Goal: Entertainment & Leisure: Browse casually

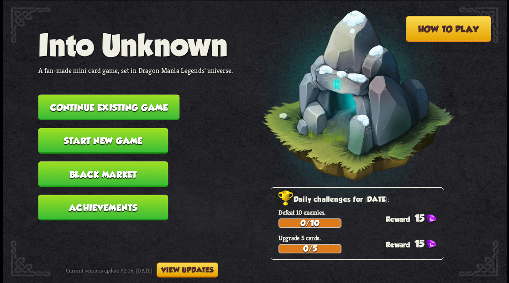
click at [115, 103] on button "Continue existing game" at bounding box center [108, 107] width 141 height 26
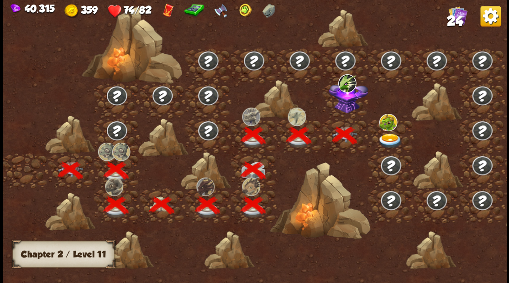
scroll to position [0, 139]
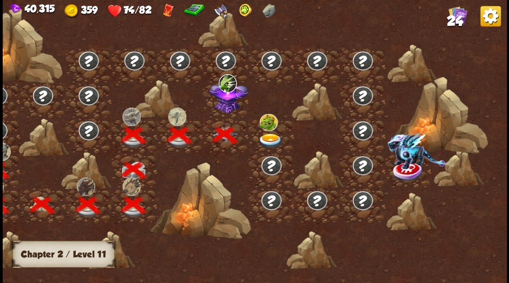
click at [471, 17] on div "40,315 359 74/82 24" at bounding box center [255, 10] width 504 height 20
click at [459, 18] on span "24" at bounding box center [454, 21] width 16 height 16
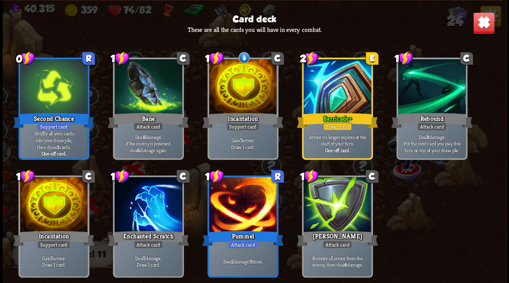
scroll to position [394, 0]
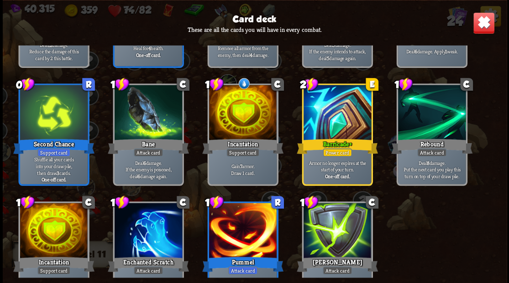
click at [480, 25] on img at bounding box center [483, 23] width 22 height 22
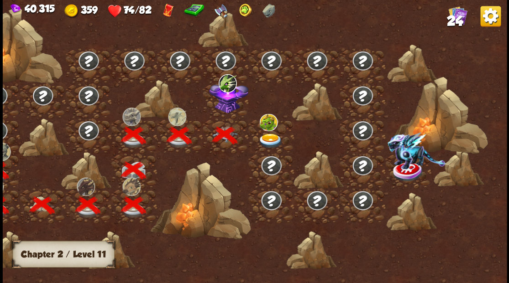
click at [225, 107] on img at bounding box center [228, 96] width 39 height 34
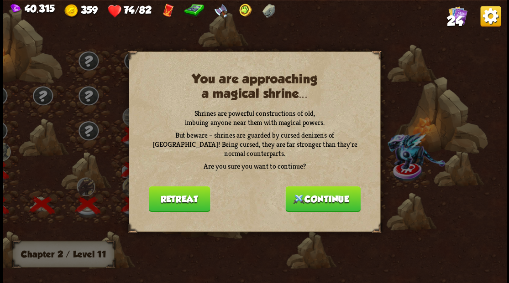
click at [316, 198] on button "Continue" at bounding box center [322, 199] width 75 height 26
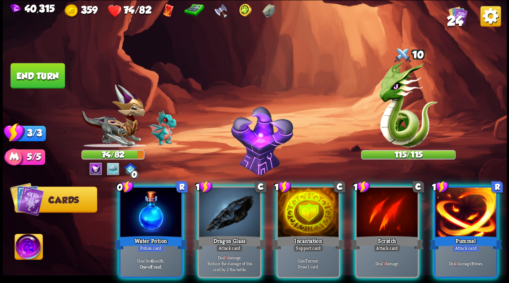
click at [26, 253] on img at bounding box center [29, 248] width 28 height 28
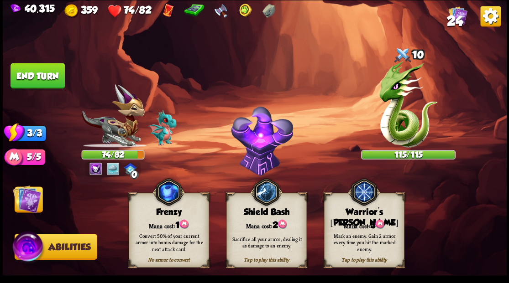
click at [365, 229] on div "Mark an enemy. Gain 2 armor every time you hit the marked enemy." at bounding box center [364, 242] width 80 height 31
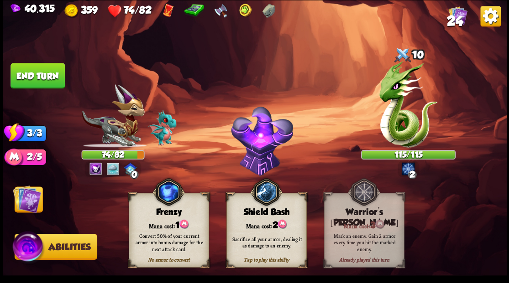
drag, startPoint x: 32, startPoint y: 203, endPoint x: 40, endPoint y: 199, distance: 8.8
click at [31, 203] on img at bounding box center [27, 199] width 28 height 28
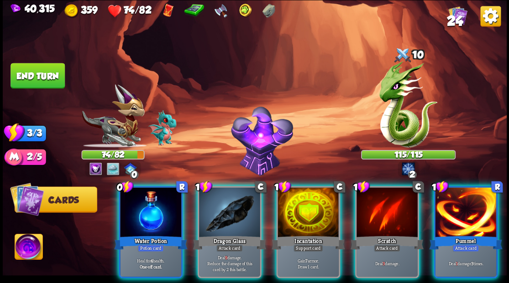
click at [460, 16] on span "24" at bounding box center [454, 21] width 16 height 16
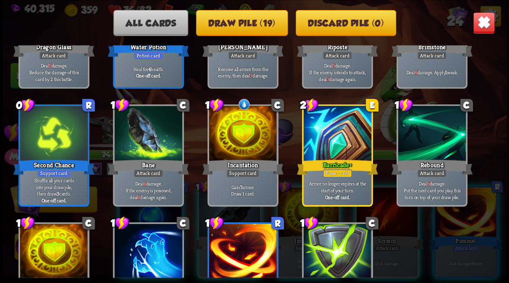
scroll to position [424, 0]
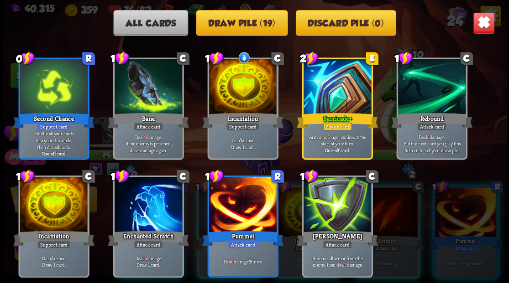
click at [486, 25] on img at bounding box center [483, 23] width 22 height 22
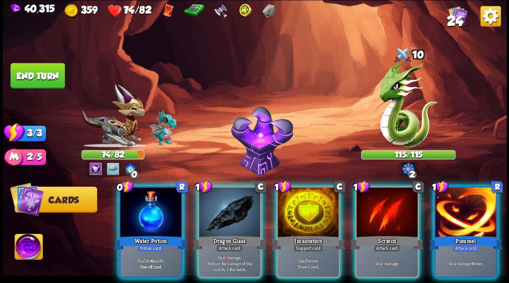
drag, startPoint x: 141, startPoint y: 209, endPoint x: 160, endPoint y: 146, distance: 65.5
click at [140, 208] on div at bounding box center [150, 214] width 61 height 52
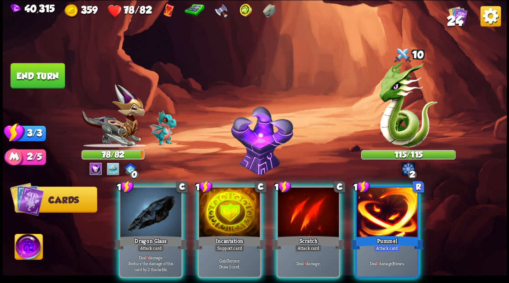
click at [150, 198] on div at bounding box center [150, 214] width 61 height 52
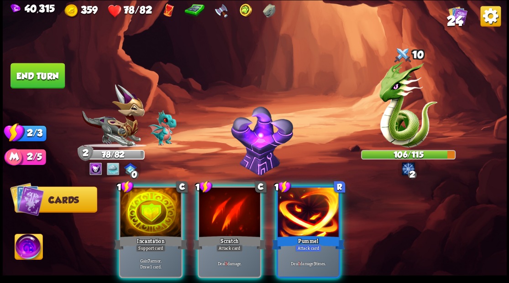
click at [145, 197] on div at bounding box center [150, 214] width 61 height 52
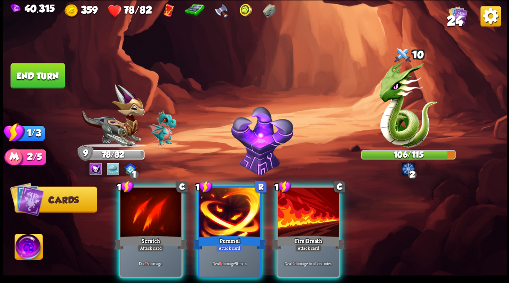
click at [295, 214] on div at bounding box center [307, 214] width 61 height 52
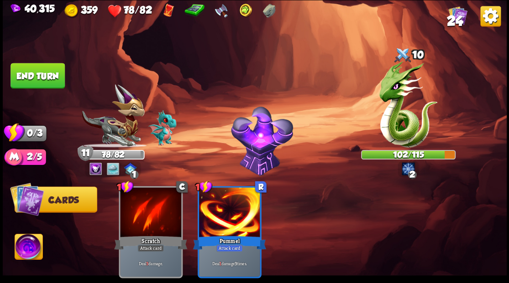
click at [35, 83] on button "End turn" at bounding box center [37, 76] width 54 height 26
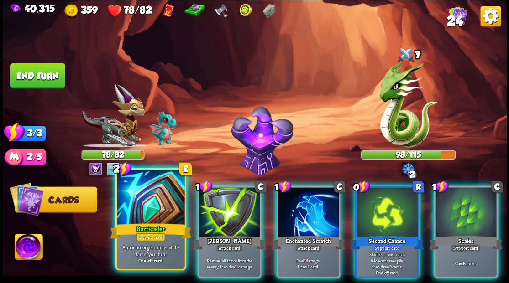
click at [132, 197] on div at bounding box center [151, 198] width 68 height 57
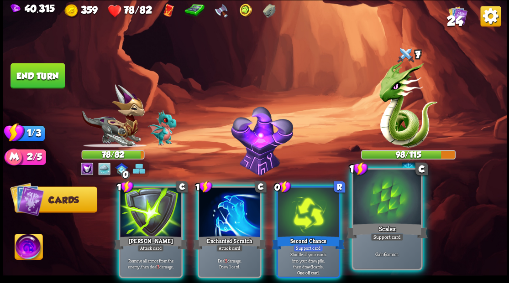
click at [379, 216] on div at bounding box center [387, 198] width 68 height 57
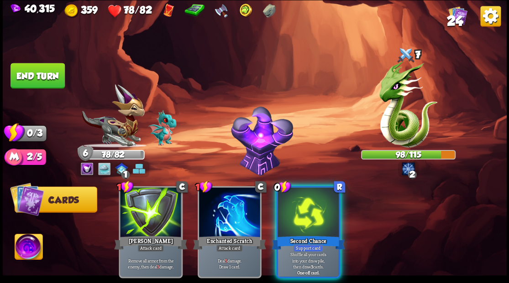
click at [302, 218] on div at bounding box center [307, 214] width 61 height 52
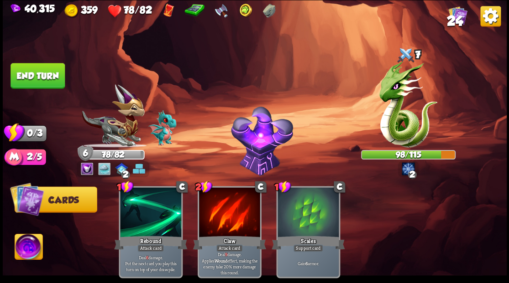
click at [54, 75] on button "End turn" at bounding box center [37, 76] width 54 height 26
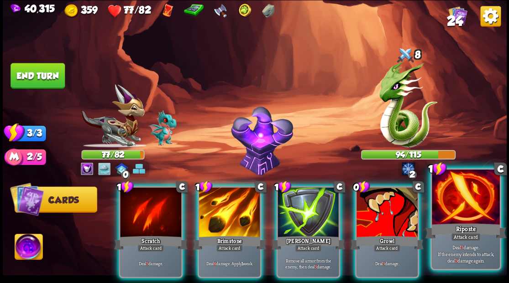
click at [451, 213] on div at bounding box center [466, 198] width 68 height 57
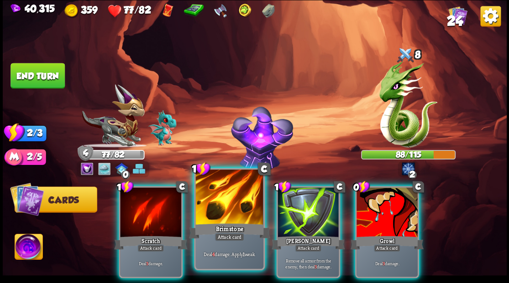
click at [217, 210] on div at bounding box center [229, 198] width 68 height 57
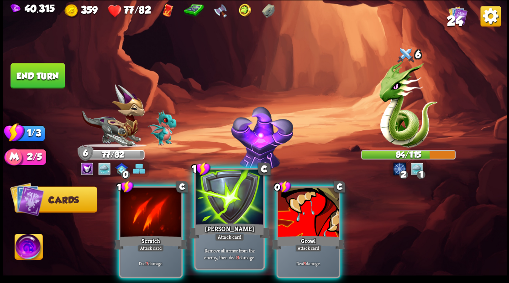
click at [235, 204] on div at bounding box center [229, 198] width 68 height 57
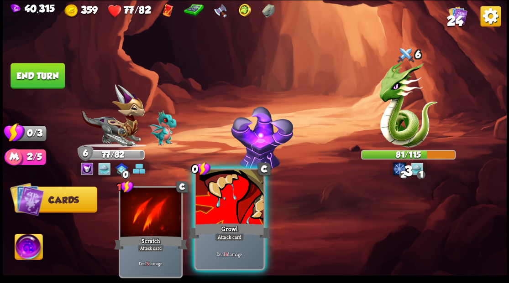
click at [235, 202] on div at bounding box center [229, 198] width 68 height 57
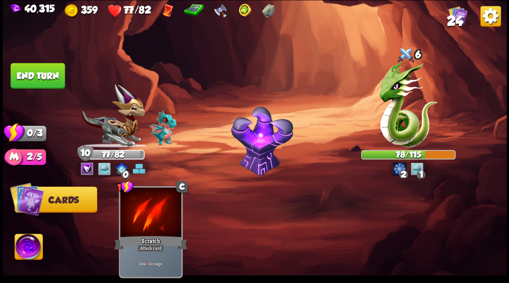
drag, startPoint x: 47, startPoint y: 79, endPoint x: 64, endPoint y: 84, distance: 17.6
click at [48, 79] on button "End turn" at bounding box center [37, 76] width 54 height 26
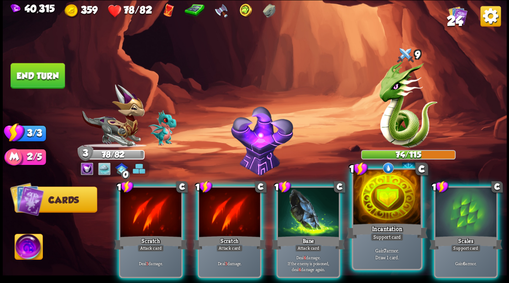
click at [382, 214] on div at bounding box center [387, 198] width 68 height 57
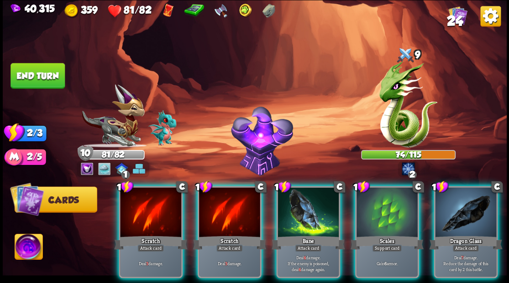
click at [382, 208] on div at bounding box center [386, 214] width 61 height 52
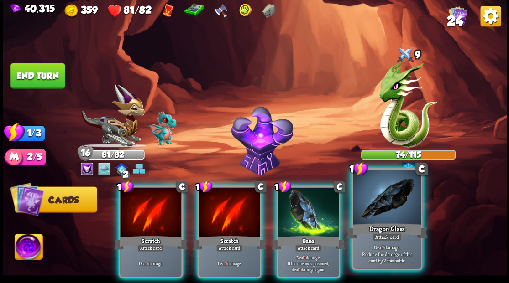
click at [381, 208] on div at bounding box center [387, 198] width 68 height 57
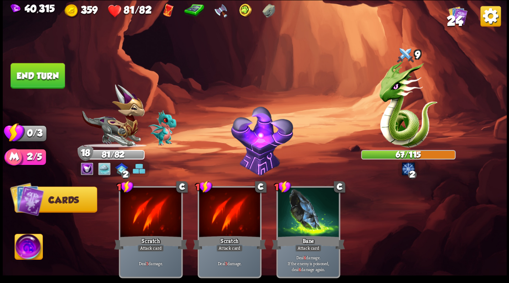
click at [52, 79] on button "End turn" at bounding box center [37, 76] width 54 height 26
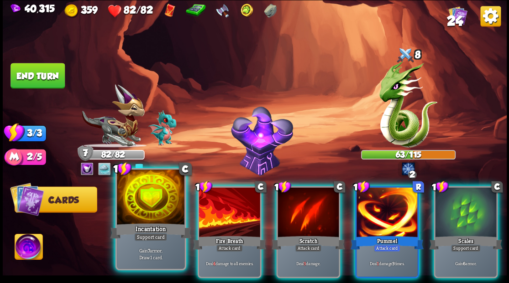
click at [157, 200] on div at bounding box center [151, 198] width 68 height 57
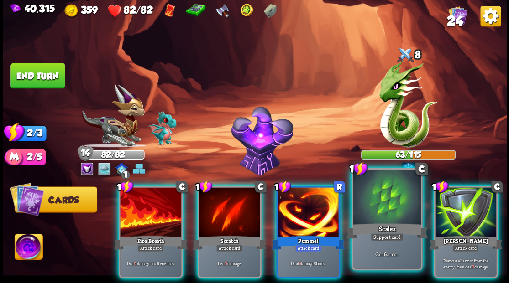
click at [377, 214] on div at bounding box center [387, 198] width 68 height 57
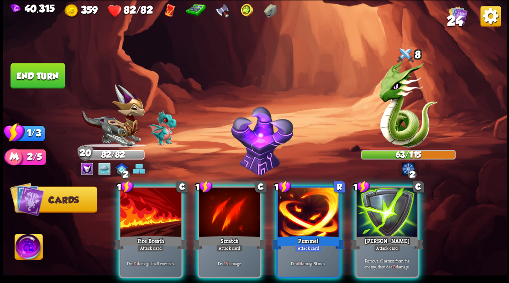
click at [319, 213] on div at bounding box center [307, 214] width 61 height 52
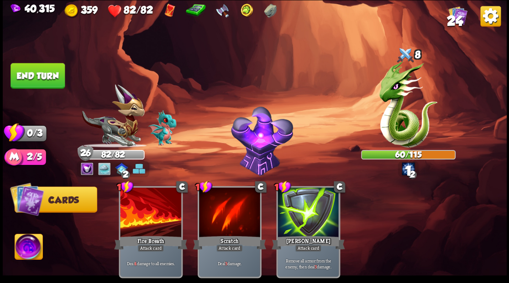
click at [39, 78] on button "End turn" at bounding box center [37, 76] width 54 height 26
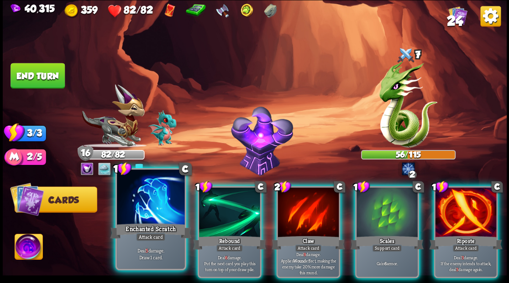
click at [156, 196] on div at bounding box center [151, 198] width 68 height 57
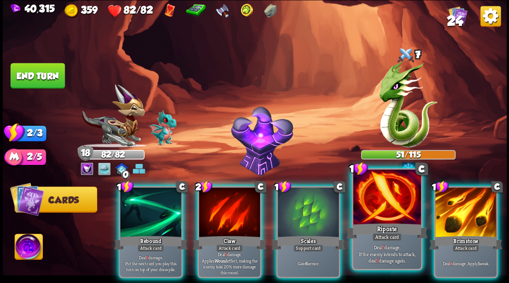
click at [378, 204] on div at bounding box center [387, 198] width 68 height 57
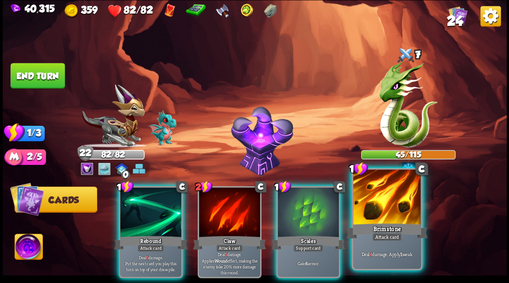
click at [384, 206] on div at bounding box center [387, 198] width 68 height 57
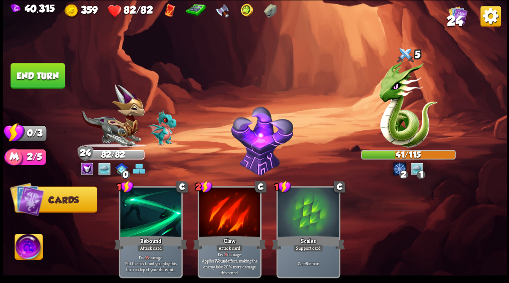
click at [42, 81] on button "End turn" at bounding box center [37, 76] width 54 height 26
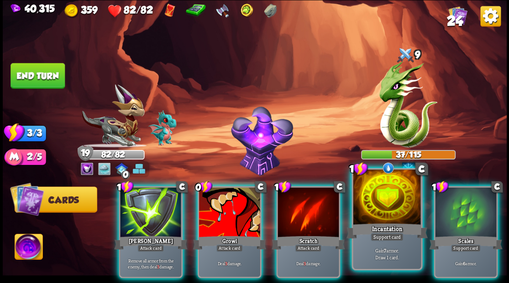
click at [388, 206] on div at bounding box center [387, 198] width 68 height 57
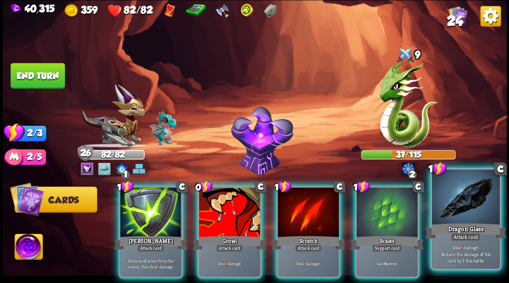
click at [453, 213] on div at bounding box center [466, 198] width 68 height 57
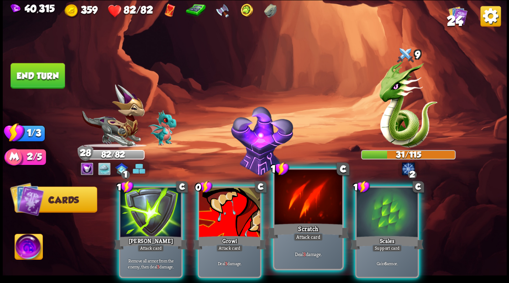
click at [299, 206] on div at bounding box center [308, 198] width 68 height 57
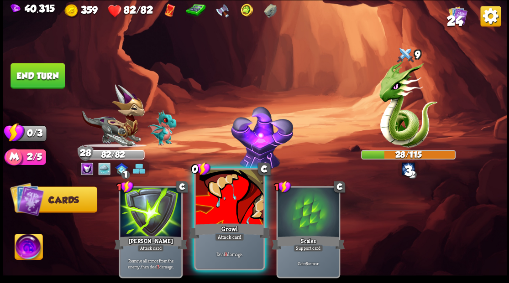
click at [215, 210] on div at bounding box center [229, 198] width 68 height 57
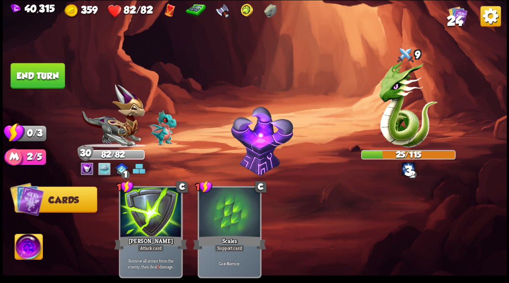
click at [38, 75] on button "End turn" at bounding box center [37, 76] width 54 height 26
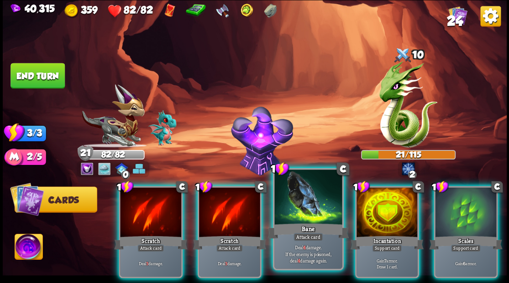
click at [308, 207] on div at bounding box center [308, 198] width 68 height 57
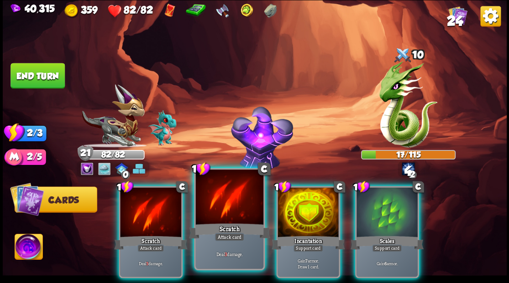
click at [234, 201] on div at bounding box center [229, 198] width 68 height 57
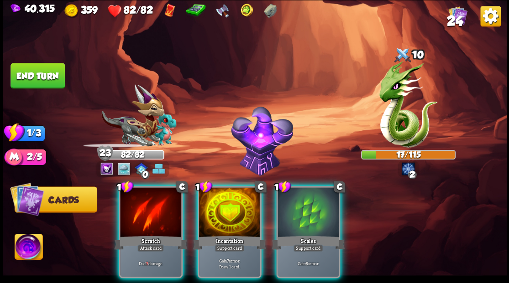
drag, startPoint x: 150, startPoint y: 200, endPoint x: 63, endPoint y: 98, distance: 134.1
click at [148, 197] on div at bounding box center [150, 214] width 61 height 52
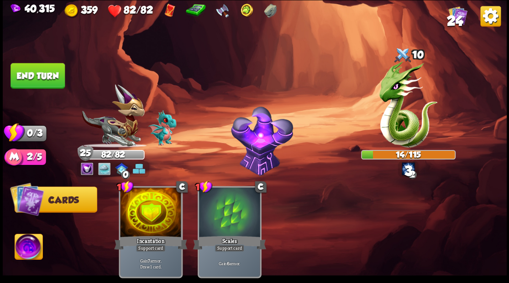
click at [34, 74] on button "End turn" at bounding box center [37, 76] width 54 height 26
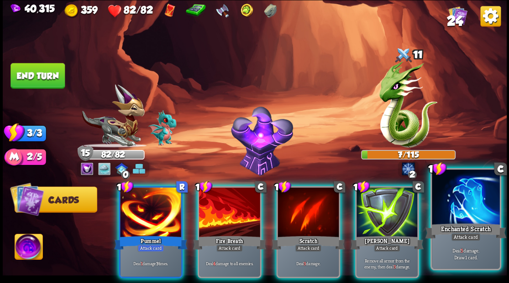
click at [467, 212] on div at bounding box center [466, 198] width 68 height 57
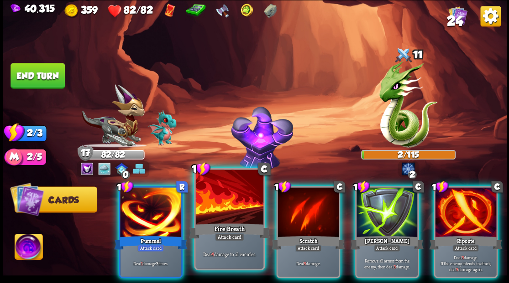
click at [230, 221] on div at bounding box center [229, 198] width 68 height 57
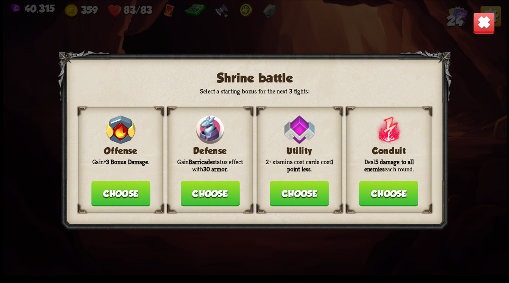
click at [208, 193] on button "Choose" at bounding box center [209, 194] width 59 height 26
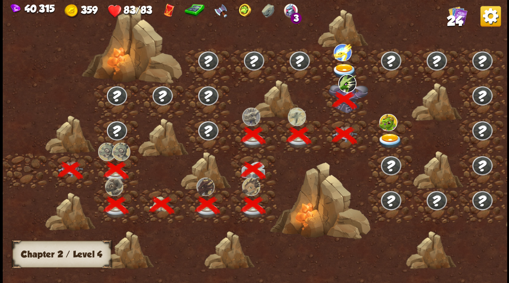
click at [341, 64] on img at bounding box center [344, 70] width 25 height 15
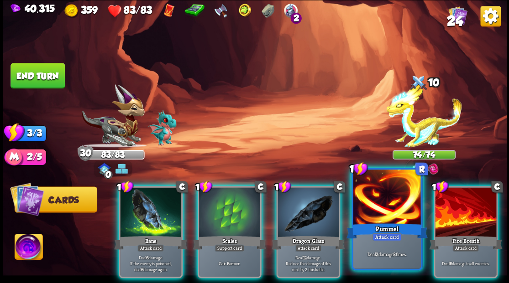
click at [383, 211] on div at bounding box center [387, 198] width 68 height 57
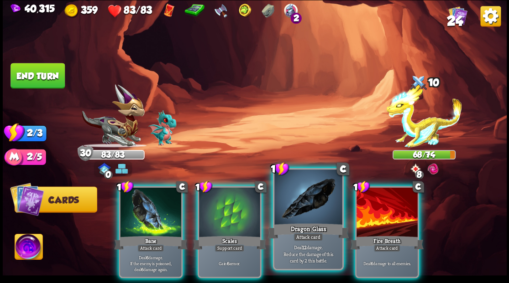
click at [299, 214] on div at bounding box center [308, 198] width 68 height 57
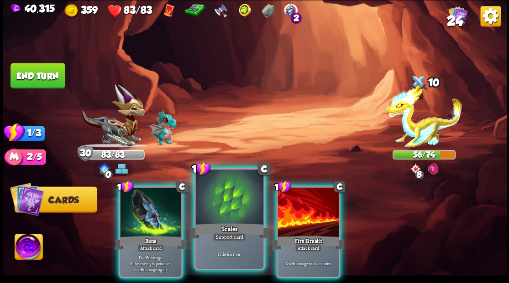
click at [240, 215] on div at bounding box center [229, 198] width 68 height 57
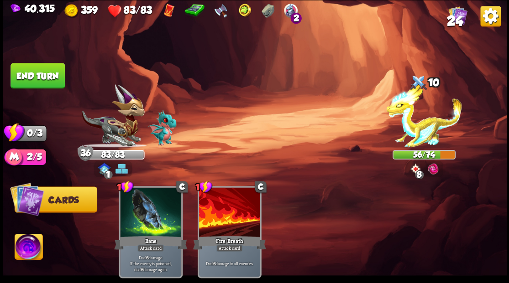
drag, startPoint x: 23, startPoint y: 72, endPoint x: 156, endPoint y: 120, distance: 141.2
click at [25, 74] on button "End turn" at bounding box center [37, 76] width 54 height 26
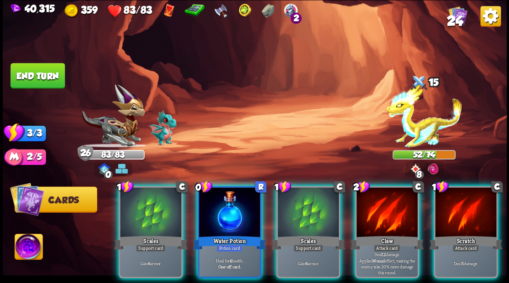
click at [388, 210] on div at bounding box center [386, 214] width 61 height 52
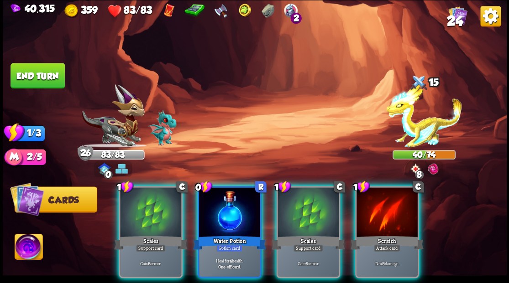
click at [315, 214] on div at bounding box center [307, 214] width 61 height 52
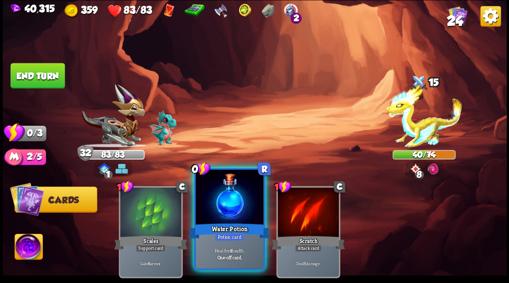
click at [239, 203] on div at bounding box center [229, 198] width 68 height 57
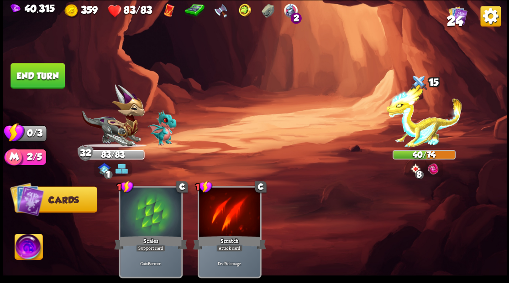
drag, startPoint x: 38, startPoint y: 77, endPoint x: 82, endPoint y: 81, distance: 44.5
click at [40, 77] on button "End turn" at bounding box center [37, 76] width 54 height 26
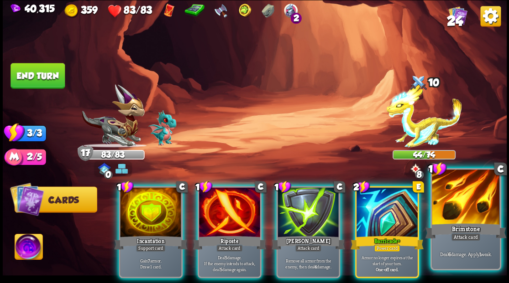
click at [455, 214] on div at bounding box center [466, 198] width 68 height 57
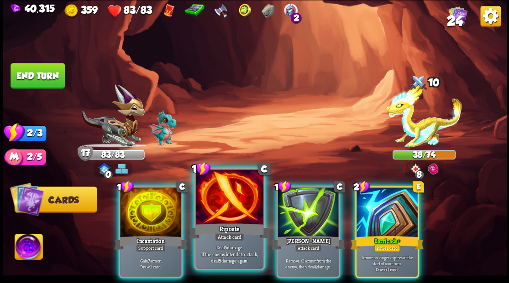
click at [225, 209] on div at bounding box center [229, 198] width 68 height 57
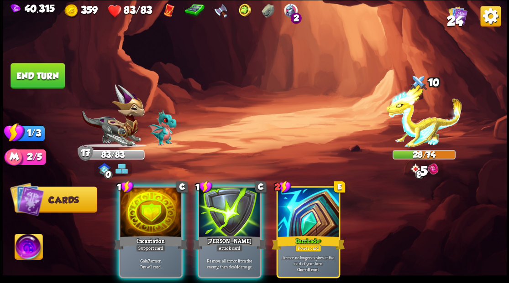
click at [155, 209] on div at bounding box center [150, 214] width 61 height 52
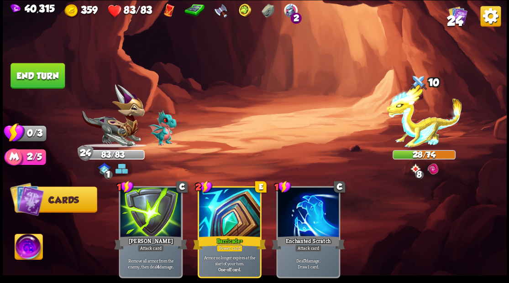
click at [49, 80] on button "End turn" at bounding box center [37, 76] width 54 height 26
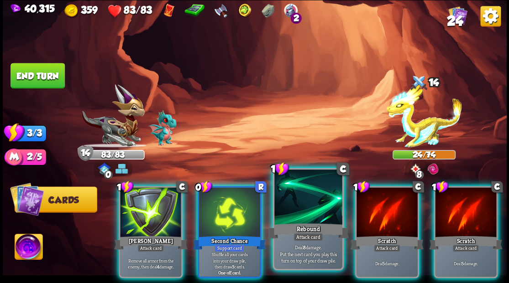
click at [316, 215] on div at bounding box center [308, 198] width 68 height 57
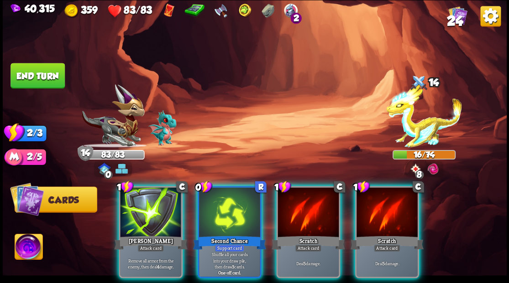
click at [316, 215] on div at bounding box center [307, 214] width 61 height 52
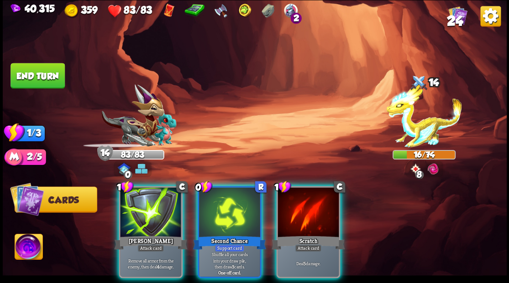
click at [316, 215] on div at bounding box center [307, 214] width 61 height 52
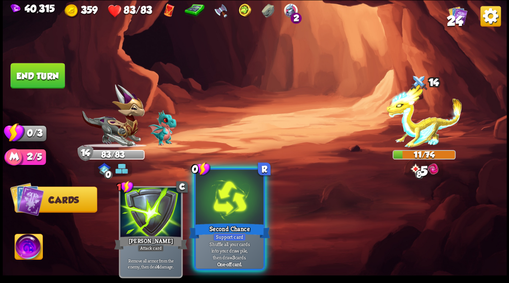
click at [239, 205] on div at bounding box center [229, 198] width 68 height 57
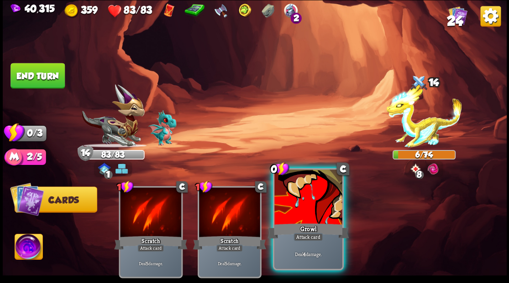
drag, startPoint x: 305, startPoint y: 198, endPoint x: 305, endPoint y: 183, distance: 15.5
click at [305, 198] on div at bounding box center [308, 198] width 68 height 57
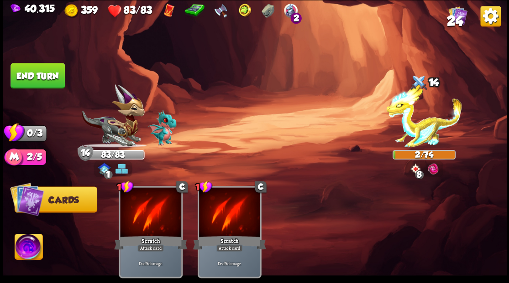
click at [51, 75] on button "End turn" at bounding box center [37, 76] width 54 height 26
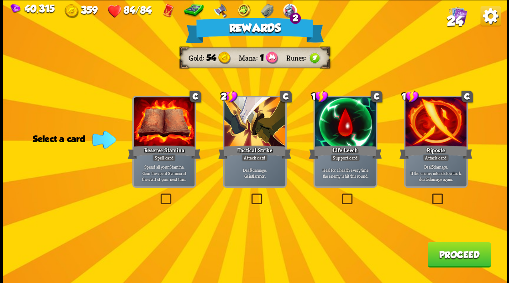
click at [453, 256] on button "Proceed" at bounding box center [458, 255] width 63 height 26
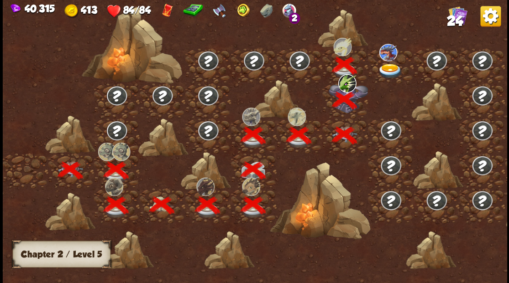
click at [388, 67] on img at bounding box center [389, 70] width 25 height 15
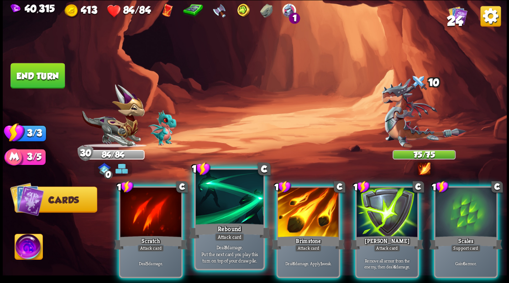
click at [228, 208] on div at bounding box center [229, 198] width 68 height 57
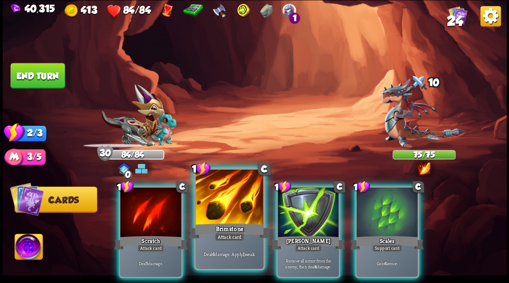
click at [227, 207] on div at bounding box center [229, 198] width 68 height 57
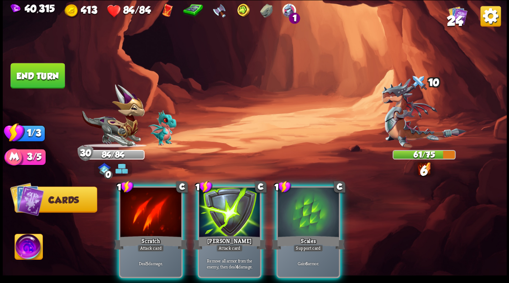
click at [146, 210] on div at bounding box center [150, 214] width 61 height 52
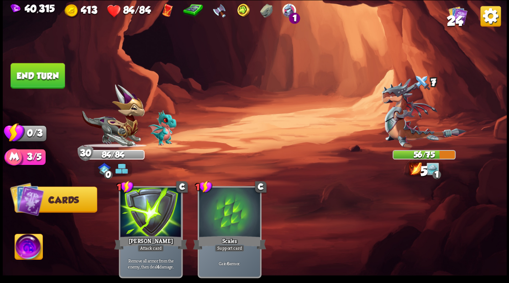
drag, startPoint x: 31, startPoint y: 68, endPoint x: 65, endPoint y: 74, distance: 34.7
click at [33, 68] on button "End turn" at bounding box center [37, 76] width 54 height 26
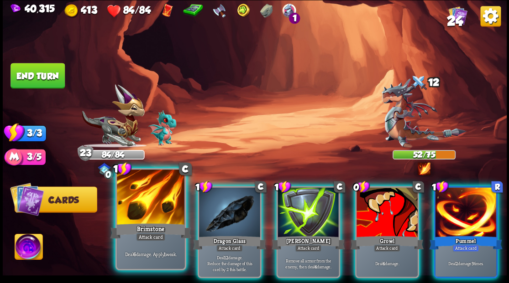
click at [152, 209] on div at bounding box center [151, 198] width 68 height 57
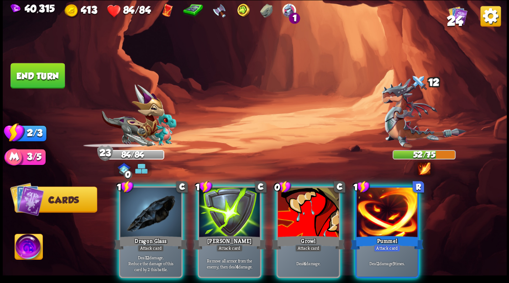
click at [152, 208] on div at bounding box center [150, 214] width 61 height 52
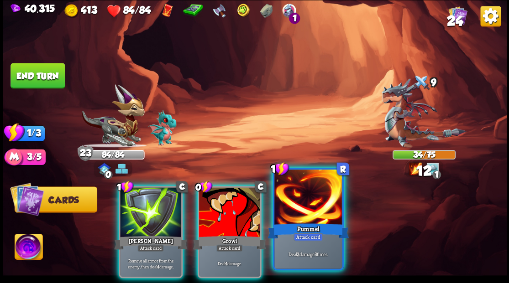
click at [303, 208] on div at bounding box center [308, 198] width 68 height 57
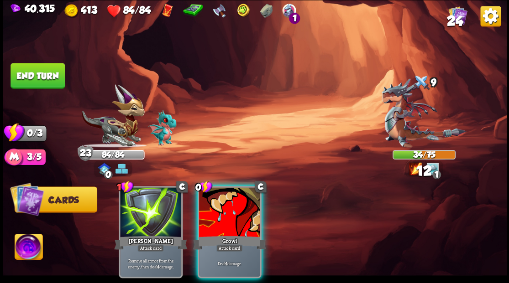
click at [230, 216] on div at bounding box center [229, 214] width 61 height 52
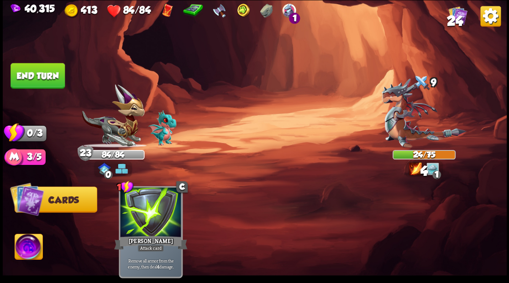
drag, startPoint x: 41, startPoint y: 81, endPoint x: 68, endPoint y: 87, distance: 27.6
click at [41, 81] on button "End turn" at bounding box center [37, 76] width 54 height 26
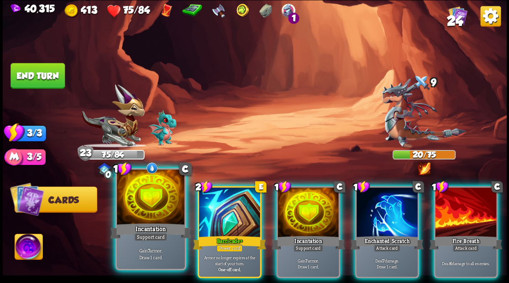
click at [161, 193] on div at bounding box center [151, 198] width 68 height 57
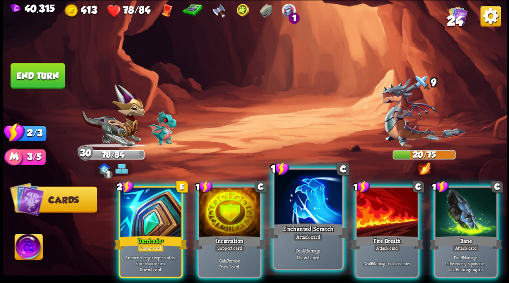
click at [314, 223] on div "Enchanted Scratch" at bounding box center [307, 231] width 81 height 18
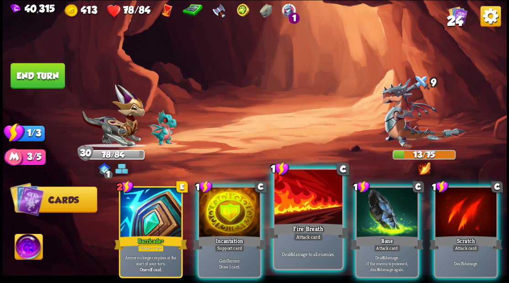
click at [305, 218] on div at bounding box center [308, 198] width 68 height 57
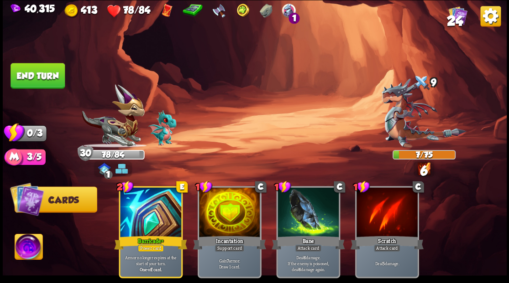
drag, startPoint x: 57, startPoint y: 81, endPoint x: 87, endPoint y: 91, distance: 31.2
click at [58, 82] on button "End turn" at bounding box center [37, 76] width 54 height 26
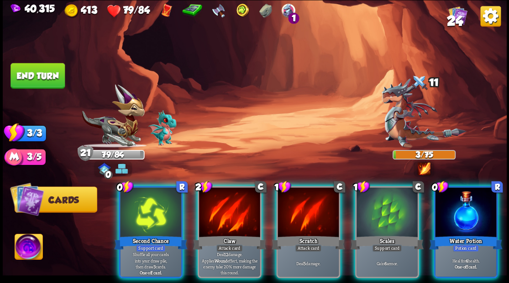
click at [457, 208] on div at bounding box center [465, 214] width 61 height 52
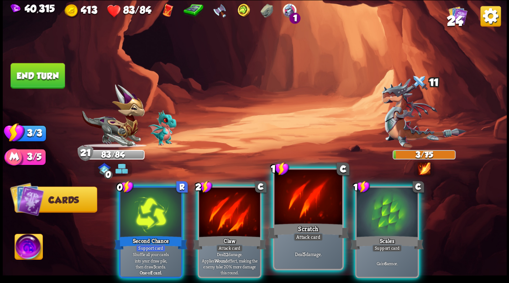
click at [305, 206] on div at bounding box center [308, 198] width 68 height 57
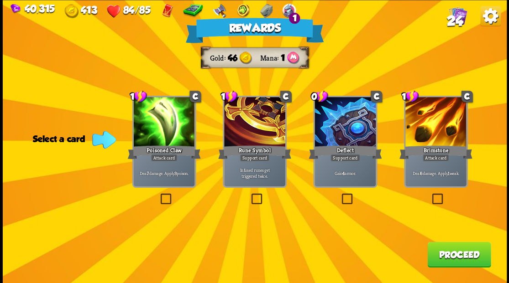
click at [455, 19] on span "24" at bounding box center [454, 21] width 16 height 16
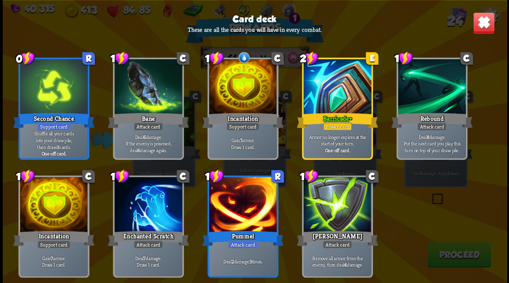
click at [484, 28] on img at bounding box center [483, 23] width 22 height 22
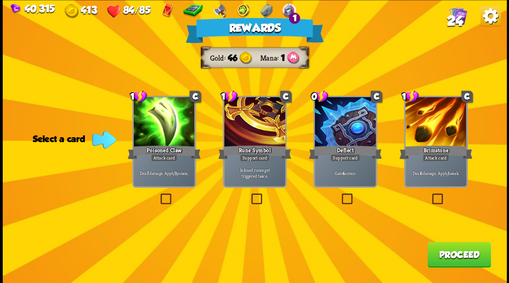
click at [158, 195] on label at bounding box center [158, 195] width 0 height 0
click at [0, 0] on input "checkbox" at bounding box center [0, 0] width 0 height 0
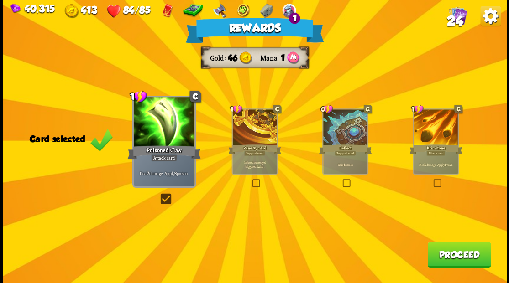
click at [453, 256] on button "Proceed" at bounding box center [458, 255] width 63 height 26
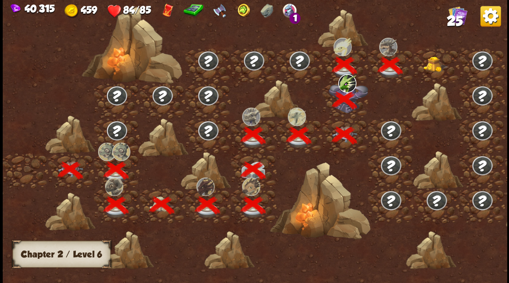
click at [431, 67] on img at bounding box center [435, 64] width 25 height 16
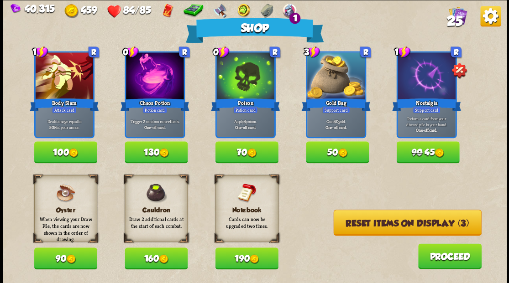
click at [256, 155] on img at bounding box center [252, 153] width 10 height 10
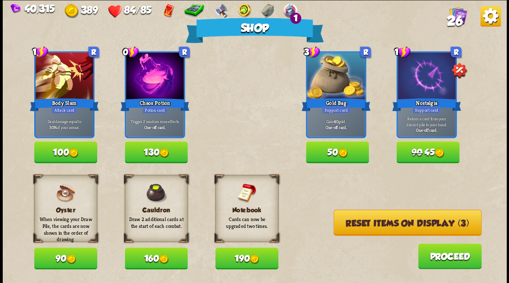
click at [371, 229] on button "Reset items on display (3)" at bounding box center [407, 223] width 148 height 26
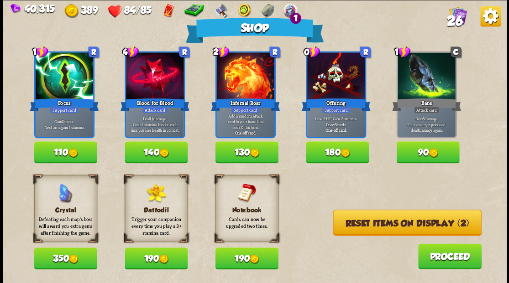
click at [369, 226] on button "Reset items on display (2)" at bounding box center [407, 223] width 148 height 26
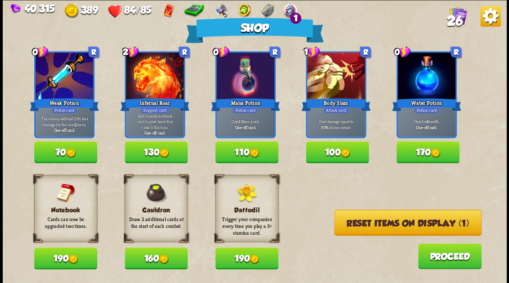
click at [252, 154] on img at bounding box center [254, 153] width 10 height 10
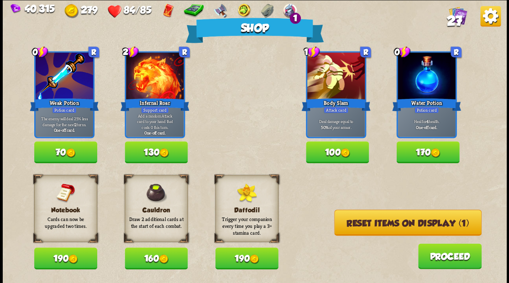
click at [381, 226] on button "Reset items on display (1)" at bounding box center [407, 223] width 147 height 26
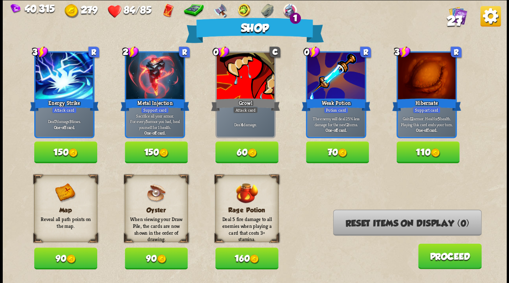
click at [422, 150] on button "110" at bounding box center [427, 152] width 63 height 22
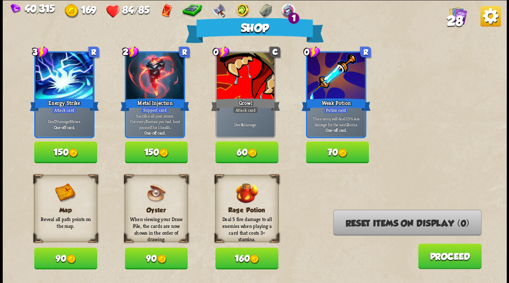
click at [449, 263] on button "Proceed" at bounding box center [449, 257] width 63 height 26
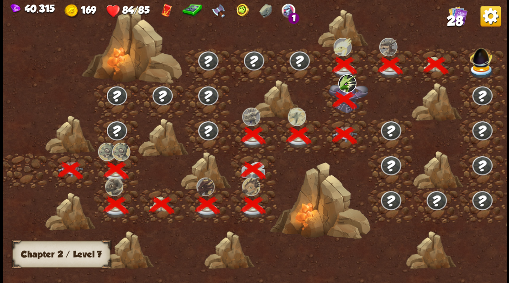
click at [481, 66] on img at bounding box center [480, 55] width 27 height 25
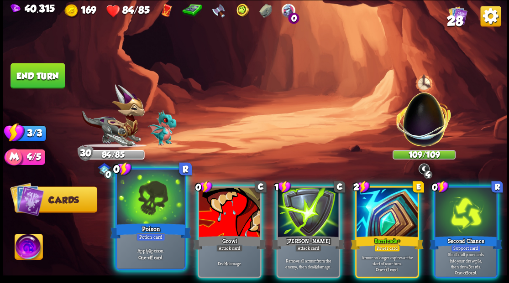
click at [138, 208] on div at bounding box center [151, 198] width 68 height 57
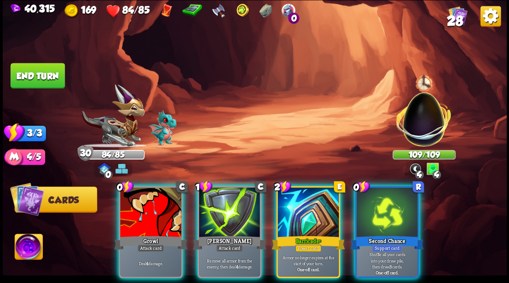
click at [138, 208] on div at bounding box center [150, 214] width 61 height 52
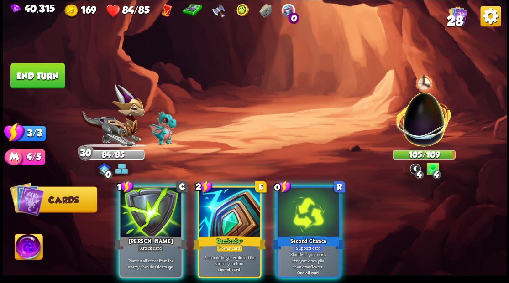
drag, startPoint x: 302, startPoint y: 218, endPoint x: 301, endPoint y: 170, distance: 48.4
click at [301, 215] on div at bounding box center [307, 214] width 61 height 52
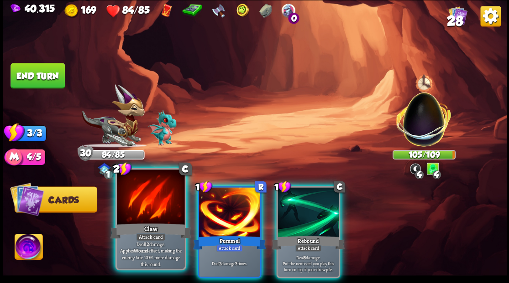
click at [151, 208] on div at bounding box center [151, 198] width 68 height 57
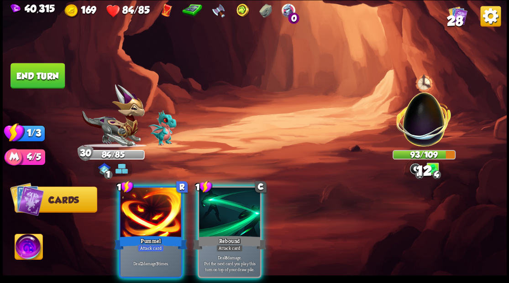
drag, startPoint x: 218, startPoint y: 217, endPoint x: 225, endPoint y: 196, distance: 22.2
click at [217, 216] on div at bounding box center [229, 214] width 61 height 52
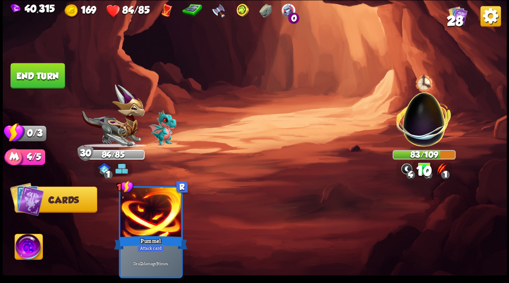
drag, startPoint x: 51, startPoint y: 74, endPoint x: 78, endPoint y: 80, distance: 28.1
click at [52, 74] on button "End turn" at bounding box center [37, 76] width 54 height 26
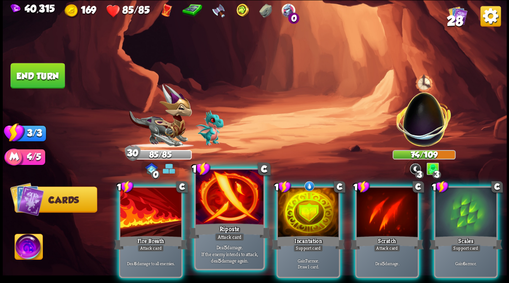
click at [229, 214] on div at bounding box center [229, 198] width 68 height 57
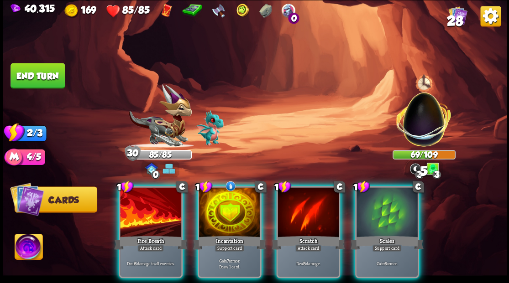
click at [141, 199] on div at bounding box center [150, 214] width 61 height 52
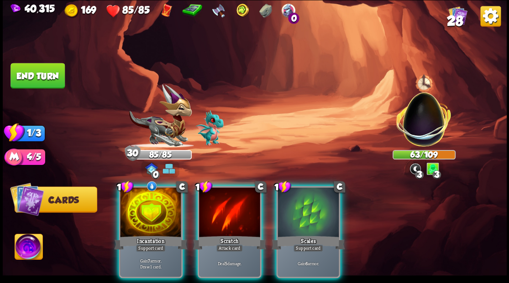
click at [224, 235] on div "Scratch" at bounding box center [229, 243] width 73 height 16
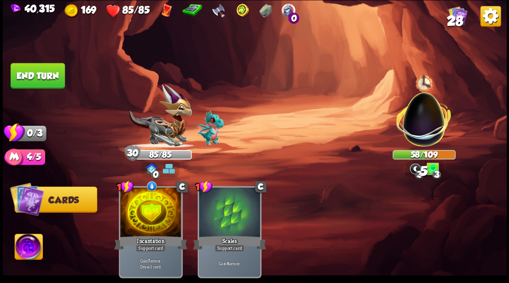
click at [42, 68] on button "End turn" at bounding box center [37, 76] width 54 height 26
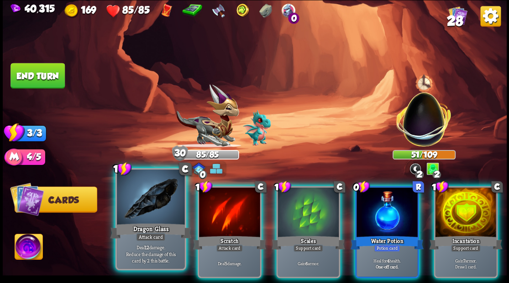
click at [146, 218] on div at bounding box center [151, 198] width 68 height 57
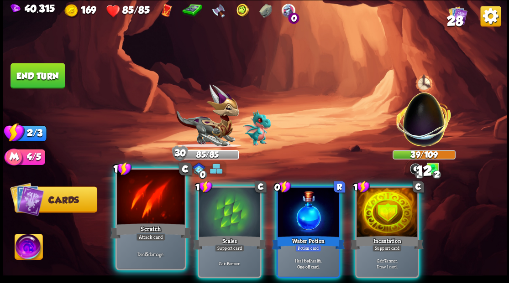
drag, startPoint x: 140, startPoint y: 215, endPoint x: 147, endPoint y: 193, distance: 23.1
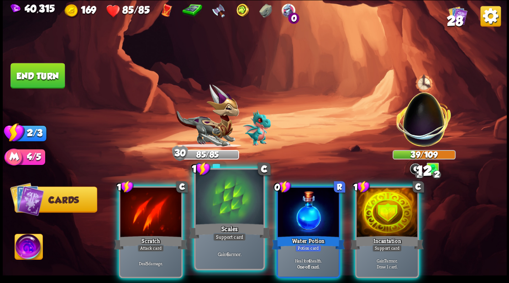
click at [139, 214] on div at bounding box center [150, 214] width 61 height 52
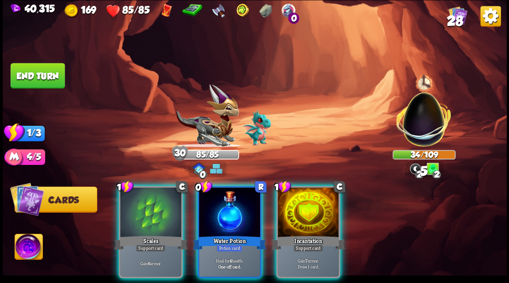
click at [306, 210] on div at bounding box center [307, 214] width 61 height 52
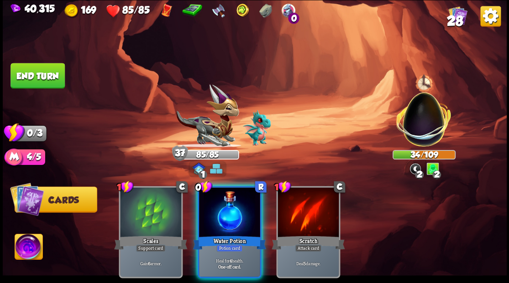
drag, startPoint x: 226, startPoint y: 219, endPoint x: 226, endPoint y: 213, distance: 5.9
click at [226, 216] on div at bounding box center [229, 214] width 61 height 52
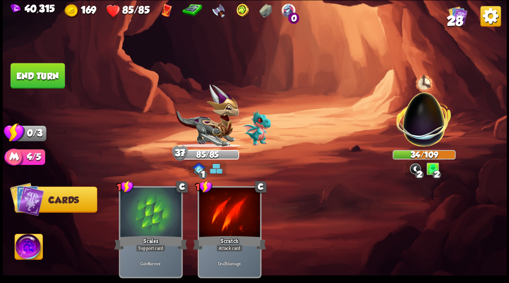
click at [46, 72] on button "End turn" at bounding box center [37, 76] width 54 height 26
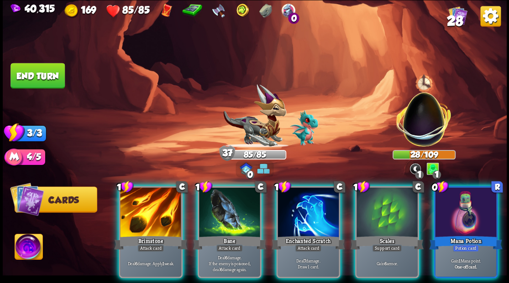
click at [480, 217] on div at bounding box center [465, 214] width 61 height 52
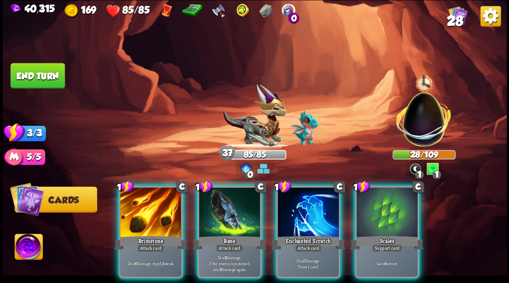
drag, startPoint x: 307, startPoint y: 209, endPoint x: 319, endPoint y: 139, distance: 70.7
click at [306, 206] on div at bounding box center [307, 214] width 61 height 52
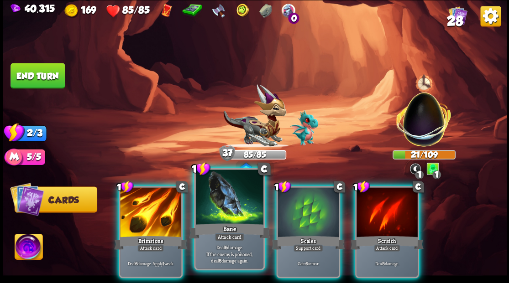
click at [221, 240] on div "Attack card" at bounding box center [229, 237] width 30 height 8
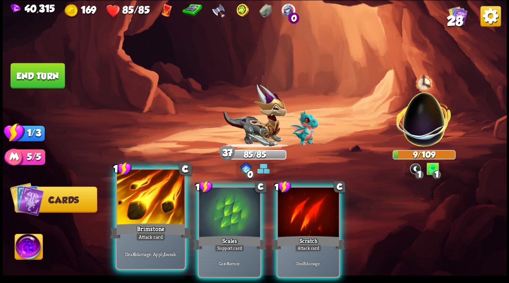
click at [152, 204] on div at bounding box center [151, 198] width 68 height 57
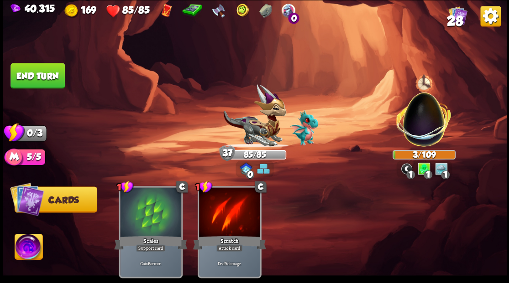
drag, startPoint x: 41, startPoint y: 77, endPoint x: 53, endPoint y: 80, distance: 12.7
click at [41, 77] on button "End turn" at bounding box center [37, 76] width 54 height 26
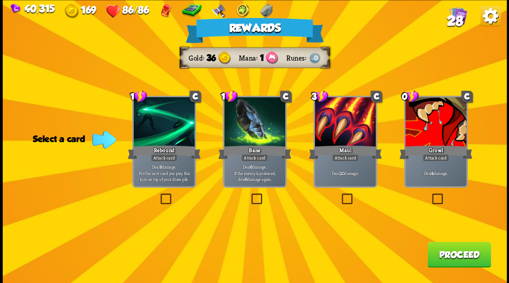
click at [450, 259] on button "Proceed" at bounding box center [458, 255] width 63 height 26
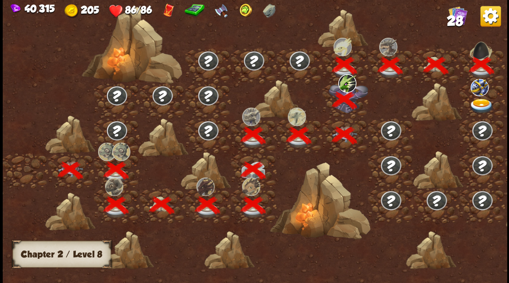
click at [482, 102] on img at bounding box center [481, 106] width 25 height 15
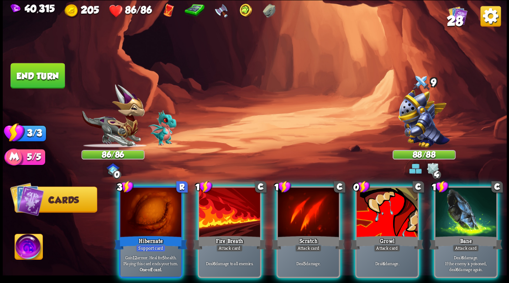
drag, startPoint x: 369, startPoint y: 226, endPoint x: 369, endPoint y: 217, distance: 9.1
click at [369, 235] on div "Growl" at bounding box center [386, 243] width 73 height 16
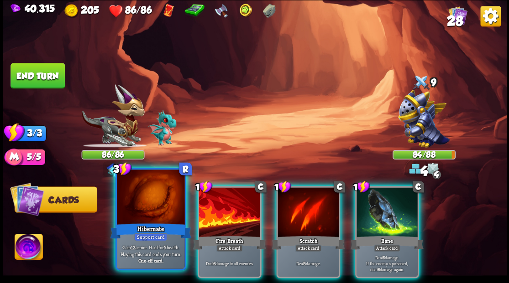
click at [149, 216] on div at bounding box center [151, 198] width 68 height 57
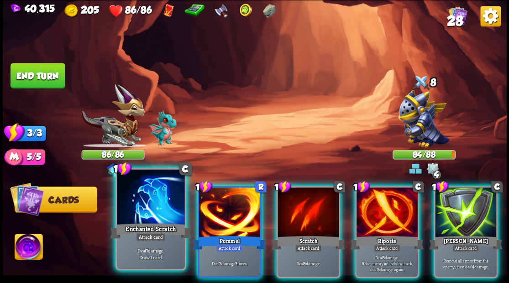
click at [160, 208] on div at bounding box center [151, 198] width 68 height 57
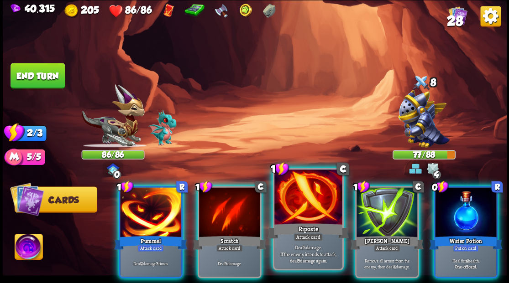
click at [287, 206] on div at bounding box center [308, 198] width 68 height 57
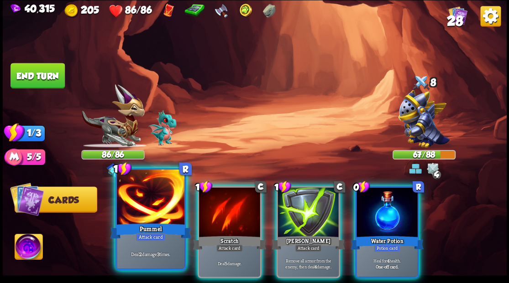
click at [158, 200] on div at bounding box center [151, 198] width 68 height 57
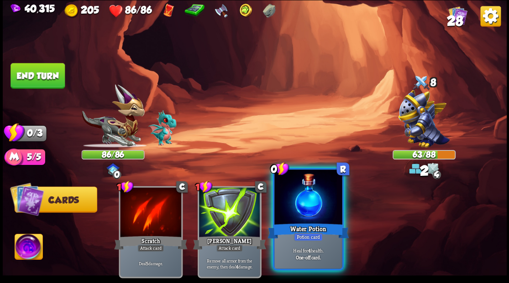
click at [313, 209] on div at bounding box center [308, 198] width 68 height 57
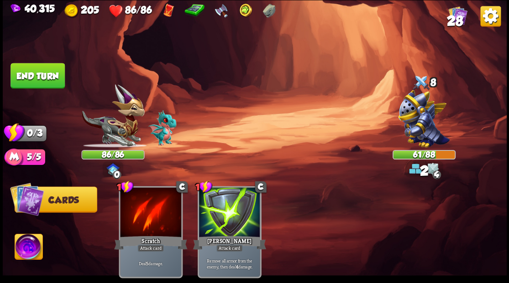
click at [43, 75] on button "End turn" at bounding box center [37, 76] width 54 height 26
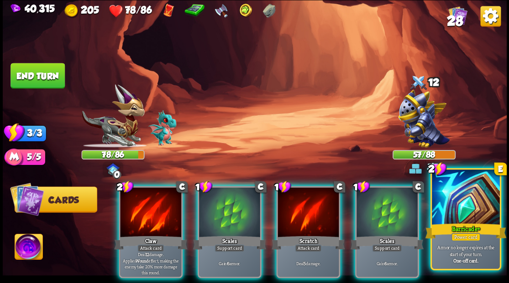
click at [467, 234] on div "Power card" at bounding box center [465, 237] width 29 height 8
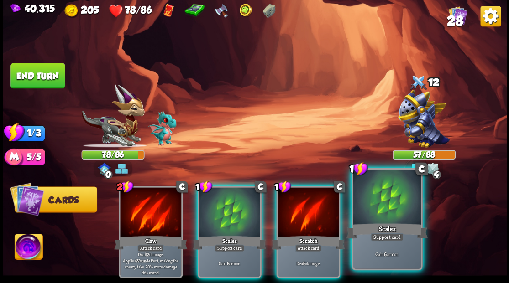
click at [381, 223] on div "Scales" at bounding box center [386, 231] width 81 height 18
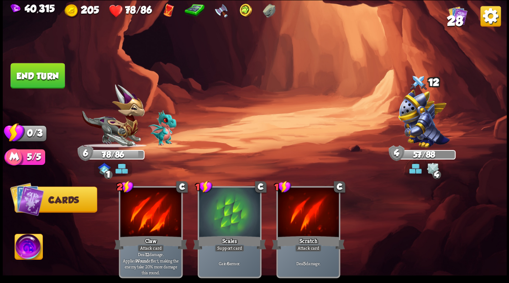
click at [51, 75] on button "End turn" at bounding box center [37, 76] width 54 height 26
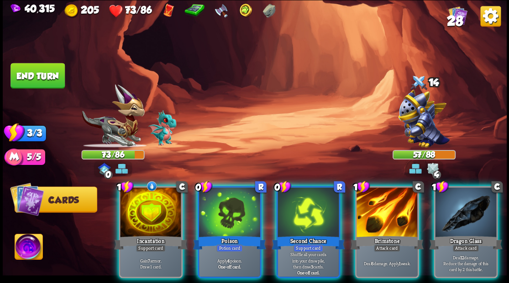
click at [238, 204] on div at bounding box center [229, 214] width 61 height 52
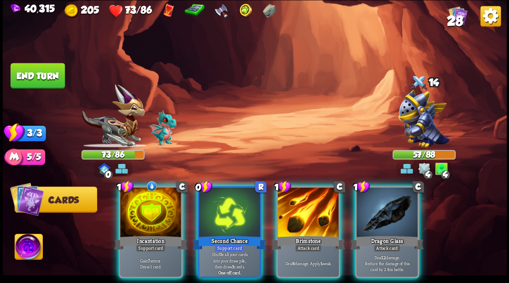
drag, startPoint x: 395, startPoint y: 225, endPoint x: 391, endPoint y: 219, distance: 8.2
click at [395, 235] on div "Dragon Glass" at bounding box center [386, 243] width 73 height 16
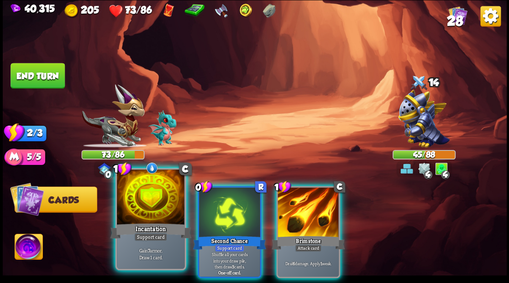
click at [163, 216] on div at bounding box center [151, 198] width 68 height 57
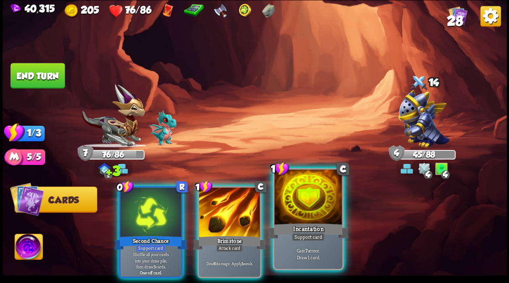
click at [297, 225] on div "Incantation" at bounding box center [307, 231] width 81 height 18
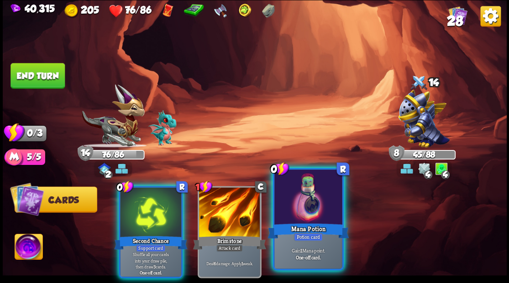
click at [306, 218] on div at bounding box center [308, 198] width 68 height 57
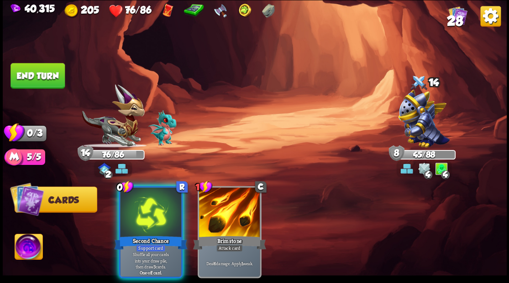
drag, startPoint x: 143, startPoint y: 218, endPoint x: 148, endPoint y: 214, distance: 6.2
click at [143, 218] on div at bounding box center [150, 214] width 61 height 52
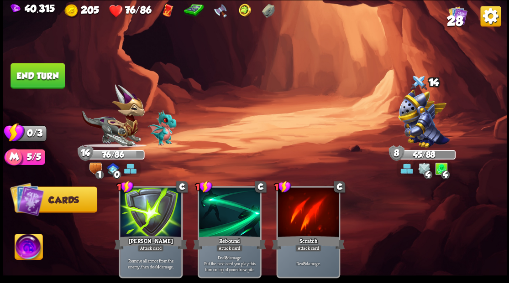
drag, startPoint x: 47, startPoint y: 78, endPoint x: 55, endPoint y: 80, distance: 8.5
click at [47, 77] on button "End turn" at bounding box center [37, 76] width 54 height 26
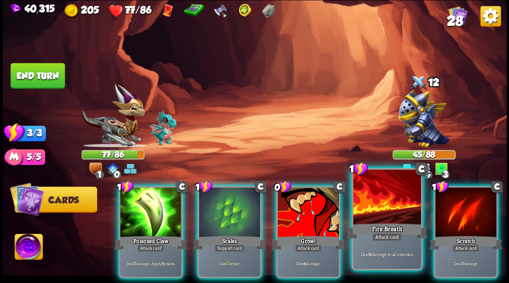
click at [369, 217] on div at bounding box center [387, 198] width 68 height 57
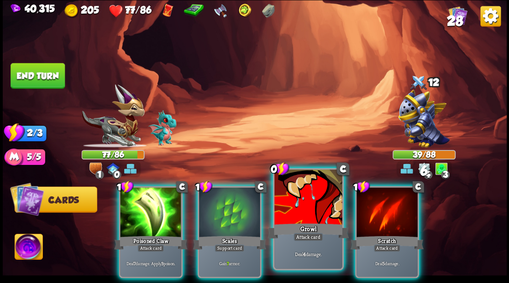
click at [308, 202] on div at bounding box center [308, 198] width 68 height 57
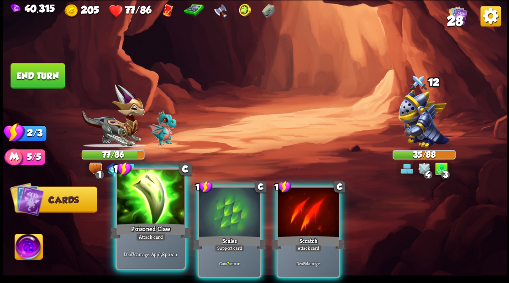
click at [144, 197] on div at bounding box center [151, 198] width 68 height 57
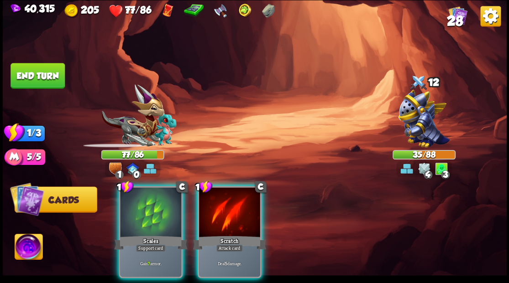
click at [144, 197] on div at bounding box center [150, 214] width 61 height 52
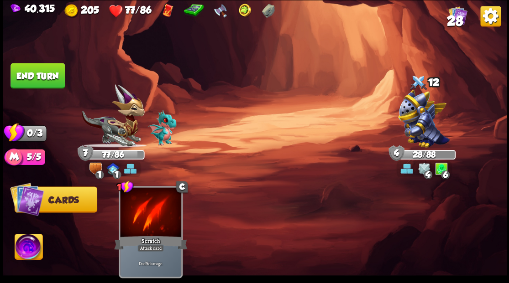
click at [39, 73] on button "End turn" at bounding box center [37, 76] width 54 height 26
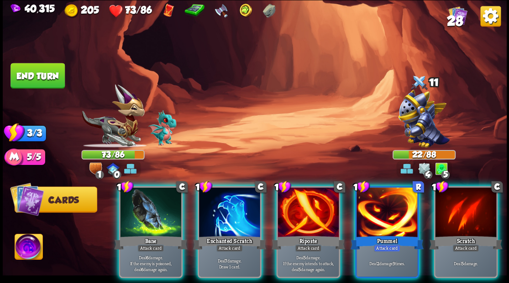
click at [157, 208] on div at bounding box center [150, 214] width 61 height 52
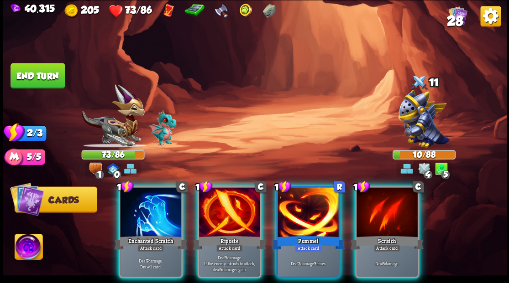
drag, startPoint x: 233, startPoint y: 225, endPoint x: 233, endPoint y: 220, distance: 5.0
click at [233, 235] on div "Riposte" at bounding box center [229, 243] width 73 height 16
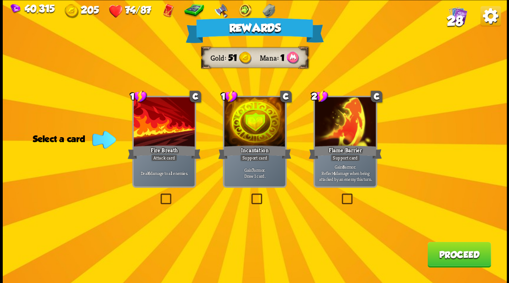
click at [460, 15] on span "28" at bounding box center [454, 21] width 16 height 16
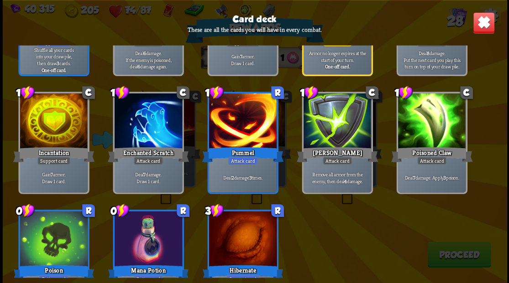
scroll to position [561, 0]
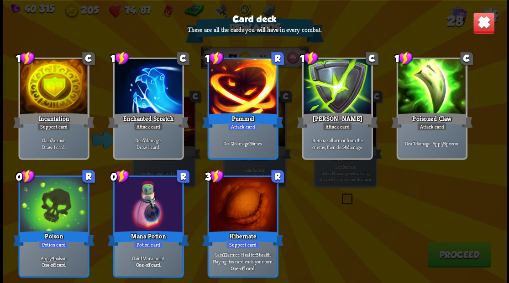
click at [486, 25] on img at bounding box center [483, 23] width 22 height 22
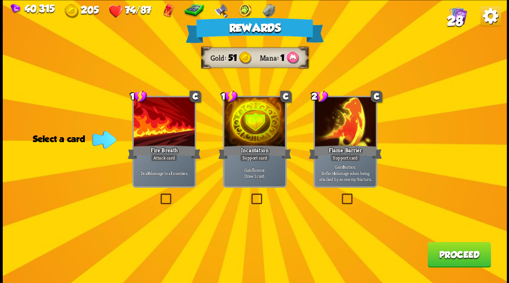
drag, startPoint x: 164, startPoint y: 199, endPoint x: 193, endPoint y: 206, distance: 30.0
click at [158, 195] on label at bounding box center [158, 195] width 0 height 0
click at [0, 0] on input "checkbox" at bounding box center [0, 0] width 0 height 0
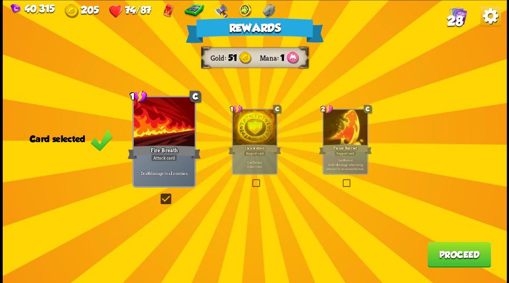
click at [446, 256] on button "Proceed" at bounding box center [458, 255] width 63 height 26
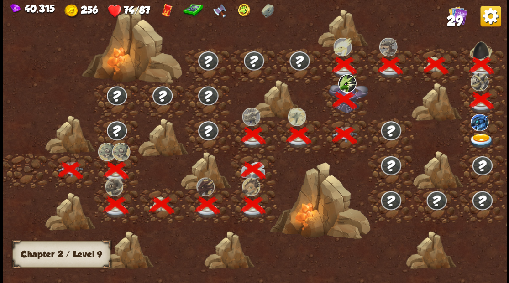
click at [480, 137] on img at bounding box center [481, 140] width 25 height 15
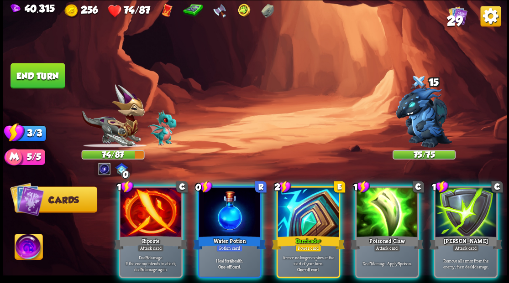
drag, startPoint x: 306, startPoint y: 193, endPoint x: 304, endPoint y: 184, distance: 9.2
click at [306, 193] on div at bounding box center [307, 214] width 61 height 52
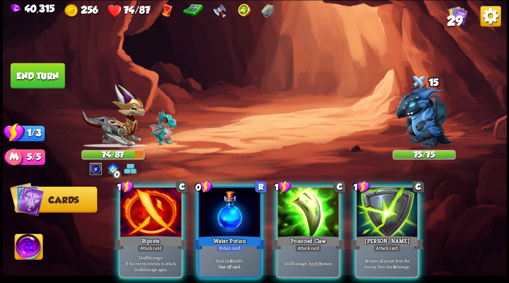
click at [237, 210] on div at bounding box center [229, 214] width 61 height 52
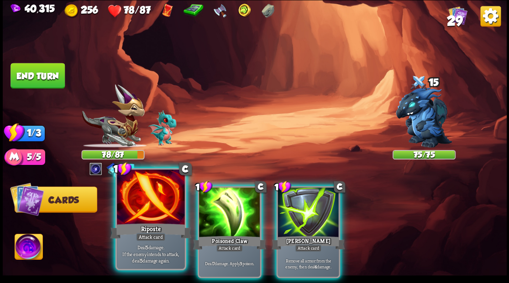
click at [158, 221] on div at bounding box center [151, 198] width 68 height 57
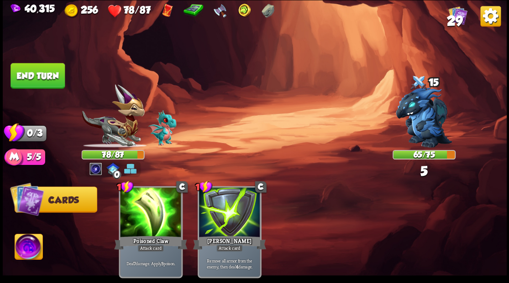
click at [34, 79] on button "End turn" at bounding box center [37, 76] width 54 height 26
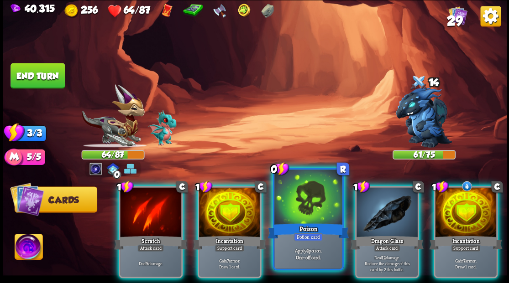
click at [308, 215] on div at bounding box center [308, 198] width 68 height 57
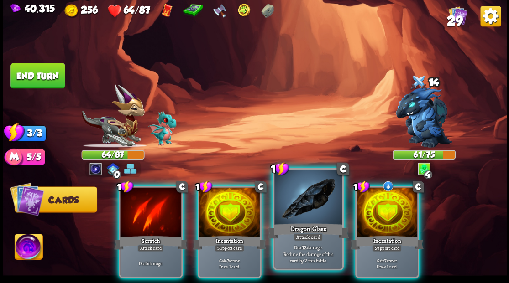
click at [308, 212] on div at bounding box center [308, 198] width 68 height 57
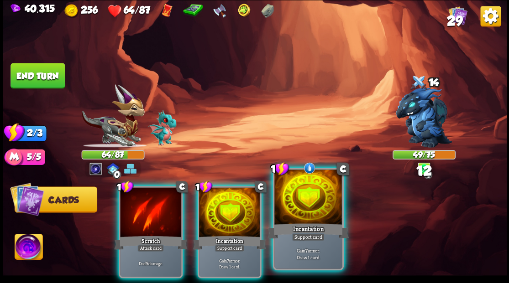
click at [308, 212] on div at bounding box center [308, 198] width 68 height 57
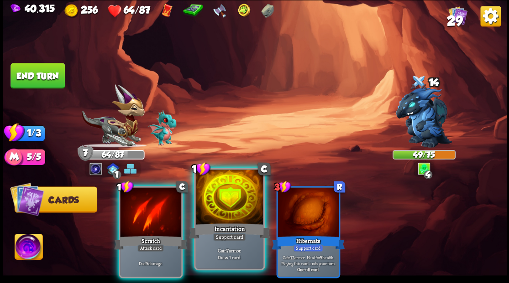
click at [237, 204] on div at bounding box center [229, 198] width 68 height 57
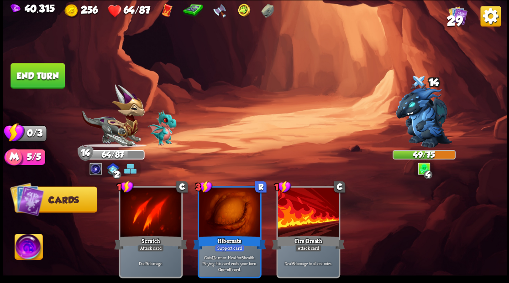
click at [44, 77] on button "End turn" at bounding box center [37, 76] width 54 height 26
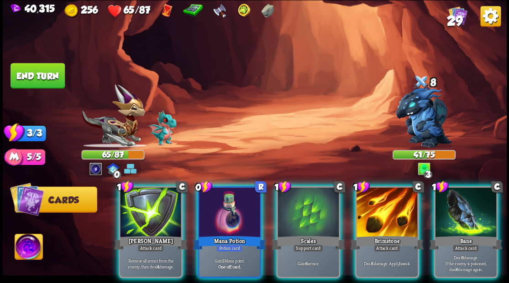
click at [390, 213] on div at bounding box center [386, 214] width 61 height 52
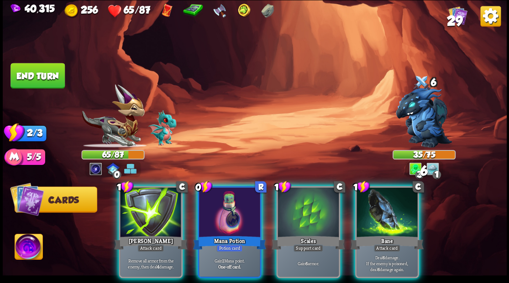
click at [390, 213] on div at bounding box center [386, 214] width 61 height 52
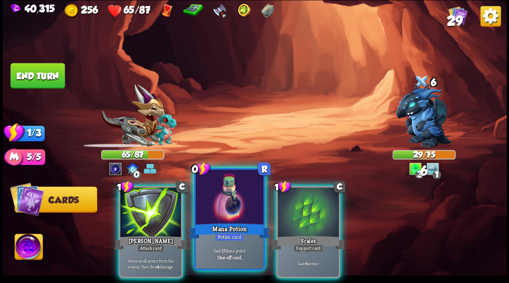
click at [217, 207] on div at bounding box center [229, 198] width 68 height 57
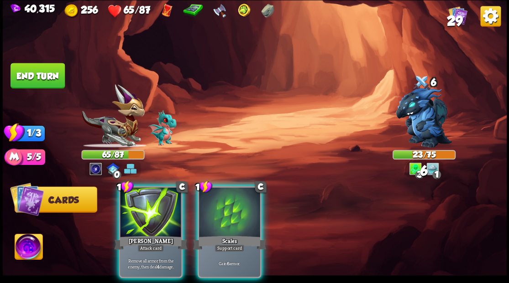
drag, startPoint x: 216, startPoint y: 206, endPoint x: 199, endPoint y: 168, distance: 41.7
click at [215, 205] on div at bounding box center [229, 214] width 61 height 52
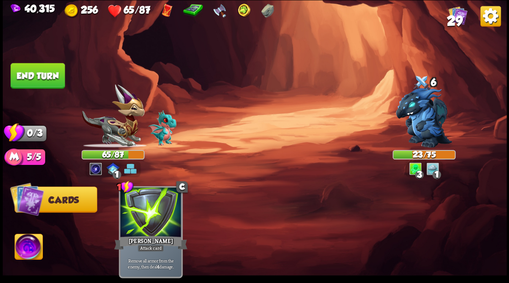
drag, startPoint x: 29, startPoint y: 70, endPoint x: 48, endPoint y: 81, distance: 22.7
click at [31, 73] on button "End turn" at bounding box center [37, 76] width 54 height 26
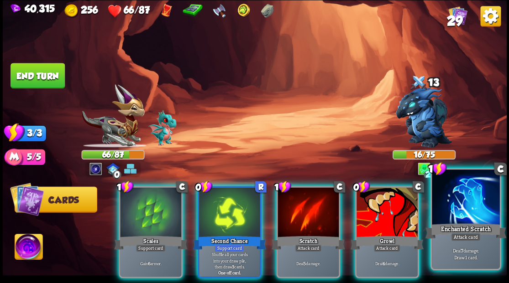
click at [463, 208] on div at bounding box center [466, 198] width 68 height 57
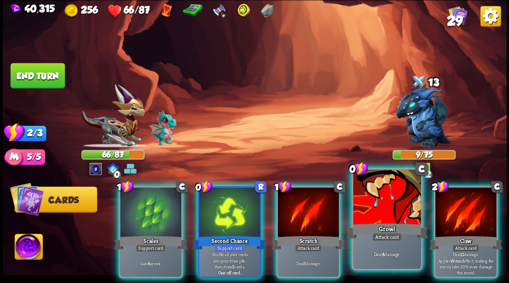
click at [368, 209] on div at bounding box center [387, 198] width 68 height 57
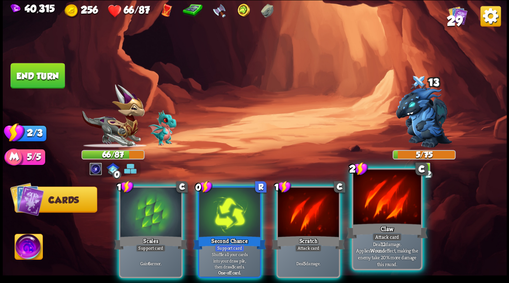
click at [383, 211] on div at bounding box center [387, 198] width 68 height 57
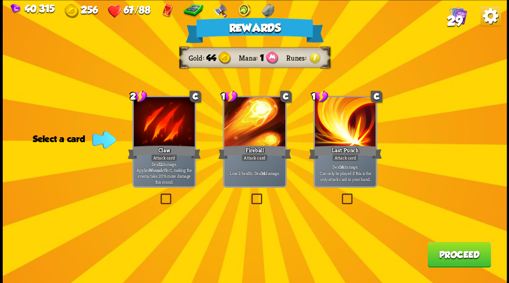
click at [466, 256] on button "Proceed" at bounding box center [458, 255] width 63 height 26
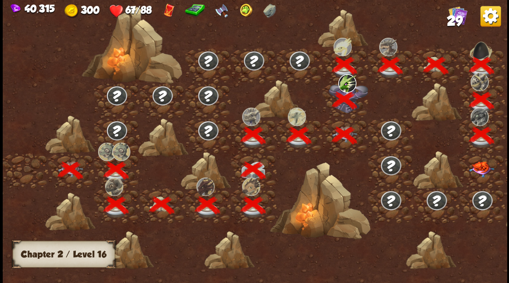
scroll to position [0, 139]
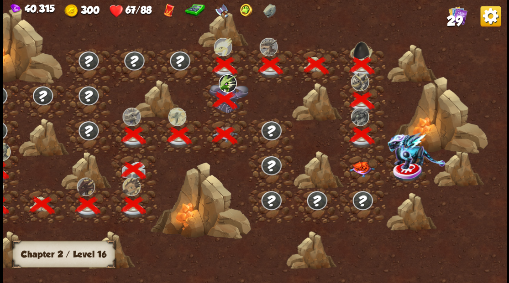
click at [360, 166] on img at bounding box center [361, 169] width 25 height 16
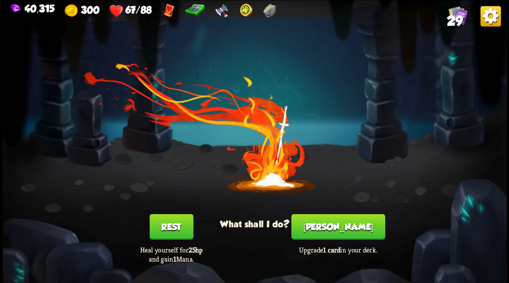
click at [344, 237] on button "[PERSON_NAME]" at bounding box center [338, 227] width 94 height 26
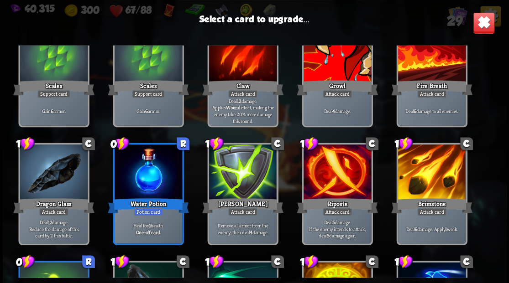
scroll to position [152, 0]
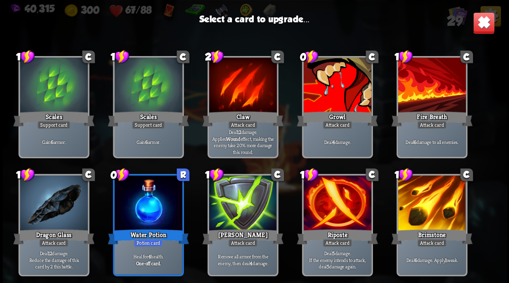
click at [334, 101] on div at bounding box center [337, 85] width 68 height 57
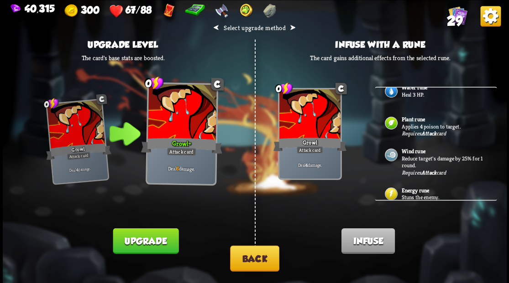
scroll to position [397, 0]
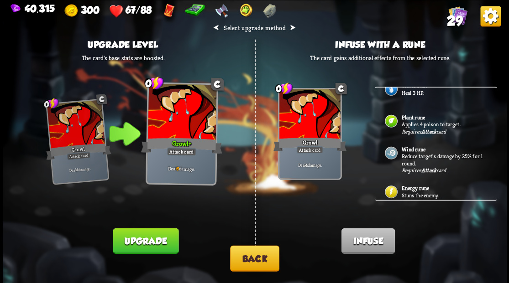
click at [422, 199] on b "Attack" at bounding box center [428, 202] width 15 height 7
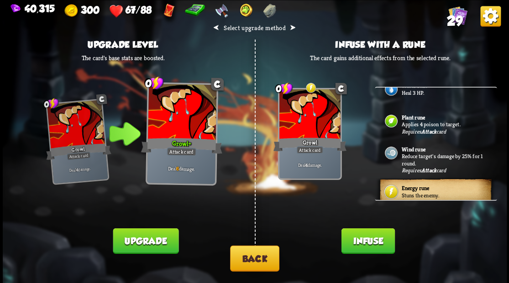
drag, startPoint x: 365, startPoint y: 247, endPoint x: 354, endPoint y: 192, distance: 56.7
click at [365, 245] on button "Infuse" at bounding box center [367, 241] width 53 height 26
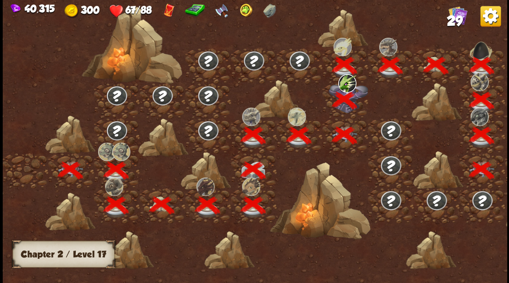
scroll to position [0, 139]
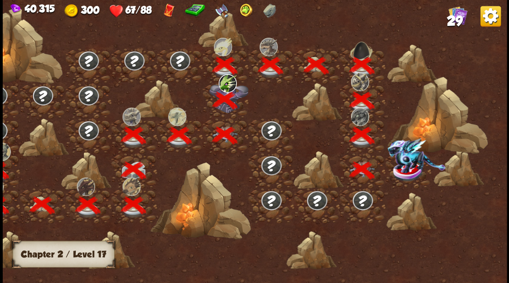
click at [406, 167] on img at bounding box center [416, 155] width 58 height 35
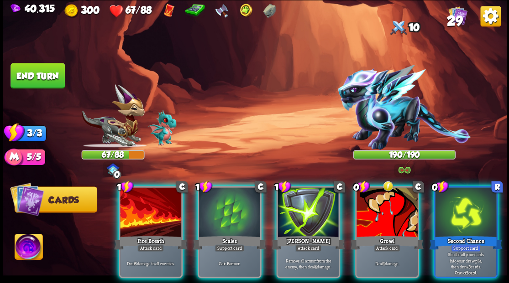
click at [31, 249] on img at bounding box center [29, 248] width 28 height 28
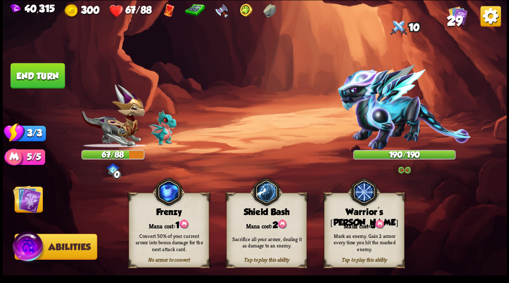
click at [362, 234] on div "Mark an enemy. Gain 2 armor every time you hit the marked enemy." at bounding box center [364, 242] width 73 height 20
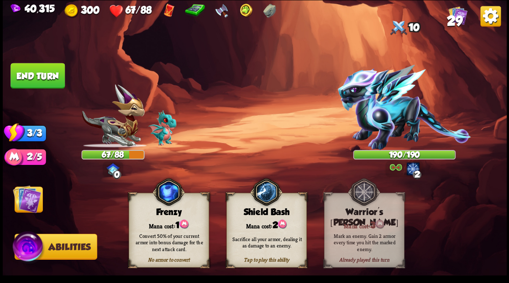
click at [26, 198] on img at bounding box center [27, 199] width 28 height 28
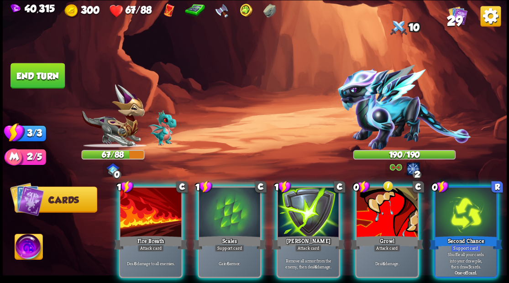
click at [396, 235] on div "Growl" at bounding box center [386, 243] width 73 height 16
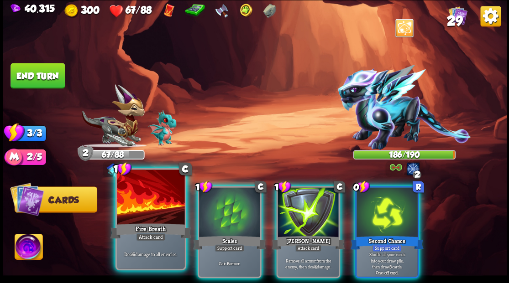
click at [141, 209] on div at bounding box center [151, 198] width 68 height 57
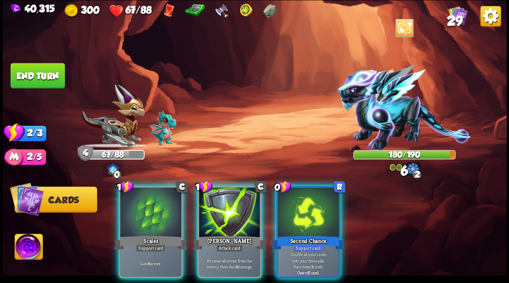
click at [239, 204] on div at bounding box center [229, 214] width 61 height 52
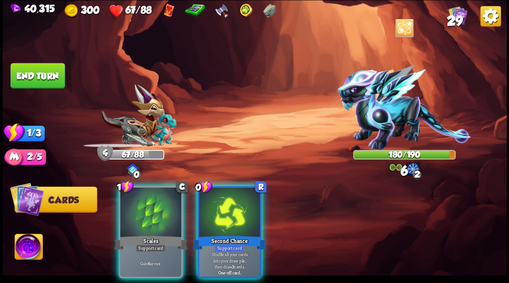
click at [239, 204] on div at bounding box center [229, 214] width 61 height 52
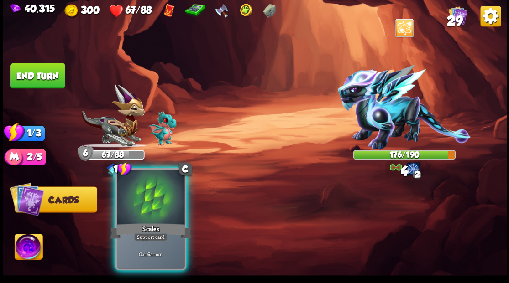
click at [155, 209] on div at bounding box center [151, 198] width 68 height 57
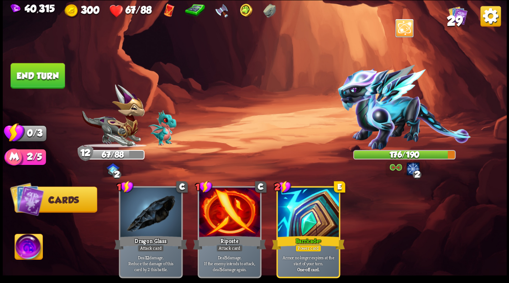
click at [53, 81] on button "End turn" at bounding box center [37, 76] width 54 height 26
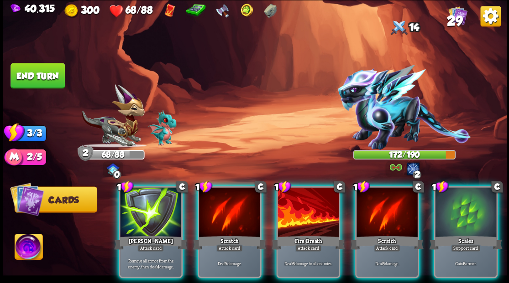
click at [311, 207] on div at bounding box center [307, 214] width 61 height 52
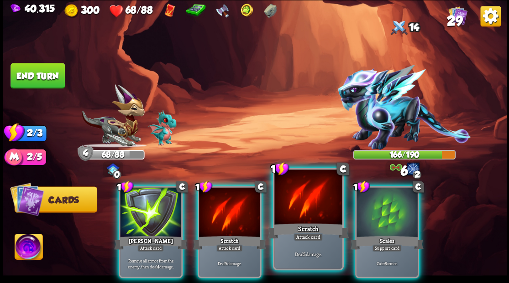
click at [309, 200] on div at bounding box center [308, 198] width 68 height 57
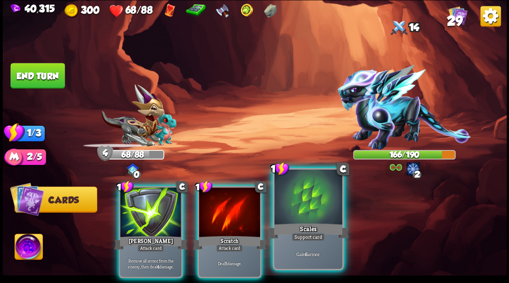
click at [310, 200] on div at bounding box center [308, 198] width 68 height 57
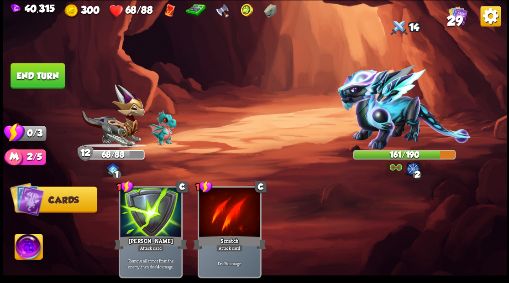
click at [39, 70] on button "End turn" at bounding box center [37, 76] width 54 height 26
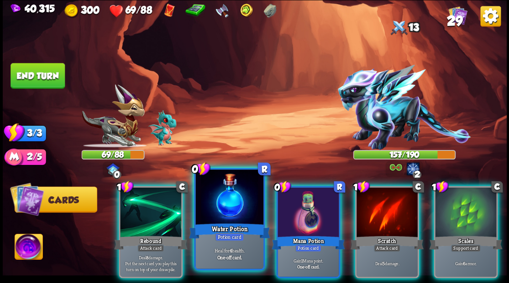
click at [245, 208] on div at bounding box center [229, 198] width 68 height 57
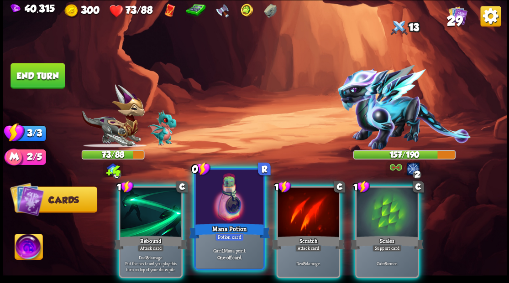
click at [229, 204] on div at bounding box center [229, 198] width 68 height 57
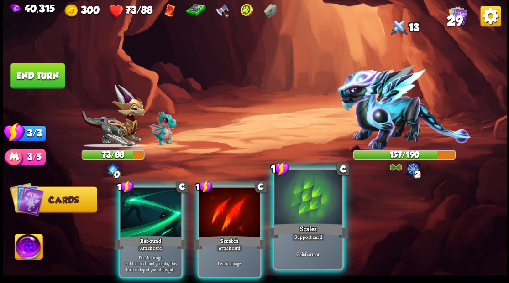
drag, startPoint x: 301, startPoint y: 200, endPoint x: 303, endPoint y: 194, distance: 6.2
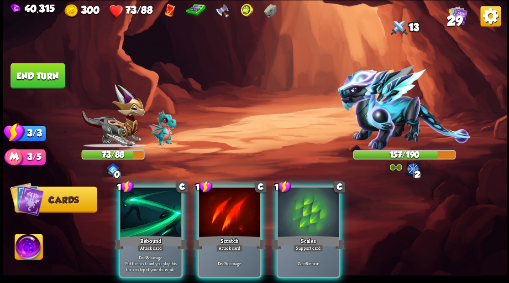
click at [302, 199] on div at bounding box center [307, 214] width 61 height 52
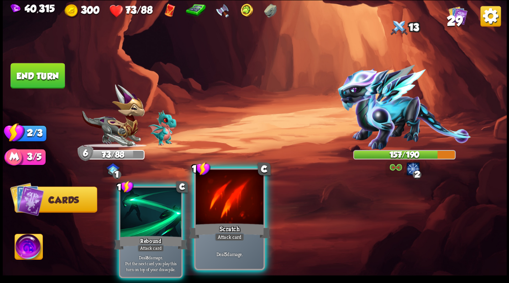
click at [214, 211] on div at bounding box center [229, 198] width 68 height 57
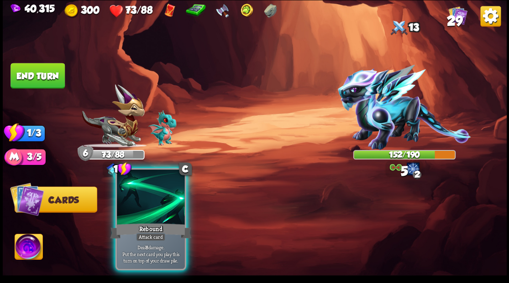
click at [149, 200] on div at bounding box center [151, 198] width 68 height 57
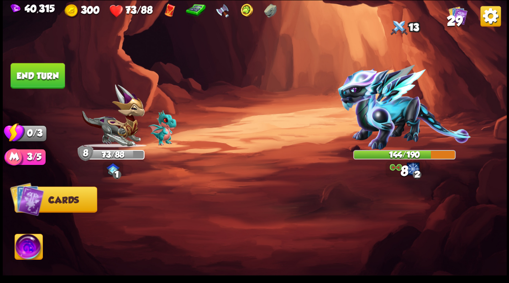
click at [56, 74] on button "End turn" at bounding box center [37, 76] width 54 height 26
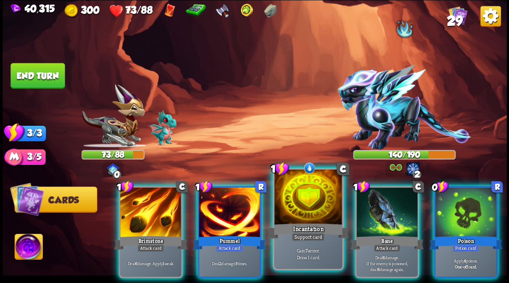
click at [295, 210] on div at bounding box center [308, 198] width 68 height 57
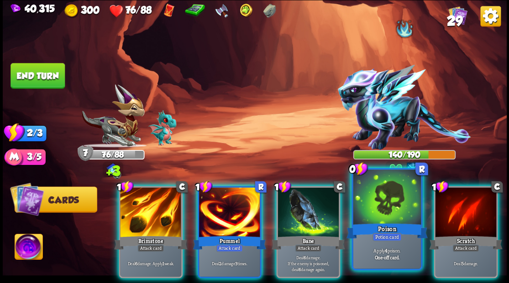
click at [387, 214] on div at bounding box center [387, 198] width 68 height 57
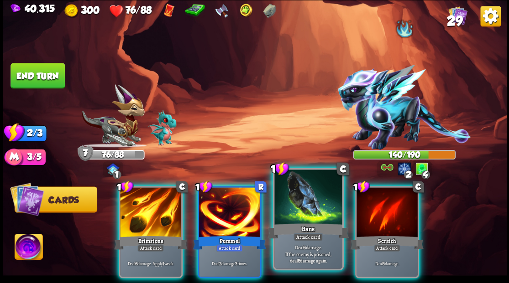
click at [315, 208] on div at bounding box center [308, 198] width 68 height 57
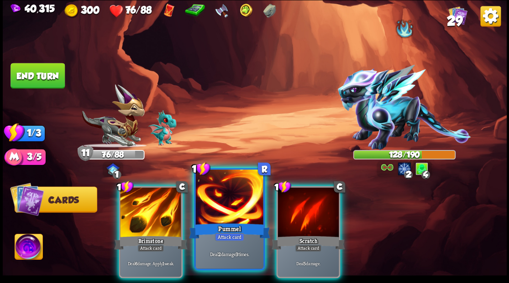
click at [219, 216] on div at bounding box center [229, 198] width 68 height 57
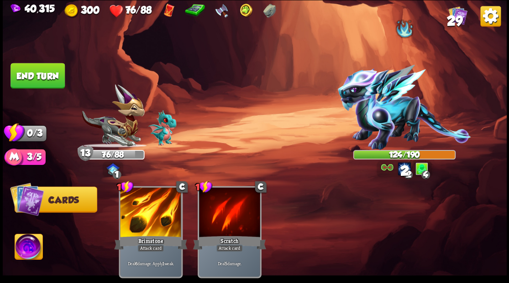
click at [59, 72] on button "End turn" at bounding box center [37, 76] width 54 height 26
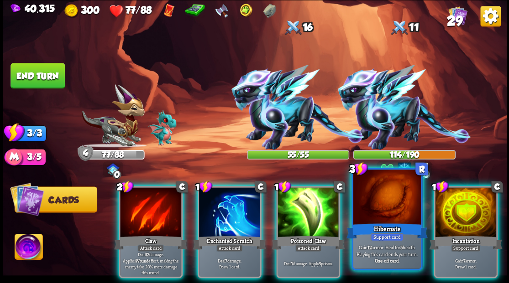
click at [393, 209] on div at bounding box center [387, 198] width 68 height 57
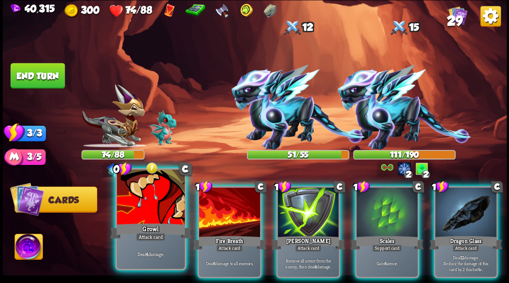
click at [153, 215] on div at bounding box center [151, 198] width 68 height 57
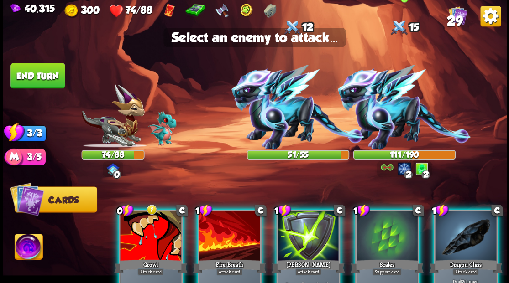
click at [375, 109] on img at bounding box center [403, 107] width 133 height 85
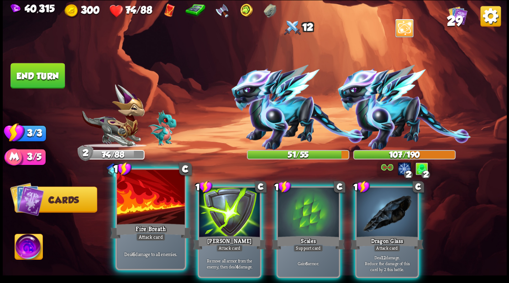
click at [172, 213] on div at bounding box center [151, 198] width 68 height 57
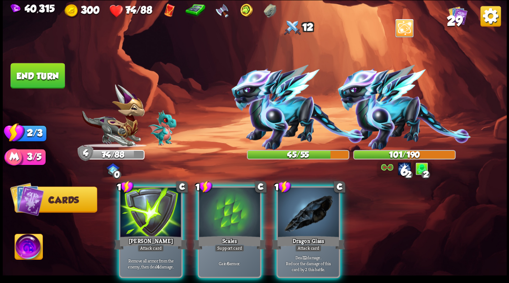
click at [241, 213] on div at bounding box center [229, 214] width 61 height 52
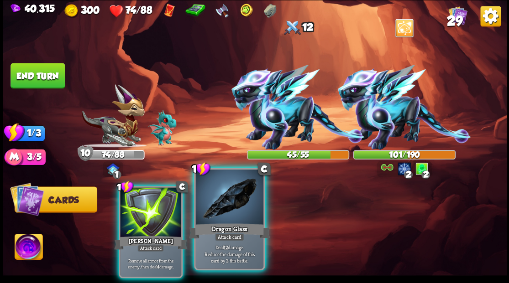
click at [238, 197] on div at bounding box center [229, 198] width 68 height 57
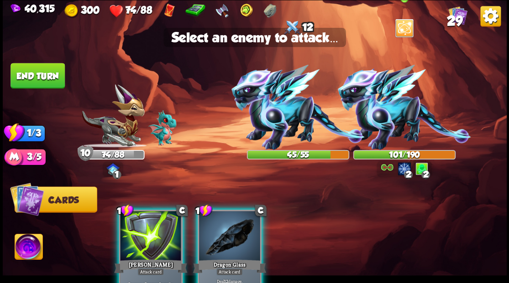
click at [379, 123] on img at bounding box center [403, 107] width 133 height 85
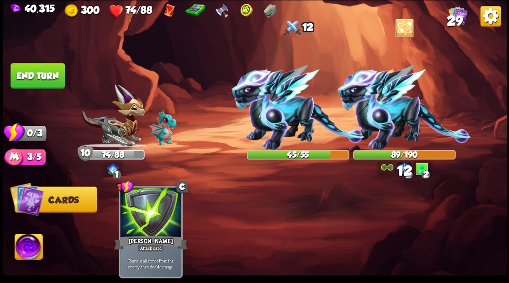
click at [47, 77] on button "End turn" at bounding box center [37, 76] width 54 height 26
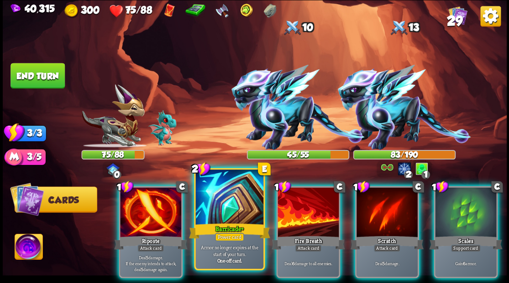
click at [224, 208] on div at bounding box center [229, 198] width 68 height 57
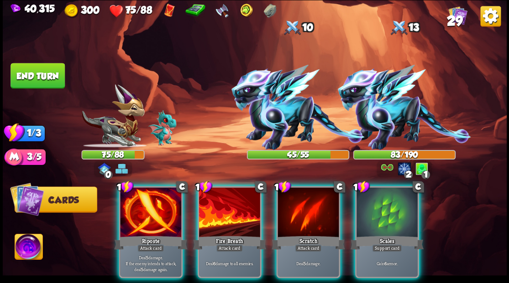
click at [378, 213] on div at bounding box center [386, 214] width 61 height 52
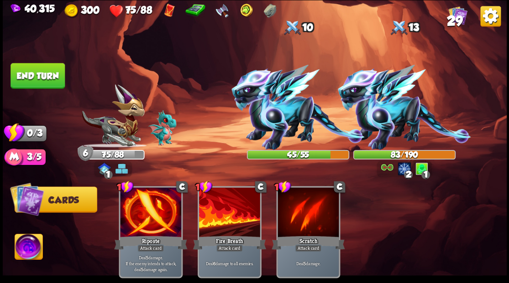
click at [30, 83] on button "End turn" at bounding box center [37, 76] width 54 height 26
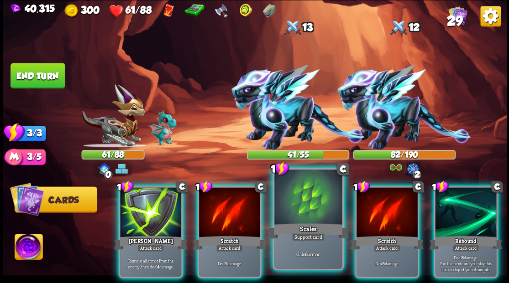
click at [295, 221] on div at bounding box center [308, 198] width 68 height 57
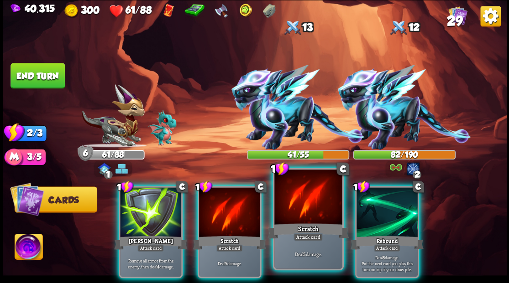
click at [297, 220] on div at bounding box center [308, 198] width 68 height 57
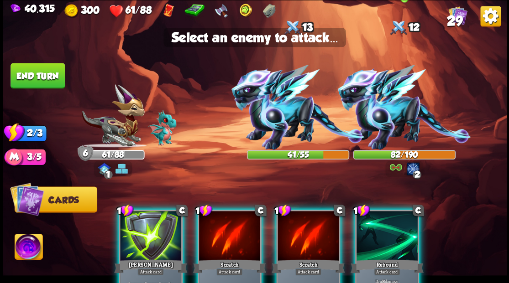
click at [391, 118] on img at bounding box center [403, 107] width 133 height 85
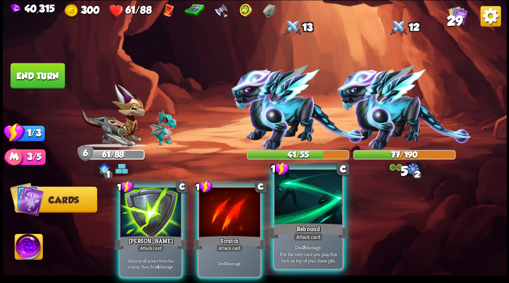
click at [312, 213] on div at bounding box center [308, 198] width 68 height 57
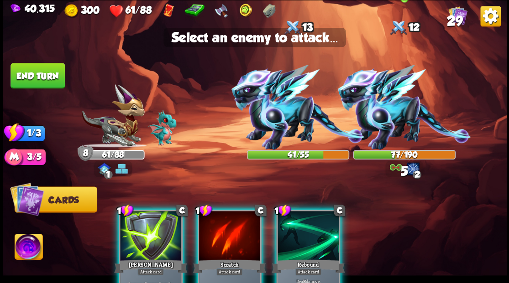
click at [381, 120] on img at bounding box center [403, 107] width 133 height 85
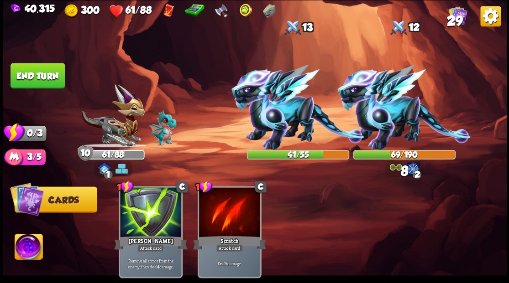
click at [19, 86] on button "End turn" at bounding box center [37, 76] width 54 height 26
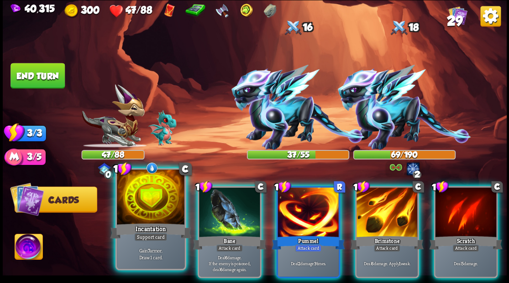
click at [143, 217] on div at bounding box center [151, 198] width 68 height 57
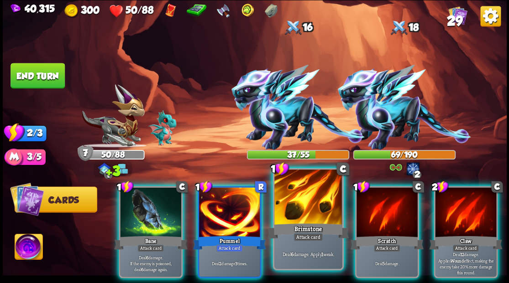
drag, startPoint x: 246, startPoint y: 213, endPoint x: 311, endPoint y: 183, distance: 71.1
click at [251, 214] on div at bounding box center [229, 214] width 61 height 52
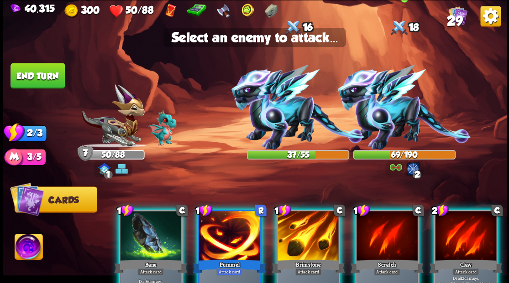
click at [409, 128] on img at bounding box center [403, 107] width 133 height 85
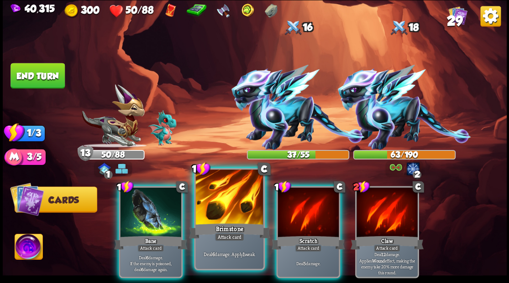
click at [223, 214] on div at bounding box center [229, 198] width 68 height 57
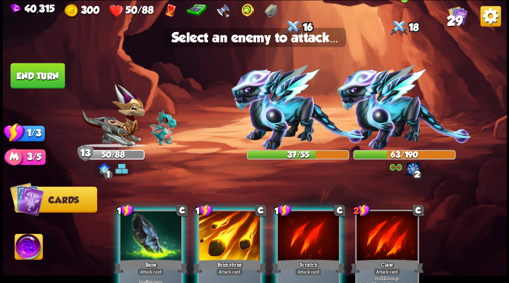
click at [380, 111] on img at bounding box center [403, 107] width 133 height 85
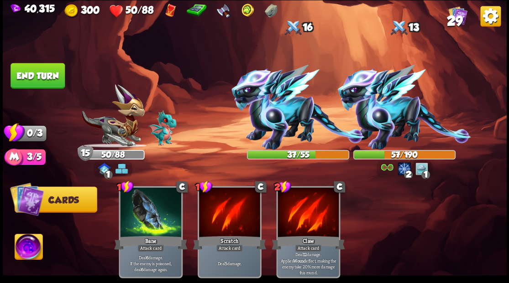
click at [46, 81] on button "End turn" at bounding box center [37, 76] width 54 height 26
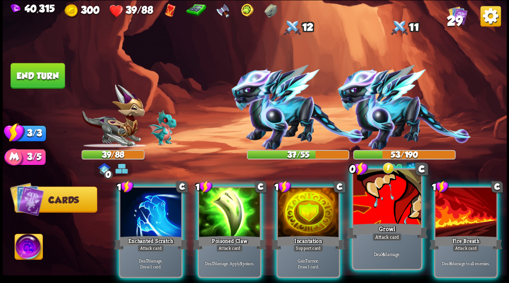
click at [387, 206] on div at bounding box center [387, 198] width 68 height 57
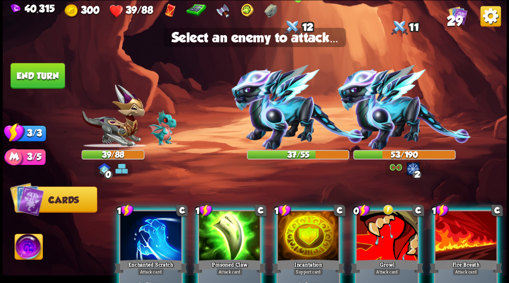
click at [287, 114] on img at bounding box center [297, 107] width 133 height 85
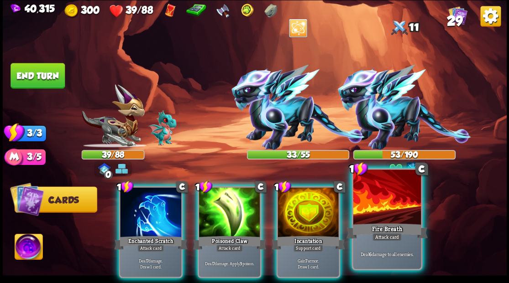
click at [399, 207] on div at bounding box center [387, 198] width 68 height 57
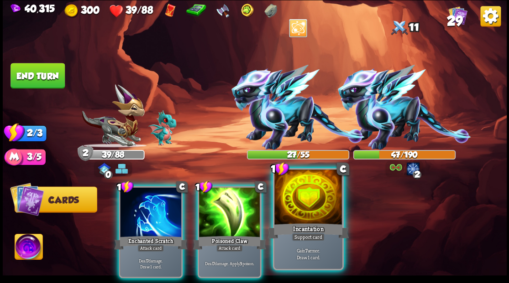
click at [311, 207] on div at bounding box center [308, 198] width 68 height 57
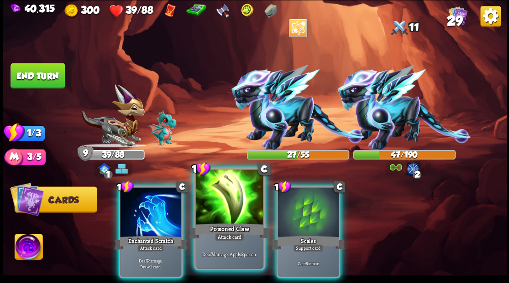
click at [216, 212] on div at bounding box center [229, 198] width 68 height 57
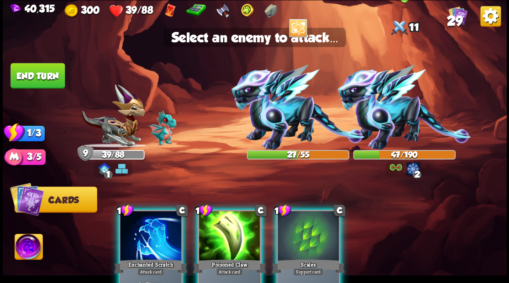
click at [384, 120] on img at bounding box center [403, 107] width 133 height 85
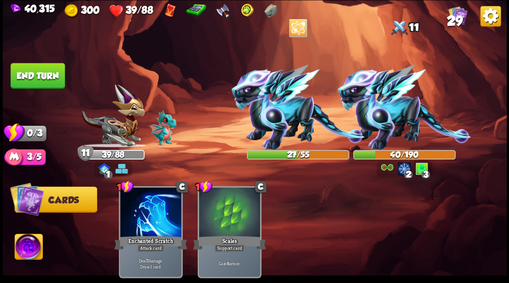
click at [55, 76] on button "End turn" at bounding box center [37, 76] width 54 height 26
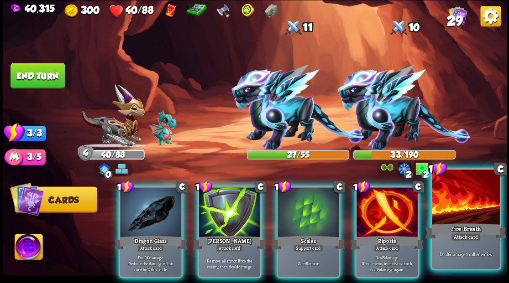
click at [471, 215] on div at bounding box center [466, 198] width 68 height 57
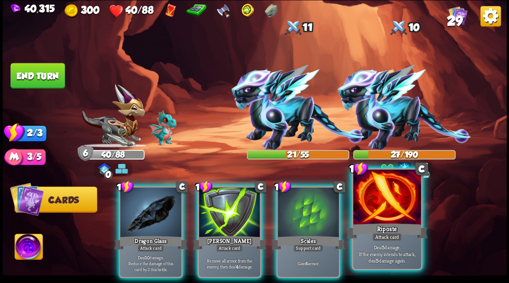
click at [390, 207] on div at bounding box center [387, 198] width 68 height 57
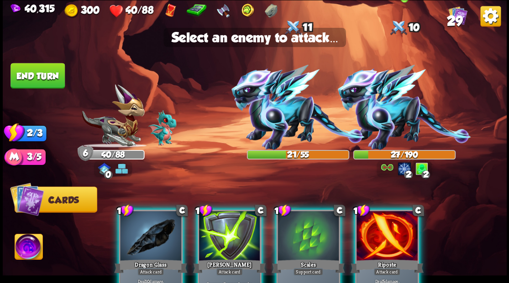
click at [397, 106] on img at bounding box center [403, 107] width 133 height 85
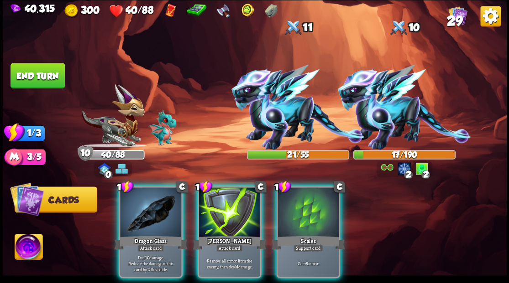
click at [299, 213] on div at bounding box center [307, 214] width 61 height 52
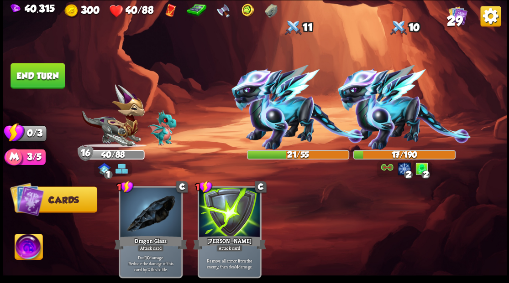
click at [28, 76] on button "End turn" at bounding box center [37, 76] width 54 height 26
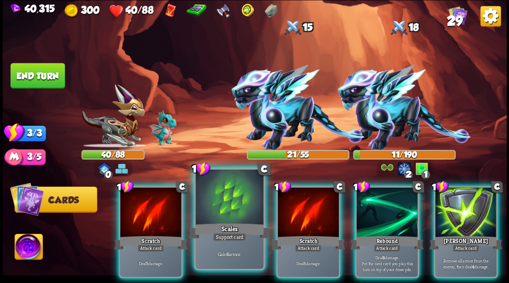
click at [238, 219] on div at bounding box center [229, 198] width 68 height 57
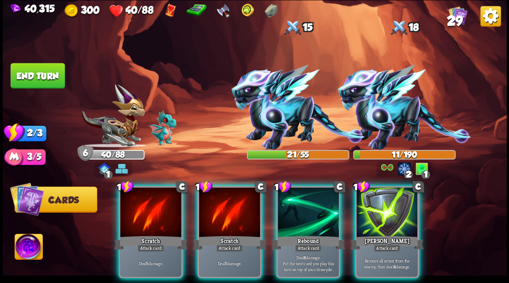
drag, startPoint x: 237, startPoint y: 209, endPoint x: 256, endPoint y: 179, distance: 35.2
click at [236, 207] on div at bounding box center [229, 214] width 61 height 52
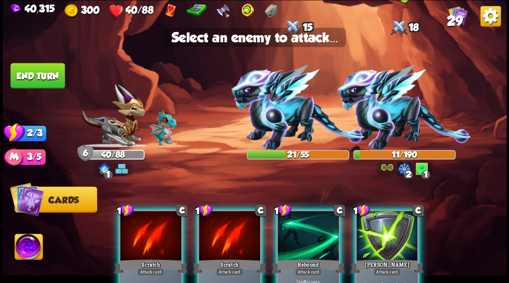
click at [380, 128] on img at bounding box center [403, 107] width 133 height 85
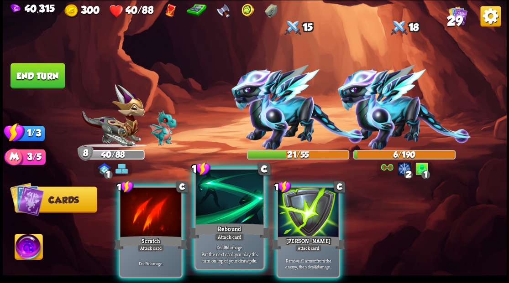
click at [238, 204] on div at bounding box center [229, 198] width 68 height 57
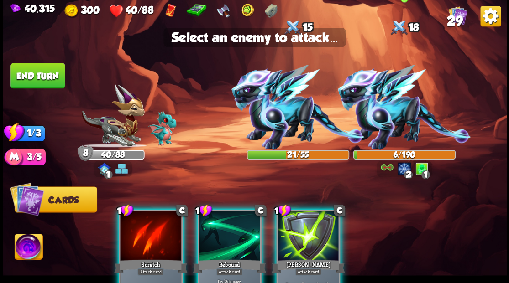
click at [378, 110] on img at bounding box center [403, 107] width 133 height 85
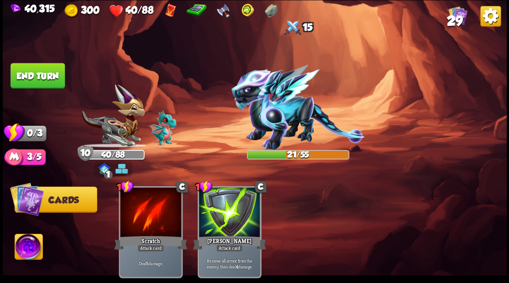
click at [35, 75] on button "End turn" at bounding box center [37, 76] width 54 height 26
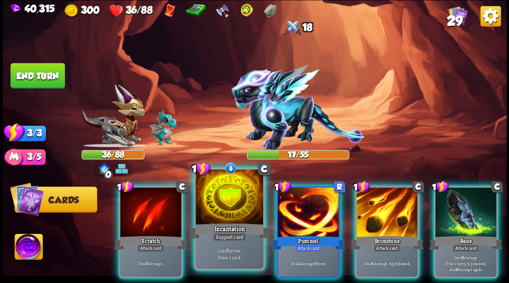
click at [238, 210] on div at bounding box center [229, 198] width 68 height 57
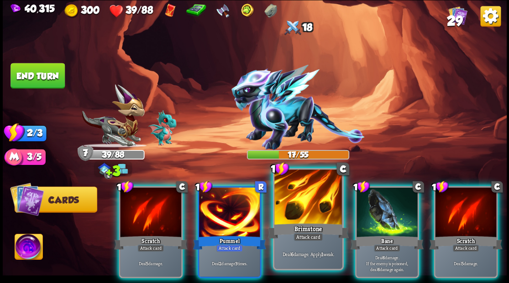
click at [319, 213] on div at bounding box center [308, 198] width 68 height 57
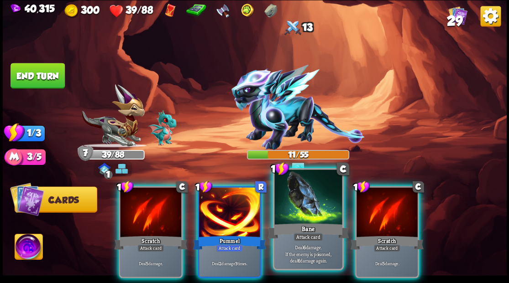
click at [313, 225] on div "Bane" at bounding box center [307, 231] width 81 height 18
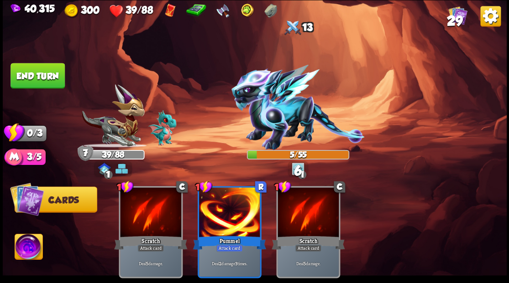
click at [37, 84] on button "End turn" at bounding box center [37, 76] width 54 height 26
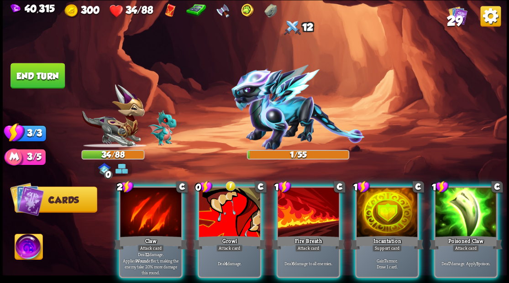
click at [238, 235] on div "Growl" at bounding box center [229, 243] width 73 height 16
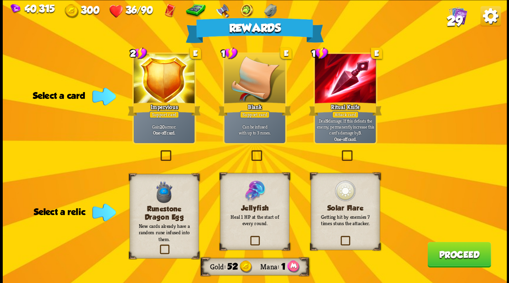
click at [248, 237] on label at bounding box center [248, 237] width 0 height 0
click at [0, 0] on input "checkbox" at bounding box center [0, 0] width 0 height 0
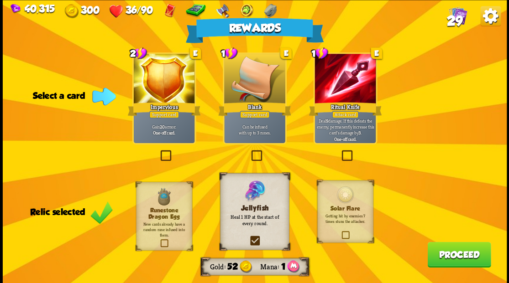
click at [339, 151] on label at bounding box center [339, 151] width 0 height 0
click at [0, 0] on input "checkbox" at bounding box center [0, 0] width 0 height 0
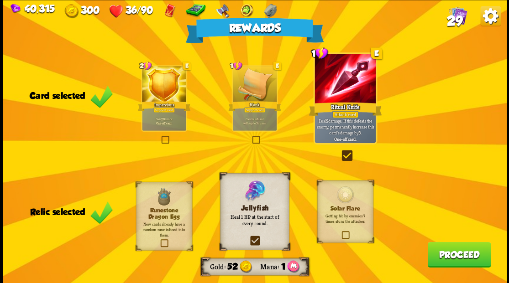
click at [447, 261] on button "Proceed" at bounding box center [458, 255] width 63 height 26
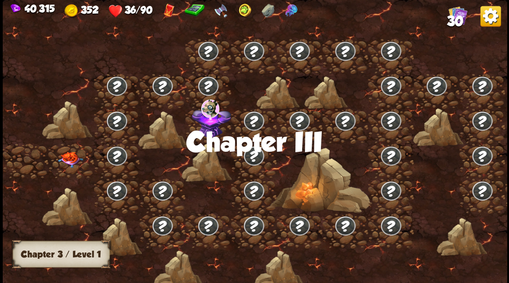
click at [72, 162] on img at bounding box center [69, 159] width 25 height 16
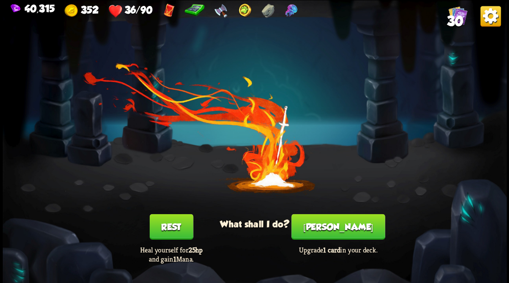
click at [176, 227] on button "Rest" at bounding box center [171, 227] width 44 height 26
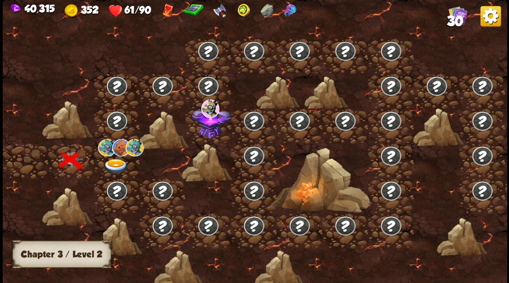
click at [115, 168] on img at bounding box center [115, 166] width 25 height 15
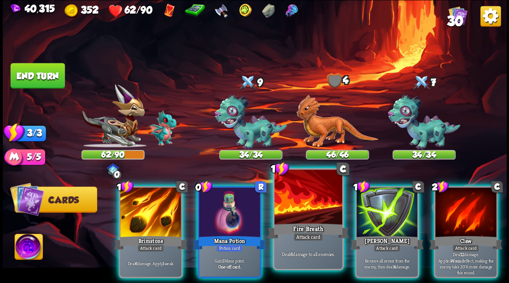
click at [311, 214] on div at bounding box center [308, 198] width 68 height 57
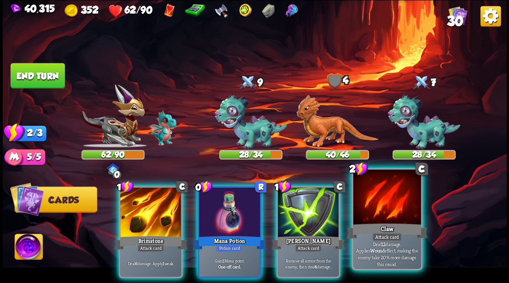
click at [378, 218] on div at bounding box center [387, 198] width 68 height 57
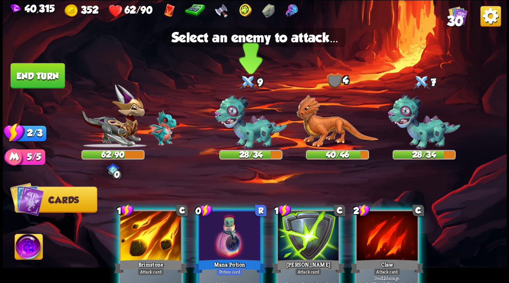
click at [254, 134] on img at bounding box center [250, 122] width 73 height 56
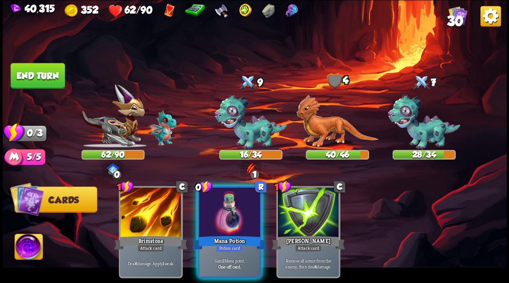
drag, startPoint x: 223, startPoint y: 208, endPoint x: 217, endPoint y: 201, distance: 9.1
click at [222, 208] on div at bounding box center [229, 214] width 61 height 52
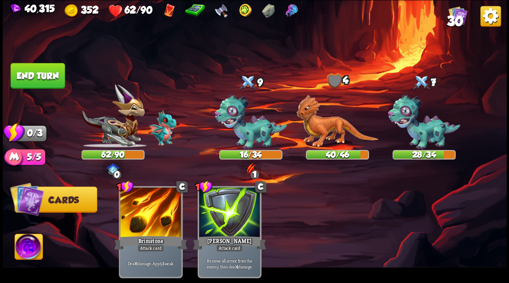
click at [51, 78] on button "End turn" at bounding box center [37, 76] width 54 height 26
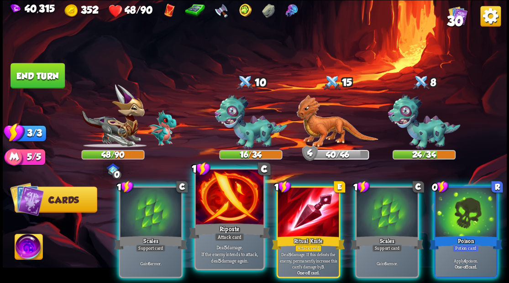
click at [234, 214] on div at bounding box center [229, 198] width 68 height 57
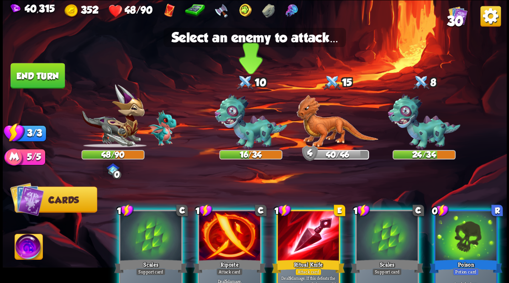
click at [237, 139] on img at bounding box center [250, 122] width 73 height 56
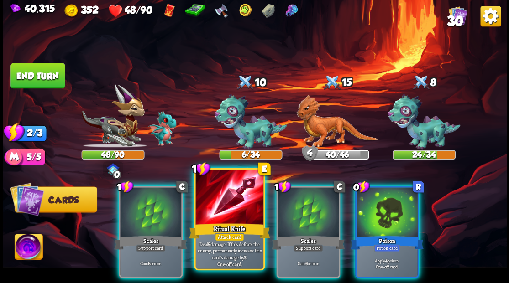
click at [231, 208] on div at bounding box center [229, 198] width 68 height 57
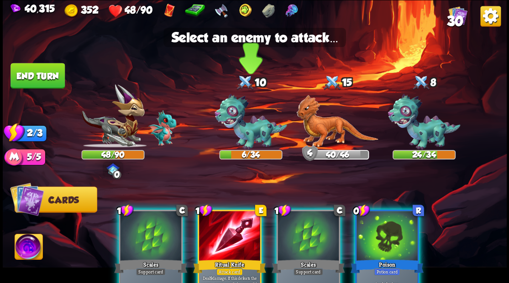
click at [239, 137] on img at bounding box center [250, 122] width 73 height 56
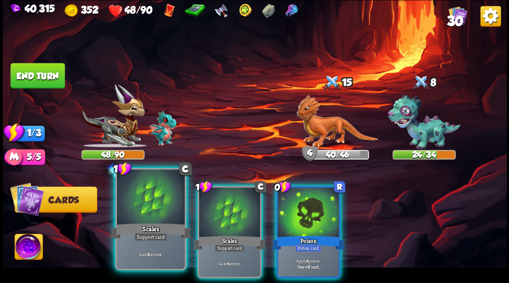
click at [150, 216] on div at bounding box center [151, 198] width 68 height 57
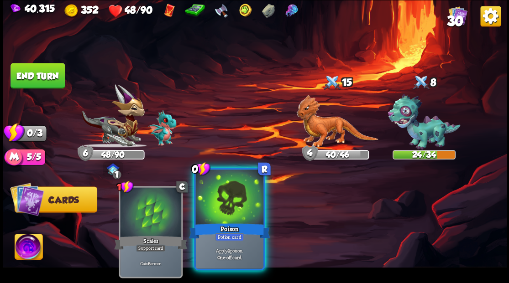
click at [227, 216] on div at bounding box center [229, 198] width 68 height 57
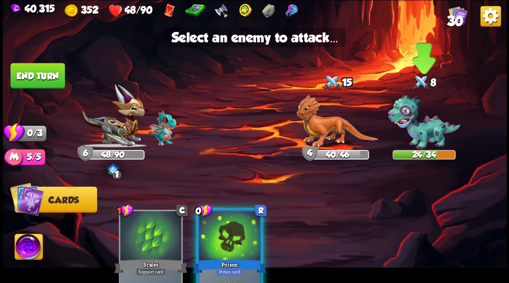
click at [427, 136] on img at bounding box center [423, 122] width 73 height 56
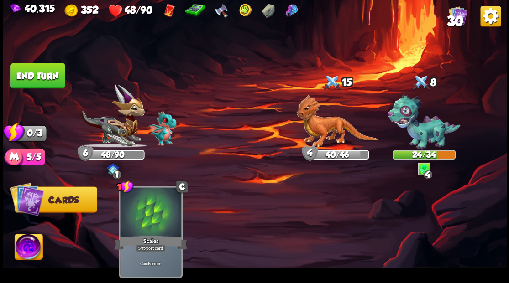
click at [49, 73] on button "End turn" at bounding box center [37, 76] width 54 height 26
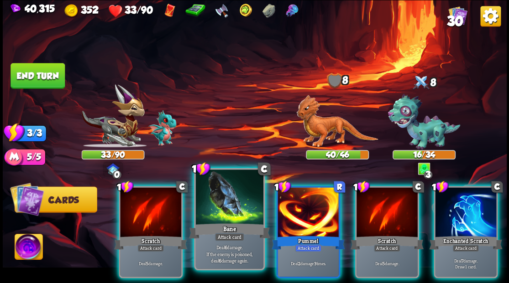
click at [230, 212] on div at bounding box center [229, 198] width 68 height 57
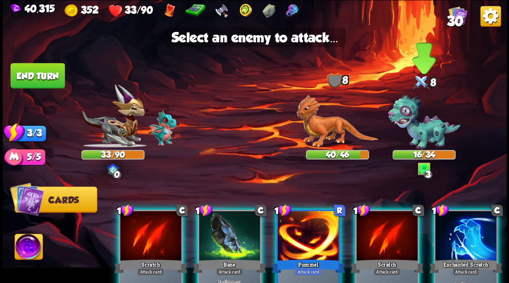
click at [419, 138] on img at bounding box center [423, 122] width 73 height 56
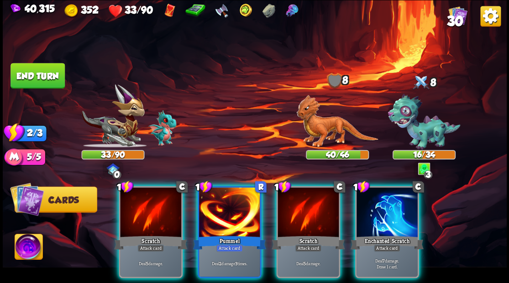
click at [419, 136] on img at bounding box center [423, 122] width 73 height 56
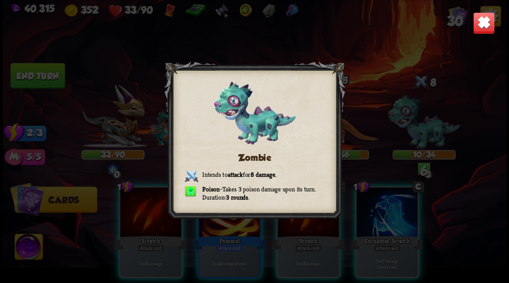
drag, startPoint x: 482, startPoint y: 21, endPoint x: 482, endPoint y: 27, distance: 6.4
click at [482, 22] on img at bounding box center [483, 23] width 22 height 22
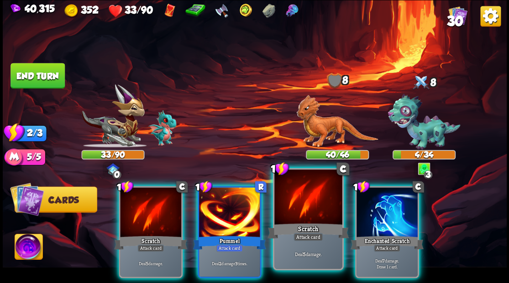
click at [299, 214] on div at bounding box center [308, 198] width 68 height 57
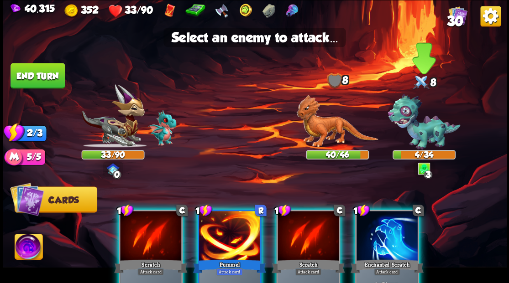
click at [414, 141] on img at bounding box center [423, 122] width 73 height 56
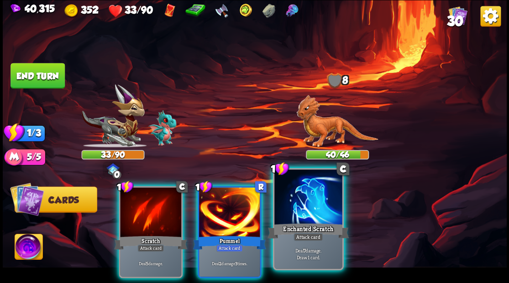
click at [300, 219] on div at bounding box center [308, 198] width 68 height 57
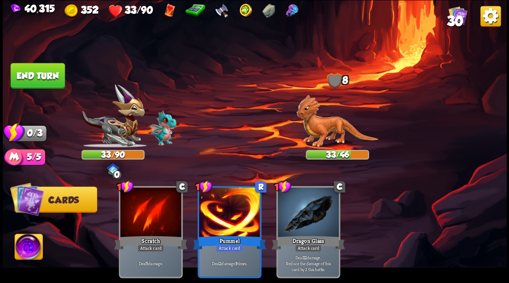
drag, startPoint x: 59, startPoint y: 74, endPoint x: 110, endPoint y: 72, distance: 50.7
click at [59, 74] on button "End turn" at bounding box center [37, 76] width 54 height 26
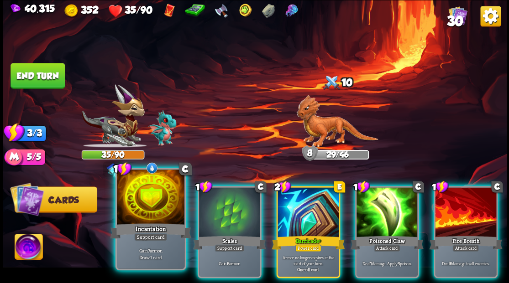
click at [163, 208] on div at bounding box center [151, 198] width 68 height 57
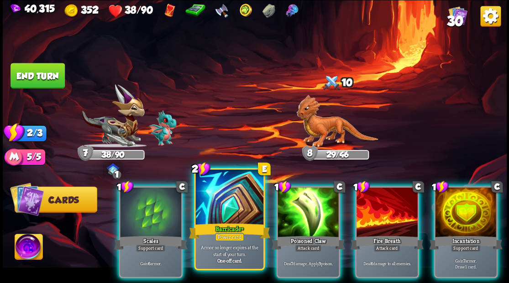
click at [222, 201] on div at bounding box center [229, 198] width 68 height 57
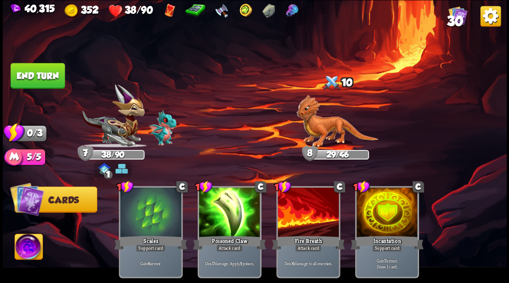
click at [41, 83] on button "End turn" at bounding box center [37, 76] width 54 height 26
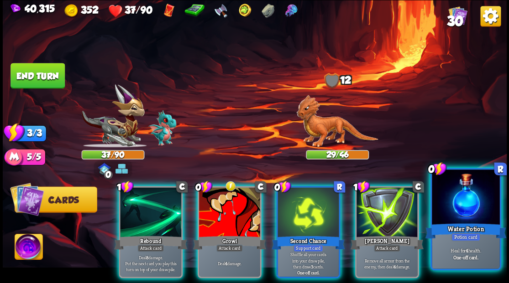
click at [469, 208] on div at bounding box center [466, 198] width 68 height 57
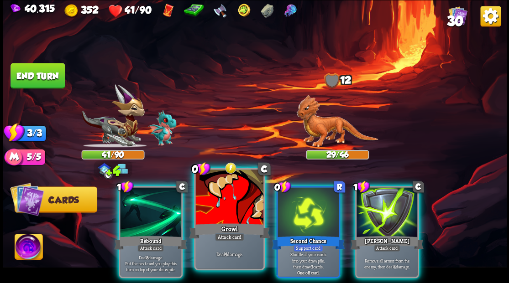
click at [217, 207] on div at bounding box center [229, 198] width 68 height 57
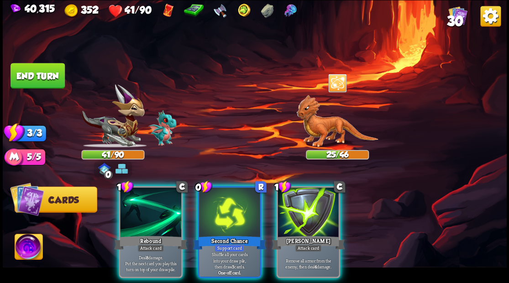
drag, startPoint x: 295, startPoint y: 225, endPoint x: 280, endPoint y: 224, distance: 14.6
click at [291, 235] on div "[PERSON_NAME]" at bounding box center [308, 243] width 73 height 16
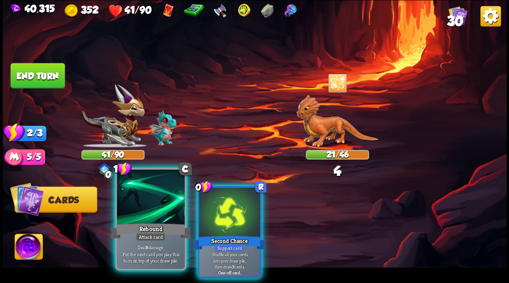
click at [157, 214] on div at bounding box center [151, 198] width 68 height 57
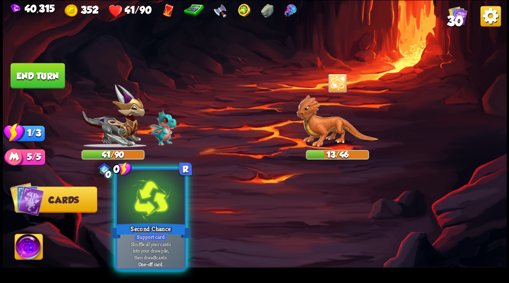
click at [157, 214] on div at bounding box center [151, 198] width 68 height 57
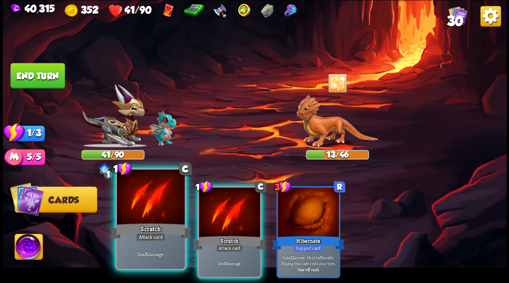
click at [152, 209] on div at bounding box center [151, 198] width 68 height 57
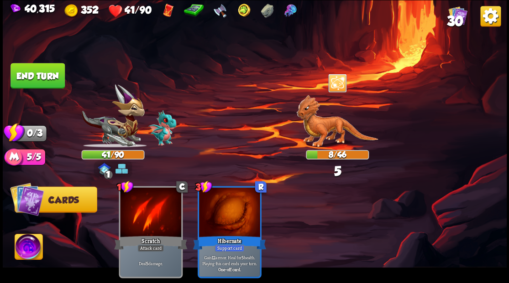
drag, startPoint x: 42, startPoint y: 78, endPoint x: 52, endPoint y: 81, distance: 9.7
click at [42, 78] on button "End turn" at bounding box center [37, 76] width 54 height 26
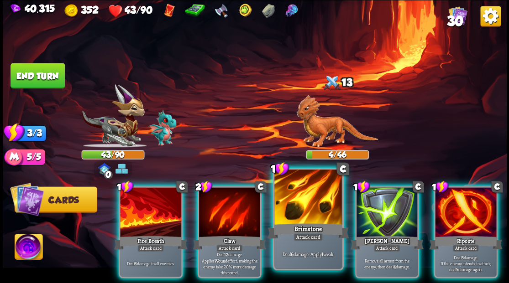
click at [292, 234] on div "Brimstone" at bounding box center [307, 231] width 81 height 18
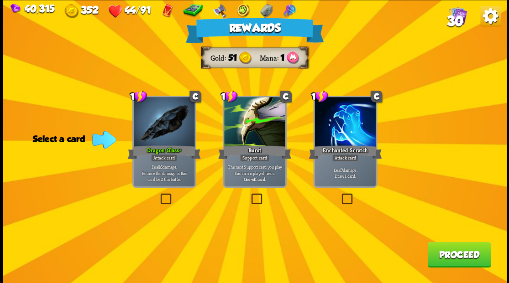
click at [446, 254] on button "Proceed" at bounding box center [458, 255] width 63 height 26
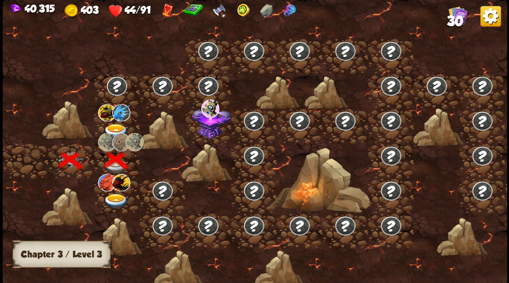
click at [112, 197] on img at bounding box center [115, 201] width 25 height 15
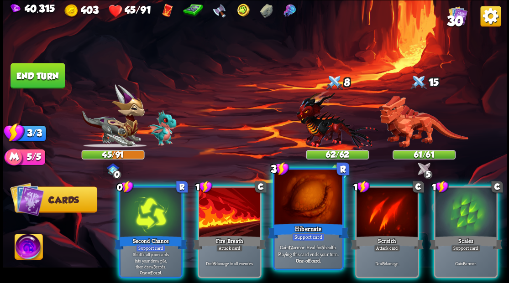
click at [298, 214] on div at bounding box center [308, 198] width 68 height 57
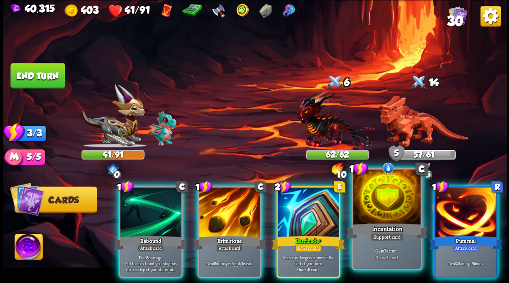
click at [390, 212] on div at bounding box center [387, 198] width 68 height 57
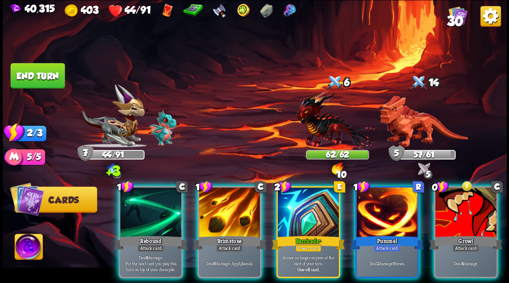
click at [303, 213] on div at bounding box center [307, 214] width 61 height 52
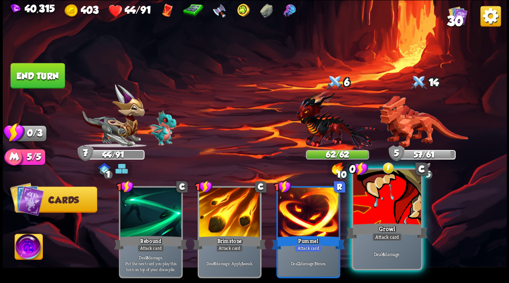
click at [381, 218] on div at bounding box center [387, 198] width 68 height 57
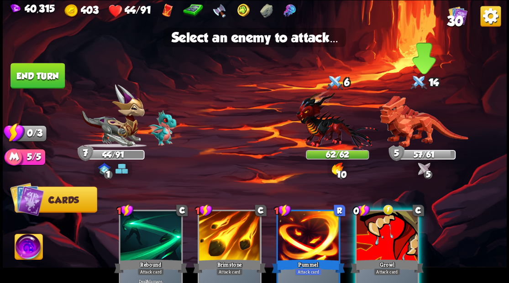
click at [414, 130] on img at bounding box center [424, 122] width 88 height 52
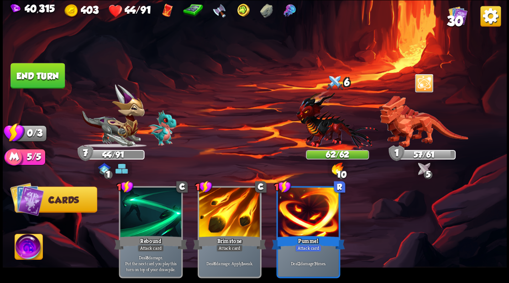
click at [47, 81] on button "End turn" at bounding box center [37, 76] width 54 height 26
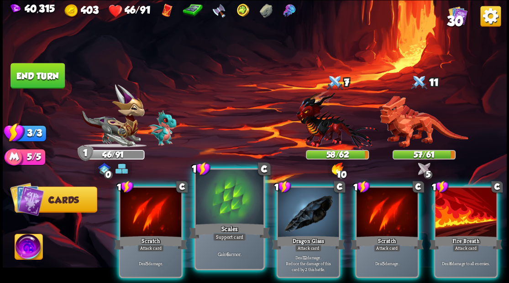
click at [201, 217] on div at bounding box center [229, 198] width 68 height 57
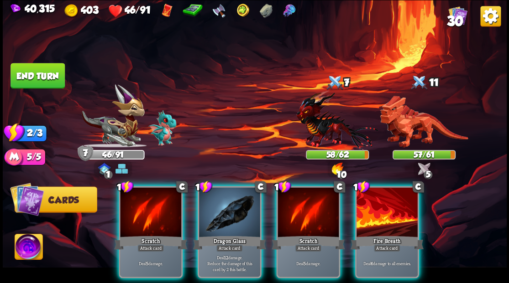
click at [392, 209] on div at bounding box center [386, 214] width 61 height 52
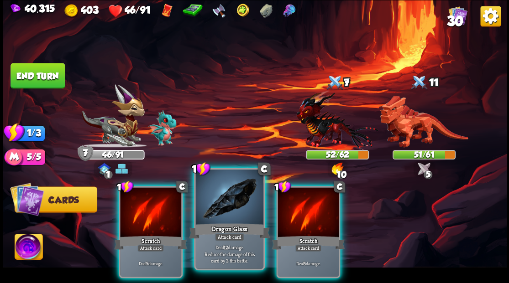
click at [224, 223] on div "Dragon Glass" at bounding box center [228, 231] width 81 height 18
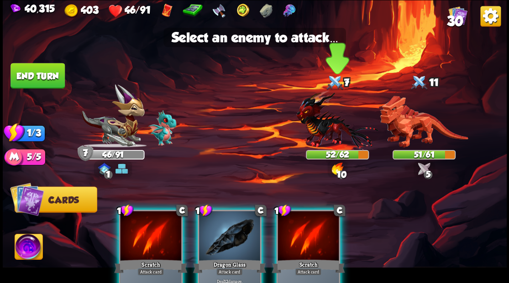
click at [316, 134] on img at bounding box center [337, 120] width 82 height 60
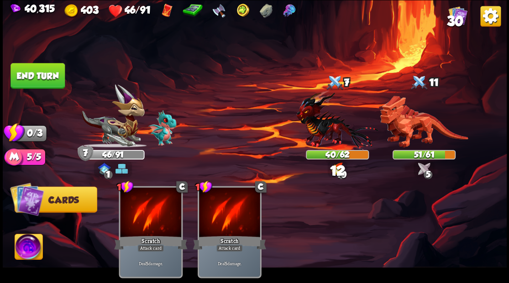
click at [61, 81] on button "End turn" at bounding box center [37, 76] width 54 height 26
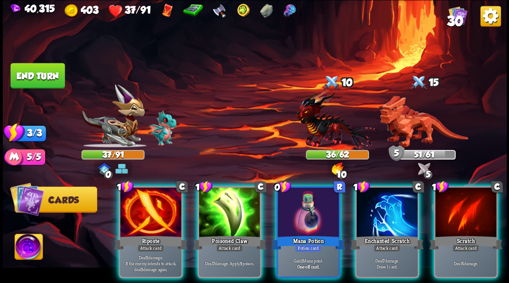
click at [24, 250] on img at bounding box center [29, 248] width 28 height 28
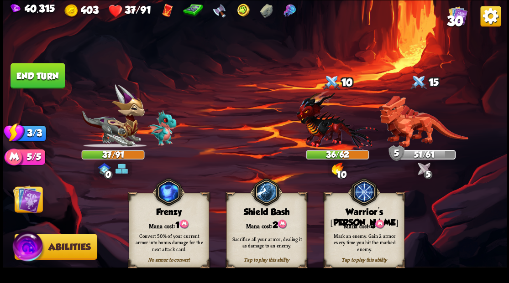
drag, startPoint x: 366, startPoint y: 224, endPoint x: 358, endPoint y: 193, distance: 32.1
click at [366, 225] on div "Mana cost: 3" at bounding box center [363, 224] width 79 height 11
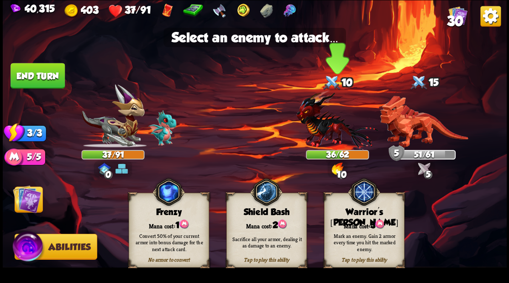
click at [328, 135] on img at bounding box center [337, 120] width 82 height 60
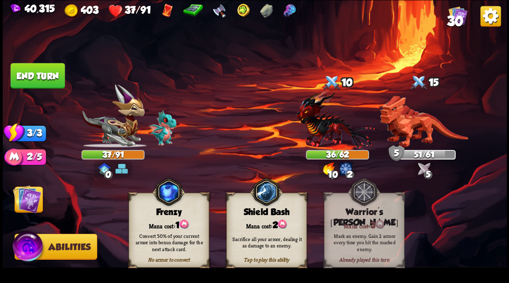
click at [30, 204] on img at bounding box center [27, 199] width 28 height 28
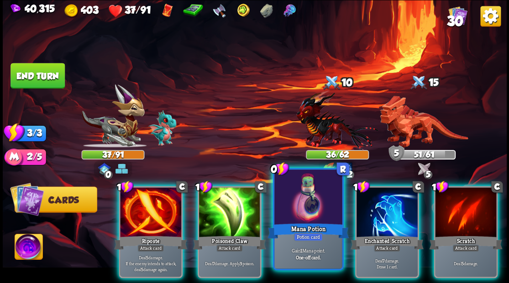
click at [301, 219] on div at bounding box center [308, 198] width 68 height 57
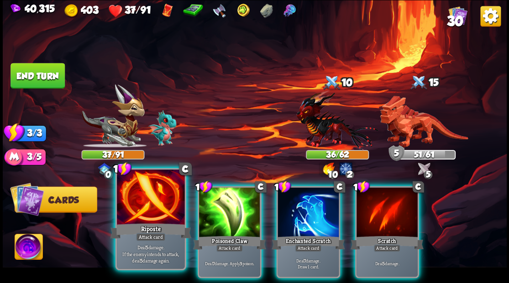
click at [148, 210] on div at bounding box center [151, 198] width 68 height 57
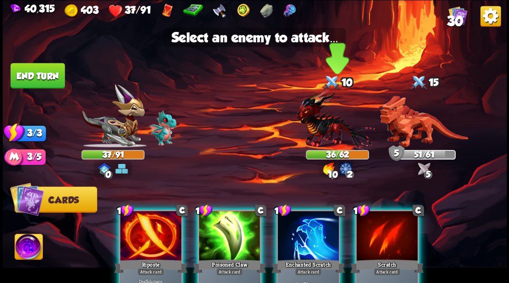
click at [328, 132] on img at bounding box center [337, 120] width 82 height 60
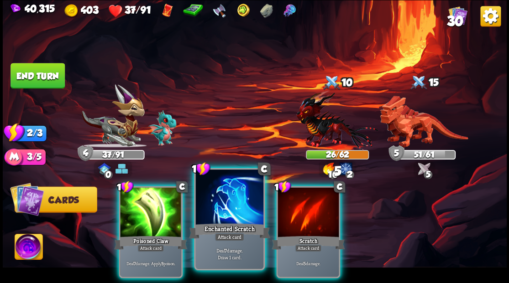
click at [231, 205] on div at bounding box center [229, 198] width 68 height 57
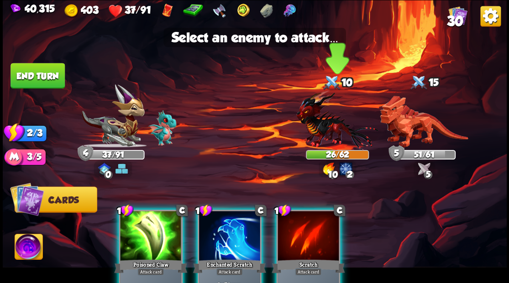
click at [322, 128] on img at bounding box center [337, 120] width 82 height 60
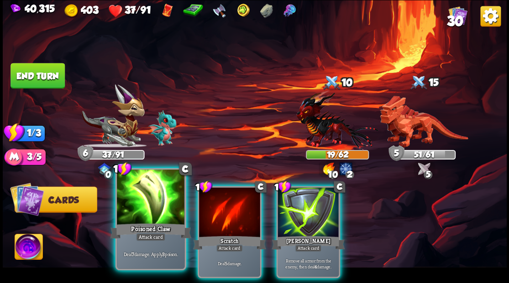
click at [146, 218] on div at bounding box center [151, 198] width 68 height 57
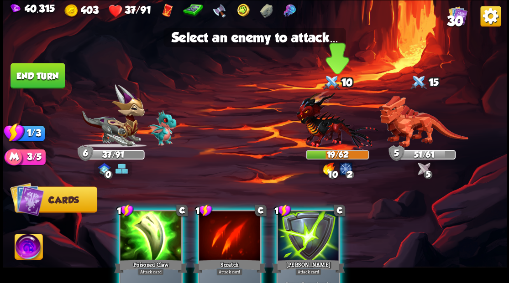
click at [329, 130] on img at bounding box center [337, 120] width 82 height 60
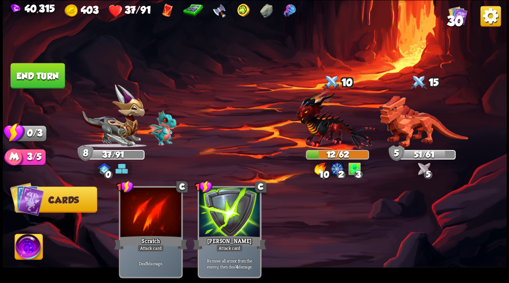
click at [52, 82] on button "End turn" at bounding box center [37, 76] width 54 height 26
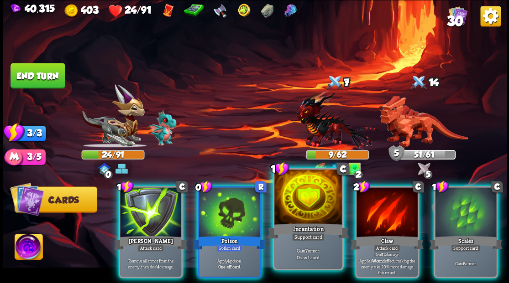
click at [319, 214] on div at bounding box center [308, 198] width 68 height 57
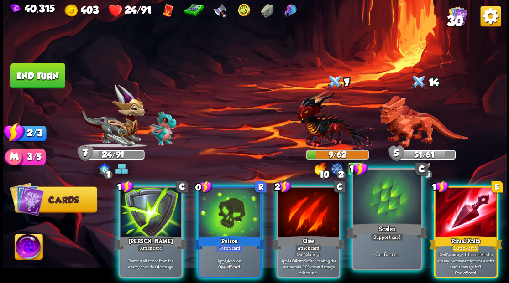
click at [385, 215] on div at bounding box center [387, 198] width 68 height 57
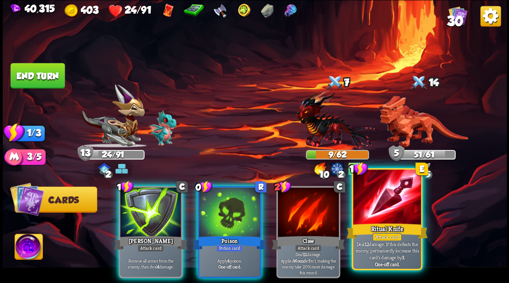
click at [376, 197] on div at bounding box center [387, 198] width 68 height 57
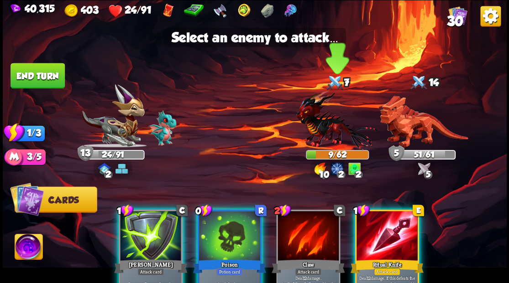
click at [328, 137] on img at bounding box center [337, 120] width 82 height 60
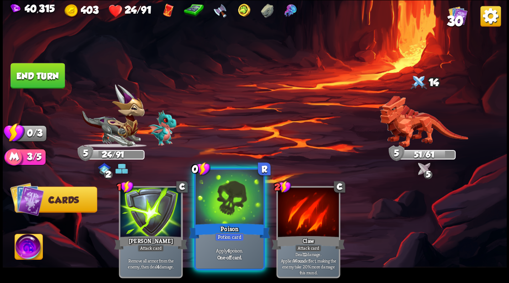
click at [235, 202] on div at bounding box center [229, 198] width 68 height 57
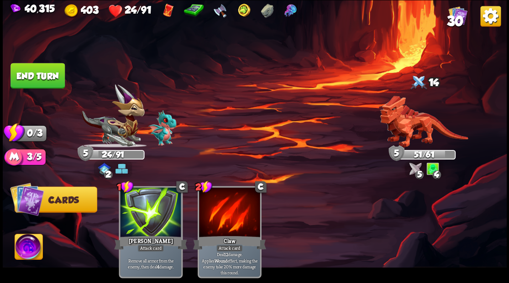
click at [29, 75] on button "End turn" at bounding box center [37, 76] width 54 height 26
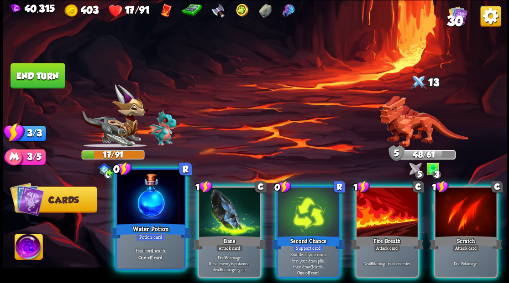
click at [142, 199] on div at bounding box center [151, 198] width 68 height 57
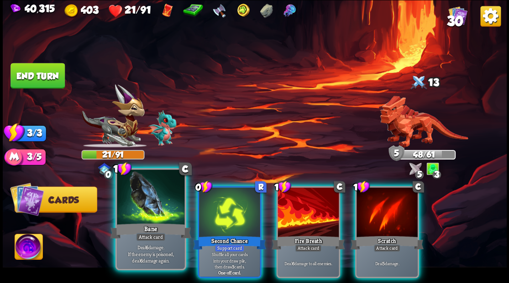
click at [149, 215] on div at bounding box center [151, 198] width 68 height 57
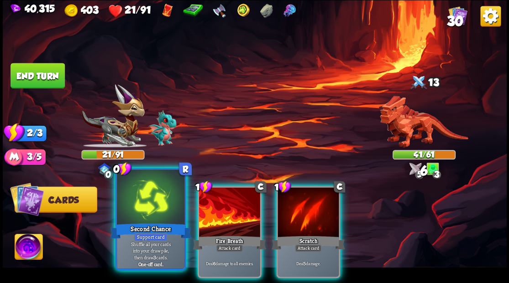
click at [139, 220] on div at bounding box center [151, 198] width 68 height 57
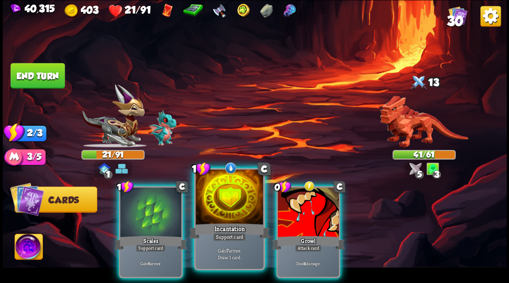
click at [232, 214] on div at bounding box center [229, 198] width 68 height 57
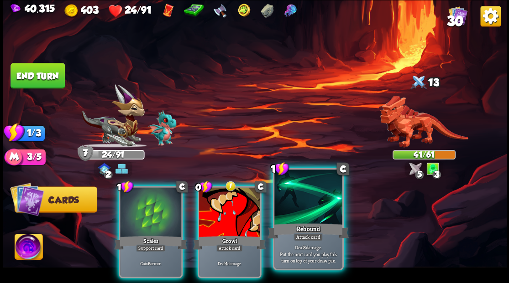
click at [300, 222] on div "Rebound" at bounding box center [307, 231] width 81 height 18
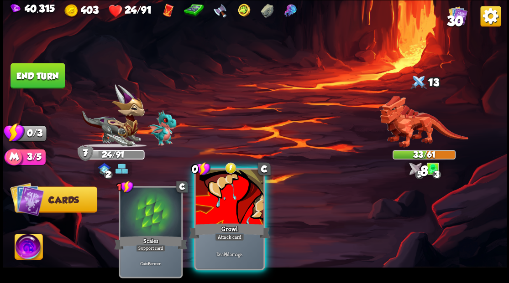
click at [225, 213] on div at bounding box center [229, 198] width 68 height 57
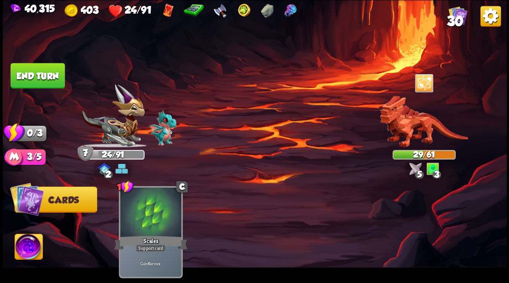
click at [56, 72] on button "End turn" at bounding box center [37, 76] width 54 height 26
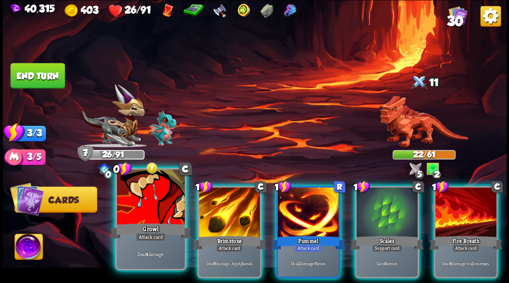
click at [161, 210] on div at bounding box center [151, 198] width 68 height 57
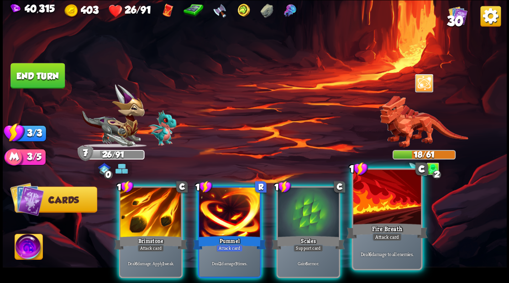
click at [390, 210] on div at bounding box center [387, 198] width 68 height 57
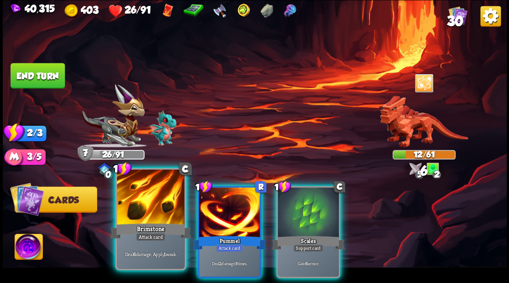
click at [165, 209] on div at bounding box center [151, 198] width 68 height 57
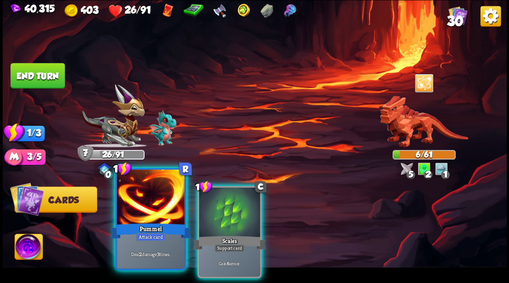
click at [150, 223] on div "Pummel" at bounding box center [150, 231] width 81 height 18
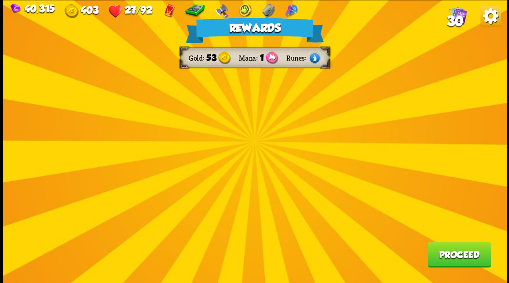
click at [254, 146] on div "Rewards Gold 53 Mana 1 Runes Proceed" at bounding box center [255, 141] width 504 height 283
click at [252, 142] on div "Rewards Gold 53 Mana 1 Runes Proceed" at bounding box center [255, 141] width 504 height 283
click at [178, 127] on div "Rewards Gold 53 Mana 1 Runes Proceed" at bounding box center [255, 141] width 504 height 283
click at [191, 151] on div "Rewards Gold 53 Mana 1 Runes Proceed" at bounding box center [255, 141] width 504 height 283
click at [454, 257] on button "Proceed" at bounding box center [458, 255] width 63 height 26
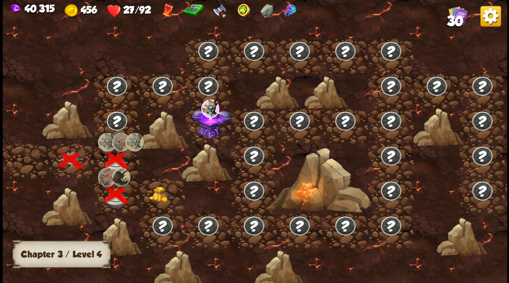
click at [161, 195] on img at bounding box center [161, 195] width 25 height 16
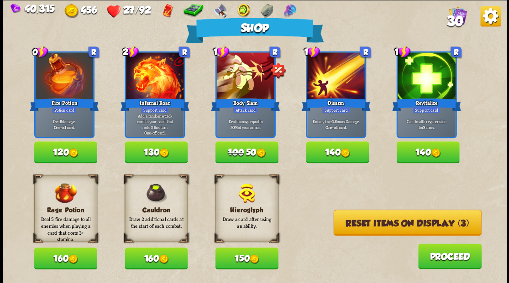
drag, startPoint x: 395, startPoint y: 225, endPoint x: 395, endPoint y: 209, distance: 16.4
click at [395, 225] on button "Reset items on display (3)" at bounding box center [407, 223] width 148 height 26
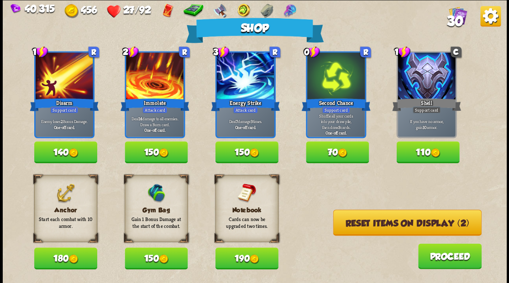
click at [53, 258] on button "180" at bounding box center [65, 259] width 63 height 22
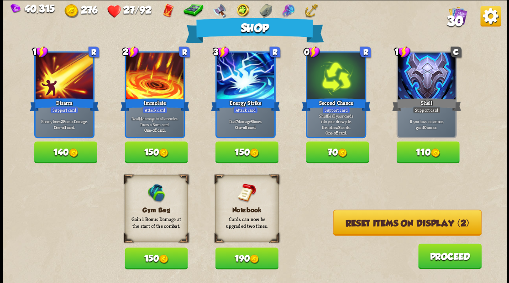
click at [403, 223] on button "Reset items on display (2)" at bounding box center [407, 223] width 148 height 26
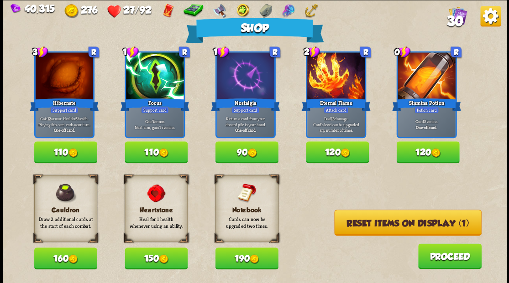
click at [397, 225] on button "Reset items on display (1)" at bounding box center [407, 223] width 147 height 26
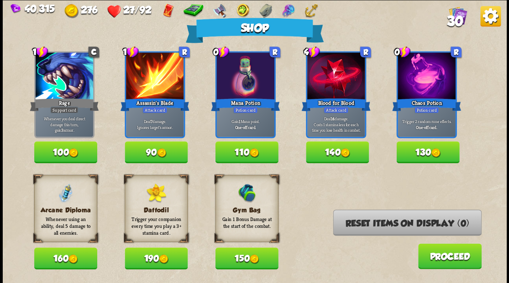
click at [252, 153] on img at bounding box center [254, 153] width 10 height 10
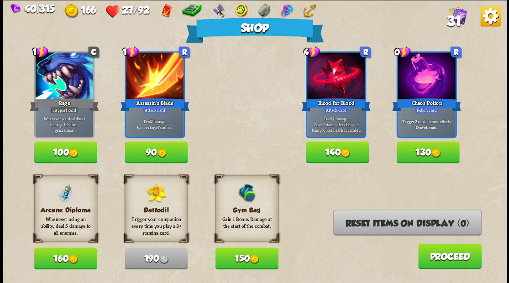
click at [454, 256] on button "Proceed" at bounding box center [449, 257] width 63 height 26
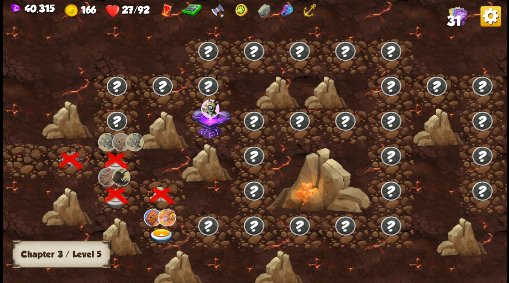
click at [161, 233] on img at bounding box center [161, 236] width 25 height 15
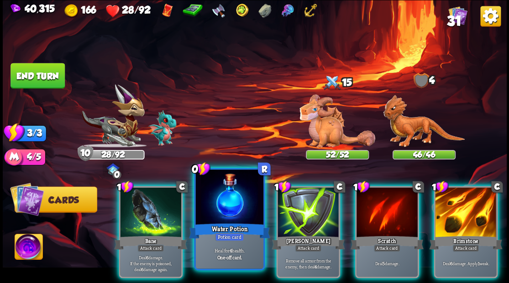
click at [223, 223] on div "Water Potion" at bounding box center [228, 231] width 81 height 18
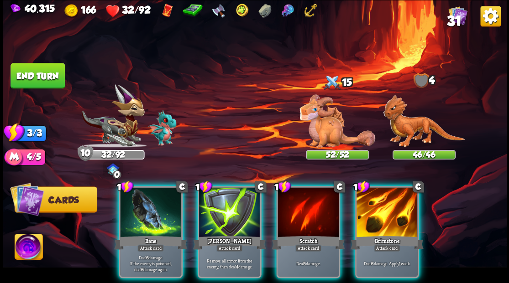
click at [31, 242] on img at bounding box center [29, 248] width 28 height 28
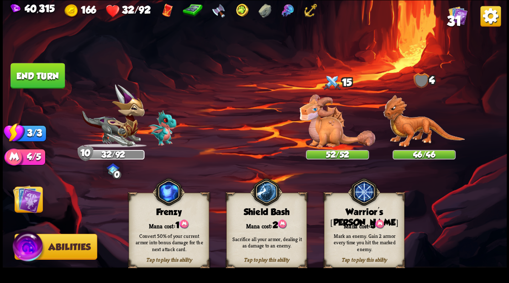
click at [362, 221] on div "Mana cost: 3" at bounding box center [363, 224] width 79 height 11
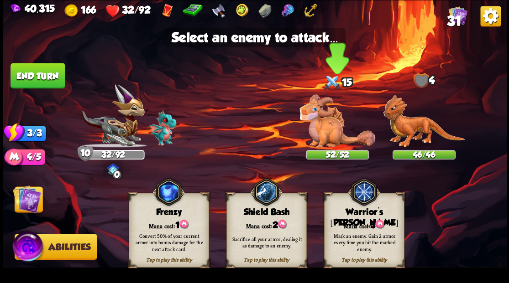
click at [335, 146] on img at bounding box center [337, 120] width 76 height 53
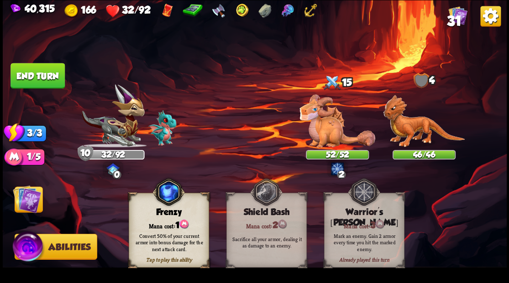
click at [32, 198] on img at bounding box center [27, 199] width 28 height 28
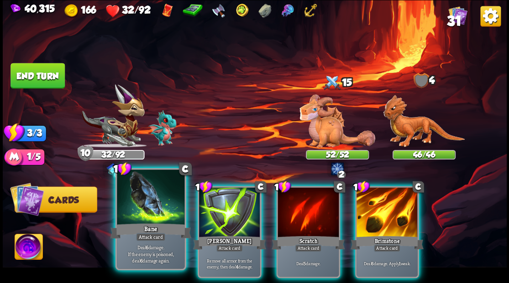
click at [151, 212] on div at bounding box center [151, 198] width 68 height 57
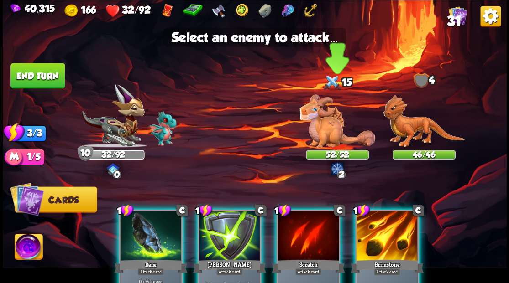
drag, startPoint x: 333, startPoint y: 130, endPoint x: 327, endPoint y: 138, distance: 10.1
click at [333, 131] on img at bounding box center [337, 120] width 76 height 53
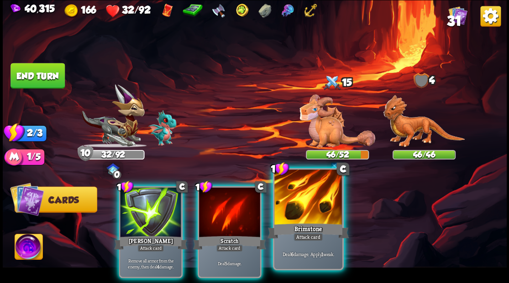
click at [322, 212] on div at bounding box center [308, 198] width 68 height 57
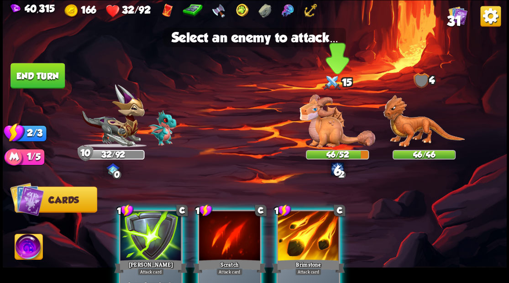
click at [338, 127] on img at bounding box center [337, 120] width 76 height 53
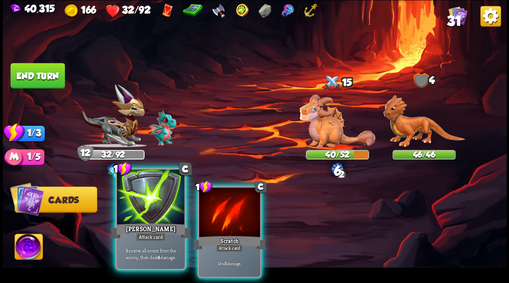
click at [169, 204] on div at bounding box center [151, 198] width 68 height 57
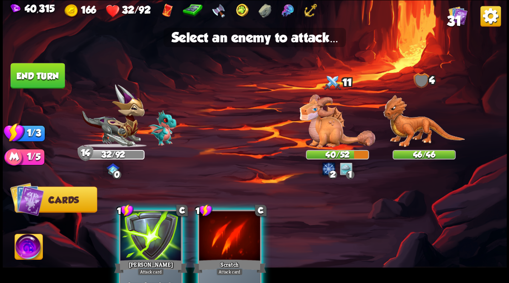
click at [157, 238] on div at bounding box center [150, 237] width 61 height 52
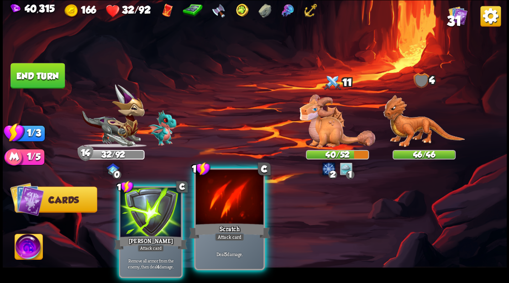
click at [223, 223] on div "Scratch" at bounding box center [228, 231] width 81 height 18
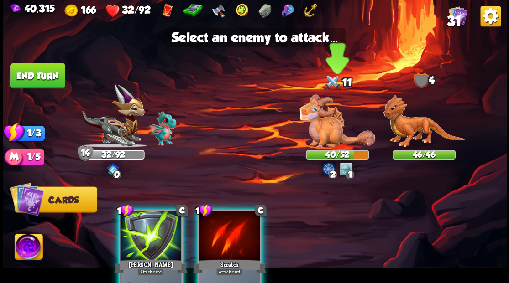
click at [333, 128] on img at bounding box center [337, 120] width 76 height 53
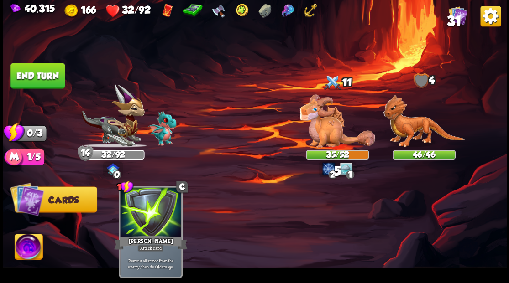
click at [44, 75] on button "End turn" at bounding box center [37, 76] width 54 height 26
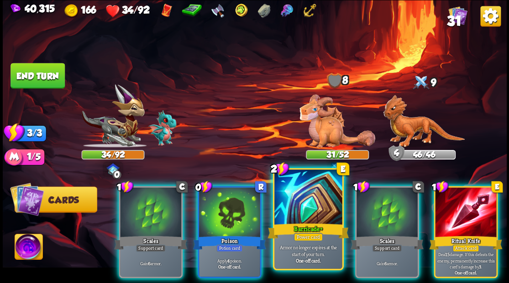
click at [287, 214] on div at bounding box center [308, 198] width 68 height 57
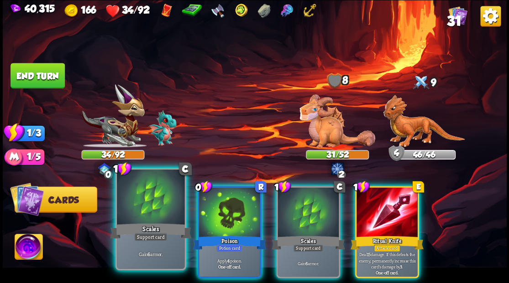
click at [160, 202] on div at bounding box center [151, 198] width 68 height 57
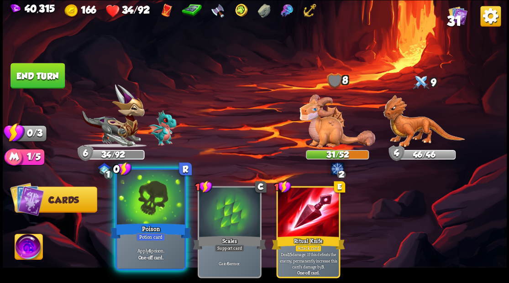
click at [144, 231] on div "Poison" at bounding box center [150, 231] width 81 height 18
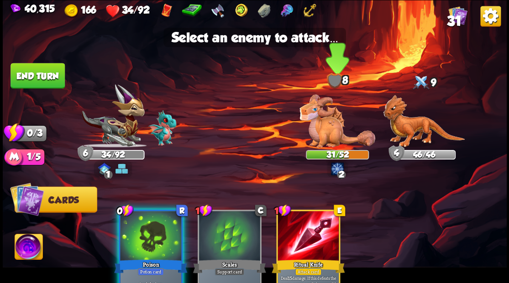
click at [330, 125] on img at bounding box center [337, 120] width 76 height 53
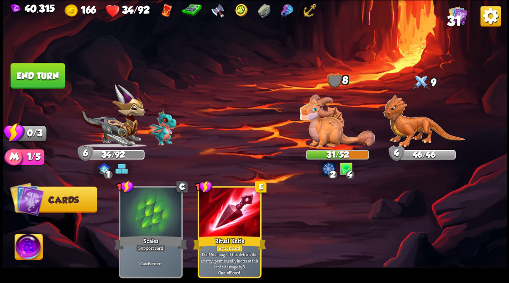
click at [37, 78] on button "End turn" at bounding box center [37, 76] width 54 height 26
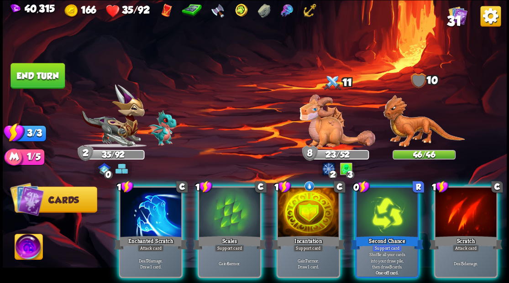
click at [303, 215] on div at bounding box center [307, 214] width 61 height 52
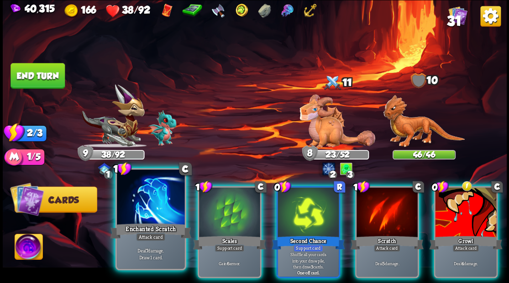
click at [152, 210] on div at bounding box center [151, 198] width 68 height 57
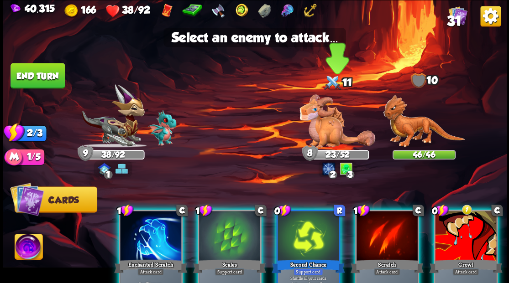
click at [321, 131] on img at bounding box center [337, 120] width 76 height 53
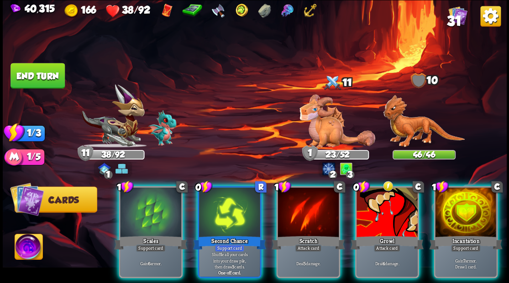
click at [412, 130] on img at bounding box center [424, 121] width 82 height 53
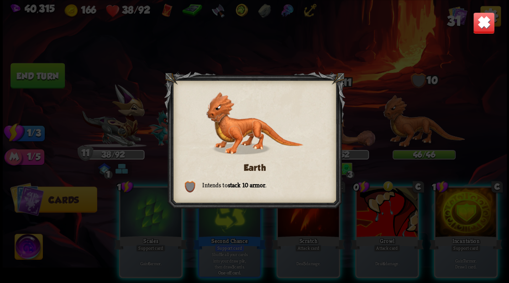
click at [487, 26] on img at bounding box center [483, 23] width 22 height 22
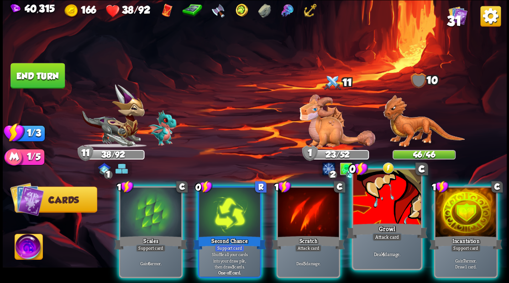
drag, startPoint x: 391, startPoint y: 208, endPoint x: 384, endPoint y: 188, distance: 20.6
click at [391, 208] on div at bounding box center [387, 198] width 68 height 57
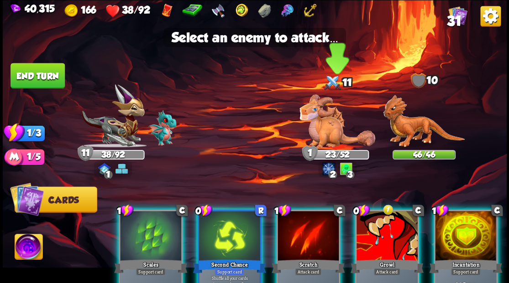
click at [330, 129] on img at bounding box center [337, 120] width 76 height 53
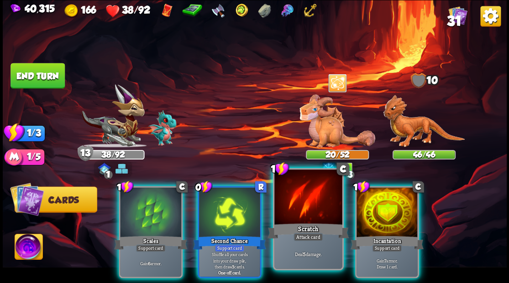
click at [296, 211] on div at bounding box center [308, 198] width 68 height 57
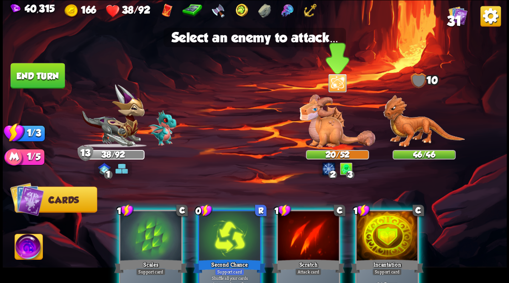
click at [329, 135] on img at bounding box center [337, 120] width 76 height 53
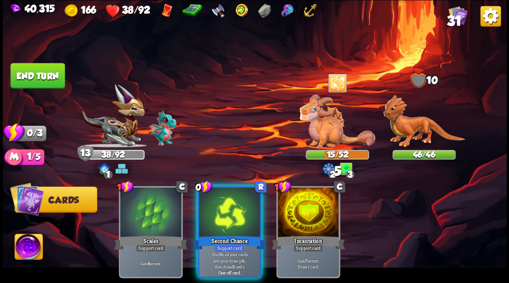
drag, startPoint x: 218, startPoint y: 218, endPoint x: 219, endPoint y: 214, distance: 4.6
click at [219, 217] on div at bounding box center [229, 214] width 61 height 52
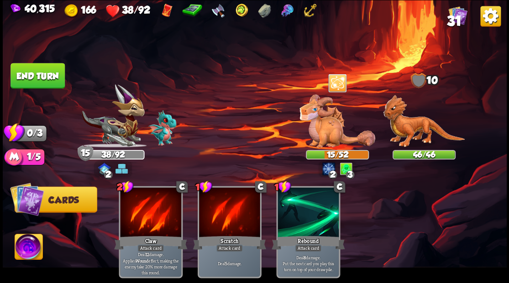
click at [27, 73] on button "End turn" at bounding box center [37, 76] width 54 height 26
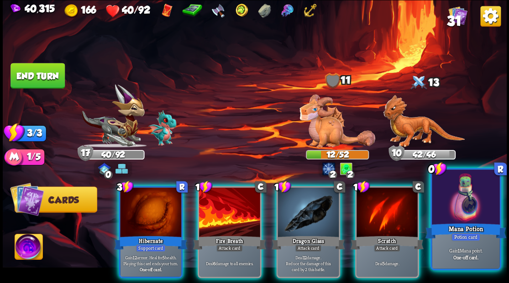
click at [465, 209] on div at bounding box center [466, 198] width 68 height 57
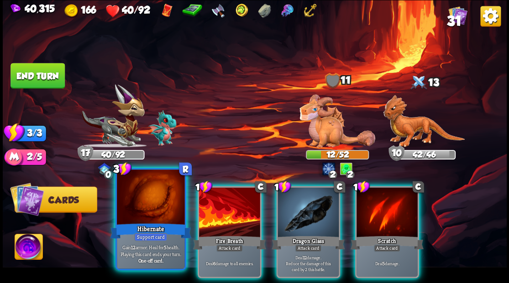
click at [136, 219] on div at bounding box center [151, 198] width 68 height 57
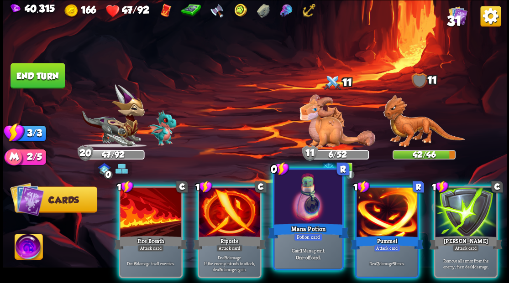
click at [314, 195] on div at bounding box center [308, 198] width 68 height 57
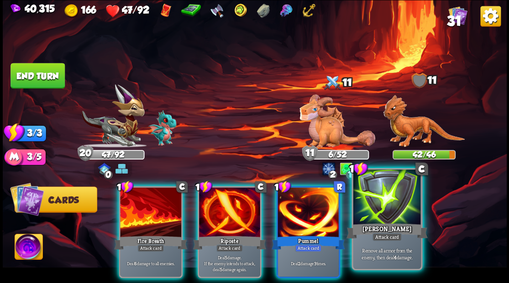
click at [386, 220] on div at bounding box center [387, 198] width 68 height 57
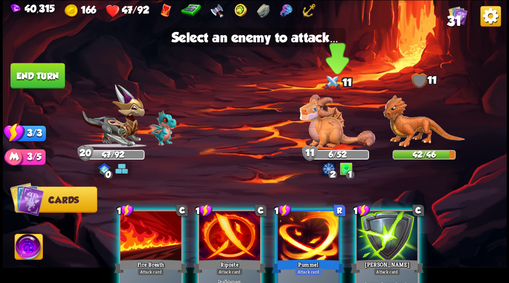
click at [325, 141] on img at bounding box center [337, 120] width 76 height 53
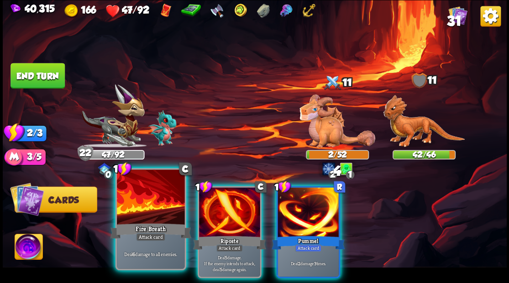
click at [137, 222] on div "Fire Breath" at bounding box center [150, 231] width 81 height 18
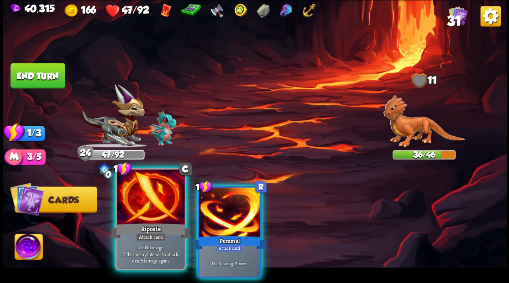
click at [145, 207] on div at bounding box center [151, 198] width 68 height 57
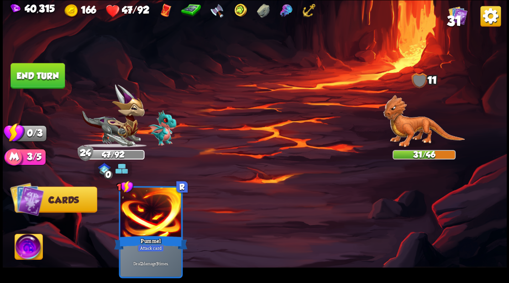
click at [50, 77] on button "End turn" at bounding box center [37, 76] width 54 height 26
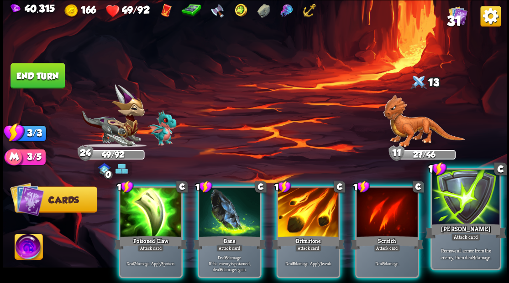
click at [461, 216] on div at bounding box center [466, 198] width 68 height 57
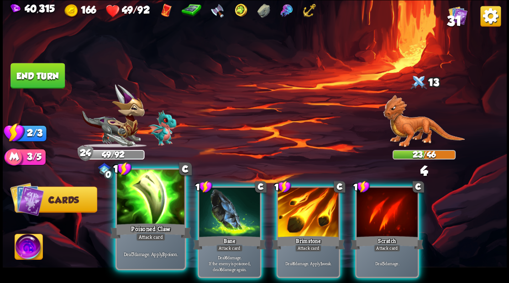
click at [157, 204] on div at bounding box center [151, 198] width 68 height 57
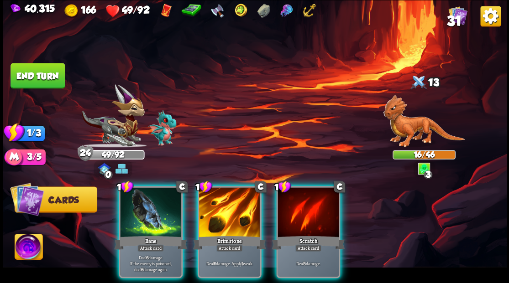
click at [151, 214] on div at bounding box center [150, 214] width 61 height 52
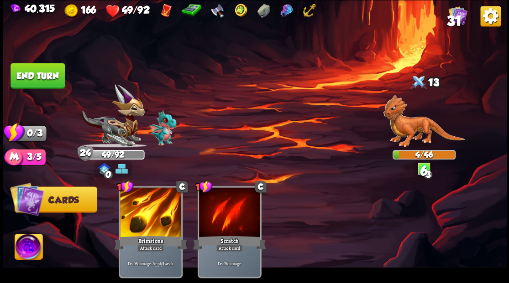
click at [50, 78] on button "End turn" at bounding box center [37, 76] width 54 height 26
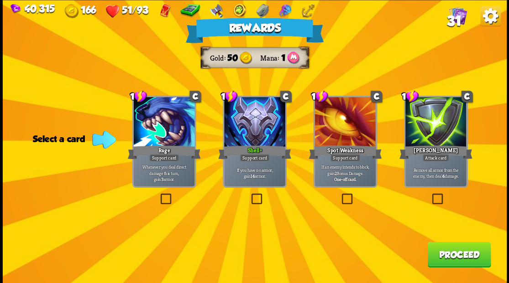
click at [456, 17] on span "31" at bounding box center [453, 21] width 15 height 16
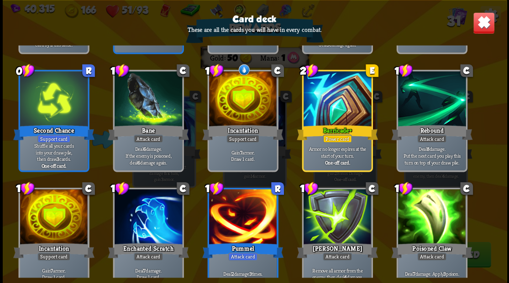
scroll to position [456, 0]
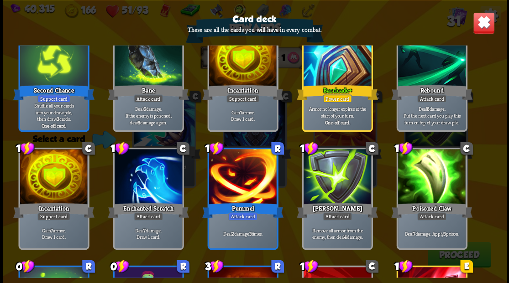
click at [484, 21] on img at bounding box center [483, 23] width 22 height 22
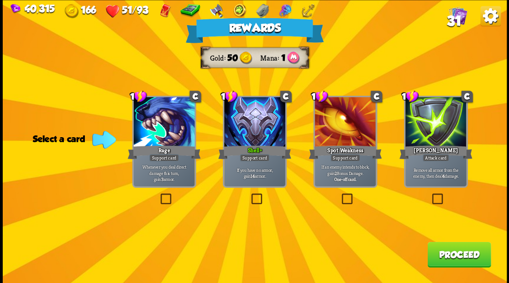
click at [455, 256] on button "Proceed" at bounding box center [458, 255] width 63 height 26
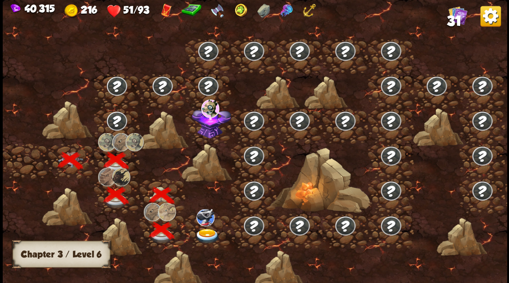
click at [204, 230] on img at bounding box center [206, 236] width 25 height 15
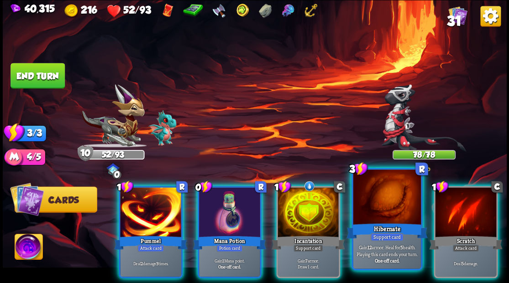
click at [369, 209] on div at bounding box center [387, 198] width 68 height 57
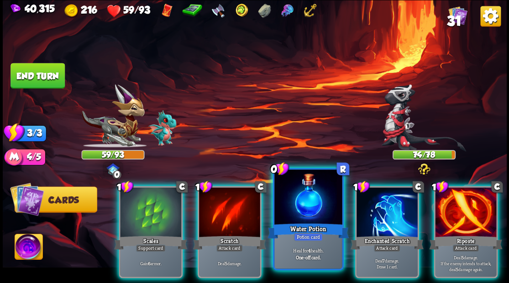
click at [287, 192] on div at bounding box center [308, 198] width 68 height 57
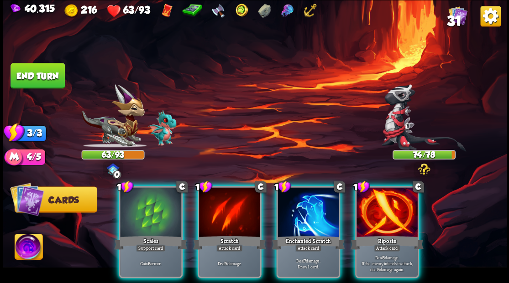
click at [308, 209] on div at bounding box center [307, 214] width 61 height 52
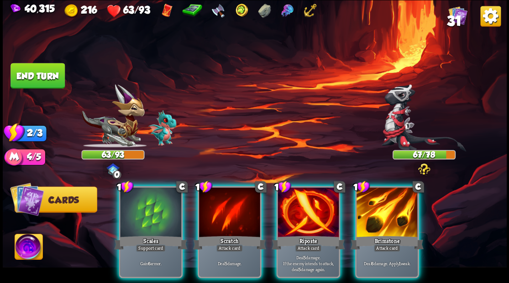
drag, startPoint x: 139, startPoint y: 214, endPoint x: 205, endPoint y: 148, distance: 92.9
click at [139, 214] on div at bounding box center [150, 214] width 61 height 52
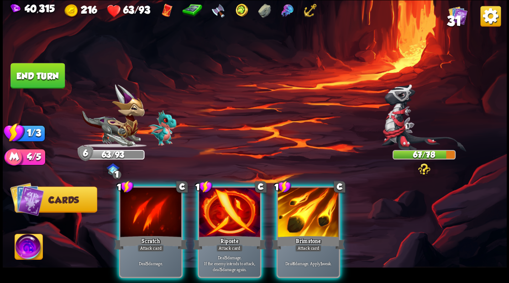
drag, startPoint x: 304, startPoint y: 213, endPoint x: 307, endPoint y: 180, distance: 33.0
click at [305, 212] on div at bounding box center [307, 214] width 61 height 52
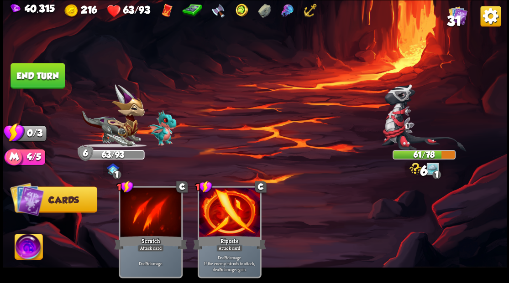
drag, startPoint x: 53, startPoint y: 75, endPoint x: 172, endPoint y: 95, distance: 120.3
click at [53, 75] on button "End turn" at bounding box center [37, 76] width 54 height 26
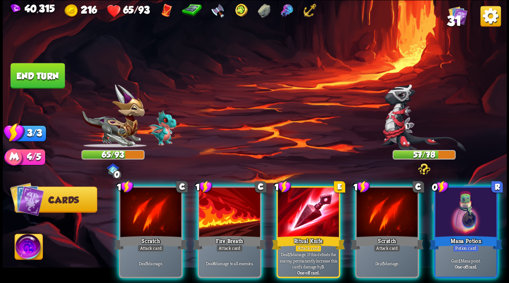
click at [487, 214] on div at bounding box center [465, 214] width 61 height 52
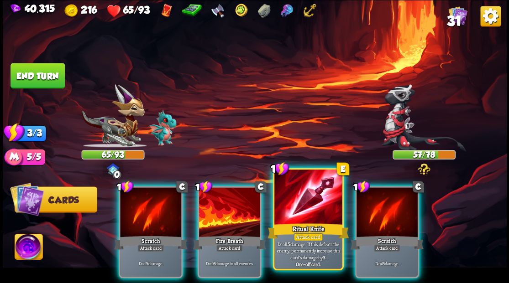
click at [313, 207] on div at bounding box center [308, 198] width 68 height 57
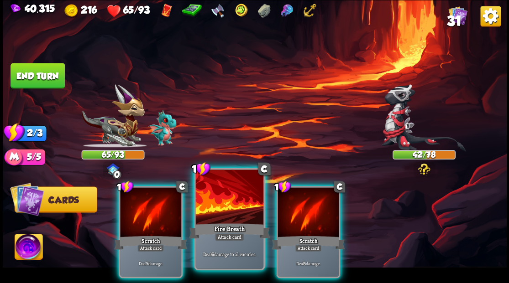
click at [224, 204] on div at bounding box center [229, 198] width 68 height 57
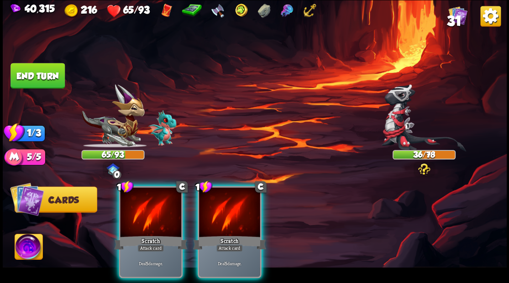
click at [224, 204] on div at bounding box center [229, 214] width 61 height 52
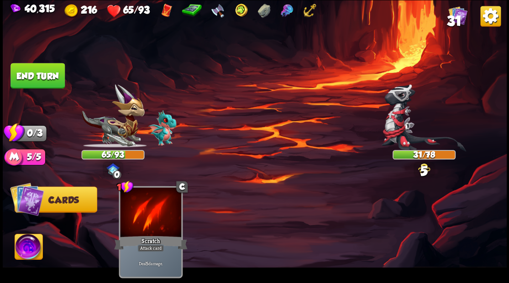
click at [52, 84] on button "End turn" at bounding box center [37, 76] width 54 height 26
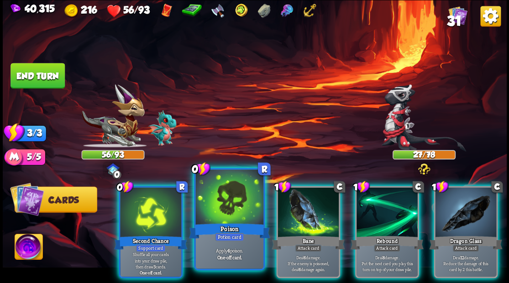
click at [226, 198] on div at bounding box center [229, 198] width 68 height 57
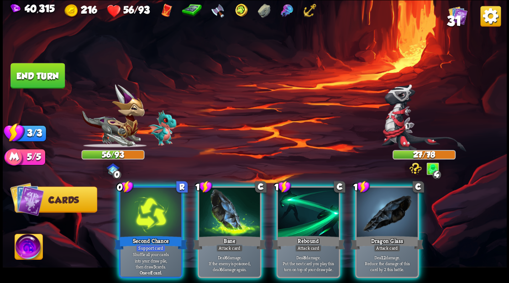
click at [226, 198] on div at bounding box center [229, 214] width 61 height 52
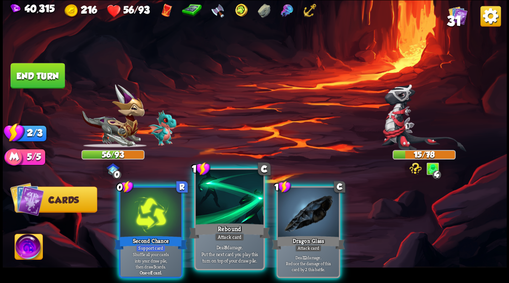
click at [223, 205] on div at bounding box center [229, 198] width 68 height 57
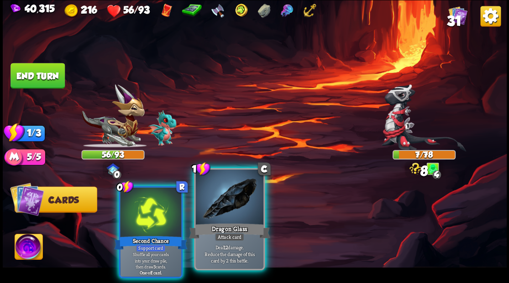
click at [223, 205] on div at bounding box center [229, 198] width 68 height 57
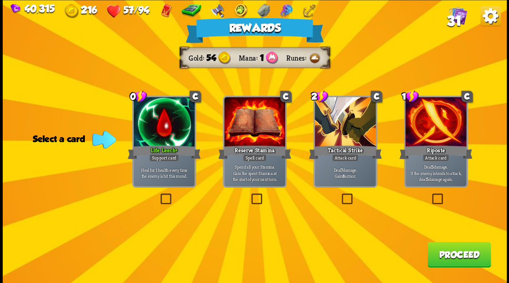
click at [158, 195] on label at bounding box center [158, 195] width 0 height 0
click at [0, 0] on input "checkbox" at bounding box center [0, 0] width 0 height 0
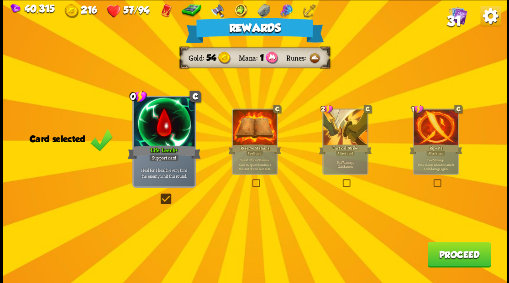
click at [449, 256] on button "Proceed" at bounding box center [458, 255] width 63 height 26
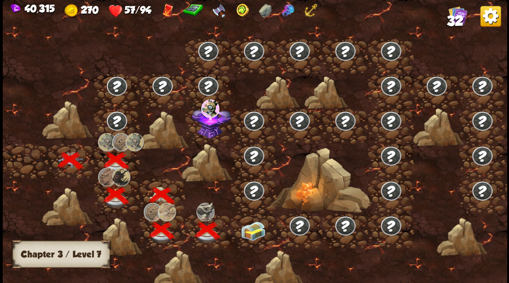
click at [255, 232] on img at bounding box center [252, 230] width 25 height 19
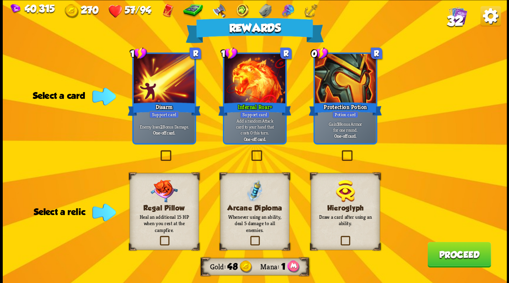
click at [158, 237] on label at bounding box center [158, 237] width 0 height 0
click at [0, 0] on input "checkbox" at bounding box center [0, 0] width 0 height 0
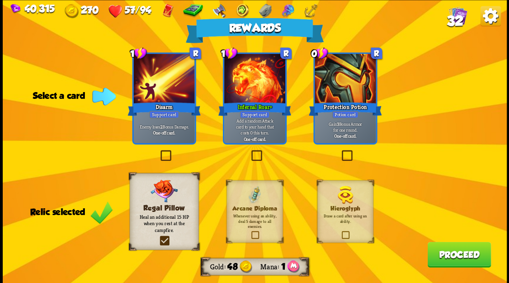
click at [454, 256] on button "Proceed" at bounding box center [458, 255] width 63 height 26
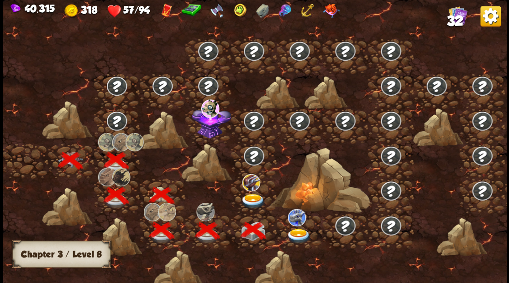
click at [299, 234] on img at bounding box center [298, 236] width 25 height 15
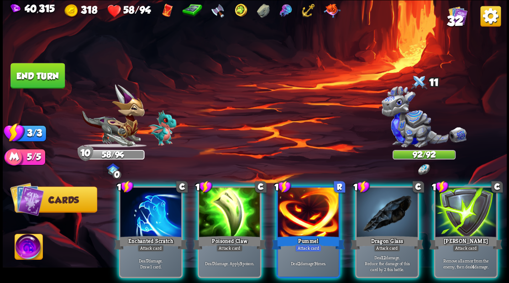
click at [29, 241] on img at bounding box center [29, 248] width 28 height 28
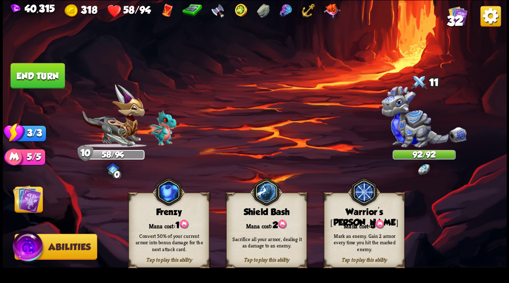
drag, startPoint x: 368, startPoint y: 225, endPoint x: 221, endPoint y: 225, distance: 147.4
click at [368, 225] on div "Mana cost: 3" at bounding box center [363, 224] width 79 height 11
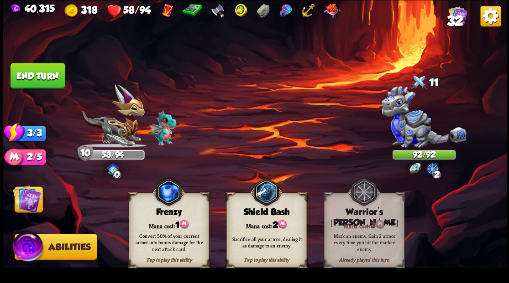
drag, startPoint x: 29, startPoint y: 201, endPoint x: 37, endPoint y: 206, distance: 9.0
click at [29, 202] on img at bounding box center [27, 199] width 28 height 28
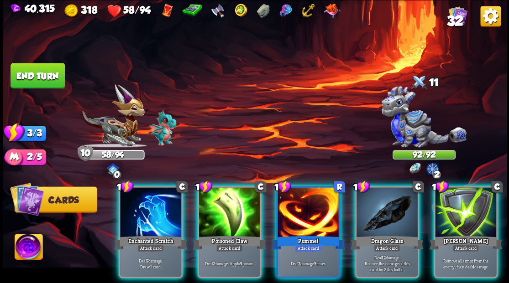
click at [158, 204] on div at bounding box center [150, 214] width 61 height 52
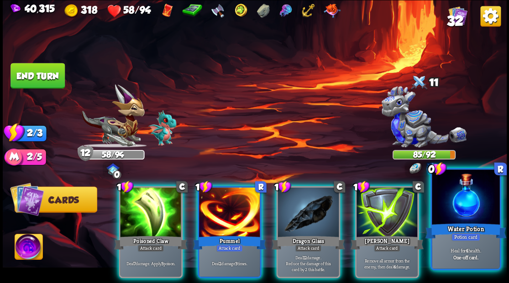
click at [481, 217] on div at bounding box center [466, 198] width 68 height 57
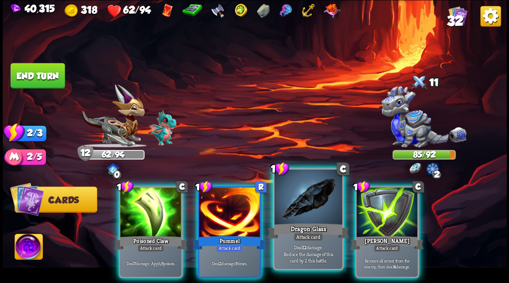
click at [308, 209] on div at bounding box center [308, 198] width 68 height 57
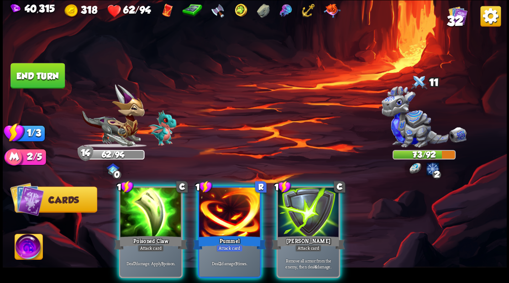
click at [152, 209] on div at bounding box center [150, 214] width 61 height 52
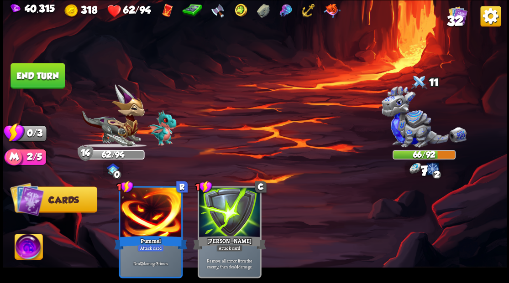
click at [51, 84] on button "End turn" at bounding box center [37, 76] width 54 height 26
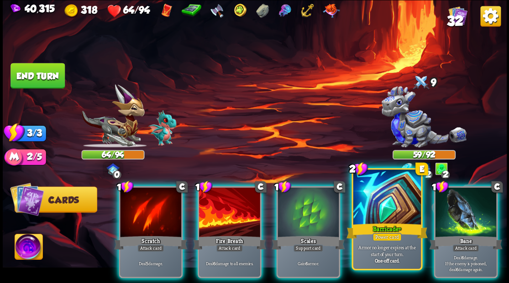
click at [389, 215] on div at bounding box center [387, 198] width 68 height 57
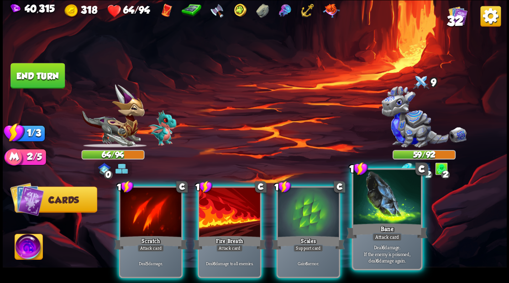
click at [389, 212] on div at bounding box center [387, 198] width 68 height 57
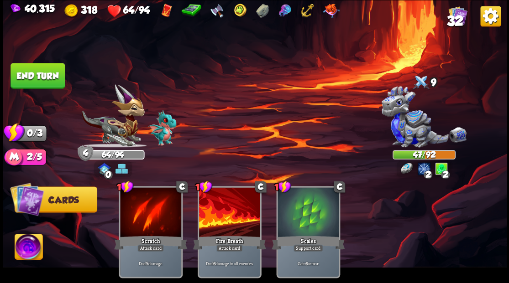
click at [41, 74] on button "End turn" at bounding box center [37, 76] width 54 height 26
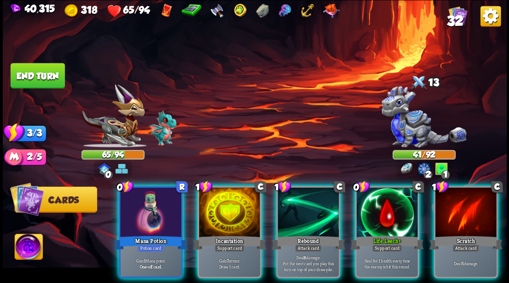
drag, startPoint x: 137, startPoint y: 208, endPoint x: 137, endPoint y: 184, distance: 23.7
click at [136, 206] on div at bounding box center [150, 214] width 61 height 52
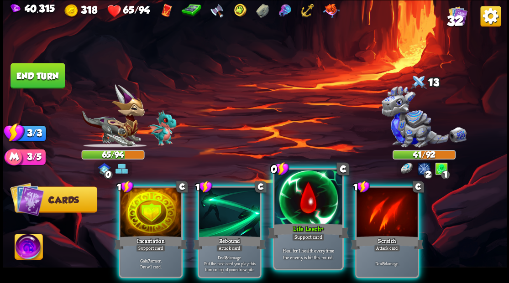
drag, startPoint x: 316, startPoint y: 214, endPoint x: 321, endPoint y: 170, distance: 44.1
click at [316, 211] on div at bounding box center [308, 198] width 68 height 57
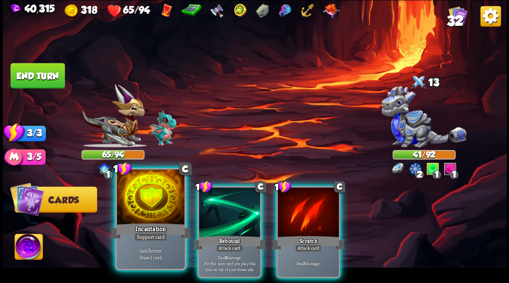
drag, startPoint x: 147, startPoint y: 219, endPoint x: 145, endPoint y: 196, distance: 22.9
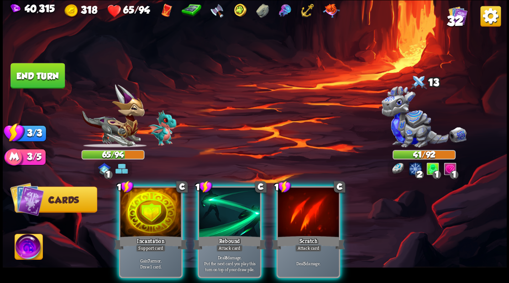
click at [146, 216] on div at bounding box center [150, 214] width 61 height 52
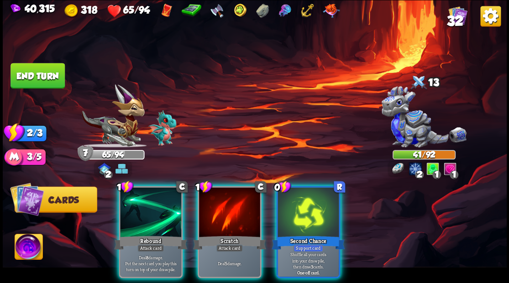
drag, startPoint x: 237, startPoint y: 204, endPoint x: 225, endPoint y: 198, distance: 14.3
click at [237, 204] on div at bounding box center [229, 214] width 61 height 52
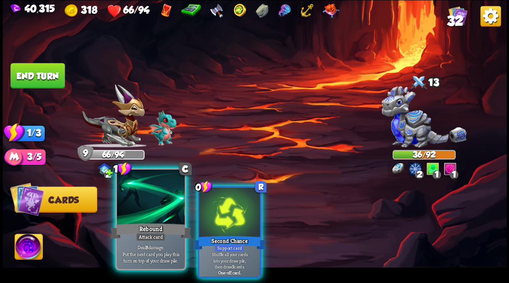
click at [158, 204] on div at bounding box center [151, 198] width 68 height 57
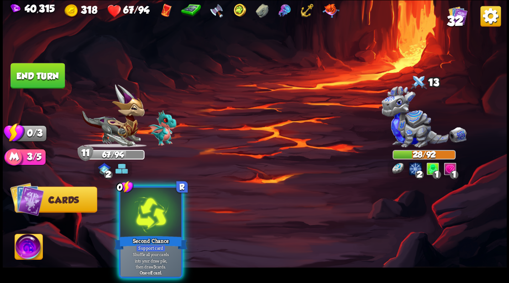
drag, startPoint x: 137, startPoint y: 208, endPoint x: 287, endPoint y: 78, distance: 197.7
click at [137, 207] on div at bounding box center [150, 214] width 61 height 52
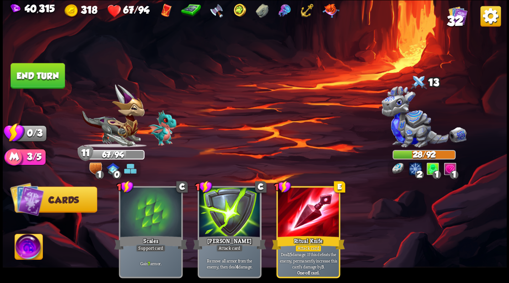
click at [43, 69] on button "End turn" at bounding box center [37, 76] width 54 height 26
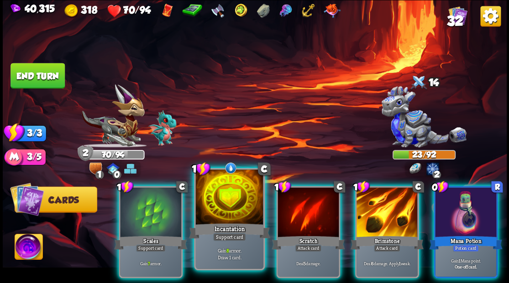
click at [230, 203] on div at bounding box center [229, 198] width 68 height 57
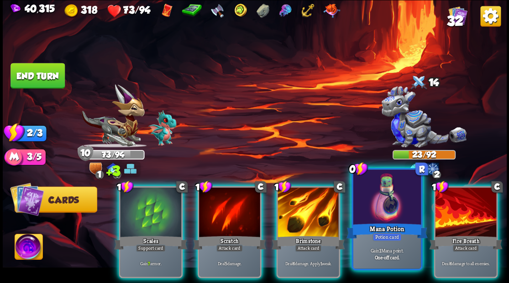
click at [401, 224] on div "Mana Potion" at bounding box center [386, 231] width 81 height 18
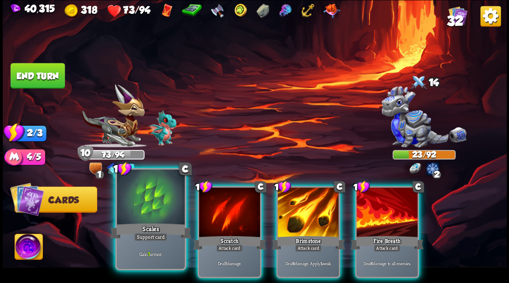
click at [148, 208] on div at bounding box center [151, 198] width 68 height 57
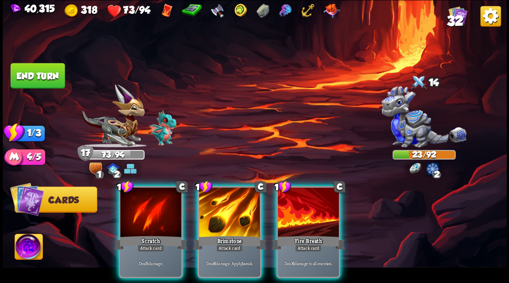
drag, startPoint x: 224, startPoint y: 240, endPoint x: 228, endPoint y: 209, distance: 30.8
click at [225, 245] on div "Attack card" at bounding box center [229, 248] width 26 height 7
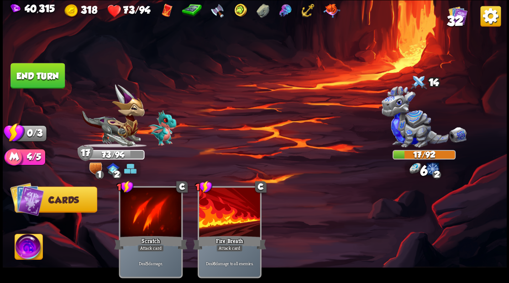
click at [44, 79] on button "End turn" at bounding box center [37, 76] width 54 height 26
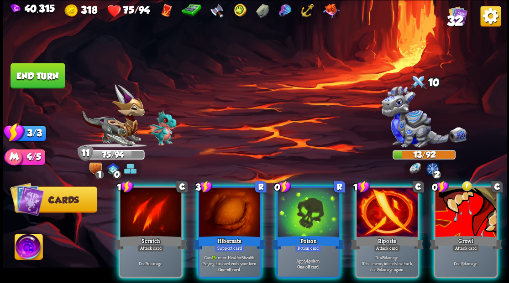
drag, startPoint x: 233, startPoint y: 204, endPoint x: 258, endPoint y: 130, distance: 78.2
click at [234, 199] on div at bounding box center [229, 214] width 61 height 52
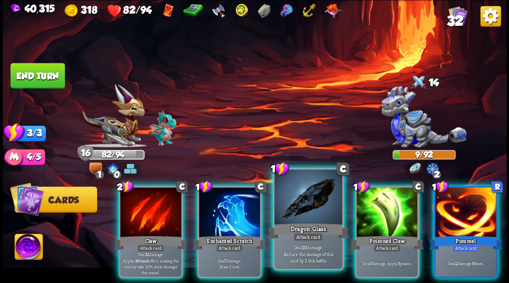
click at [306, 213] on div at bounding box center [308, 198] width 68 height 57
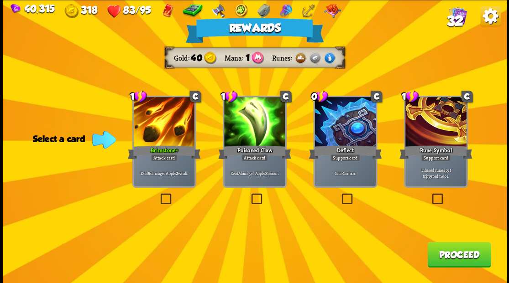
click at [339, 195] on label at bounding box center [339, 195] width 0 height 0
click at [0, 0] on input "checkbox" at bounding box center [0, 0] width 0 height 0
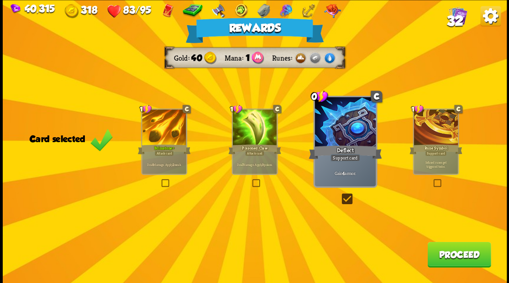
click at [456, 253] on button "Proceed" at bounding box center [458, 255] width 63 height 26
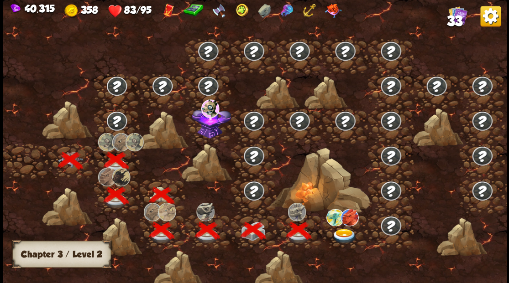
click at [342, 233] on img at bounding box center [344, 236] width 25 height 15
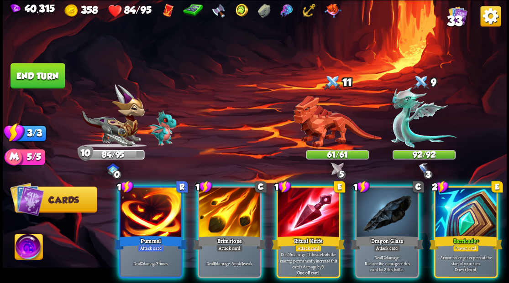
click at [466, 214] on div at bounding box center [465, 214] width 61 height 52
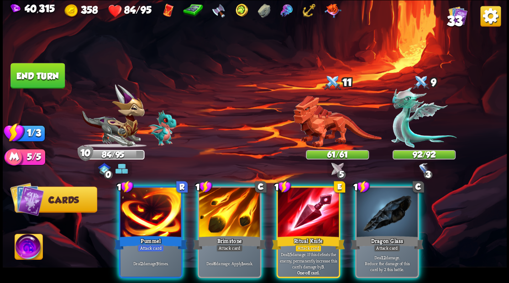
click at [26, 248] on img at bounding box center [29, 248] width 28 height 28
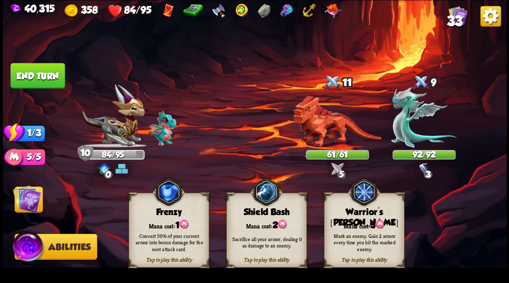
click at [366, 218] on div "Tap to play this ability Warrior's [PERSON_NAME] cost: 3 Mark an enemy. Gain 2 …" at bounding box center [364, 230] width 80 height 75
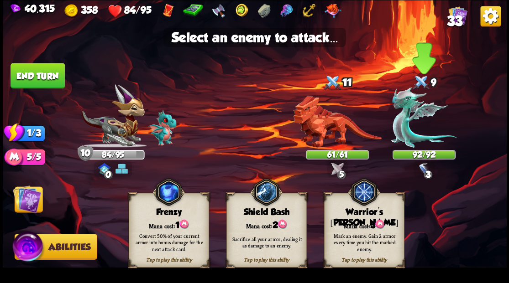
click at [406, 128] on img at bounding box center [423, 117] width 65 height 61
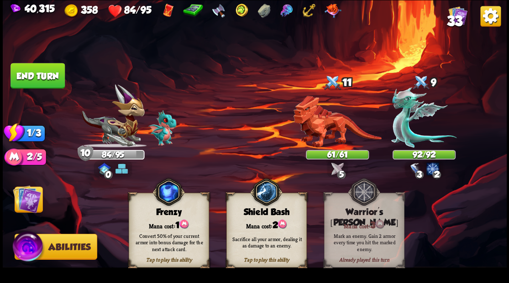
drag, startPoint x: 33, startPoint y: 198, endPoint x: 50, endPoint y: 201, distance: 17.6
click at [33, 198] on img at bounding box center [27, 199] width 28 height 28
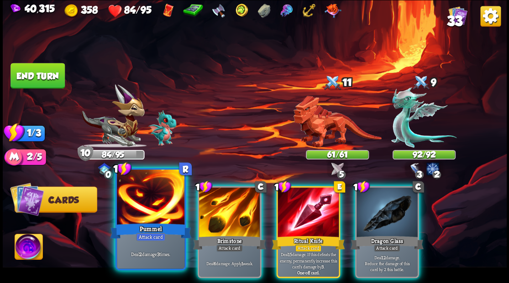
click at [156, 206] on div at bounding box center [151, 198] width 68 height 57
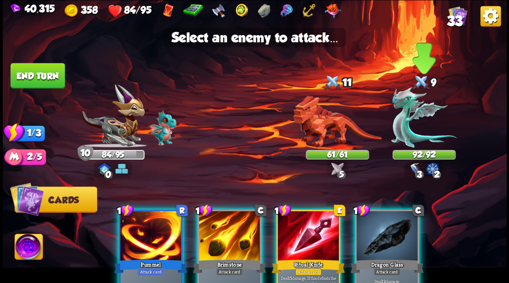
click at [405, 128] on img at bounding box center [423, 117] width 65 height 61
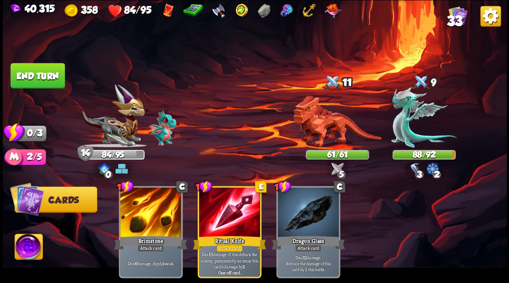
click at [49, 80] on button "End turn" at bounding box center [37, 76] width 54 height 26
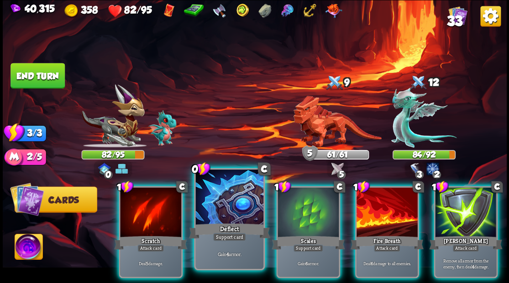
click at [230, 197] on div at bounding box center [229, 198] width 68 height 57
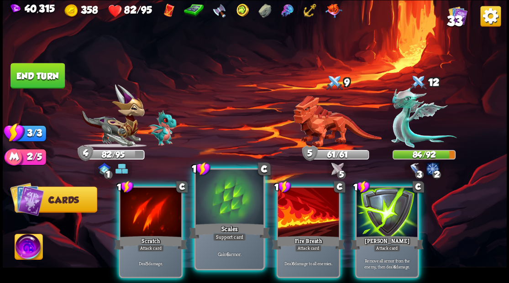
click at [225, 196] on div at bounding box center [229, 198] width 68 height 57
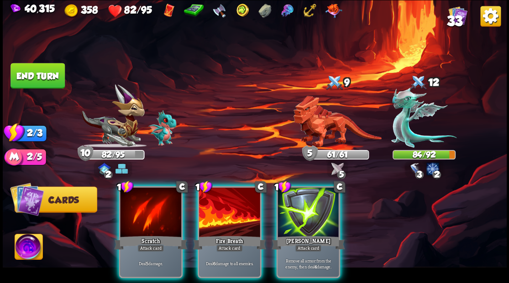
click at [230, 204] on div at bounding box center [229, 214] width 61 height 52
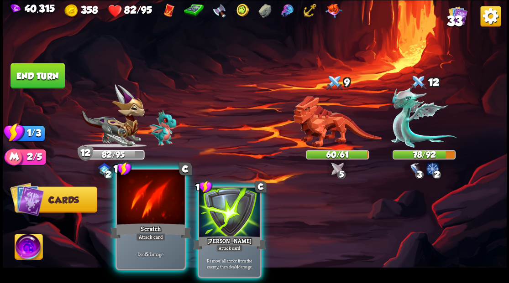
click at [148, 214] on div at bounding box center [151, 198] width 68 height 57
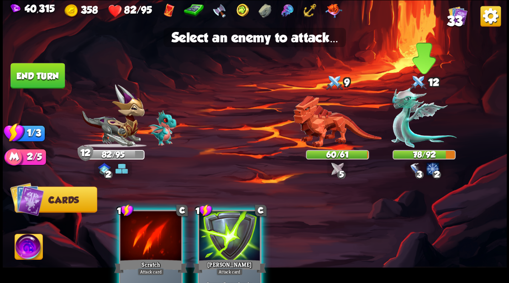
click at [403, 126] on img at bounding box center [423, 117] width 65 height 61
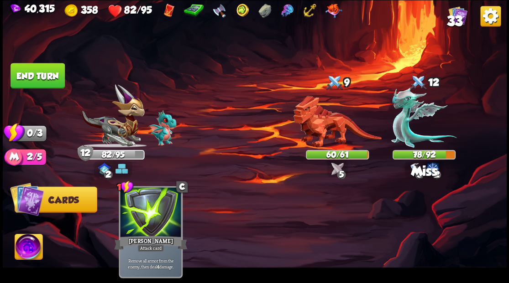
click at [58, 77] on button "End turn" at bounding box center [37, 76] width 54 height 26
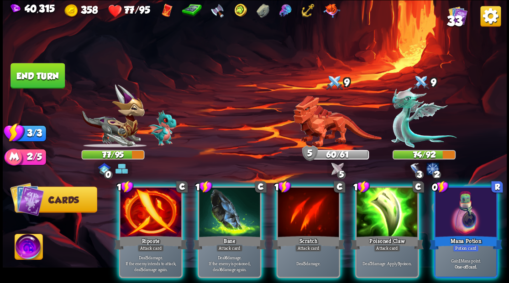
click at [463, 204] on div at bounding box center [465, 214] width 61 height 52
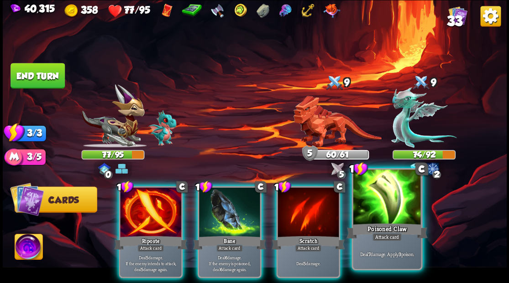
click at [399, 207] on div at bounding box center [387, 198] width 68 height 57
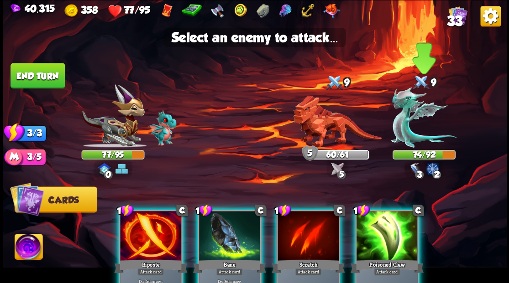
click at [407, 136] on img at bounding box center [423, 117] width 65 height 61
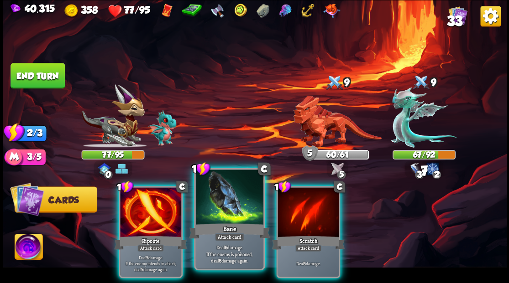
click at [228, 209] on div at bounding box center [229, 198] width 68 height 57
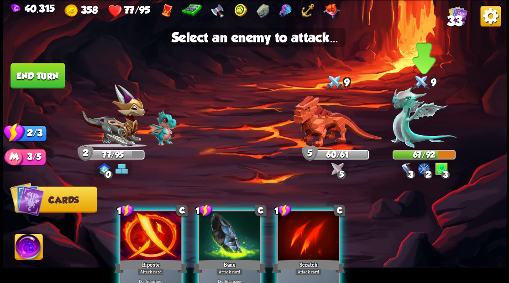
click at [404, 124] on img at bounding box center [423, 117] width 65 height 61
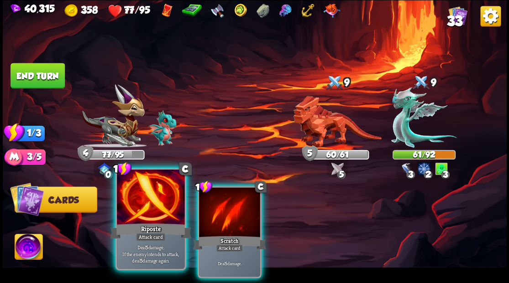
click at [146, 209] on div at bounding box center [151, 198] width 68 height 57
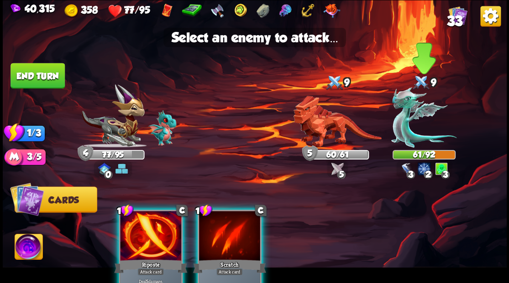
click at [405, 121] on img at bounding box center [423, 117] width 65 height 61
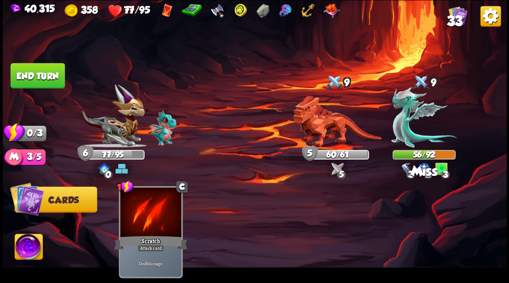
click at [36, 75] on button "End turn" at bounding box center [37, 76] width 54 height 26
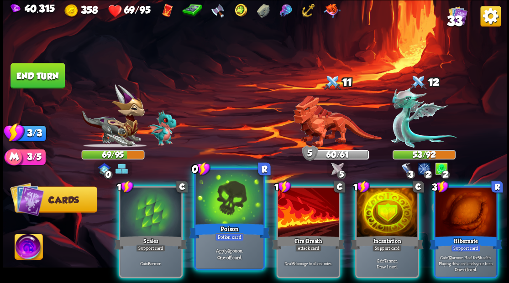
click at [227, 207] on div at bounding box center [229, 198] width 68 height 57
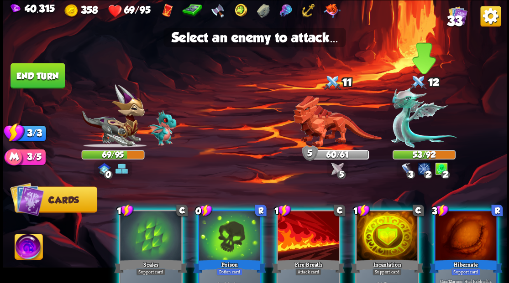
click at [397, 123] on img at bounding box center [423, 117] width 65 height 61
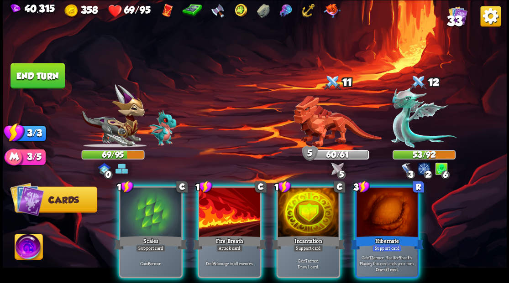
click at [385, 207] on div at bounding box center [386, 214] width 61 height 52
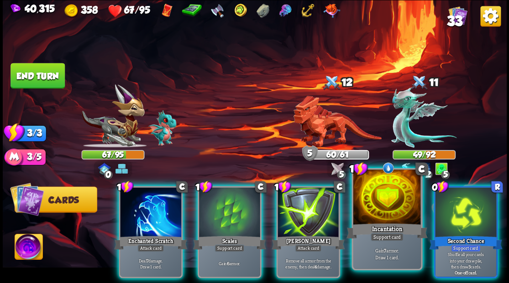
click at [372, 209] on div at bounding box center [387, 198] width 68 height 57
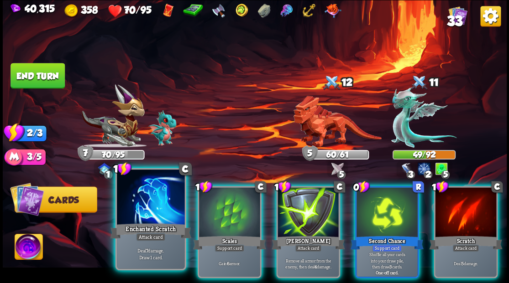
click at [146, 197] on div at bounding box center [151, 198] width 68 height 57
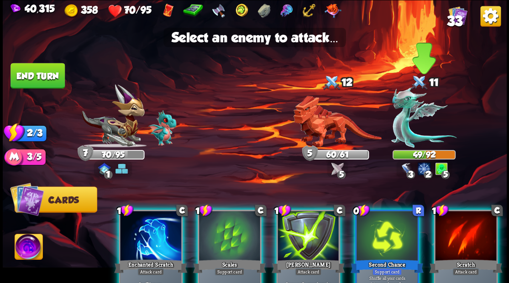
click at [402, 125] on img at bounding box center [423, 117] width 65 height 61
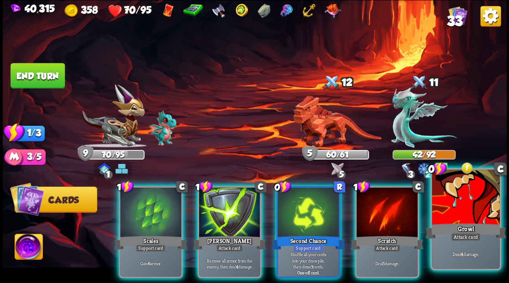
drag, startPoint x: 470, startPoint y: 232, endPoint x: 473, endPoint y: 224, distance: 8.4
click at [470, 231] on div "Growl" at bounding box center [465, 231] width 81 height 18
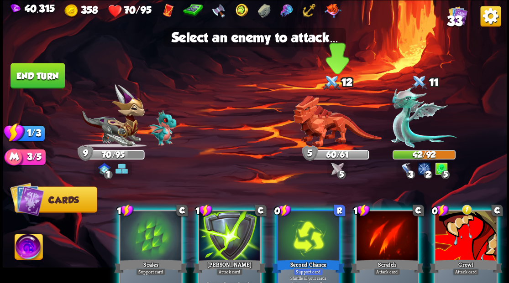
click at [330, 129] on img at bounding box center [337, 122] width 88 height 52
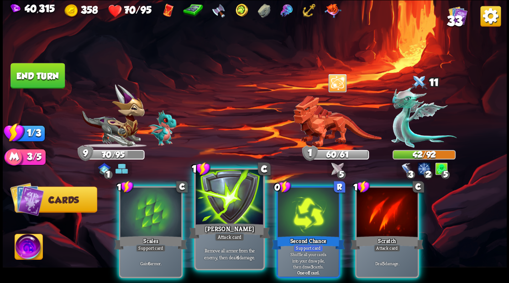
click at [236, 210] on div at bounding box center [229, 198] width 68 height 57
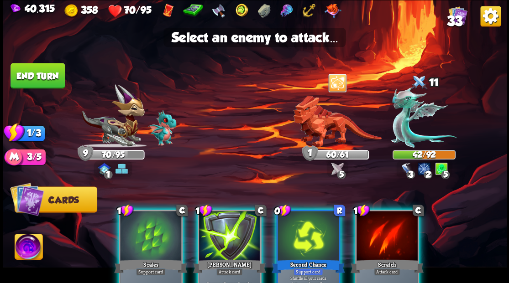
drag, startPoint x: 238, startPoint y: 222, endPoint x: 238, endPoint y: 183, distance: 39.2
click at [238, 218] on div at bounding box center [229, 237] width 61 height 52
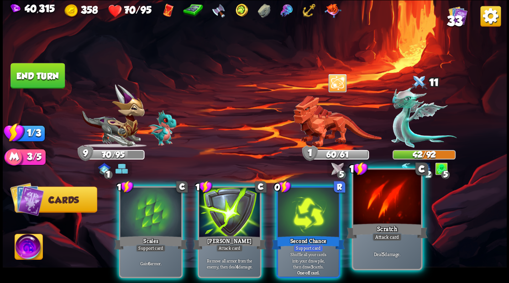
click at [390, 218] on div at bounding box center [387, 198] width 68 height 57
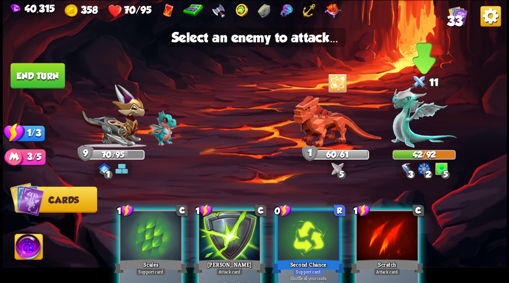
click at [412, 137] on img at bounding box center [423, 117] width 65 height 61
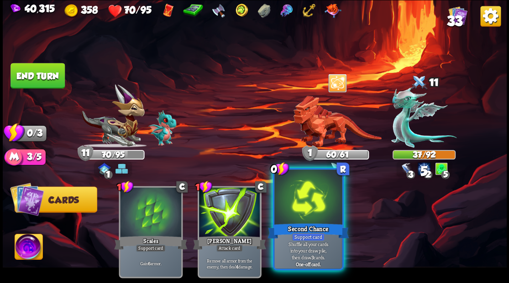
click at [318, 219] on div at bounding box center [308, 198] width 68 height 57
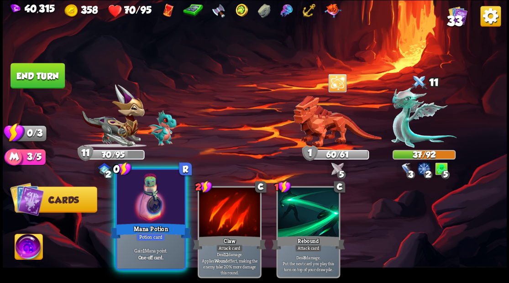
click at [151, 205] on div at bounding box center [151, 198] width 68 height 57
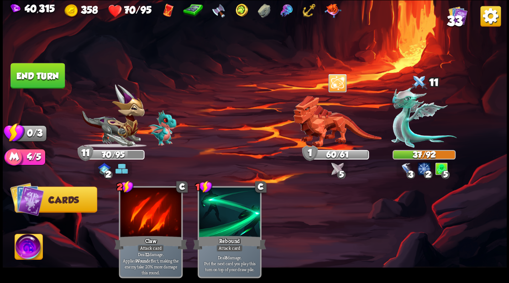
click at [48, 75] on button "End turn" at bounding box center [37, 76] width 54 height 26
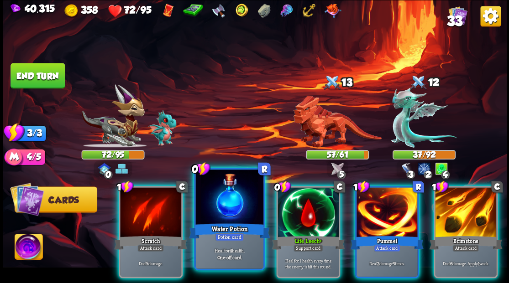
click at [225, 209] on div at bounding box center [229, 198] width 68 height 57
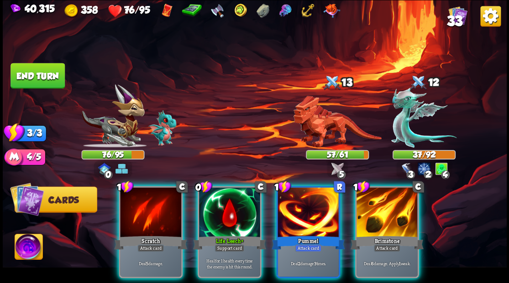
click at [225, 209] on div at bounding box center [229, 214] width 61 height 52
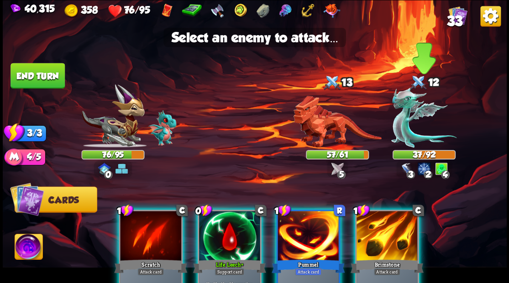
click at [408, 136] on img at bounding box center [423, 117] width 65 height 61
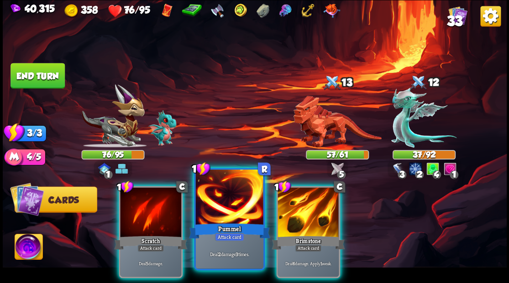
click at [232, 210] on div at bounding box center [229, 198] width 68 height 57
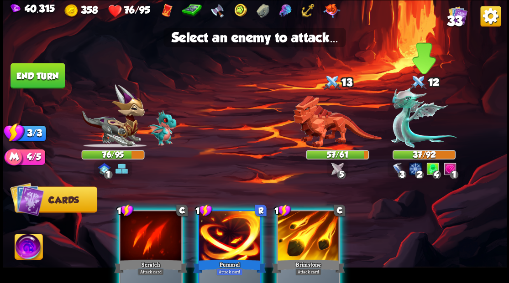
click at [411, 126] on img at bounding box center [423, 117] width 65 height 61
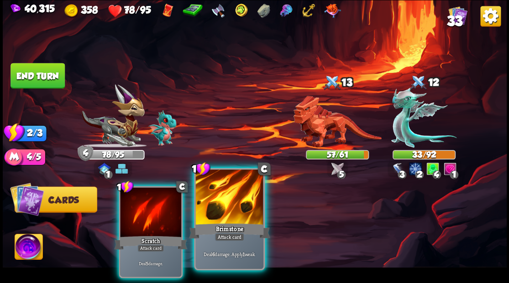
click at [230, 198] on div at bounding box center [229, 198] width 68 height 57
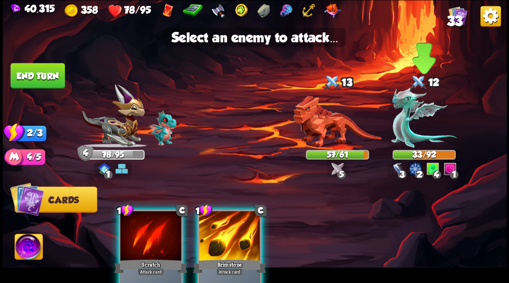
click at [408, 104] on img at bounding box center [423, 117] width 65 height 61
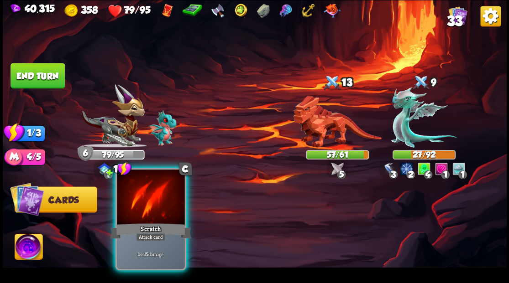
click at [146, 198] on div at bounding box center [151, 198] width 68 height 57
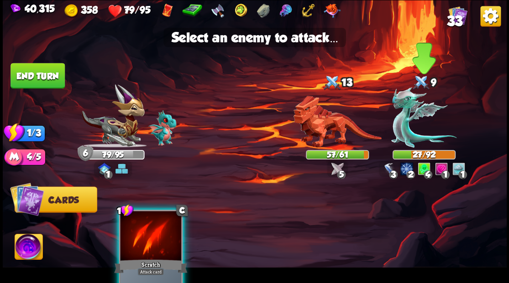
click at [400, 118] on img at bounding box center [423, 117] width 65 height 61
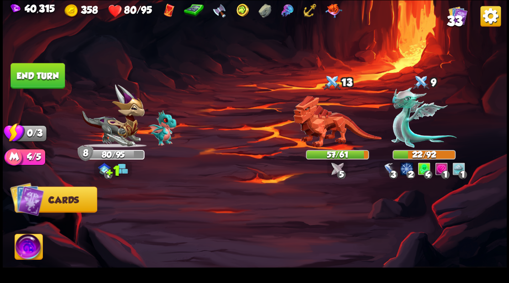
click at [53, 79] on button "End turn" at bounding box center [37, 76] width 54 height 26
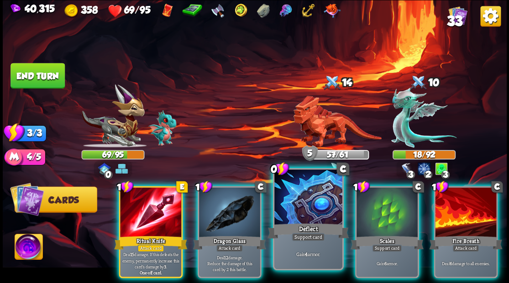
click at [291, 211] on div at bounding box center [308, 198] width 68 height 57
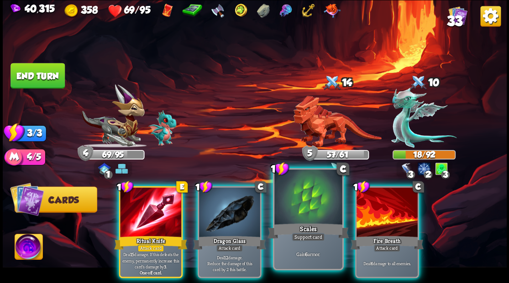
click at [288, 209] on div at bounding box center [308, 198] width 68 height 57
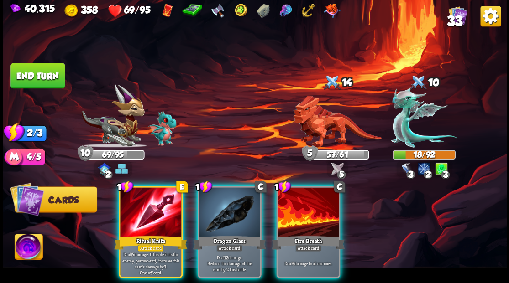
click at [288, 209] on div at bounding box center [307, 214] width 61 height 52
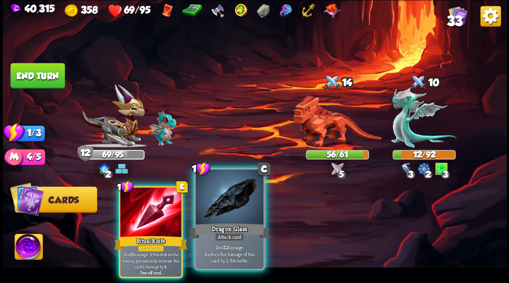
click at [229, 213] on div at bounding box center [229, 198] width 68 height 57
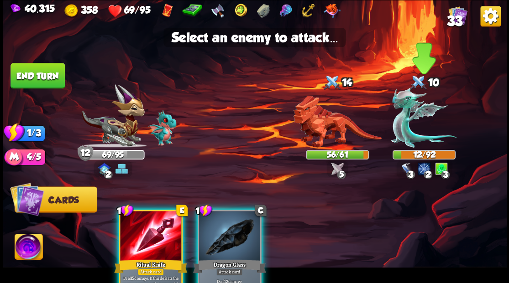
click at [401, 127] on img at bounding box center [423, 117] width 65 height 61
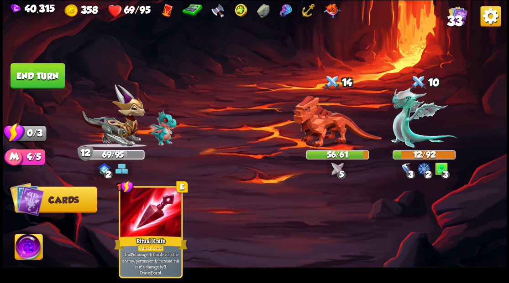
click at [59, 75] on button "End turn" at bounding box center [37, 76] width 54 height 26
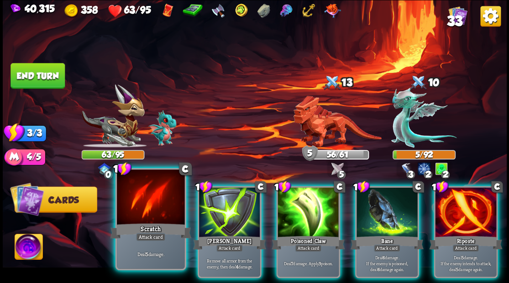
click at [150, 201] on div at bounding box center [151, 198] width 68 height 57
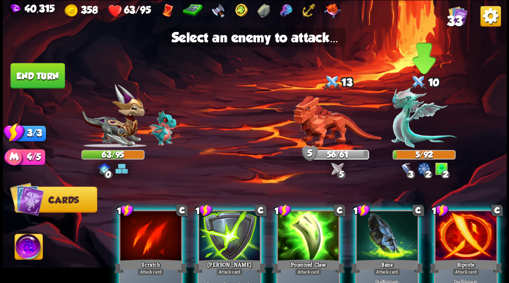
click at [407, 126] on img at bounding box center [423, 117] width 65 height 61
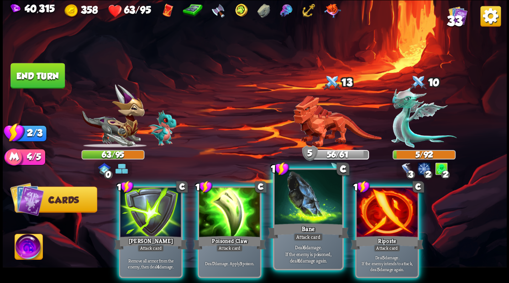
click at [313, 206] on div at bounding box center [308, 198] width 68 height 57
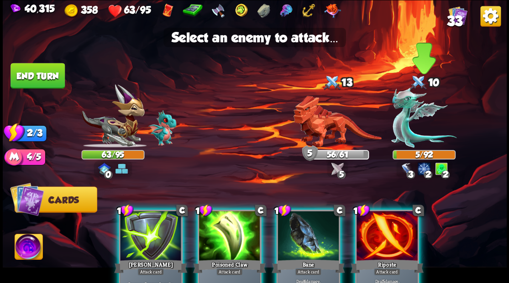
click at [407, 139] on img at bounding box center [423, 117] width 65 height 61
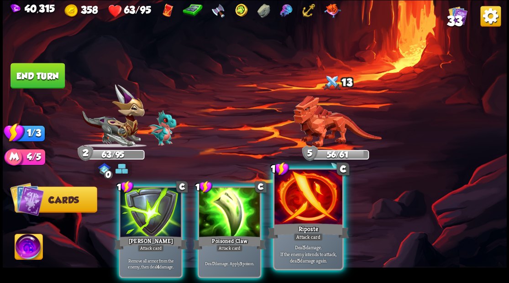
click at [303, 210] on div at bounding box center [308, 198] width 68 height 57
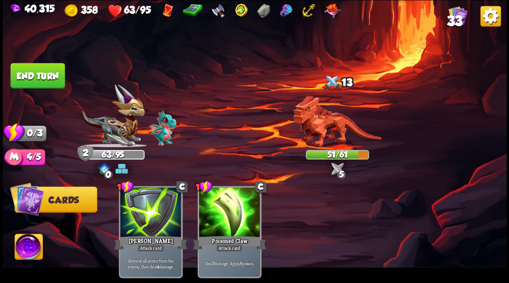
drag, startPoint x: 34, startPoint y: 80, endPoint x: 38, endPoint y: 85, distance: 6.2
click at [35, 80] on button "End turn" at bounding box center [37, 76] width 54 height 26
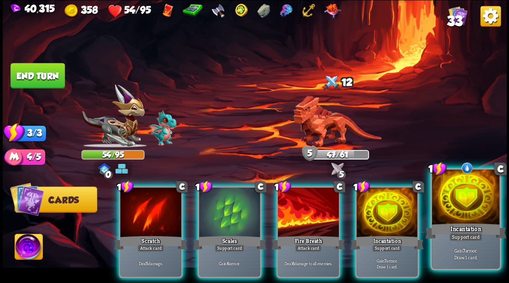
click at [479, 201] on div at bounding box center [466, 198] width 68 height 57
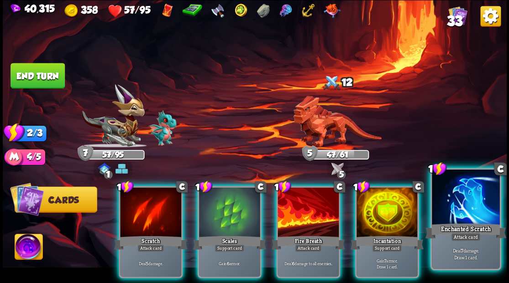
click at [456, 218] on div at bounding box center [466, 198] width 68 height 57
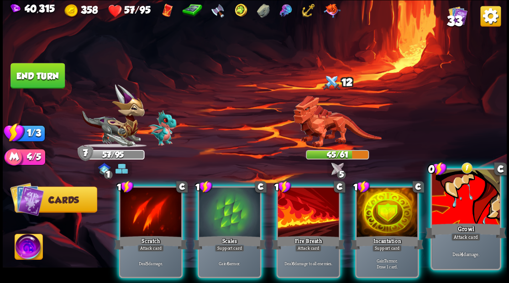
click at [463, 211] on div at bounding box center [466, 198] width 68 height 57
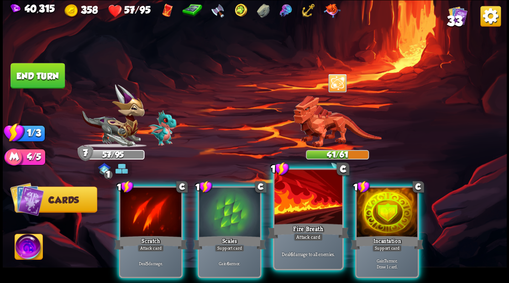
click at [308, 206] on div at bounding box center [308, 198] width 68 height 57
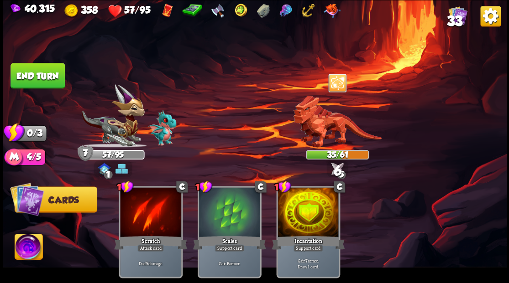
click at [37, 78] on button "End turn" at bounding box center [37, 76] width 54 height 26
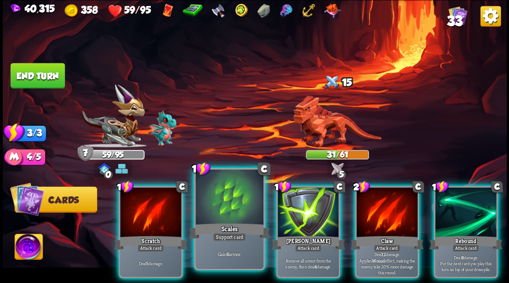
click at [226, 200] on div at bounding box center [229, 198] width 68 height 57
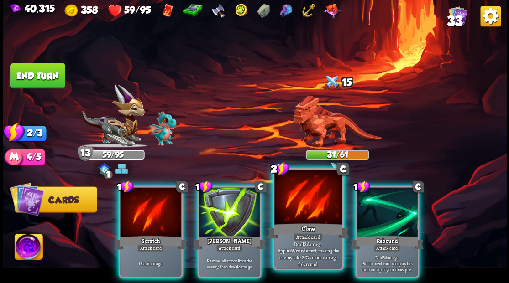
click at [306, 207] on div at bounding box center [308, 198] width 68 height 57
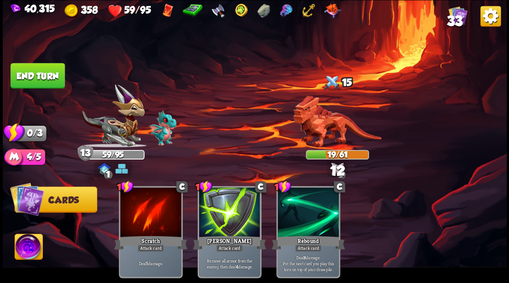
click at [48, 74] on button "End turn" at bounding box center [37, 76] width 54 height 26
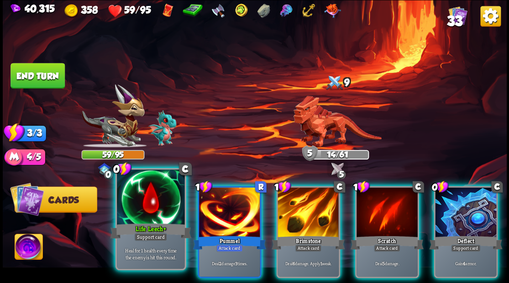
click at [152, 209] on div at bounding box center [151, 198] width 68 height 57
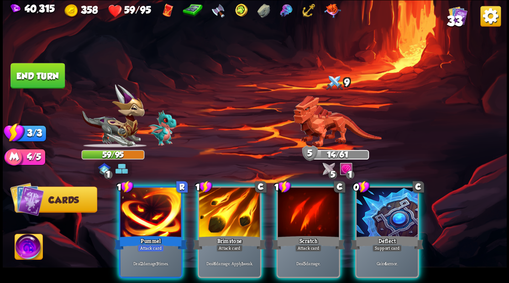
drag, startPoint x: 407, startPoint y: 214, endPoint x: 417, endPoint y: 209, distance: 11.0
click at [415, 210] on div at bounding box center [386, 214] width 61 height 52
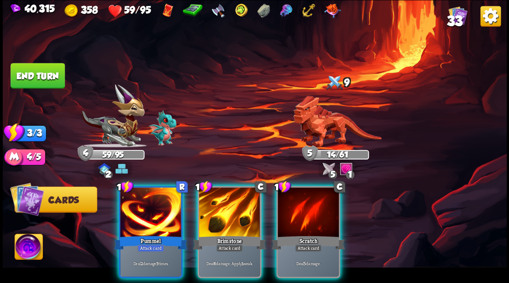
click at [147, 219] on div at bounding box center [150, 214] width 61 height 52
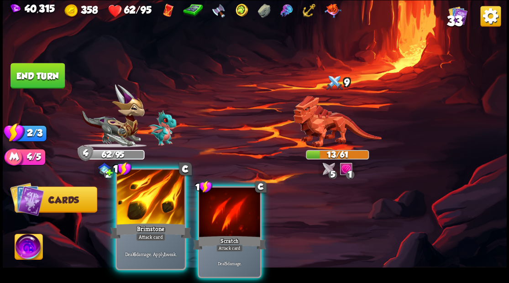
click at [174, 198] on div at bounding box center [151, 198] width 68 height 57
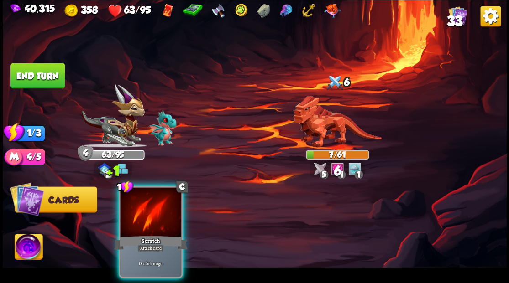
click at [158, 210] on div at bounding box center [150, 214] width 61 height 52
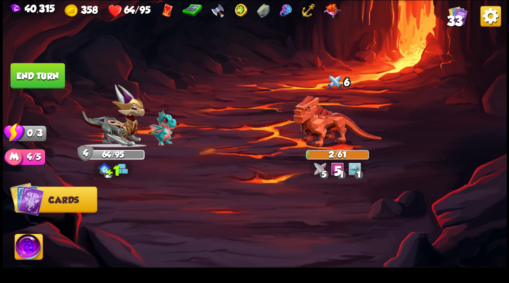
click at [37, 76] on button "End turn" at bounding box center [37, 76] width 54 height 26
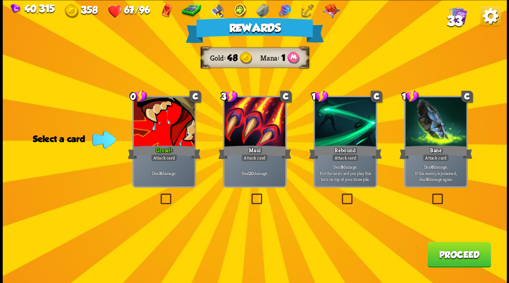
click at [454, 261] on button "Proceed" at bounding box center [458, 255] width 63 height 26
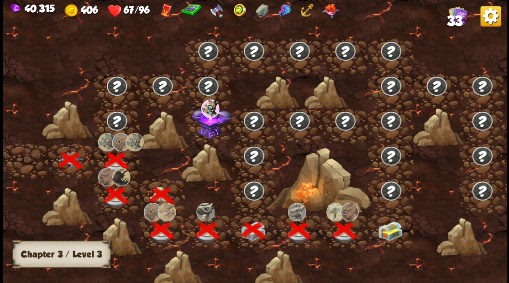
click at [392, 236] on img at bounding box center [389, 230] width 25 height 19
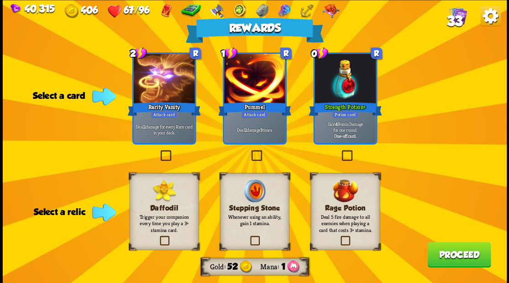
click at [339, 151] on label at bounding box center [339, 151] width 0 height 0
click at [0, 0] on input "checkbox" at bounding box center [0, 0] width 0 height 0
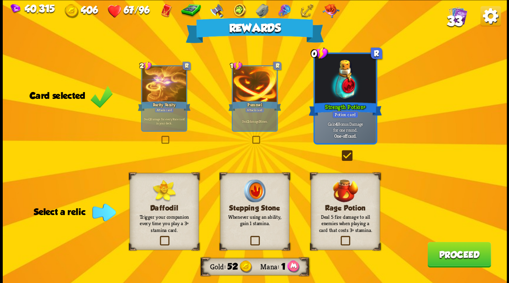
click at [248, 237] on label at bounding box center [248, 237] width 0 height 0
click at [0, 0] on input "checkbox" at bounding box center [0, 0] width 0 height 0
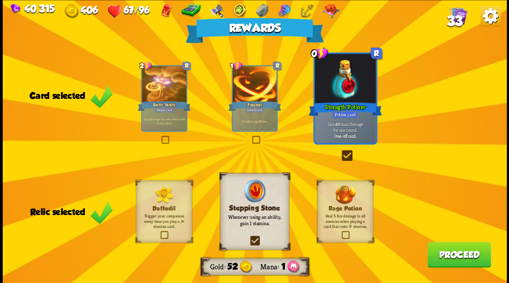
click at [448, 257] on button "Proceed" at bounding box center [458, 255] width 63 height 26
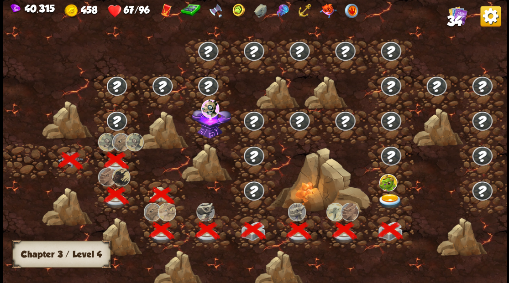
click at [387, 201] on img at bounding box center [389, 201] width 25 height 15
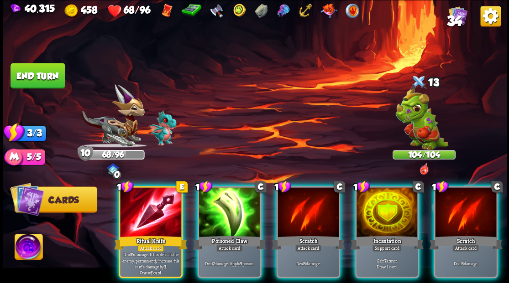
click at [381, 204] on div at bounding box center [386, 214] width 61 height 52
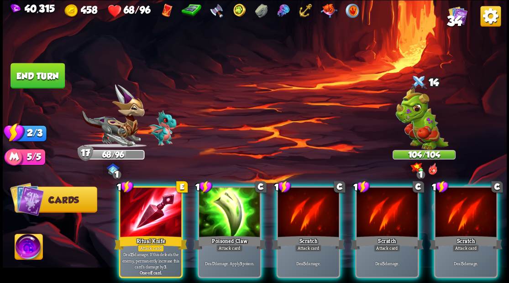
click at [33, 246] on img at bounding box center [29, 248] width 28 height 28
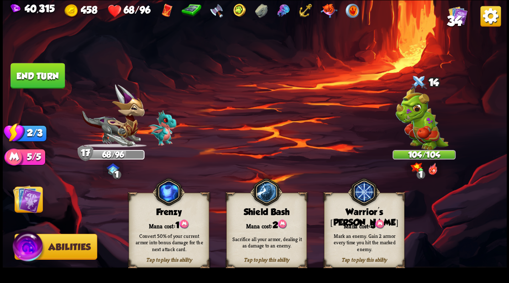
click at [371, 225] on span "3" at bounding box center [372, 225] width 5 height 10
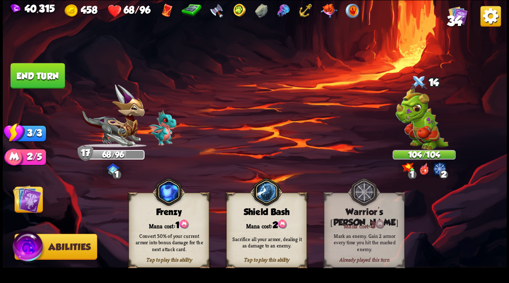
click at [24, 202] on img at bounding box center [27, 199] width 28 height 28
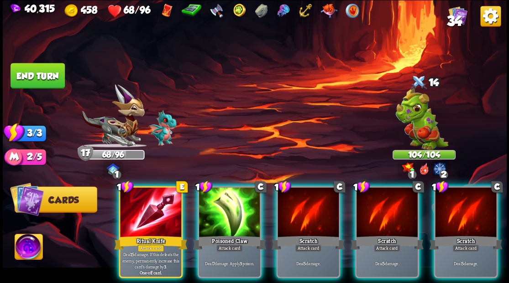
click at [229, 210] on div at bounding box center [229, 214] width 61 height 52
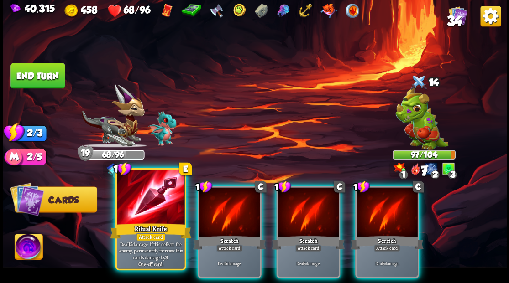
click at [151, 212] on div at bounding box center [151, 198] width 68 height 57
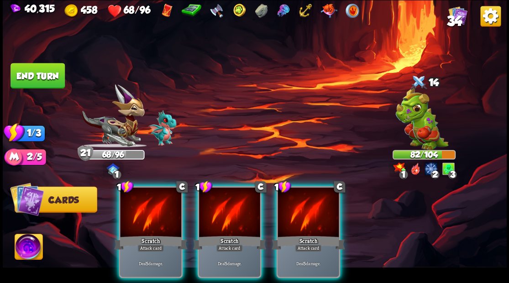
drag, startPoint x: 304, startPoint y: 197, endPoint x: 319, endPoint y: 167, distance: 34.1
click at [304, 197] on div at bounding box center [307, 214] width 61 height 52
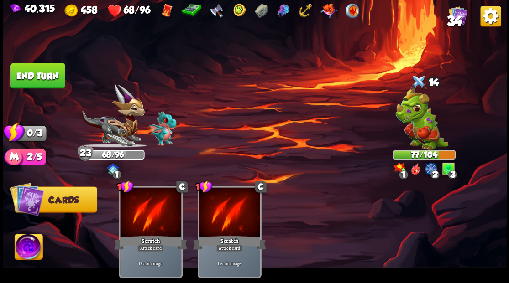
click at [454, 18] on span "34" at bounding box center [454, 21] width 16 height 16
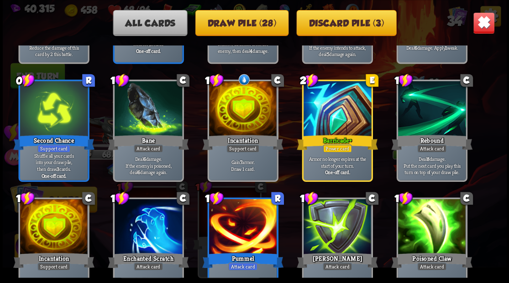
scroll to position [395, 0]
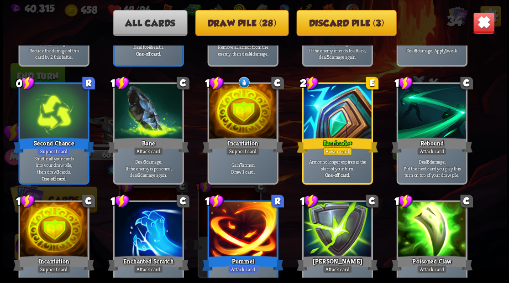
click at [486, 26] on img at bounding box center [483, 23] width 22 height 22
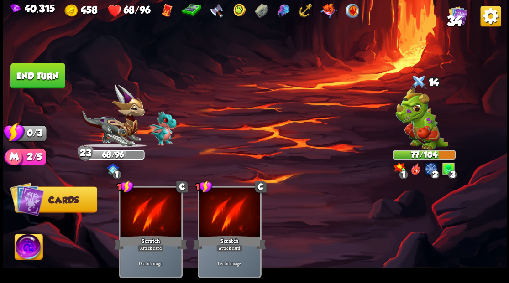
click at [34, 81] on button "End turn" at bounding box center [37, 76] width 54 height 26
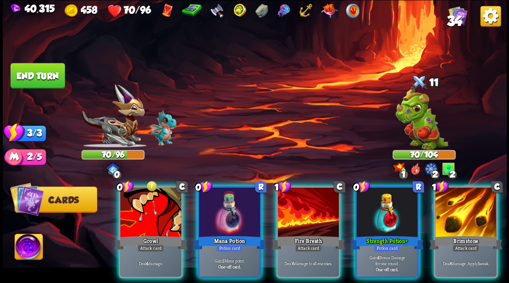
drag, startPoint x: 207, startPoint y: 226, endPoint x: 213, endPoint y: 214, distance: 12.7
click at [209, 235] on div "Mana Potion" at bounding box center [229, 243] width 73 height 16
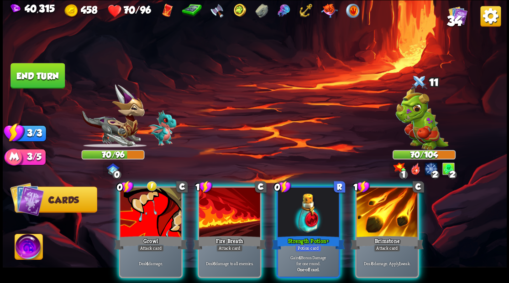
click at [303, 212] on div at bounding box center [307, 214] width 61 height 52
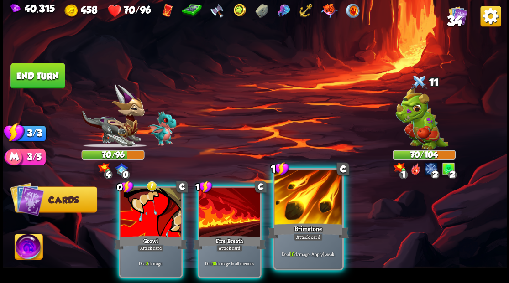
click at [303, 225] on div "Brimstone" at bounding box center [307, 231] width 81 height 18
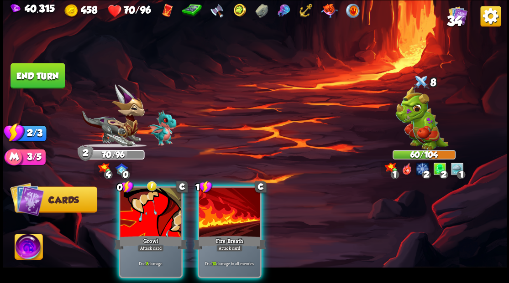
click at [230, 205] on div at bounding box center [229, 214] width 61 height 52
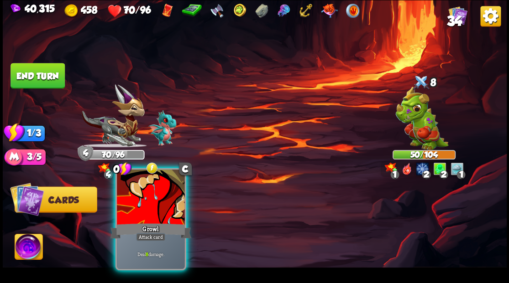
click at [157, 214] on div at bounding box center [151, 198] width 68 height 57
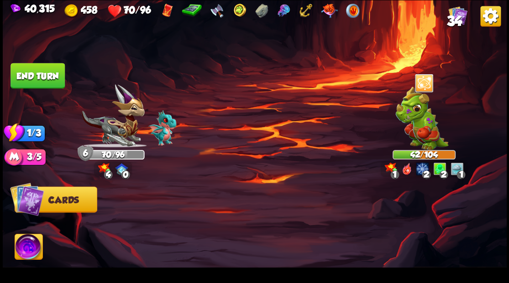
drag, startPoint x: 44, startPoint y: 76, endPoint x: 266, endPoint y: 95, distance: 222.1
click at [50, 77] on button "End turn" at bounding box center [37, 76] width 54 height 26
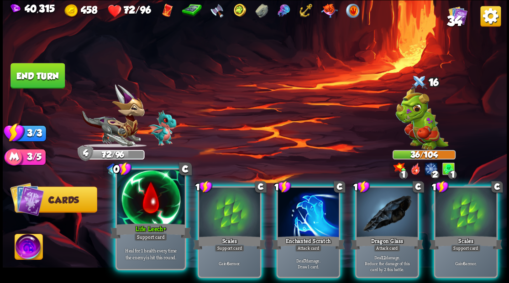
click at [138, 197] on div at bounding box center [151, 198] width 68 height 57
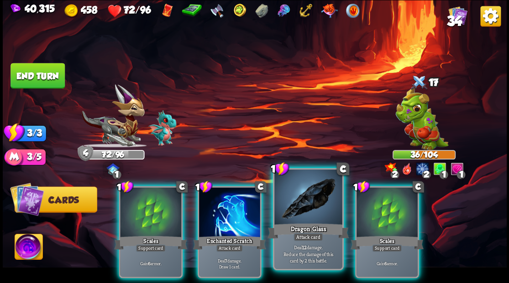
click at [308, 211] on div at bounding box center [308, 198] width 68 height 57
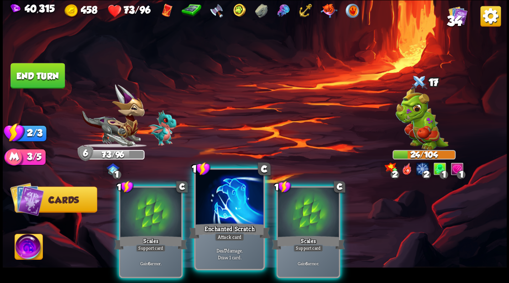
click at [225, 208] on div at bounding box center [229, 198] width 68 height 57
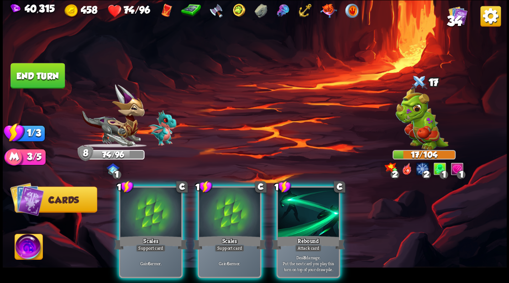
drag, startPoint x: 222, startPoint y: 212, endPoint x: 220, endPoint y: 167, distance: 44.8
click at [222, 209] on div at bounding box center [229, 214] width 61 height 52
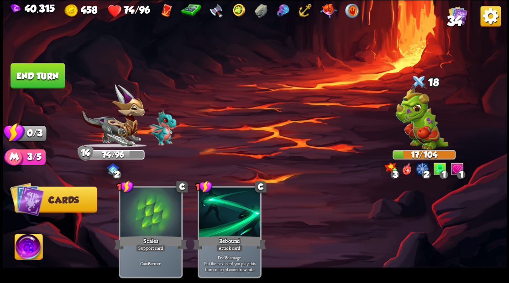
click at [39, 76] on button "End turn" at bounding box center [37, 76] width 54 height 26
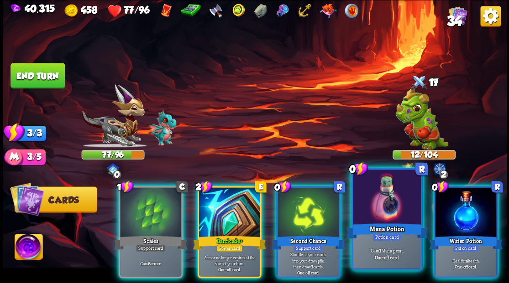
click at [370, 205] on div at bounding box center [387, 198] width 68 height 57
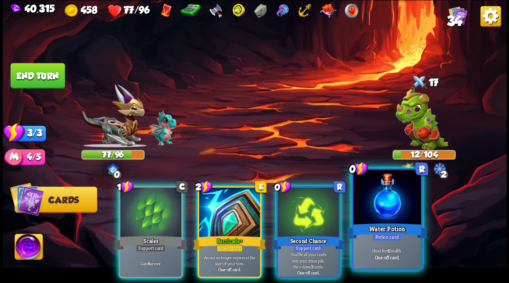
click at [369, 203] on div at bounding box center [387, 198] width 68 height 57
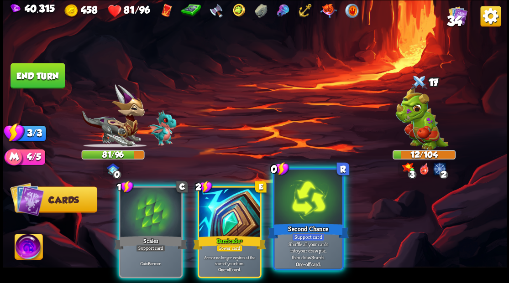
click at [305, 219] on div at bounding box center [308, 198] width 68 height 57
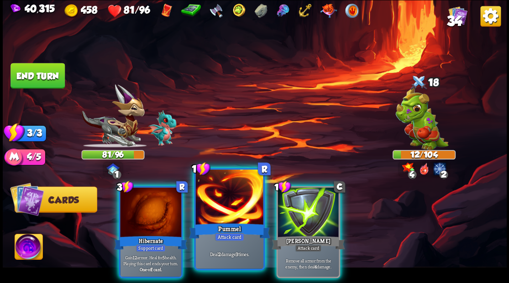
click at [226, 212] on div at bounding box center [229, 198] width 68 height 57
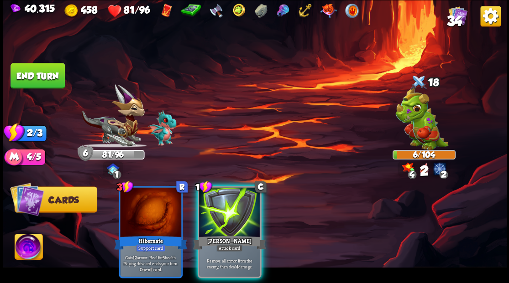
click at [222, 197] on div at bounding box center [229, 214] width 61 height 52
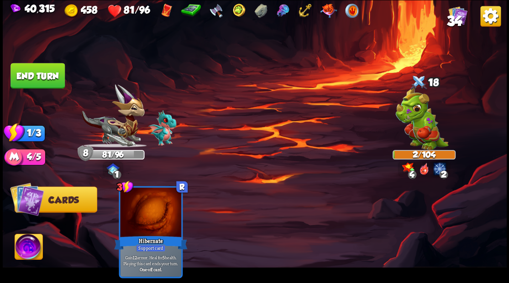
click at [38, 84] on button "End turn" at bounding box center [37, 76] width 54 height 26
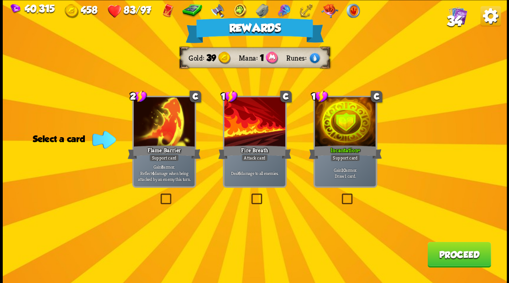
click at [442, 258] on button "Proceed" at bounding box center [458, 255] width 63 height 26
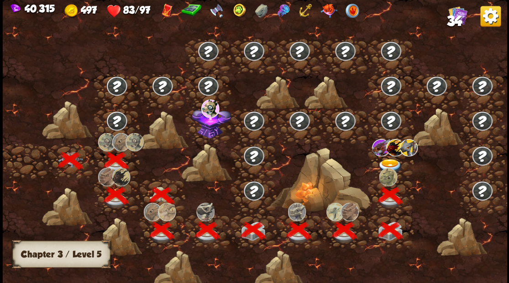
click at [390, 163] on img at bounding box center [389, 166] width 25 height 15
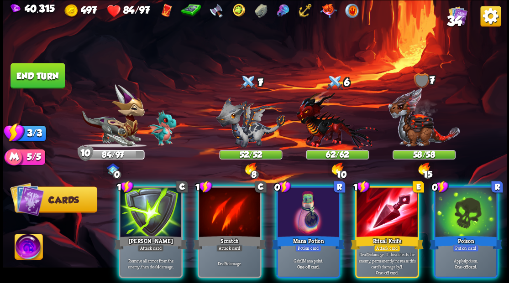
click at [21, 249] on img at bounding box center [29, 248] width 28 height 28
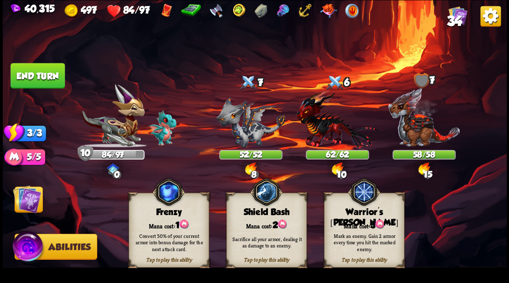
click at [366, 226] on div "Mana cost: 3" at bounding box center [363, 224] width 79 height 11
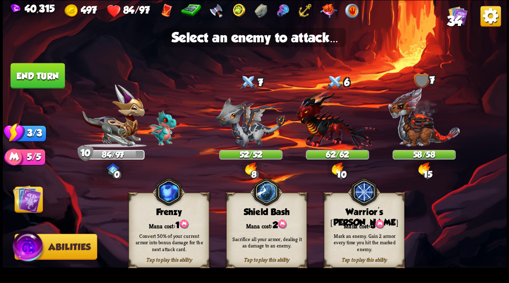
click at [23, 199] on img at bounding box center [27, 199] width 28 height 28
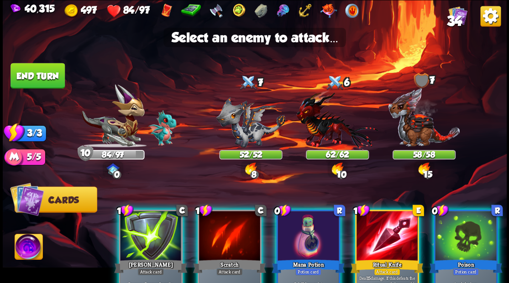
click at [26, 245] on img at bounding box center [29, 248] width 28 height 28
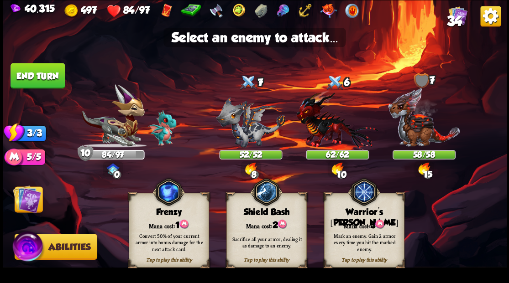
click at [357, 218] on div "Tap to play this ability Warrior's [PERSON_NAME] cost: 3 Mark an enemy. Gain 2 …" at bounding box center [364, 230] width 80 height 75
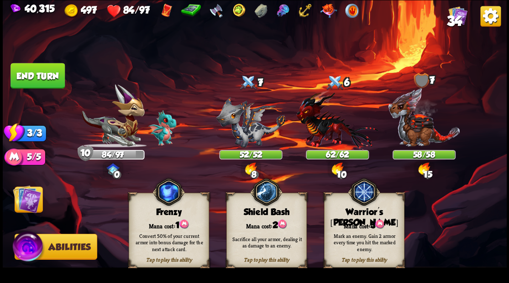
click at [361, 229] on div "Mark an enemy. Gain 2 armor every time you hit the marked enemy." at bounding box center [364, 242] width 80 height 31
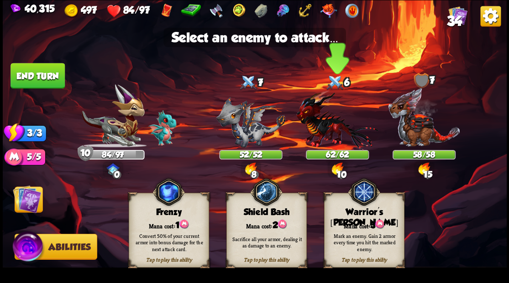
click at [326, 130] on img at bounding box center [337, 120] width 82 height 60
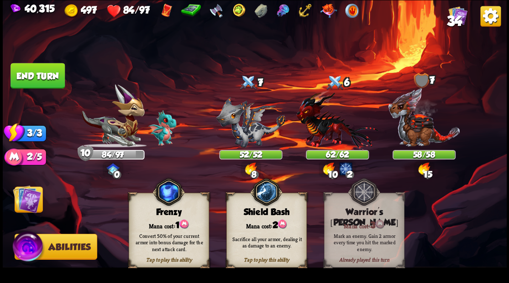
click at [326, 129] on img at bounding box center [337, 120] width 82 height 60
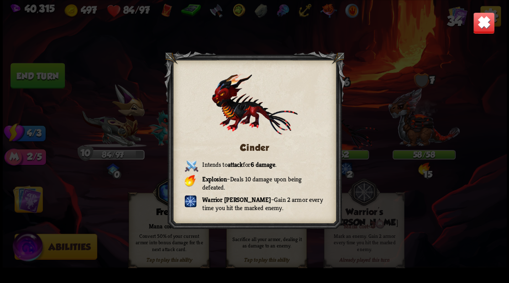
click at [482, 24] on img at bounding box center [483, 23] width 22 height 22
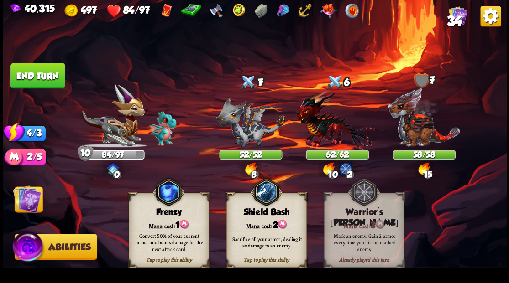
click at [29, 200] on img at bounding box center [27, 199] width 28 height 28
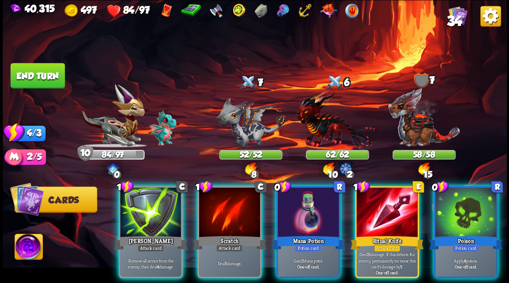
click at [291, 221] on div at bounding box center [307, 214] width 61 height 52
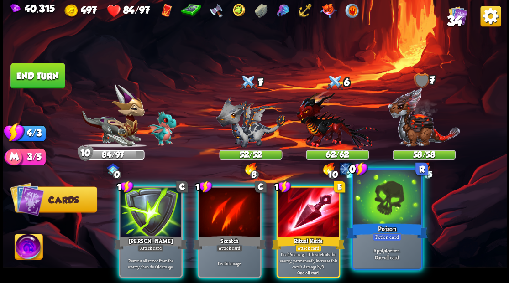
drag, startPoint x: 392, startPoint y: 214, endPoint x: 385, endPoint y: 209, distance: 8.1
click at [392, 214] on div at bounding box center [387, 198] width 68 height 57
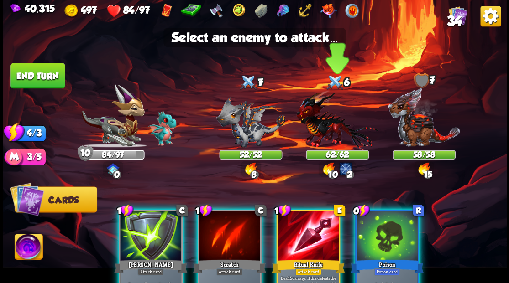
click at [319, 128] on img at bounding box center [337, 120] width 82 height 60
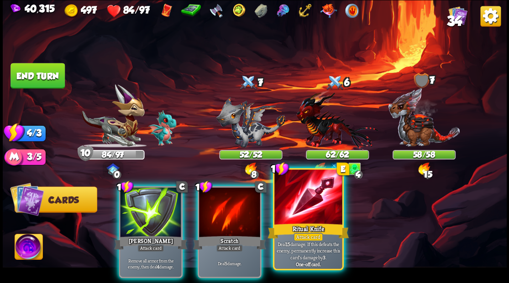
click at [300, 211] on div at bounding box center [308, 198] width 68 height 57
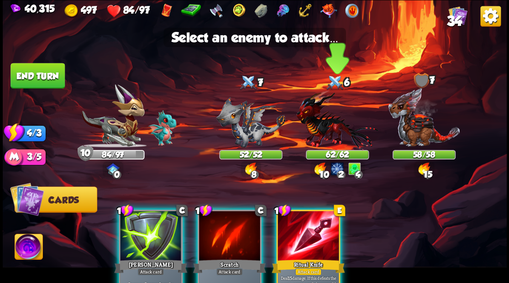
click at [319, 128] on img at bounding box center [337, 120] width 82 height 60
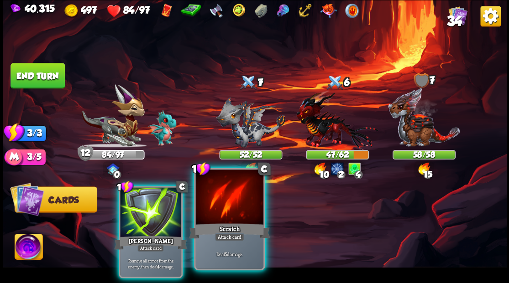
click at [226, 214] on div at bounding box center [229, 198] width 68 height 57
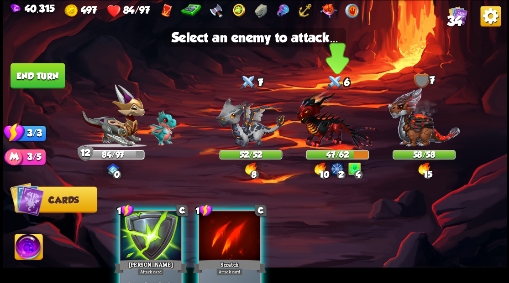
click at [321, 131] on img at bounding box center [337, 120] width 82 height 60
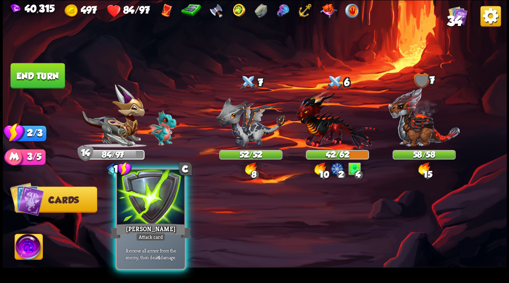
click at [147, 214] on div at bounding box center [151, 198] width 68 height 57
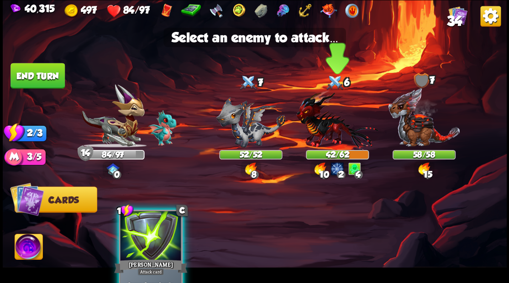
click at [320, 122] on img at bounding box center [337, 120] width 82 height 60
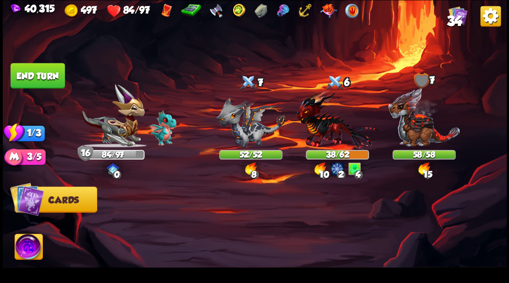
drag, startPoint x: 41, startPoint y: 75, endPoint x: 48, endPoint y: 93, distance: 19.2
click at [42, 77] on button "End turn" at bounding box center [37, 76] width 54 height 26
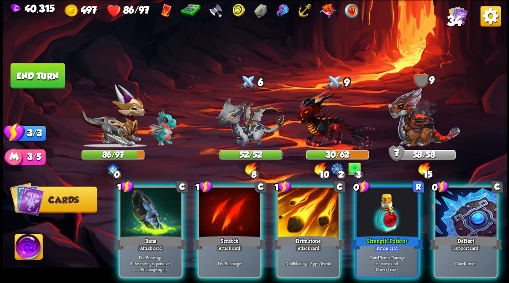
click at [383, 212] on div at bounding box center [386, 214] width 61 height 52
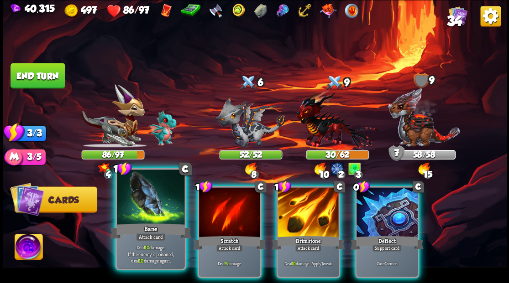
click at [139, 216] on div at bounding box center [151, 198] width 68 height 57
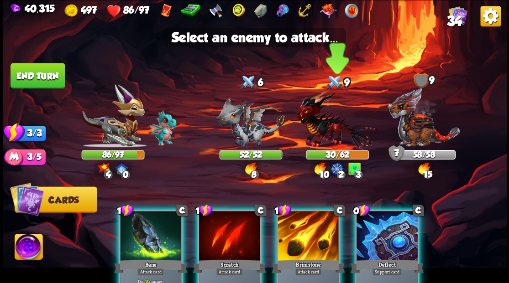
click at [320, 125] on img at bounding box center [337, 120] width 82 height 60
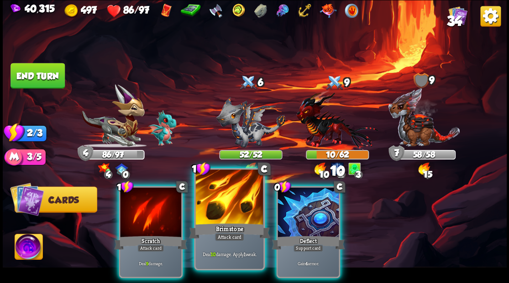
click at [216, 212] on div at bounding box center [229, 198] width 68 height 57
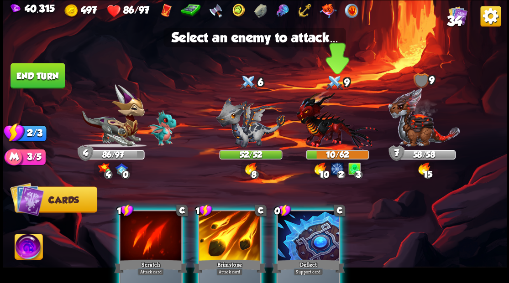
click at [327, 121] on img at bounding box center [337, 120] width 82 height 60
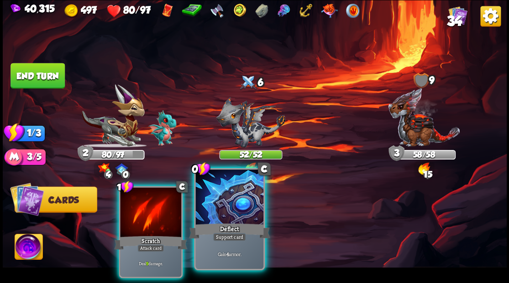
click at [237, 207] on div at bounding box center [229, 198] width 68 height 57
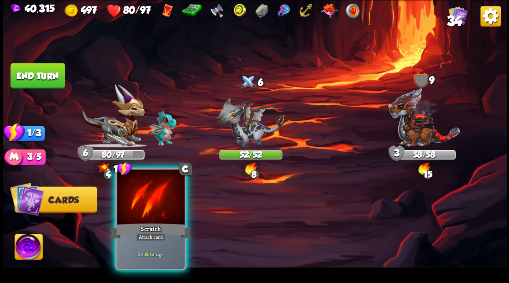
click at [159, 203] on div at bounding box center [151, 198] width 68 height 57
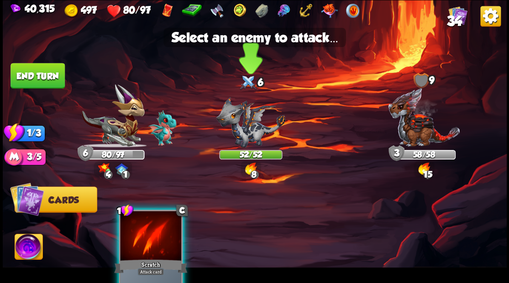
click at [260, 125] on img at bounding box center [250, 122] width 69 height 51
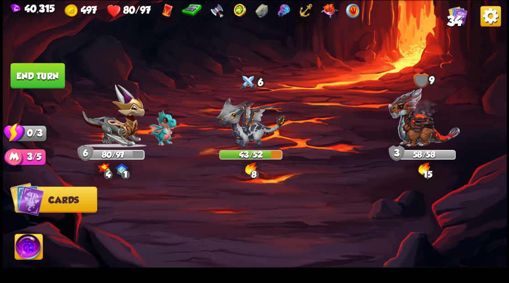
drag, startPoint x: 46, startPoint y: 73, endPoint x: 158, endPoint y: 137, distance: 129.6
click at [46, 73] on button "End turn" at bounding box center [37, 76] width 54 height 26
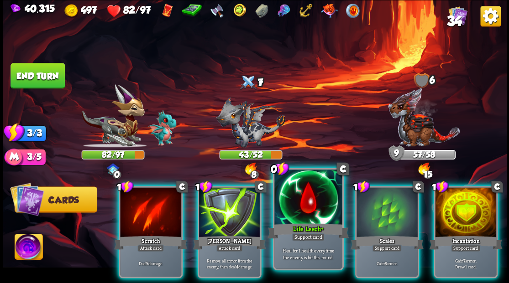
drag, startPoint x: 301, startPoint y: 210, endPoint x: 297, endPoint y: 206, distance: 5.8
click at [301, 209] on div at bounding box center [308, 198] width 68 height 57
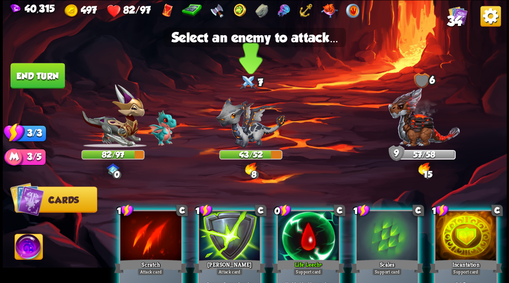
click at [246, 125] on img at bounding box center [250, 122] width 69 height 51
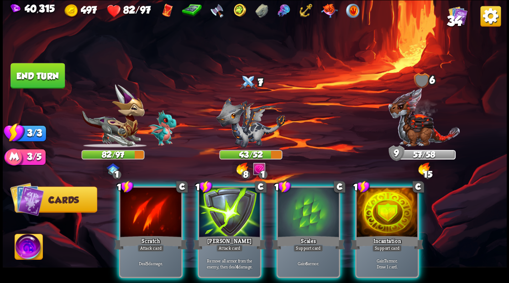
drag, startPoint x: 383, startPoint y: 206, endPoint x: 317, endPoint y: 136, distance: 96.2
click at [383, 204] on div at bounding box center [386, 214] width 61 height 52
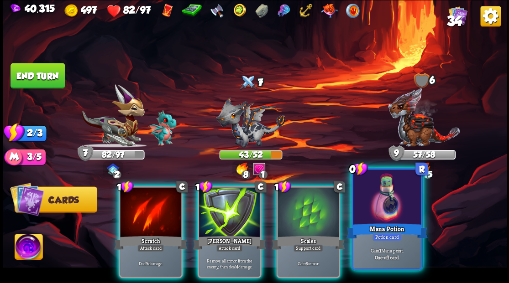
click at [388, 213] on div at bounding box center [387, 198] width 68 height 57
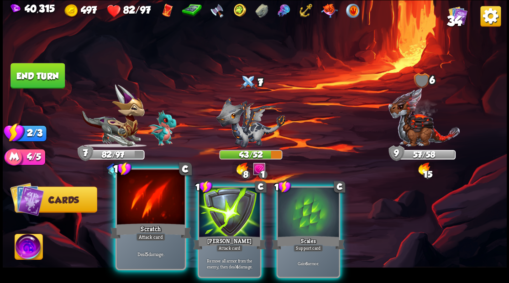
drag, startPoint x: 139, startPoint y: 223, endPoint x: 147, endPoint y: 208, distance: 17.2
click at [139, 222] on div "Scratch" at bounding box center [150, 231] width 81 height 18
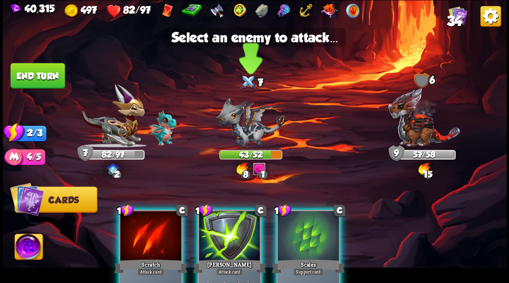
click at [244, 135] on img at bounding box center [250, 122] width 69 height 51
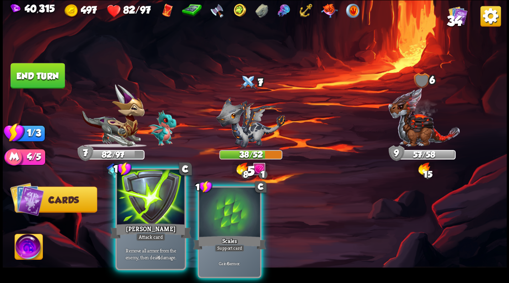
click at [155, 200] on div at bounding box center [151, 198] width 68 height 57
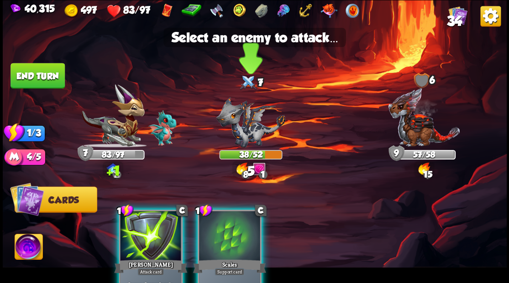
click at [255, 130] on img at bounding box center [250, 122] width 69 height 51
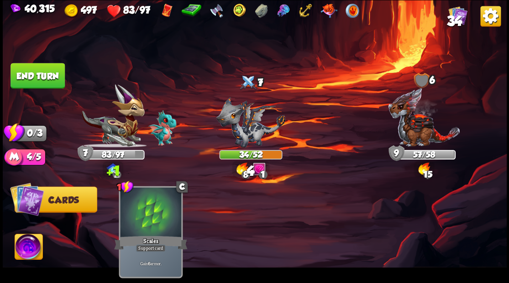
click at [44, 79] on button "End turn" at bounding box center [37, 76] width 54 height 26
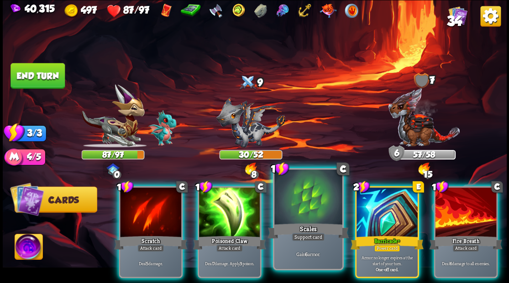
click at [298, 192] on div at bounding box center [308, 198] width 68 height 57
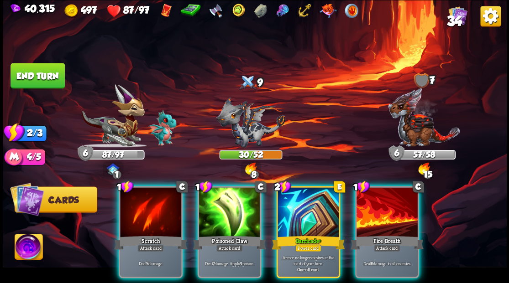
click at [298, 192] on div at bounding box center [307, 214] width 61 height 52
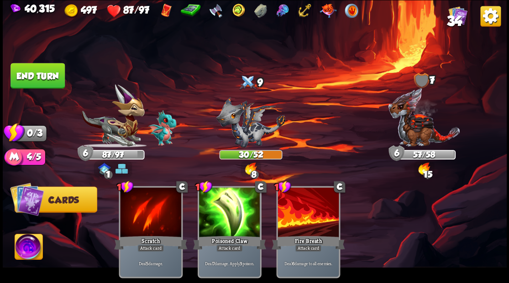
click at [48, 84] on button "End turn" at bounding box center [37, 76] width 54 height 26
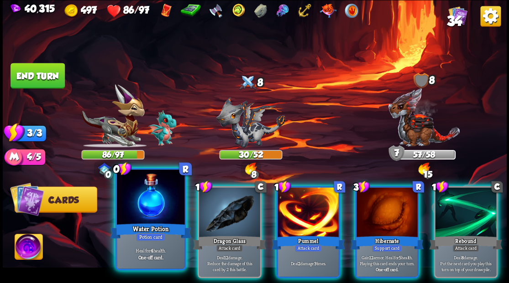
click at [150, 202] on div at bounding box center [151, 198] width 68 height 57
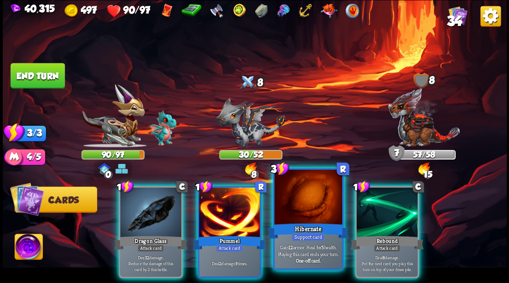
click at [304, 209] on div at bounding box center [308, 198] width 68 height 57
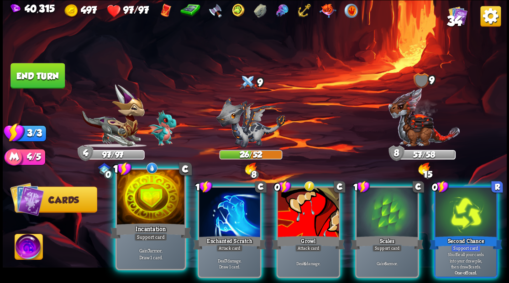
click at [134, 205] on div at bounding box center [151, 198] width 68 height 57
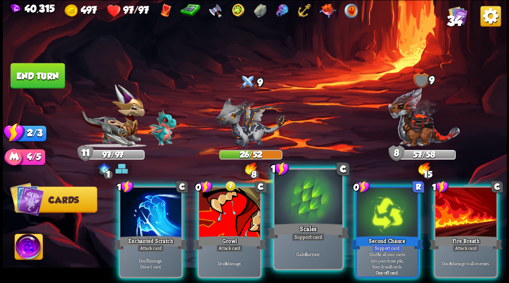
click at [308, 208] on div at bounding box center [308, 198] width 68 height 57
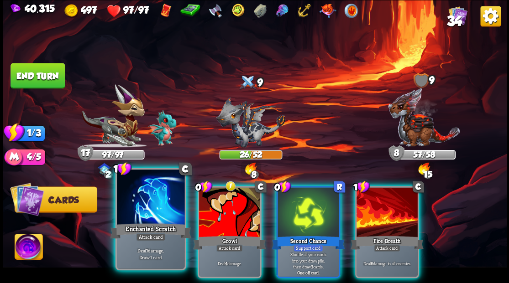
click at [145, 214] on div at bounding box center [151, 198] width 68 height 57
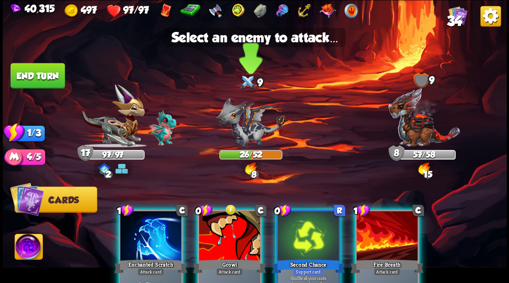
click at [241, 124] on img at bounding box center [250, 122] width 69 height 51
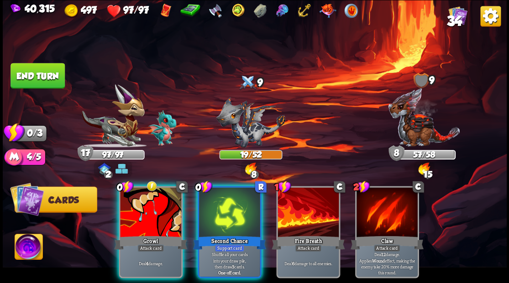
drag, startPoint x: 139, startPoint y: 215, endPoint x: 183, endPoint y: 153, distance: 76.5
click at [139, 212] on div at bounding box center [150, 214] width 61 height 52
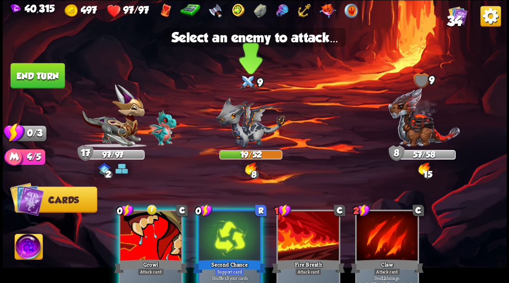
click at [244, 125] on img at bounding box center [250, 122] width 69 height 51
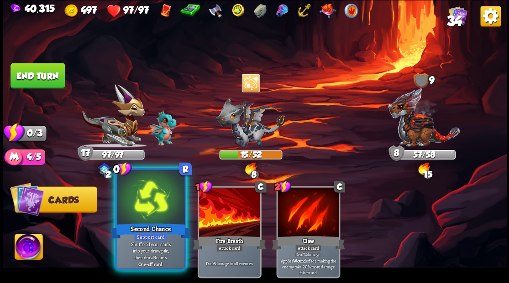
click at [134, 208] on div at bounding box center [151, 198] width 68 height 57
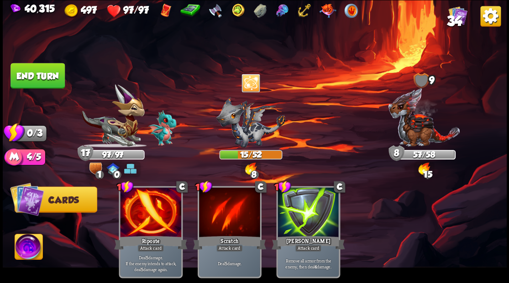
click at [55, 80] on button "End turn" at bounding box center [37, 76] width 54 height 26
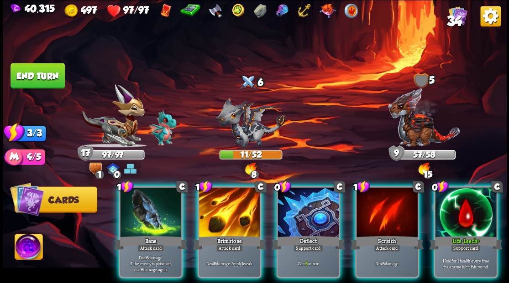
drag, startPoint x: 311, startPoint y: 205, endPoint x: 319, endPoint y: 191, distance: 16.3
click at [311, 204] on div at bounding box center [307, 214] width 61 height 52
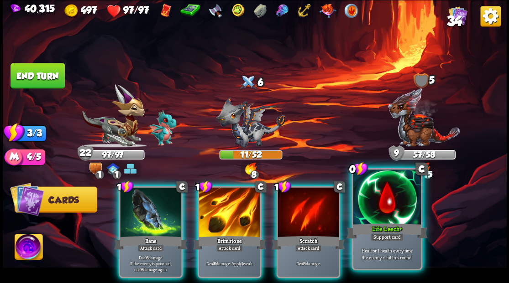
drag, startPoint x: 387, startPoint y: 214, endPoint x: 385, endPoint y: 167, distance: 47.1
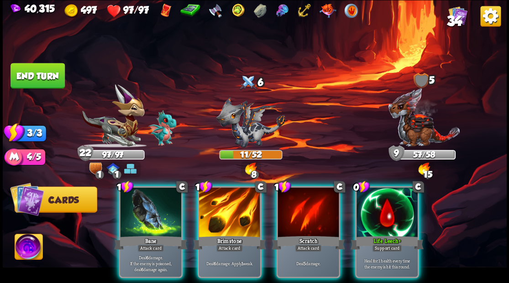
click at [387, 213] on div at bounding box center [386, 214] width 61 height 52
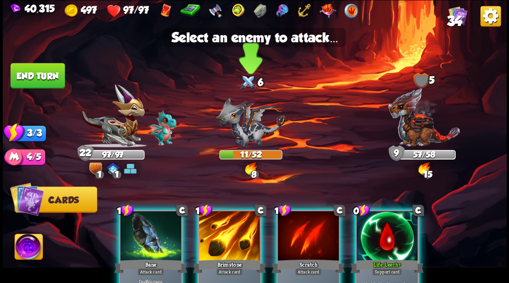
click at [247, 134] on img at bounding box center [250, 122] width 69 height 51
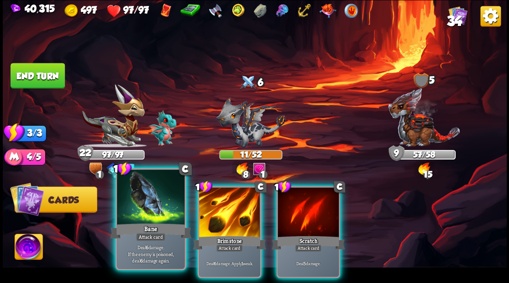
click at [143, 196] on div at bounding box center [151, 198] width 68 height 57
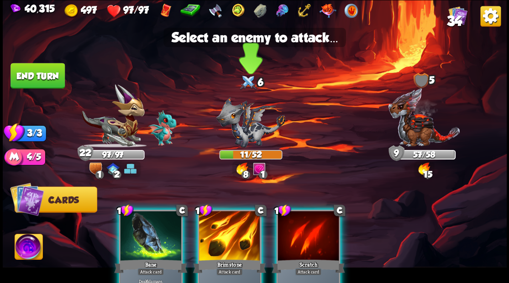
click at [246, 141] on img at bounding box center [250, 122] width 69 height 51
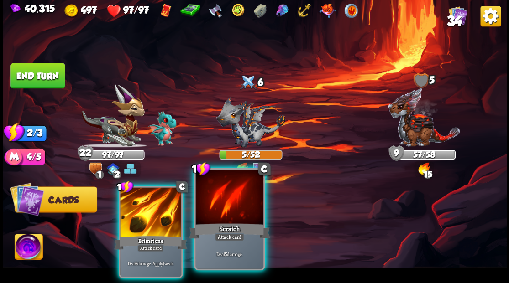
click at [220, 214] on div at bounding box center [229, 198] width 68 height 57
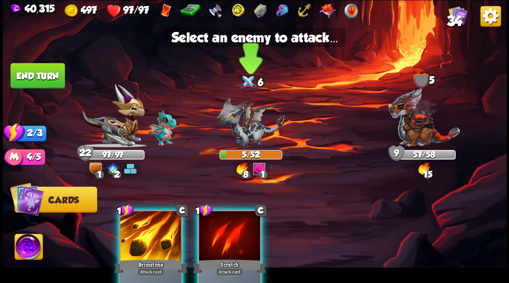
click at [258, 132] on img at bounding box center [250, 122] width 69 height 51
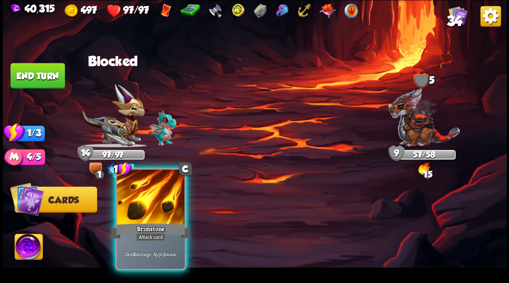
click at [159, 199] on div at bounding box center [151, 198] width 68 height 57
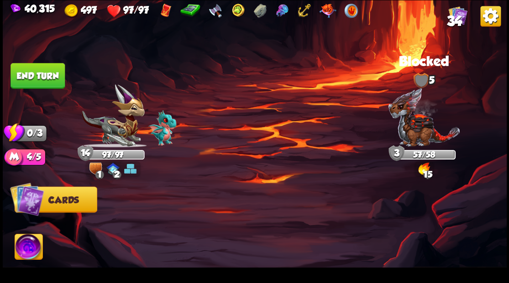
click at [61, 77] on button "End turn" at bounding box center [37, 76] width 54 height 26
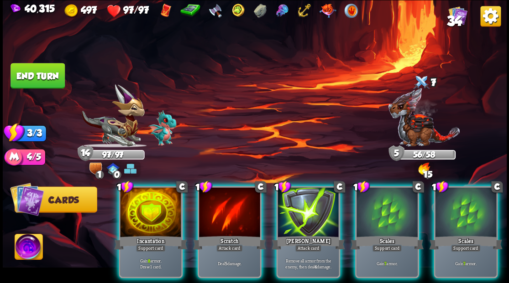
click at [322, 207] on div at bounding box center [307, 214] width 61 height 52
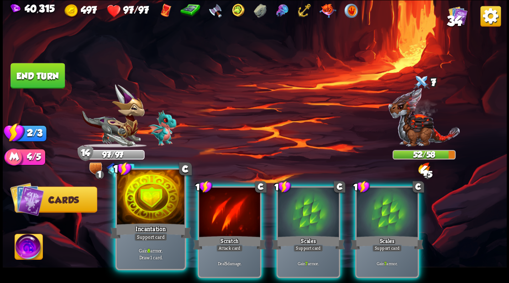
click at [145, 207] on div at bounding box center [151, 198] width 68 height 57
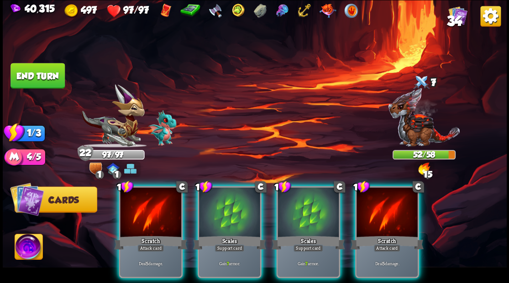
drag, startPoint x: 401, startPoint y: 222, endPoint x: 398, endPoint y: 216, distance: 5.9
click at [400, 221] on div "1 C Scratch Attack card Deal 5 damage." at bounding box center [387, 232] width 64 height 92
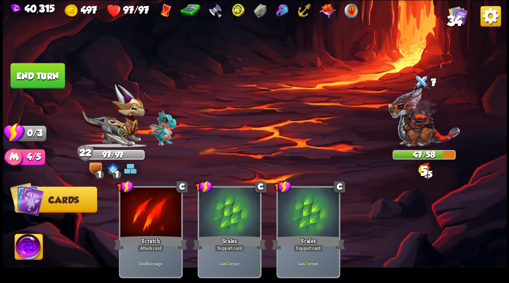
click at [47, 71] on button "End turn" at bounding box center [37, 76] width 54 height 26
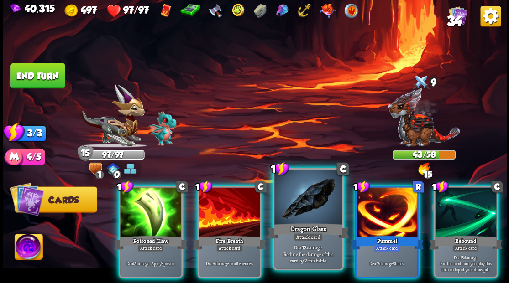
click at [308, 207] on div at bounding box center [308, 198] width 68 height 57
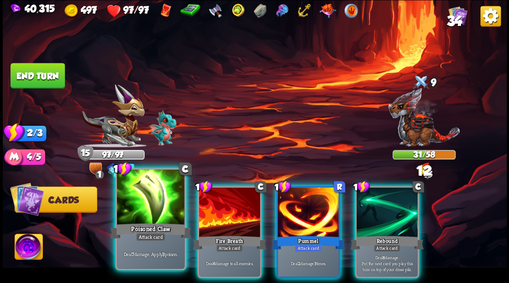
click at [145, 203] on div at bounding box center [151, 198] width 68 height 57
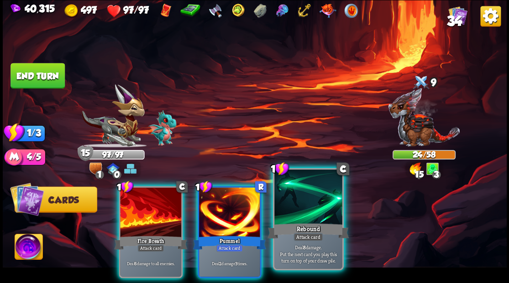
click at [288, 216] on div at bounding box center [308, 198] width 68 height 57
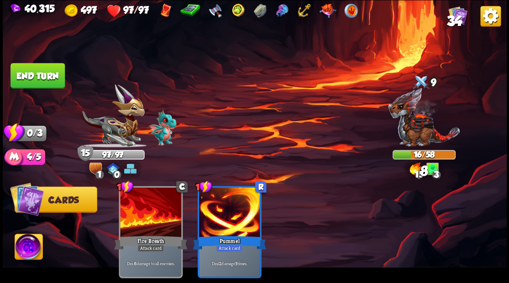
click at [39, 78] on button "End turn" at bounding box center [37, 76] width 54 height 26
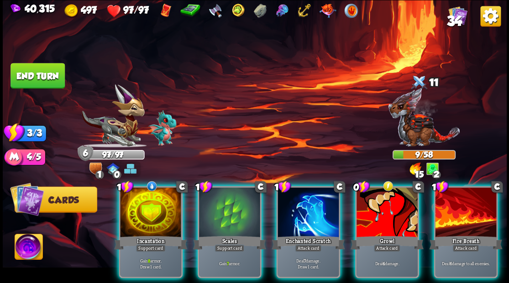
click at [150, 215] on div at bounding box center [150, 214] width 61 height 52
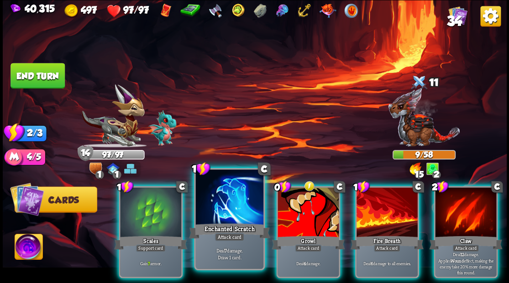
click at [221, 224] on div "Enchanted Scratch" at bounding box center [228, 231] width 81 height 18
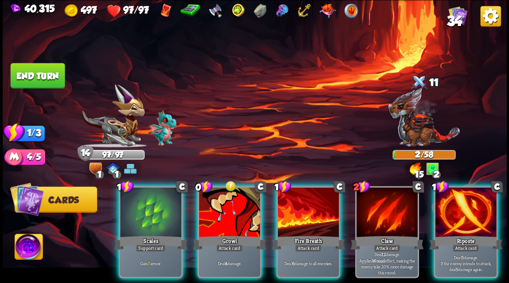
click at [301, 216] on div at bounding box center [307, 214] width 61 height 52
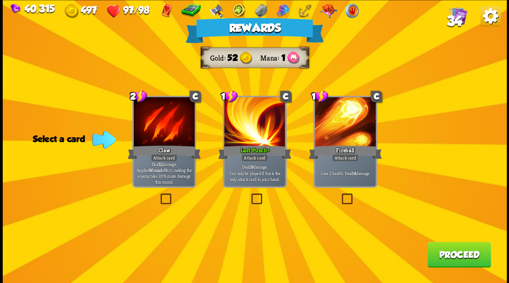
click at [454, 248] on button "Proceed" at bounding box center [458, 255] width 63 height 26
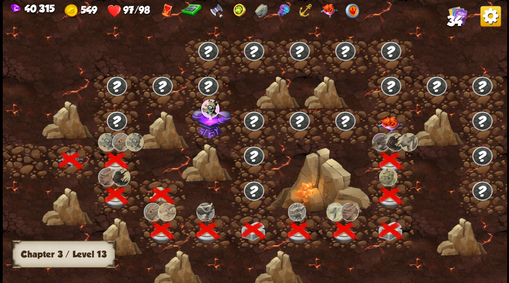
scroll to position [0, 139]
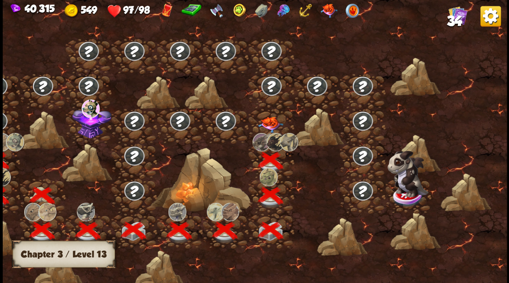
click at [269, 121] on img at bounding box center [269, 124] width 25 height 16
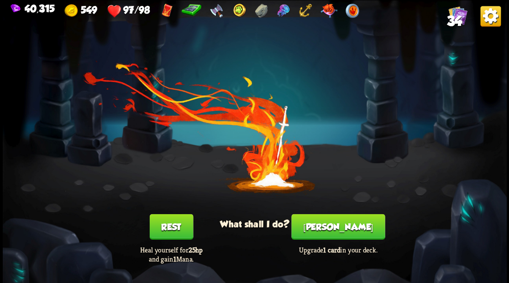
drag, startPoint x: 342, startPoint y: 227, endPoint x: 341, endPoint y: 223, distance: 4.6
click at [341, 223] on button "[PERSON_NAME]" at bounding box center [338, 227] width 94 height 26
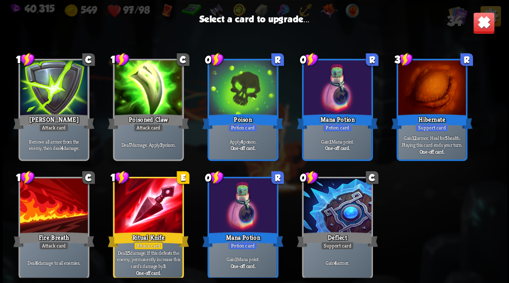
scroll to position [561, 0]
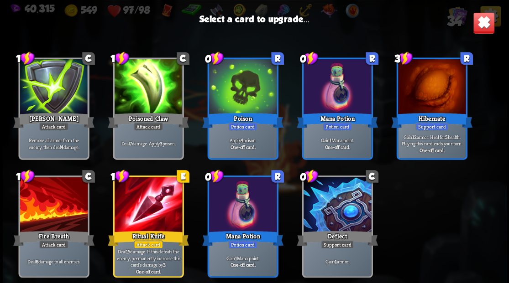
click at [341, 204] on div at bounding box center [337, 205] width 68 height 57
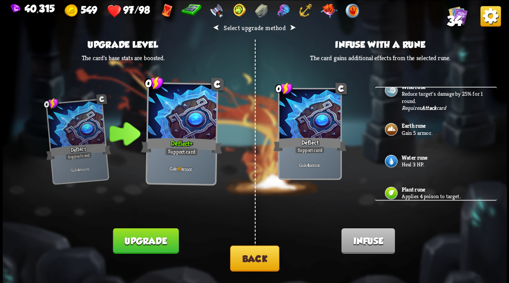
scroll to position [304, 0]
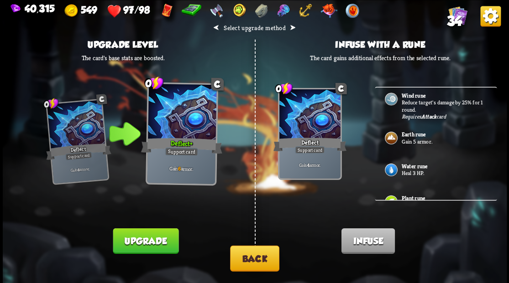
click at [257, 262] on button "Back" at bounding box center [254, 258] width 49 height 26
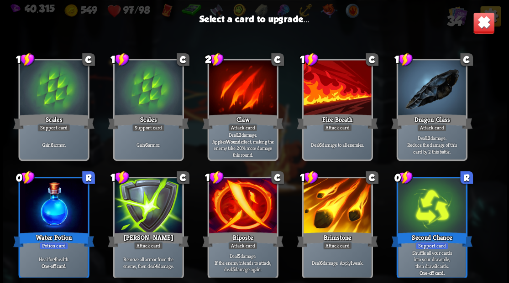
scroll to position [152, 0]
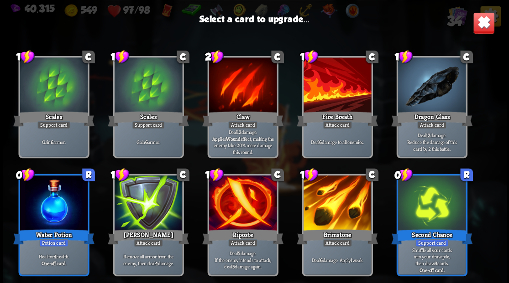
click at [335, 202] on div at bounding box center [337, 204] width 68 height 57
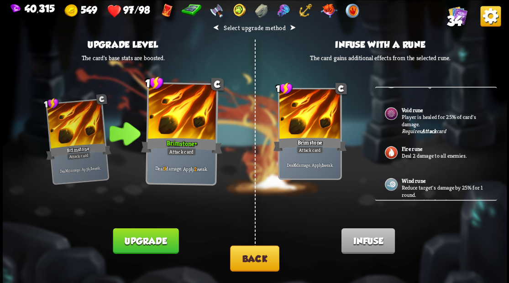
scroll to position [91, 0]
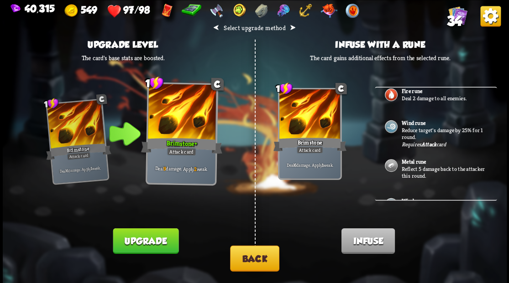
click at [409, 168] on p "Reflect 5 damage back to the attacker this round." at bounding box center [443, 172] width 85 height 14
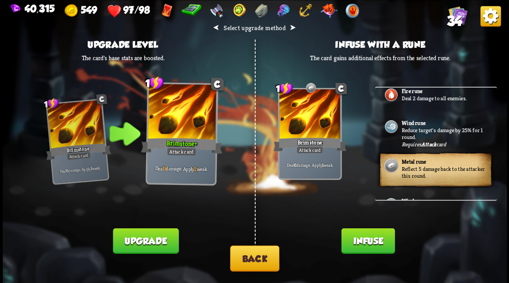
click at [369, 243] on button "Infuse" at bounding box center [367, 241] width 53 height 26
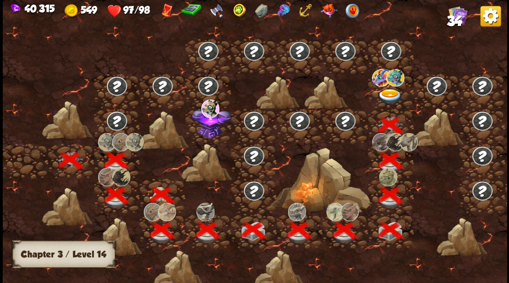
scroll to position [0, 139]
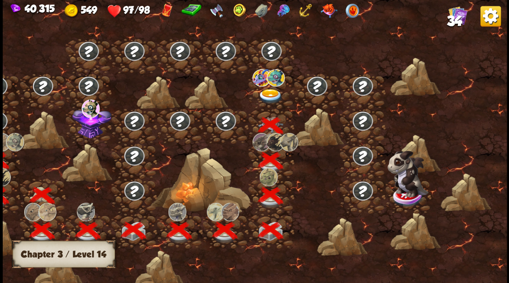
click at [270, 95] on img at bounding box center [269, 96] width 25 height 15
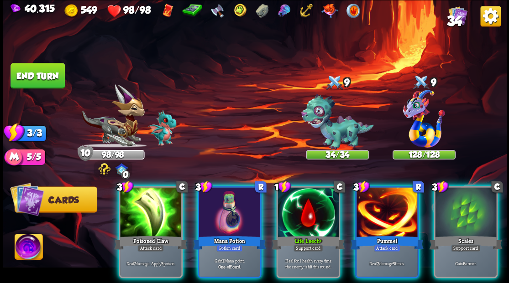
click at [28, 255] on img at bounding box center [29, 248] width 28 height 28
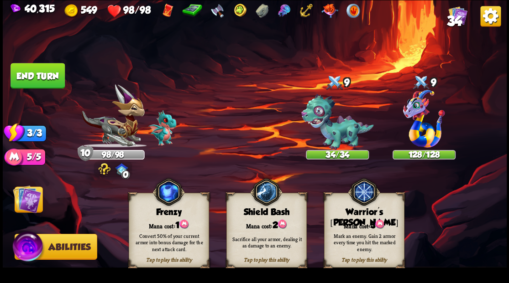
click at [376, 222] on img at bounding box center [379, 224] width 9 height 10
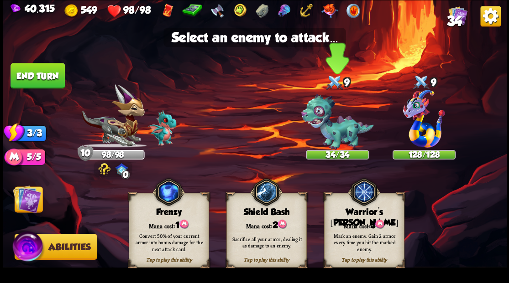
click at [349, 141] on img at bounding box center [337, 122] width 73 height 56
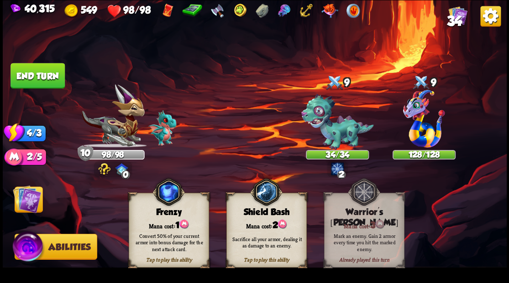
click at [19, 197] on img at bounding box center [27, 199] width 28 height 28
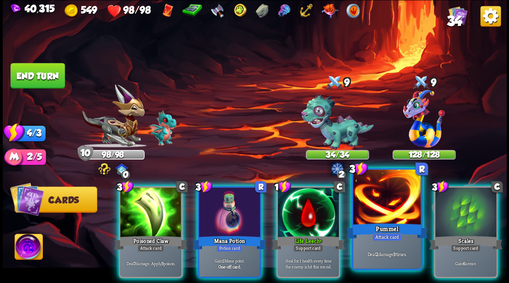
click at [370, 221] on div at bounding box center [387, 198] width 68 height 57
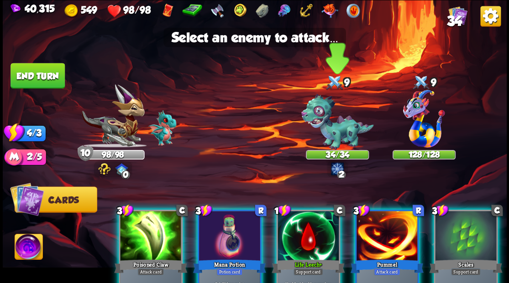
click at [334, 138] on img at bounding box center [337, 122] width 73 height 56
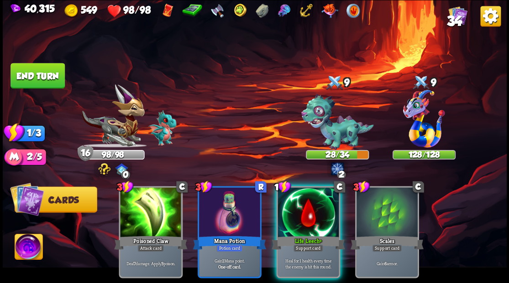
click at [49, 78] on button "End turn" at bounding box center [37, 76] width 54 height 26
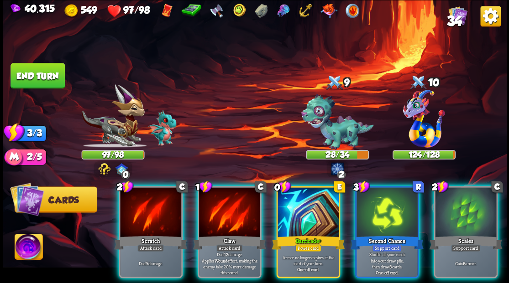
drag, startPoint x: 298, startPoint y: 214, endPoint x: 295, endPoint y: 209, distance: 6.2
click at [297, 212] on div at bounding box center [307, 214] width 61 height 52
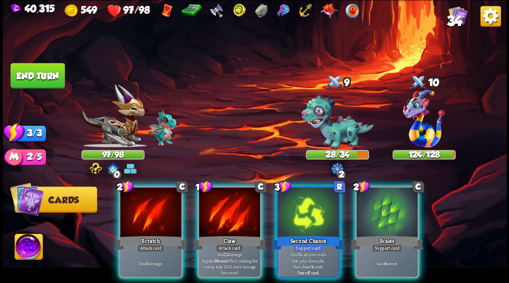
click at [397, 235] on div "Scales" at bounding box center [386, 243] width 73 height 16
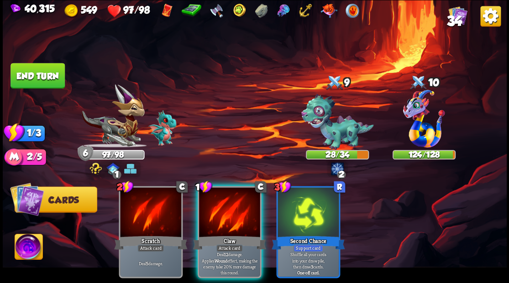
drag, startPoint x: 218, startPoint y: 204, endPoint x: 300, endPoint y: 161, distance: 92.7
click at [218, 204] on div at bounding box center [229, 214] width 61 height 52
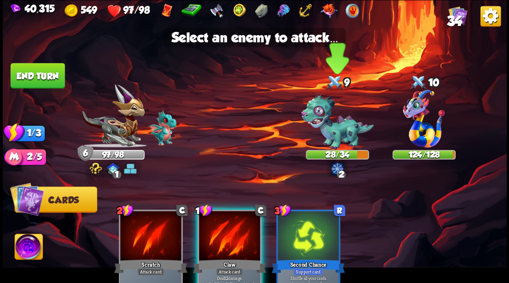
click at [336, 136] on img at bounding box center [337, 122] width 73 height 56
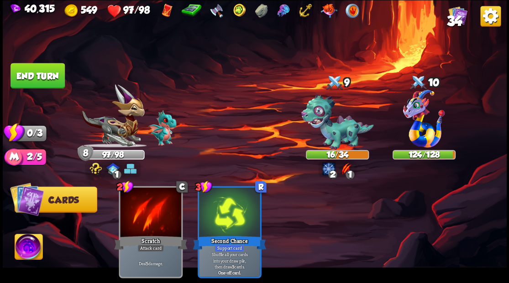
click at [53, 65] on button "End turn" at bounding box center [37, 76] width 54 height 26
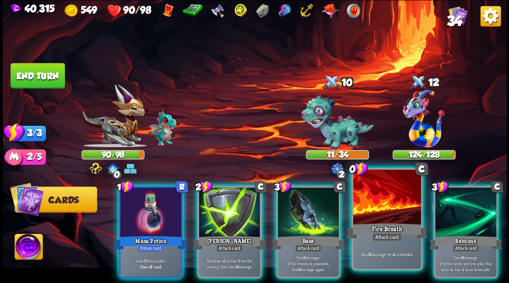
click at [382, 206] on div at bounding box center [387, 198] width 68 height 57
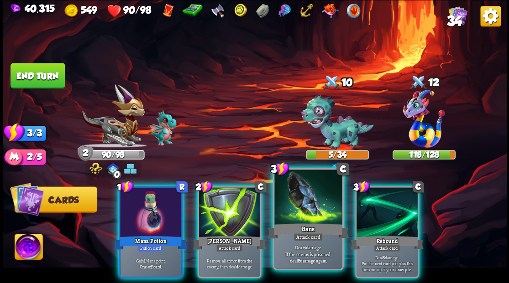
click at [299, 205] on div at bounding box center [308, 198] width 68 height 57
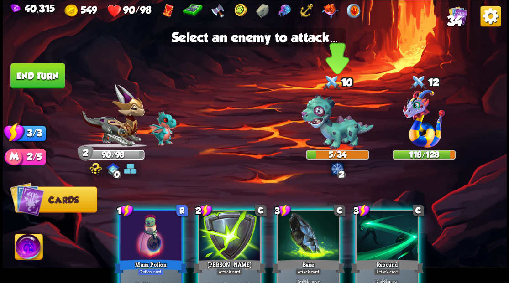
click at [326, 140] on img at bounding box center [337, 122] width 73 height 56
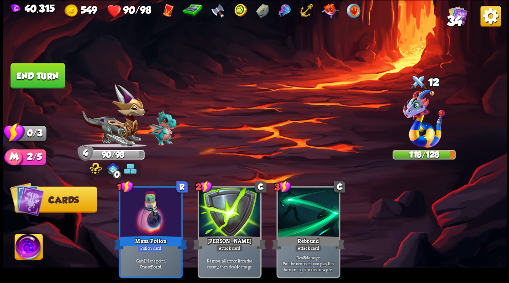
click at [52, 77] on button "End turn" at bounding box center [37, 76] width 54 height 26
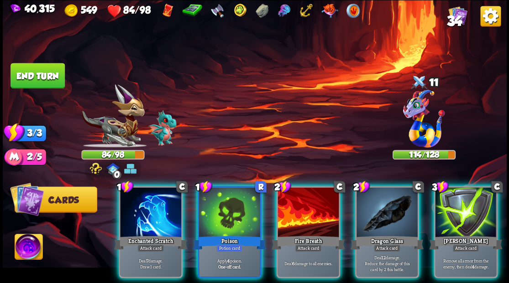
click at [379, 199] on div at bounding box center [386, 214] width 61 height 52
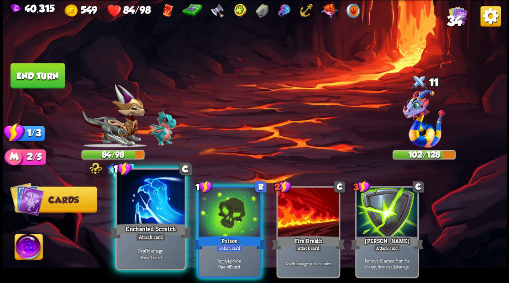
click at [145, 205] on div at bounding box center [151, 198] width 68 height 57
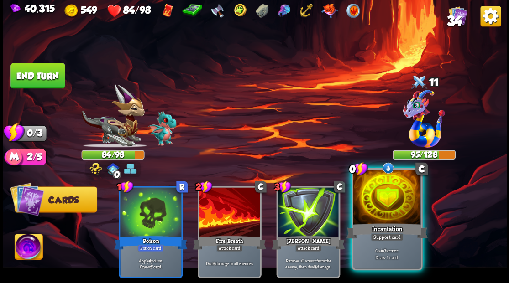
click at [379, 207] on div at bounding box center [387, 198] width 68 height 57
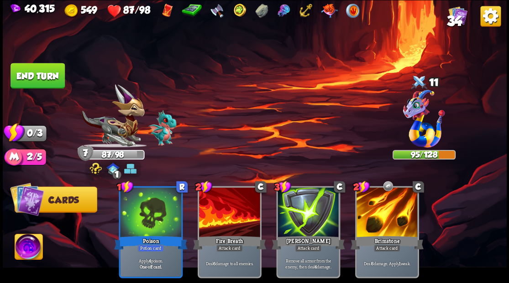
drag, startPoint x: 28, startPoint y: 73, endPoint x: 102, endPoint y: 91, distance: 75.7
click at [29, 73] on button "End turn" at bounding box center [37, 76] width 54 height 26
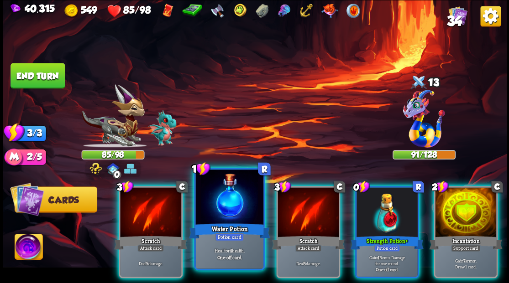
click at [212, 210] on div at bounding box center [229, 198] width 68 height 57
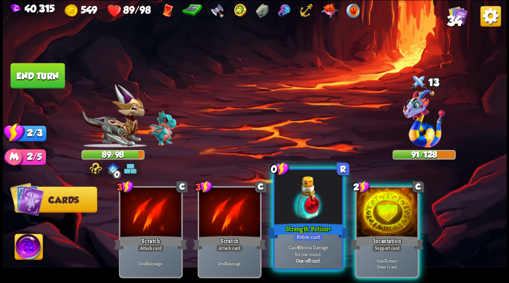
click at [299, 206] on div at bounding box center [308, 198] width 68 height 57
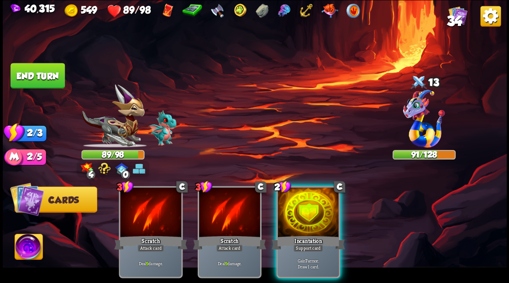
click at [299, 206] on div at bounding box center [307, 214] width 61 height 52
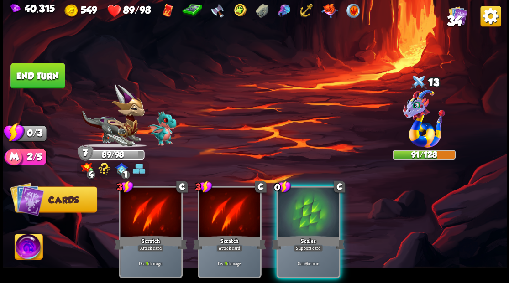
click at [320, 213] on div at bounding box center [307, 214] width 61 height 52
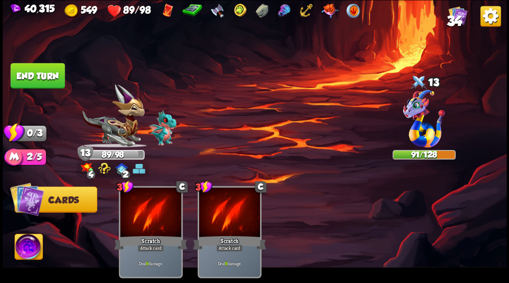
click at [47, 88] on div "Select an enemy to attack... You don't have enough stamina to play that card...…" at bounding box center [255, 141] width 504 height 283
click at [55, 75] on button "End turn" at bounding box center [37, 76] width 54 height 26
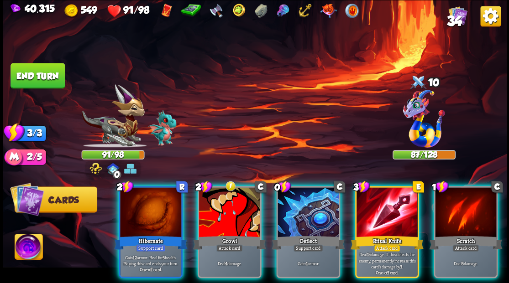
drag, startPoint x: 292, startPoint y: 191, endPoint x: 287, endPoint y: 165, distance: 26.6
click at [291, 190] on div at bounding box center [307, 214] width 61 height 52
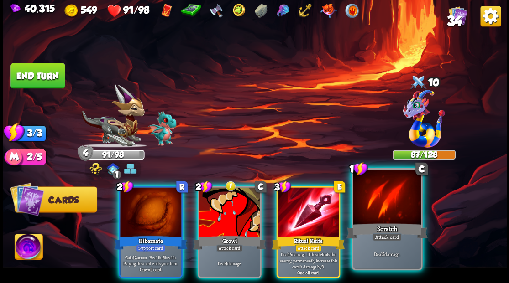
click at [382, 203] on div at bounding box center [387, 198] width 68 height 57
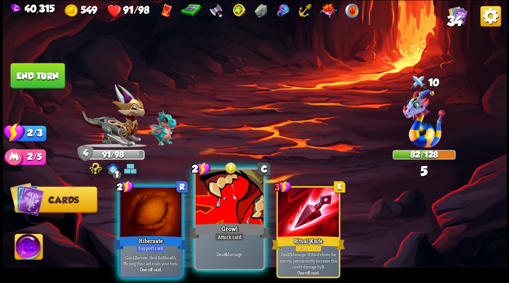
click at [225, 200] on div at bounding box center [229, 198] width 68 height 57
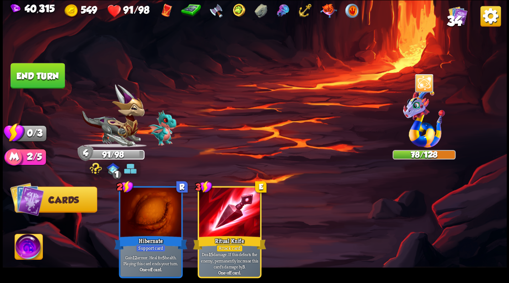
click at [32, 74] on button "End turn" at bounding box center [37, 76] width 54 height 26
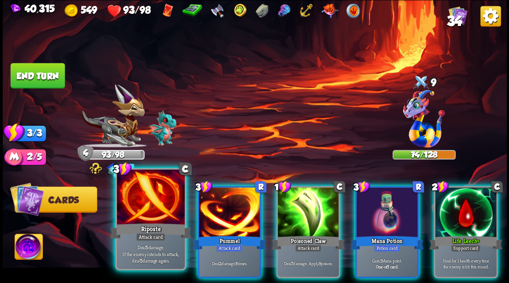
click at [156, 193] on div at bounding box center [151, 198] width 68 height 57
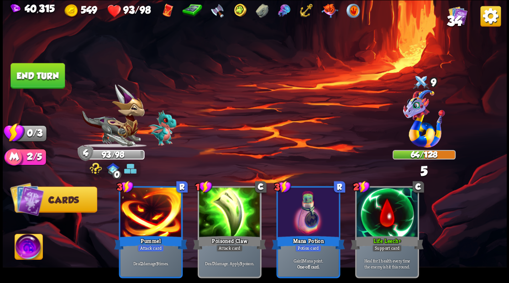
click at [37, 79] on button "End turn" at bounding box center [37, 76] width 54 height 26
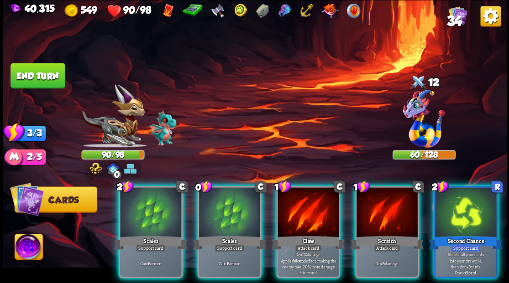
click at [221, 201] on div at bounding box center [229, 214] width 61 height 52
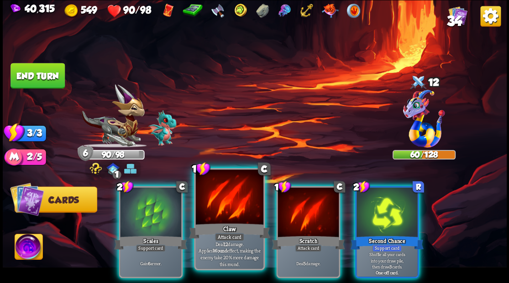
click at [218, 202] on div at bounding box center [229, 198] width 68 height 57
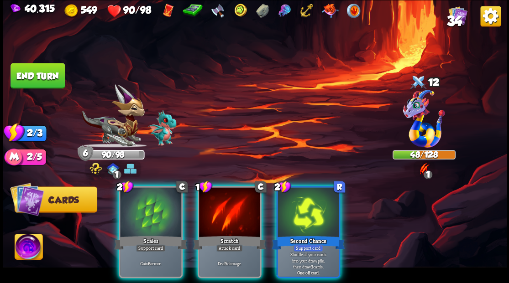
drag, startPoint x: 154, startPoint y: 204, endPoint x: 152, endPoint y: 195, distance: 8.3
click at [153, 201] on div at bounding box center [150, 214] width 61 height 52
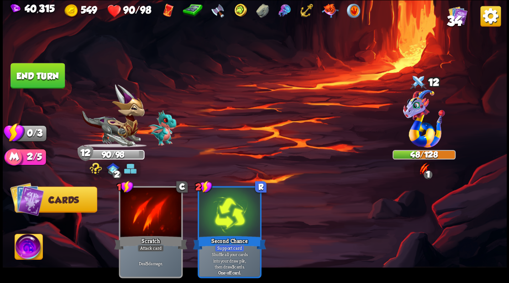
click at [47, 72] on button "End turn" at bounding box center [37, 76] width 54 height 26
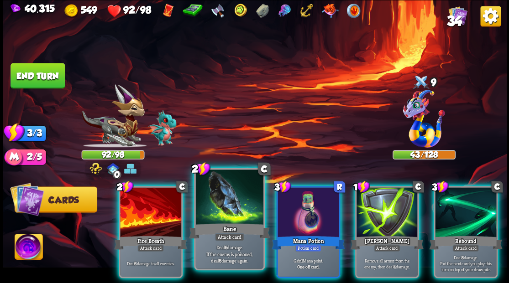
click at [230, 211] on div at bounding box center [229, 198] width 68 height 57
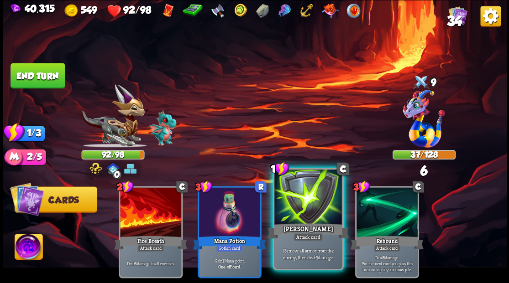
click at [294, 202] on div at bounding box center [308, 198] width 68 height 57
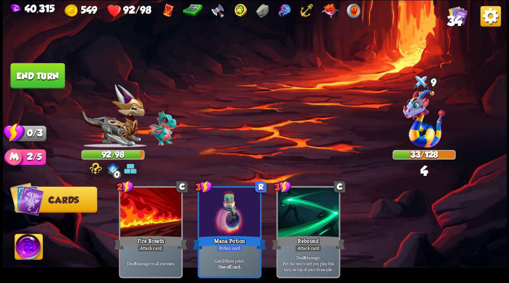
click at [50, 73] on button "End turn" at bounding box center [37, 76] width 54 height 26
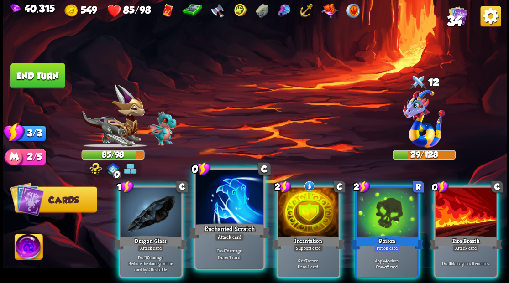
click at [233, 198] on div at bounding box center [229, 198] width 68 height 57
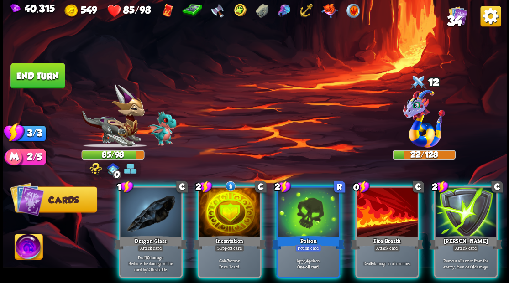
drag, startPoint x: 381, startPoint y: 204, endPoint x: 381, endPoint y: 198, distance: 5.9
click at [382, 203] on div at bounding box center [386, 214] width 61 height 52
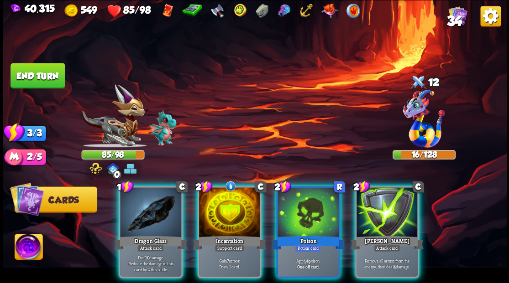
drag, startPoint x: 222, startPoint y: 203, endPoint x: 224, endPoint y: 158, distance: 45.2
click at [222, 198] on div at bounding box center [229, 214] width 61 height 52
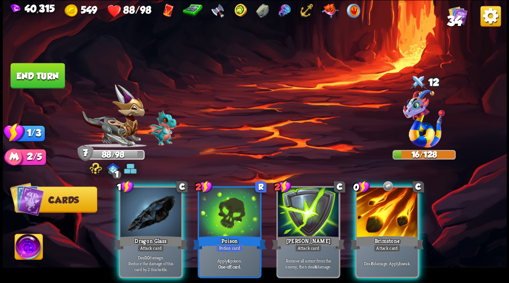
drag, startPoint x: 389, startPoint y: 229, endPoint x: 392, endPoint y: 223, distance: 5.9
click at [390, 235] on div "Brimstone" at bounding box center [386, 243] width 73 height 16
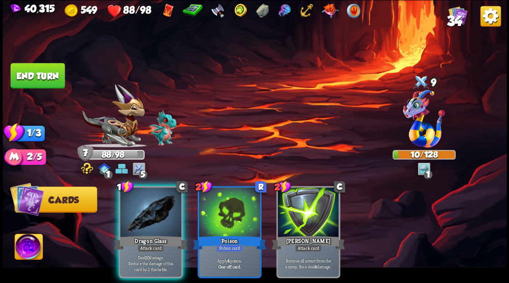
drag, startPoint x: 156, startPoint y: 214, endPoint x: 160, endPoint y: 199, distance: 15.5
click at [157, 209] on div at bounding box center [150, 214] width 61 height 52
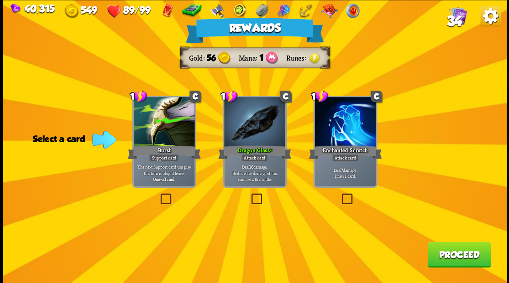
click at [465, 249] on button "Proceed" at bounding box center [458, 255] width 63 height 26
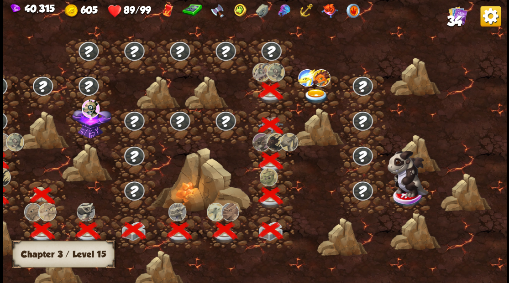
click at [314, 95] on img at bounding box center [315, 96] width 25 height 15
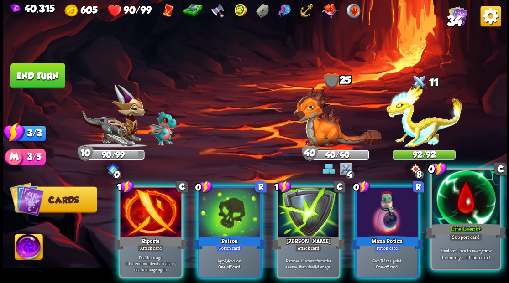
click at [465, 214] on div at bounding box center [466, 198] width 68 height 57
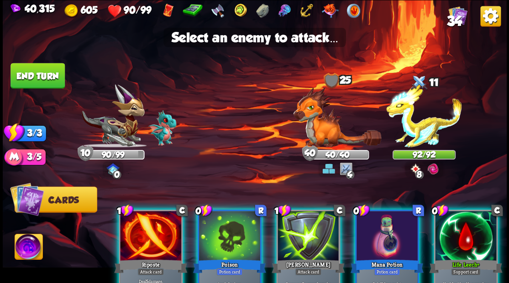
click at [457, 233] on div at bounding box center [465, 237] width 61 height 52
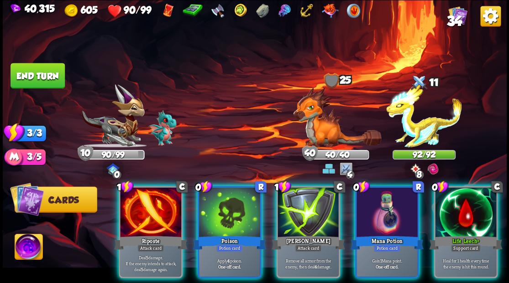
click at [22, 248] on img at bounding box center [29, 248] width 28 height 28
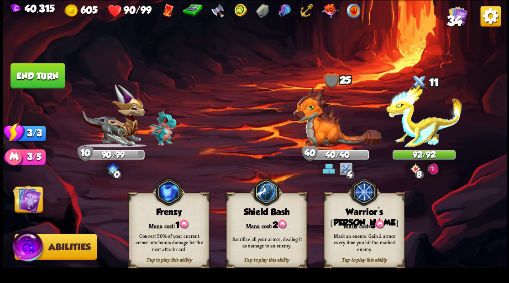
click at [354, 219] on div "Tap to play this ability Warrior's [PERSON_NAME] cost: 3 Mark an enemy. Gain 2 …" at bounding box center [364, 230] width 80 height 75
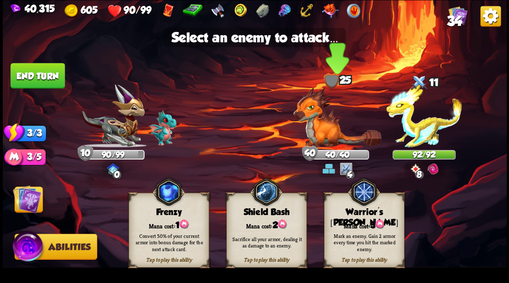
click at [324, 140] on img at bounding box center [337, 117] width 88 height 60
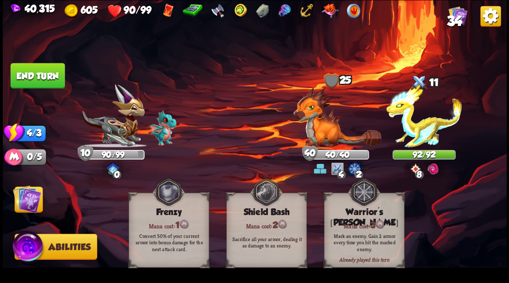
click at [33, 206] on img at bounding box center [27, 199] width 28 height 28
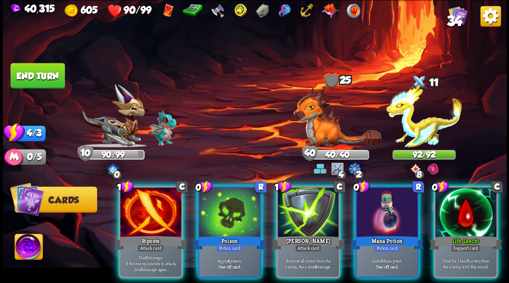
click at [386, 202] on div at bounding box center [386, 214] width 61 height 52
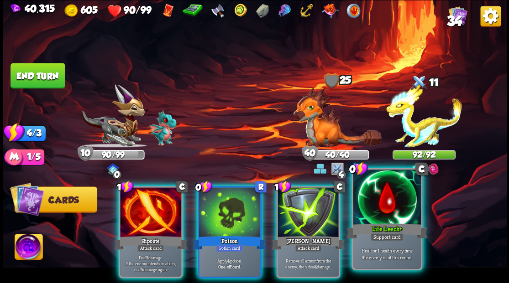
click at [384, 204] on div at bounding box center [387, 198] width 68 height 57
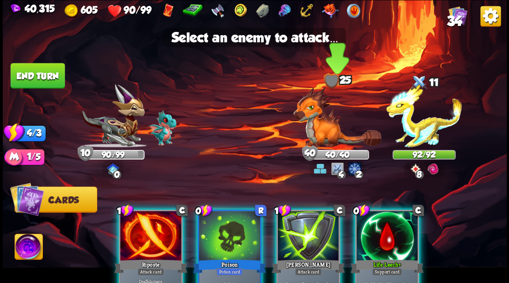
click at [320, 140] on img at bounding box center [337, 117] width 88 height 60
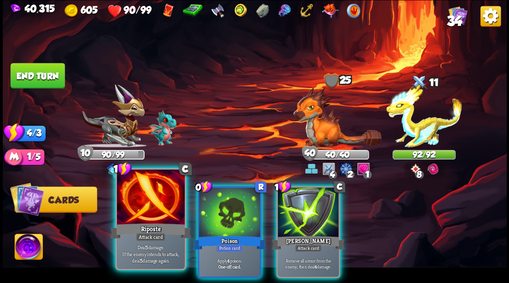
click at [141, 211] on div at bounding box center [151, 198] width 68 height 57
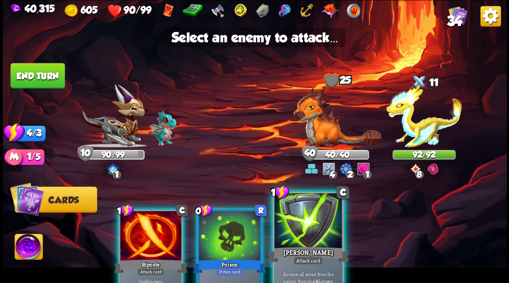
click at [318, 227] on div at bounding box center [308, 221] width 68 height 57
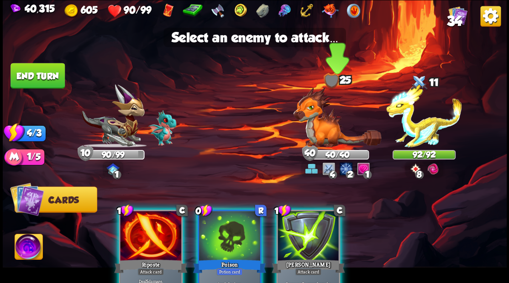
click at [323, 122] on img at bounding box center [337, 117] width 88 height 60
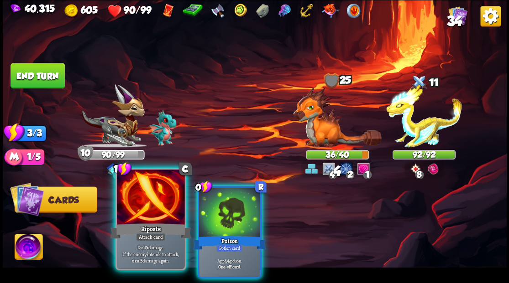
click at [146, 196] on div at bounding box center [151, 198] width 68 height 57
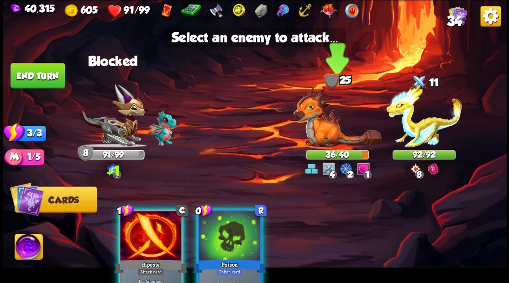
click at [320, 136] on img at bounding box center [337, 117] width 88 height 60
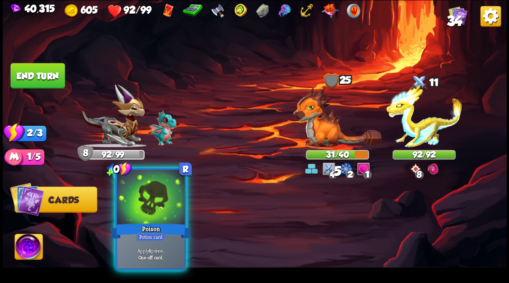
click at [144, 204] on div at bounding box center [151, 198] width 68 height 57
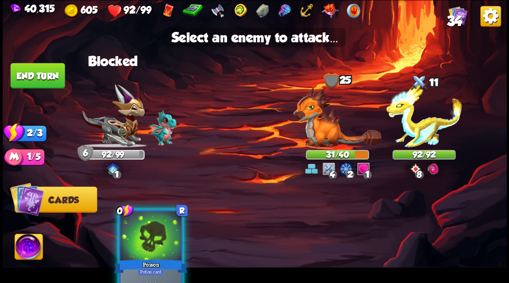
drag, startPoint x: 326, startPoint y: 136, endPoint x: 247, endPoint y: 137, distance: 78.9
click at [325, 136] on img at bounding box center [337, 117] width 88 height 60
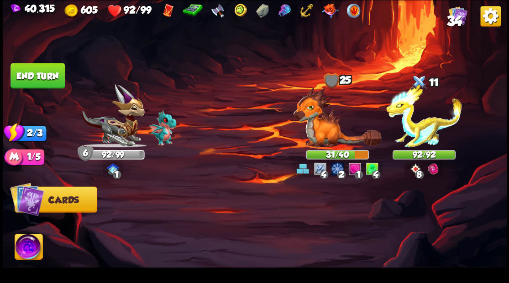
click at [42, 72] on button "End turn" at bounding box center [37, 76] width 54 height 26
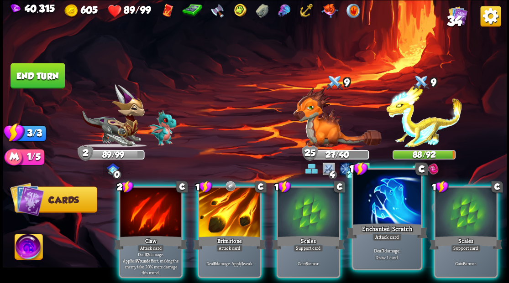
drag, startPoint x: 388, startPoint y: 222, endPoint x: 376, endPoint y: 186, distance: 37.8
click at [388, 222] on div "Enchanted Scratch" at bounding box center [386, 231] width 81 height 18
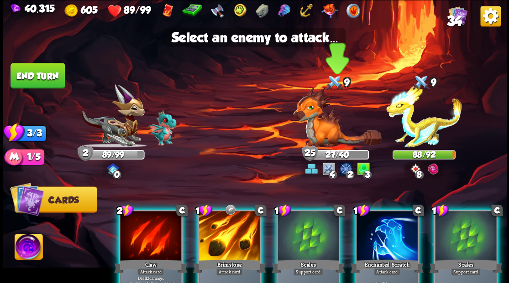
click at [314, 126] on img at bounding box center [337, 117] width 88 height 60
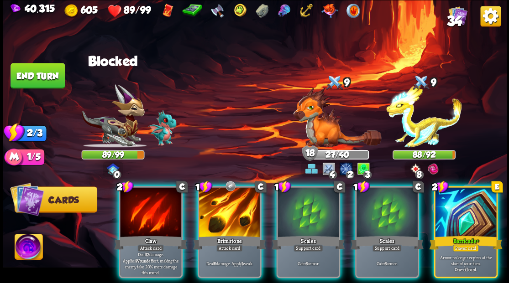
click at [315, 208] on div at bounding box center [307, 214] width 61 height 52
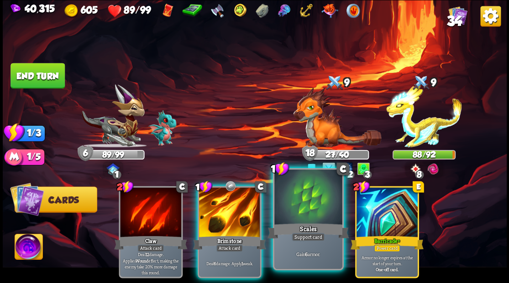
click at [305, 209] on div at bounding box center [308, 198] width 68 height 57
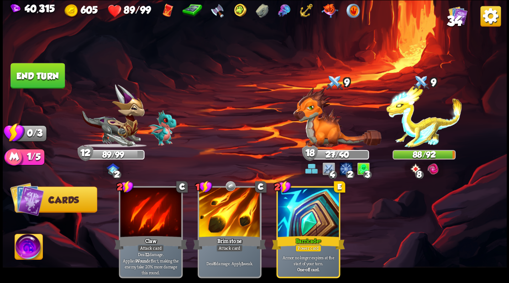
click at [52, 73] on button "End turn" at bounding box center [37, 76] width 54 height 26
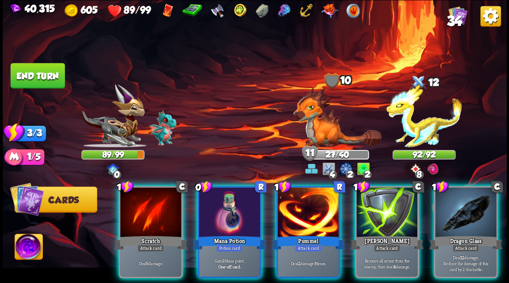
drag, startPoint x: 231, startPoint y: 204, endPoint x: 233, endPoint y: 154, distance: 50.7
click at [230, 203] on div at bounding box center [229, 214] width 61 height 52
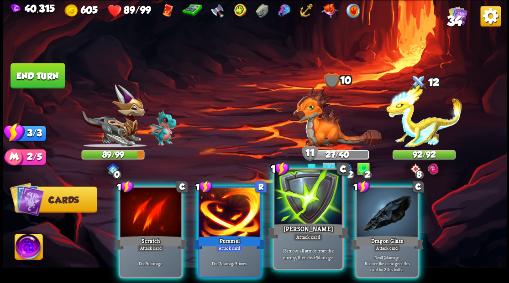
drag, startPoint x: 307, startPoint y: 220, endPoint x: 321, endPoint y: 174, distance: 47.8
click at [308, 219] on div at bounding box center [308, 198] width 68 height 57
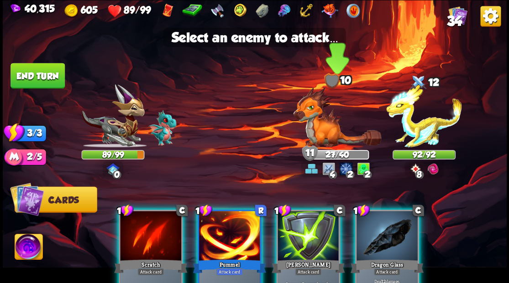
click at [325, 139] on img at bounding box center [337, 117] width 88 height 60
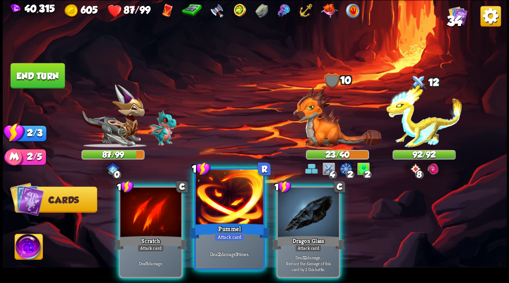
click at [231, 225] on div "Pummel" at bounding box center [228, 231] width 81 height 18
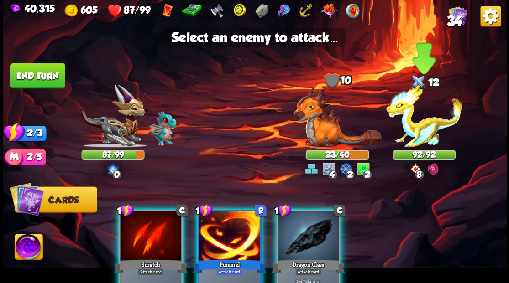
click at [448, 122] on img at bounding box center [424, 115] width 76 height 63
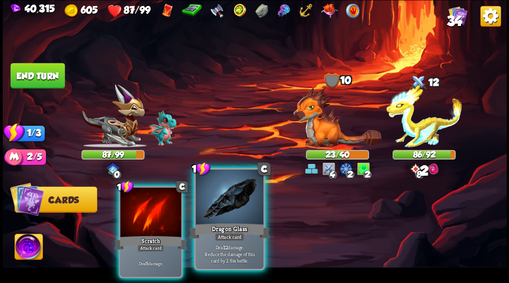
drag, startPoint x: 225, startPoint y: 204, endPoint x: 245, endPoint y: 207, distance: 20.3
click at [225, 205] on div at bounding box center [229, 198] width 68 height 57
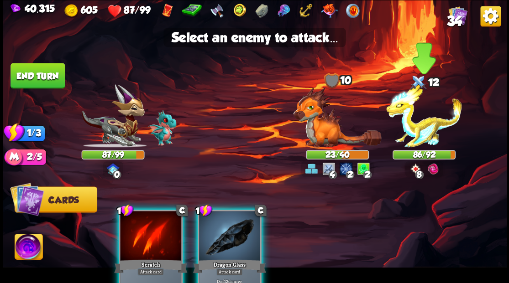
click at [423, 138] on img at bounding box center [424, 115] width 76 height 63
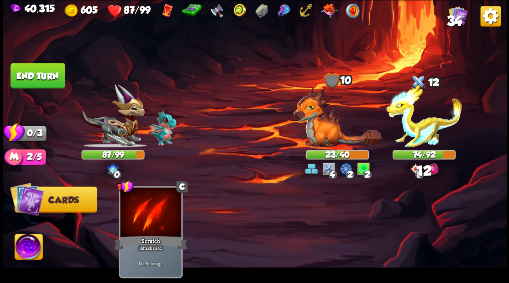
click at [44, 82] on button "End turn" at bounding box center [37, 76] width 54 height 26
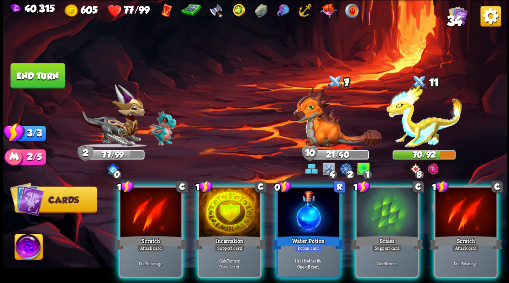
click at [302, 222] on div "0 R Water Potion Potion card Heal for 4 health. One-off card." at bounding box center [308, 232] width 64 height 92
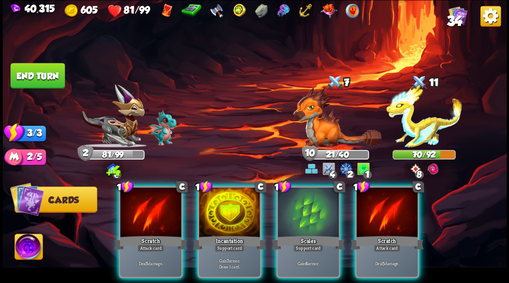
click at [223, 209] on div at bounding box center [229, 214] width 61 height 52
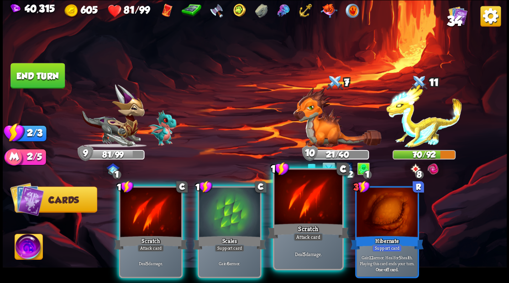
drag, startPoint x: 295, startPoint y: 225, endPoint x: 305, endPoint y: 193, distance: 33.9
click at [295, 222] on div "Scratch" at bounding box center [307, 231] width 81 height 18
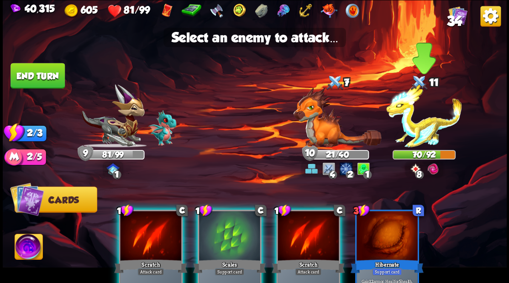
click at [425, 134] on img at bounding box center [424, 115] width 76 height 63
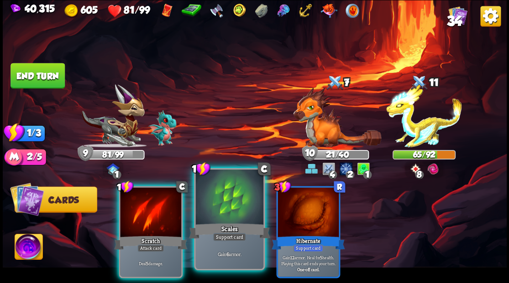
click at [217, 212] on div at bounding box center [229, 198] width 68 height 57
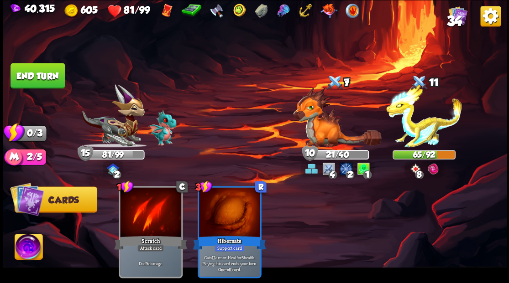
click at [55, 78] on button "End turn" at bounding box center [37, 76] width 54 height 26
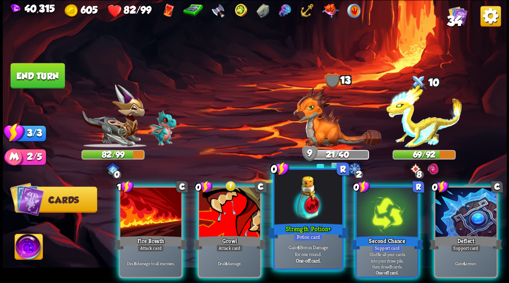
click at [304, 217] on div at bounding box center [308, 198] width 68 height 57
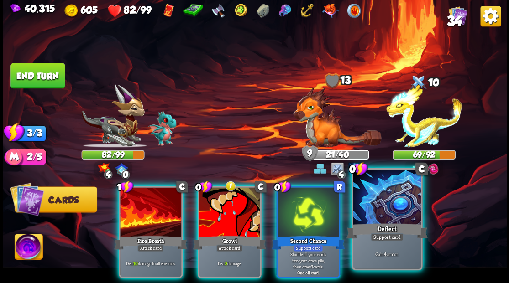
click at [396, 224] on div "Deflect" at bounding box center [386, 231] width 81 height 18
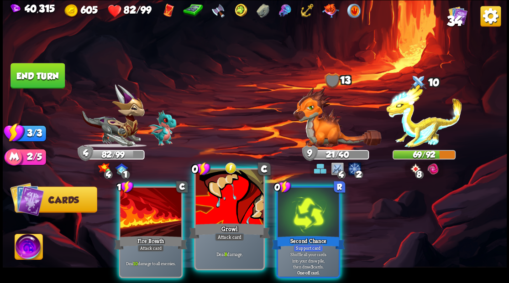
click at [223, 211] on div at bounding box center [229, 198] width 68 height 57
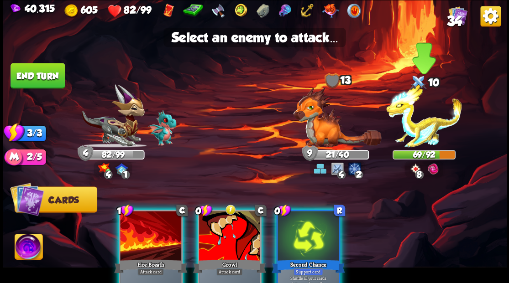
click at [433, 134] on img at bounding box center [424, 115] width 76 height 63
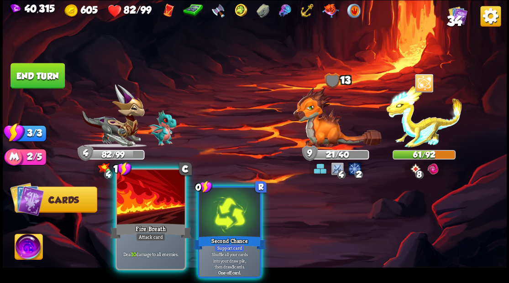
click at [148, 210] on div at bounding box center [151, 198] width 68 height 57
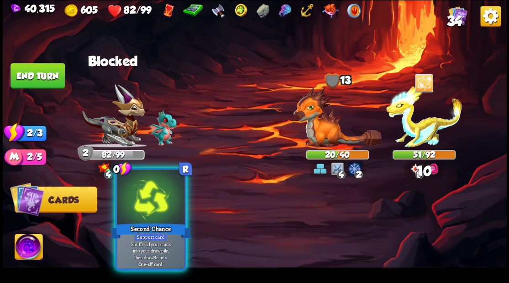
click at [149, 197] on div at bounding box center [151, 198] width 68 height 57
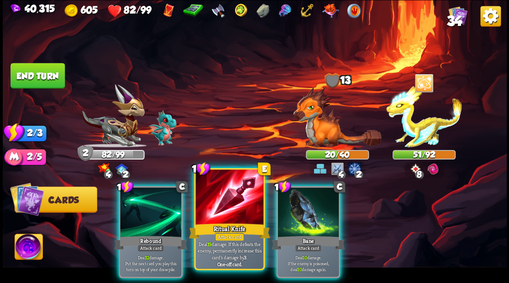
click at [219, 209] on div at bounding box center [229, 198] width 68 height 57
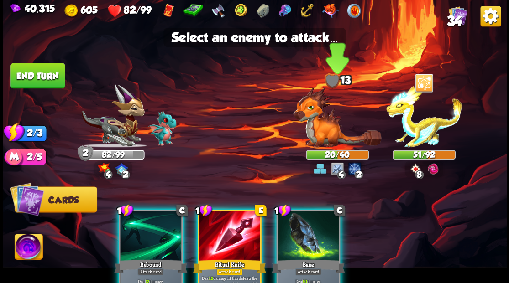
click at [321, 137] on img at bounding box center [337, 117] width 88 height 60
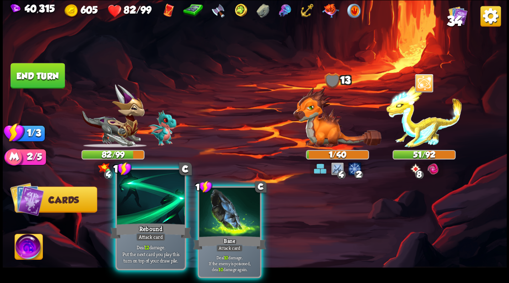
click at [144, 213] on div at bounding box center [151, 198] width 68 height 57
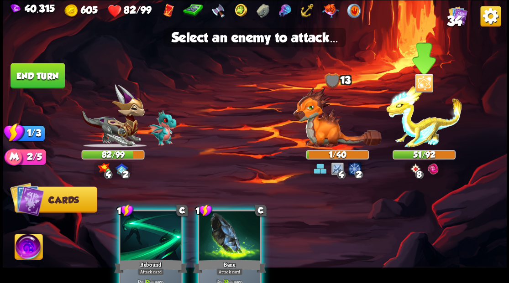
click at [427, 131] on img at bounding box center [424, 115] width 76 height 63
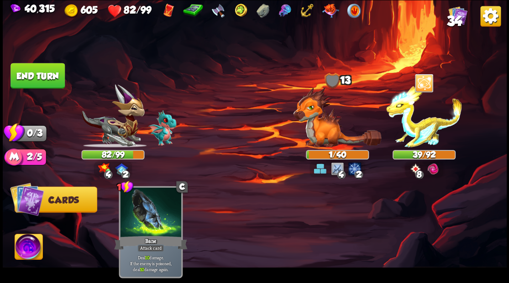
click at [38, 76] on button "End turn" at bounding box center [37, 76] width 54 height 26
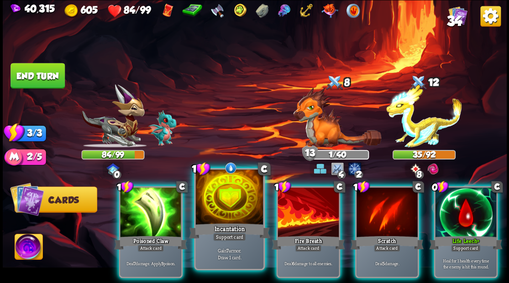
click at [228, 208] on div at bounding box center [229, 198] width 68 height 57
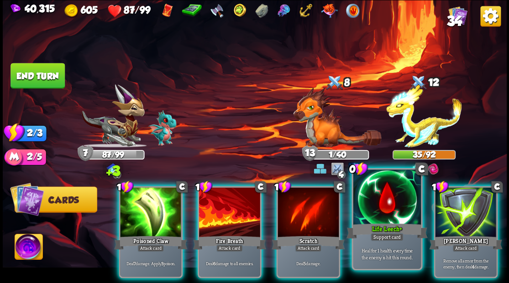
click at [381, 220] on div at bounding box center [387, 198] width 68 height 57
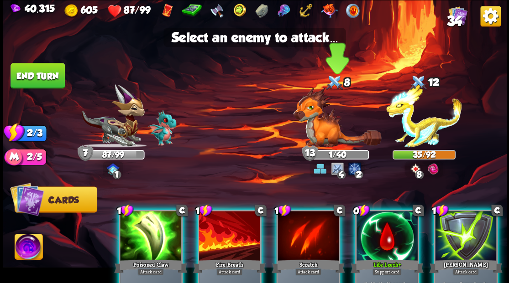
click at [322, 130] on img at bounding box center [337, 117] width 88 height 60
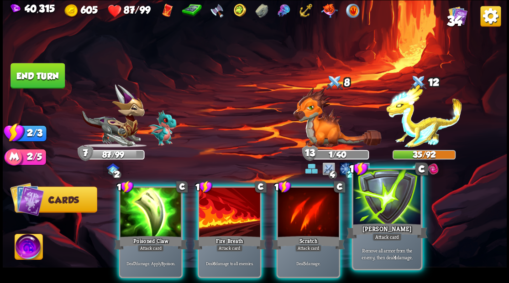
click at [390, 215] on div at bounding box center [387, 198] width 68 height 57
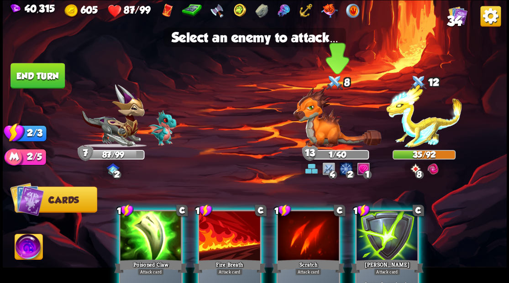
click at [327, 132] on img at bounding box center [337, 117] width 88 height 60
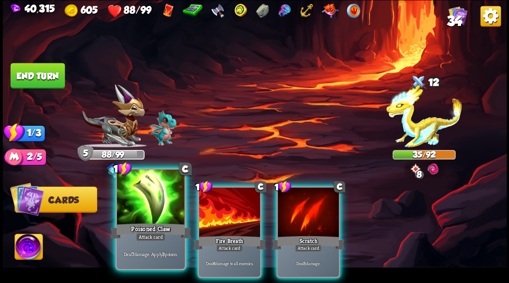
click at [145, 203] on div at bounding box center [151, 198] width 68 height 57
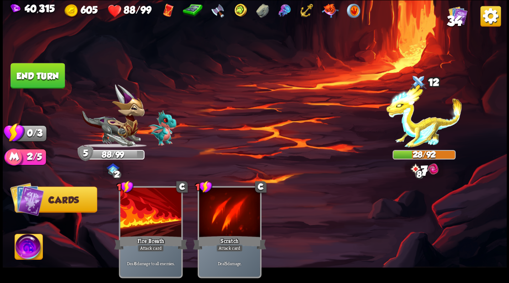
click at [50, 83] on button "End turn" at bounding box center [37, 76] width 54 height 26
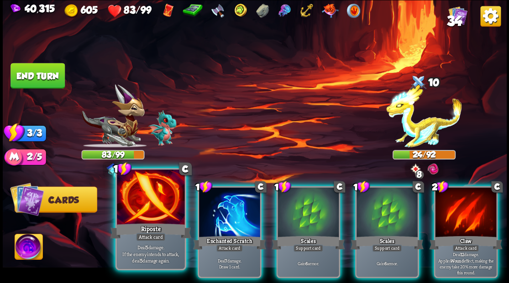
click at [146, 214] on div at bounding box center [151, 198] width 68 height 57
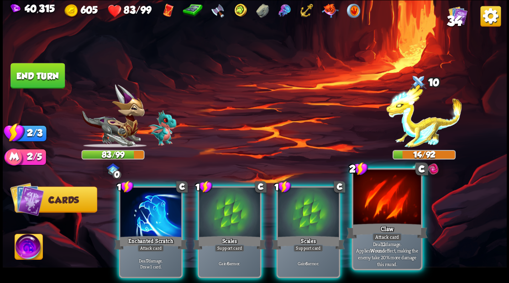
click at [392, 215] on div at bounding box center [387, 198] width 68 height 57
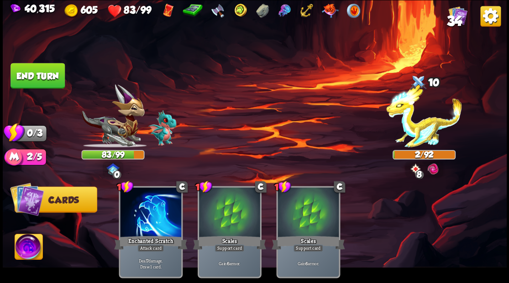
drag, startPoint x: 38, startPoint y: 80, endPoint x: 53, endPoint y: 79, distance: 15.5
click at [39, 80] on button "End turn" at bounding box center [37, 76] width 54 height 26
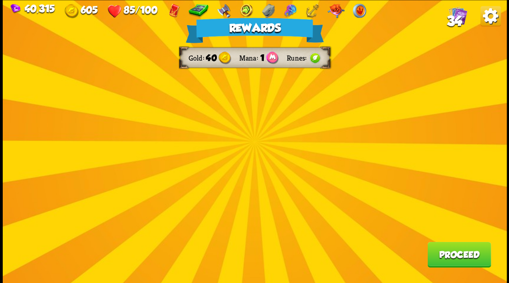
click at [461, 262] on button "Proceed" at bounding box center [458, 255] width 63 height 26
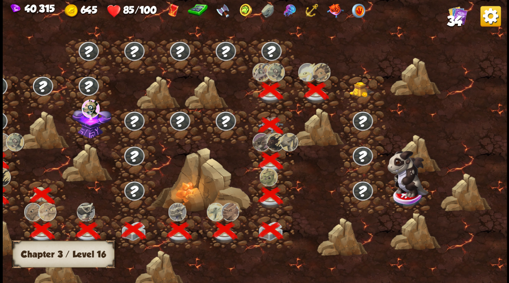
click at [360, 92] on img at bounding box center [361, 90] width 25 height 16
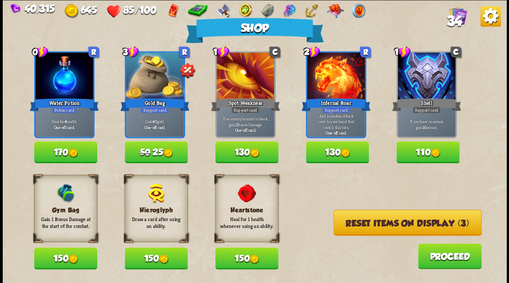
click at [402, 230] on button "Reset items on display (3)" at bounding box center [407, 223] width 148 height 26
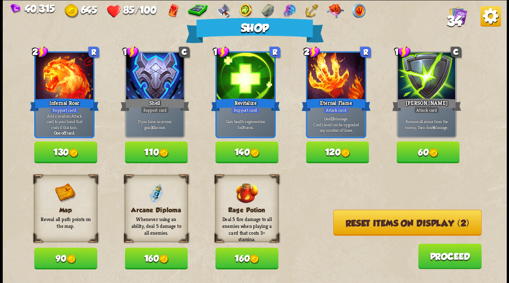
click at [400, 226] on button "Reset items on display (2)" at bounding box center [407, 223] width 148 height 26
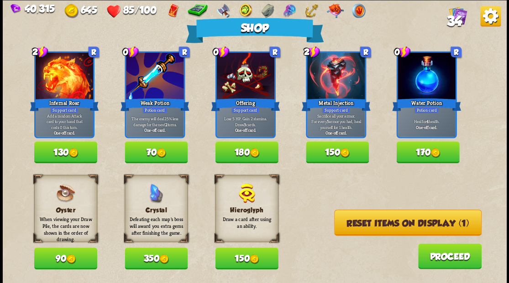
click at [399, 225] on button "Reset items on display (1)" at bounding box center [407, 223] width 147 height 26
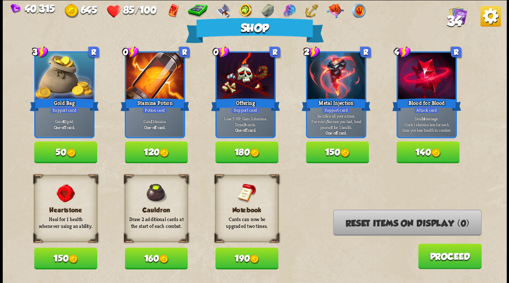
click at [151, 152] on button "120" at bounding box center [156, 152] width 63 height 22
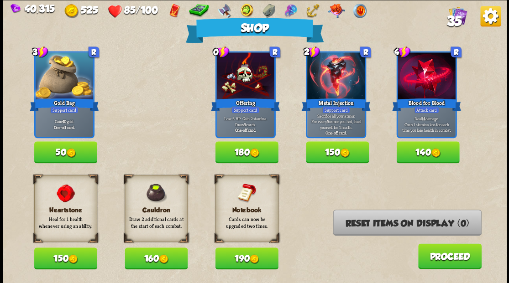
click at [449, 259] on button "Proceed" at bounding box center [449, 257] width 63 height 26
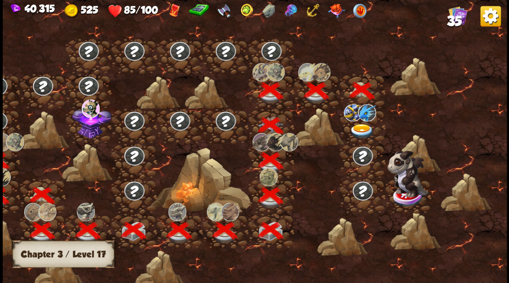
click at [360, 131] on img at bounding box center [361, 131] width 25 height 15
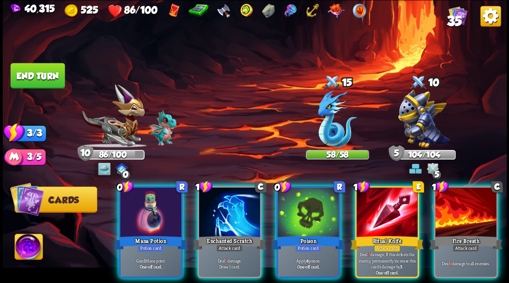
click at [30, 252] on img at bounding box center [29, 248] width 28 height 28
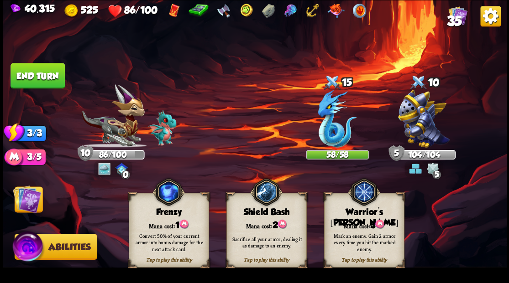
drag, startPoint x: 362, startPoint y: 245, endPoint x: 358, endPoint y: 243, distance: 4.7
click at [361, 246] on div "Mark an enemy. Gain 2 armor every time you hit the marked enemy." at bounding box center [364, 242] width 73 height 20
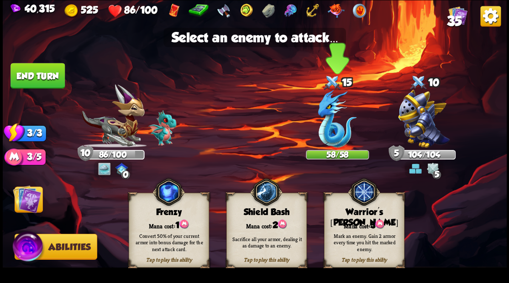
click at [331, 141] on img at bounding box center [337, 119] width 39 height 58
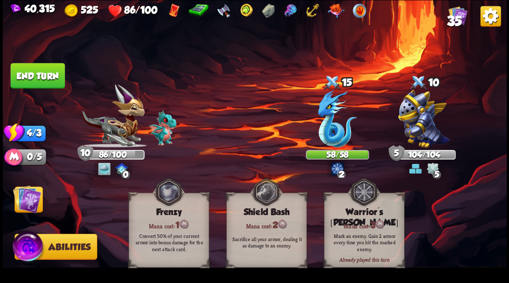
click at [28, 203] on img at bounding box center [27, 199] width 28 height 28
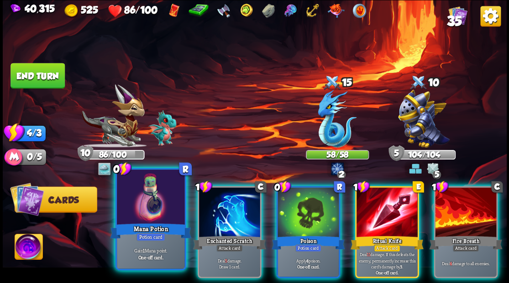
click at [147, 203] on div at bounding box center [151, 198] width 68 height 57
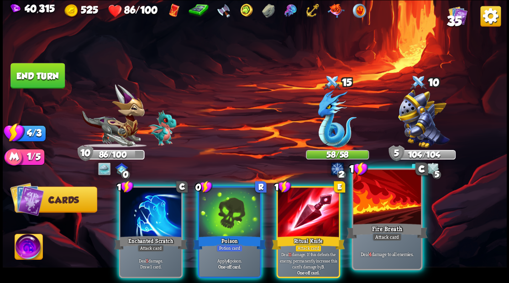
click at [395, 222] on div "Fire Breath" at bounding box center [386, 231] width 81 height 18
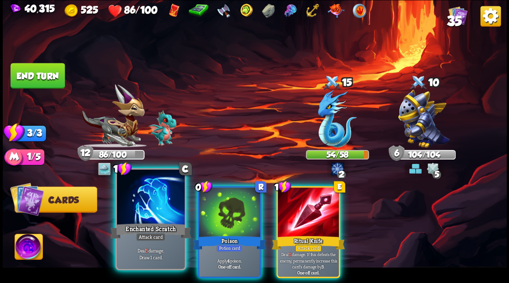
click at [146, 209] on div at bounding box center [151, 198] width 68 height 57
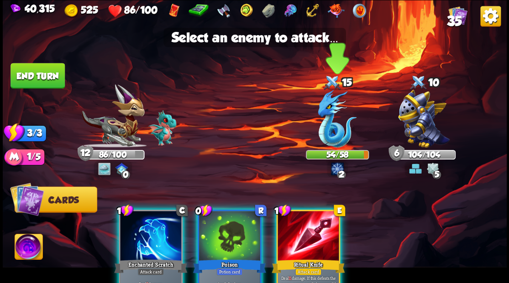
click at [333, 139] on img at bounding box center [337, 119] width 39 height 58
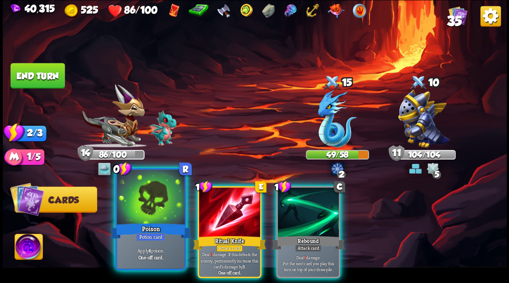
click at [155, 212] on div at bounding box center [151, 198] width 68 height 57
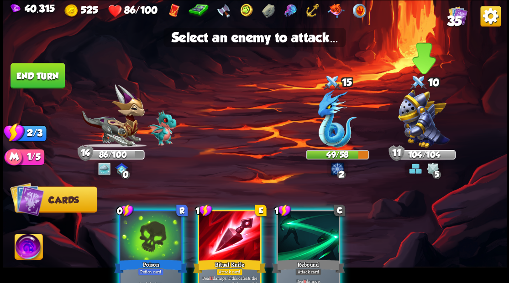
click at [428, 124] on img at bounding box center [424, 119] width 52 height 58
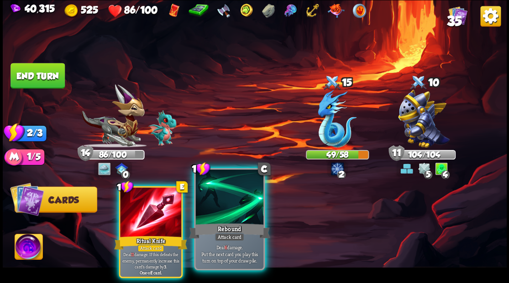
click at [238, 215] on div at bounding box center [229, 198] width 68 height 57
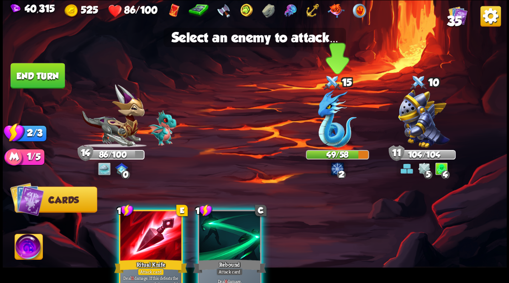
click at [330, 137] on img at bounding box center [337, 119] width 39 height 58
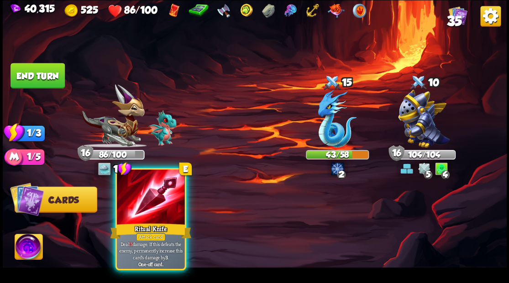
click at [159, 200] on div at bounding box center [151, 198] width 68 height 57
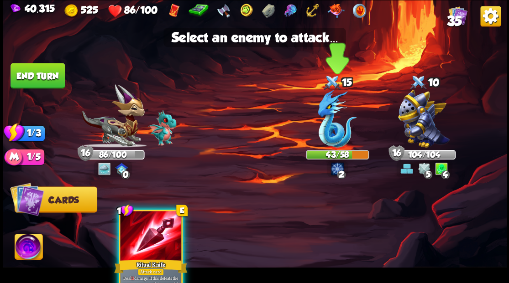
click at [336, 130] on img at bounding box center [337, 119] width 39 height 58
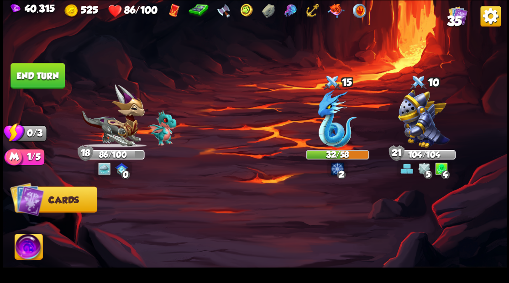
click at [53, 76] on button "End turn" at bounding box center [37, 76] width 54 height 26
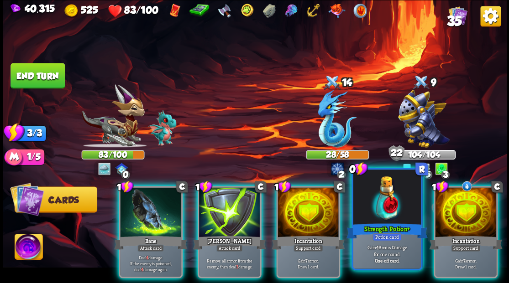
click at [389, 210] on div at bounding box center [387, 198] width 68 height 57
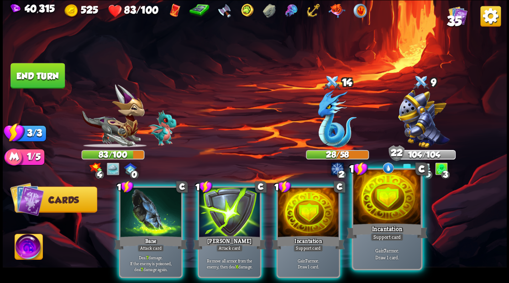
click at [396, 210] on div at bounding box center [387, 198] width 68 height 57
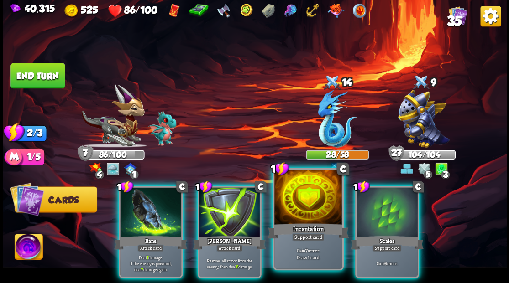
click at [306, 214] on div at bounding box center [308, 198] width 68 height 57
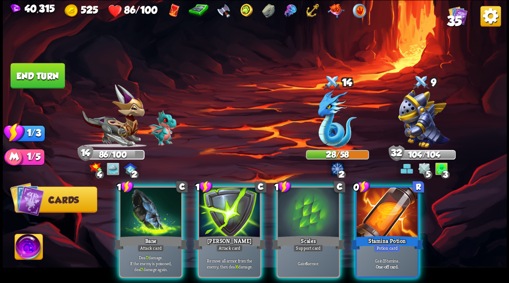
click at [379, 212] on div at bounding box center [386, 214] width 61 height 52
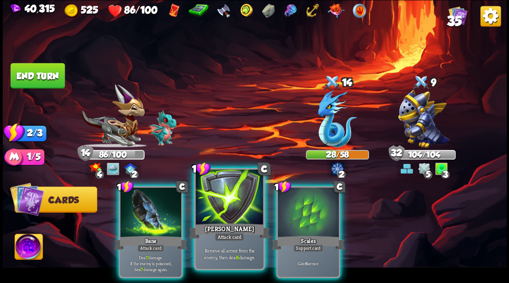
click at [227, 218] on div at bounding box center [229, 198] width 68 height 57
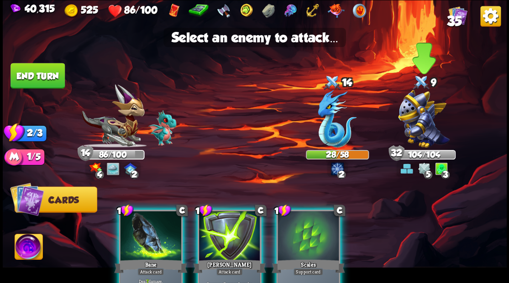
click at [425, 135] on img at bounding box center [424, 119] width 52 height 58
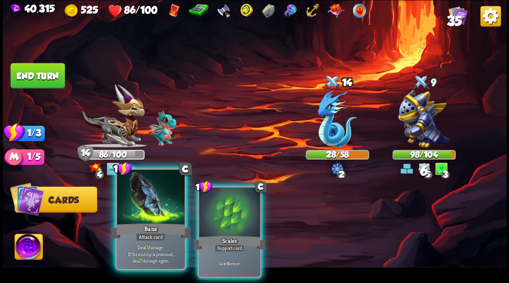
click at [158, 200] on div at bounding box center [151, 198] width 68 height 57
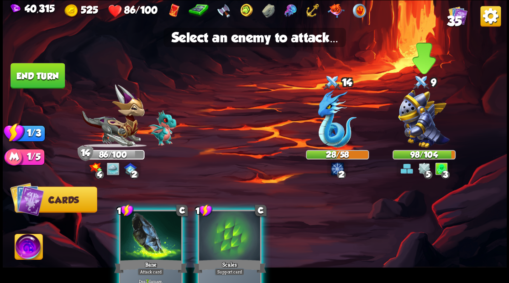
click at [418, 122] on img at bounding box center [424, 119] width 52 height 58
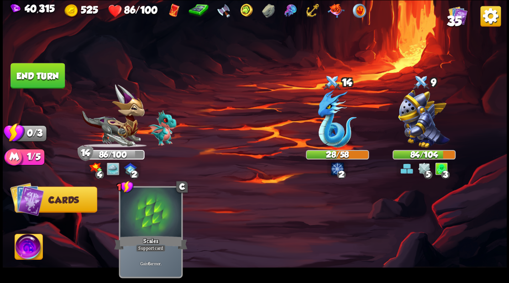
click at [29, 75] on button "End turn" at bounding box center [37, 76] width 54 height 26
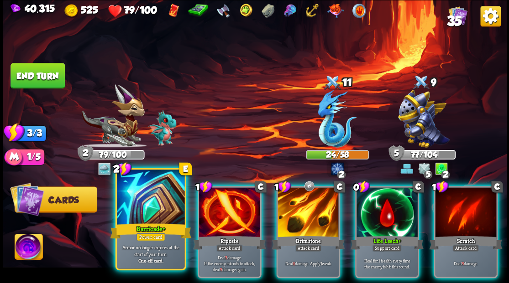
click at [148, 213] on div at bounding box center [151, 198] width 68 height 57
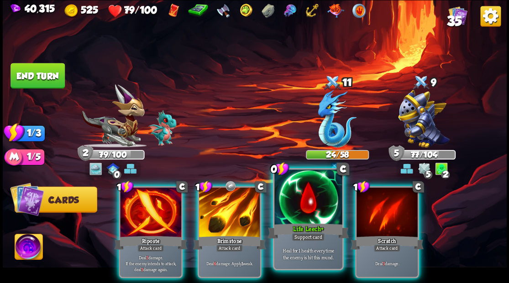
drag, startPoint x: 311, startPoint y: 220, endPoint x: 308, endPoint y: 208, distance: 12.7
click at [309, 217] on div at bounding box center [308, 198] width 68 height 57
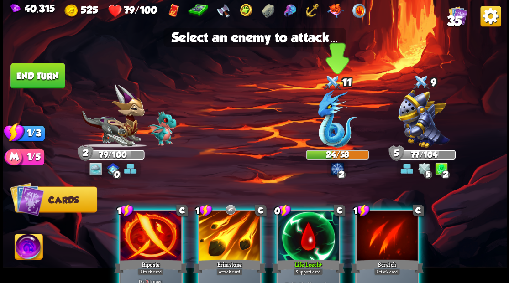
click at [327, 130] on img at bounding box center [337, 119] width 39 height 58
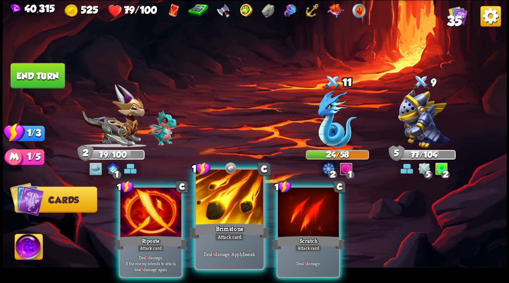
click at [217, 219] on div at bounding box center [229, 198] width 68 height 57
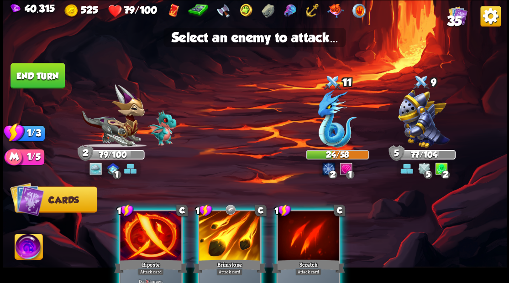
click at [219, 250] on div at bounding box center [229, 237] width 61 height 52
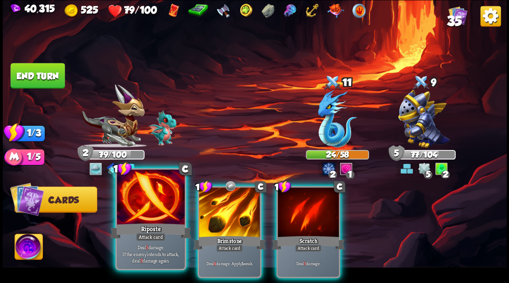
click at [143, 214] on div at bounding box center [151, 198] width 68 height 57
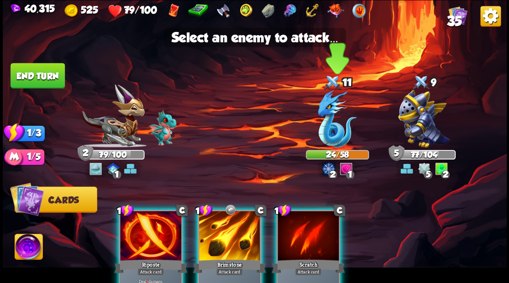
click at [326, 126] on img at bounding box center [337, 119] width 39 height 58
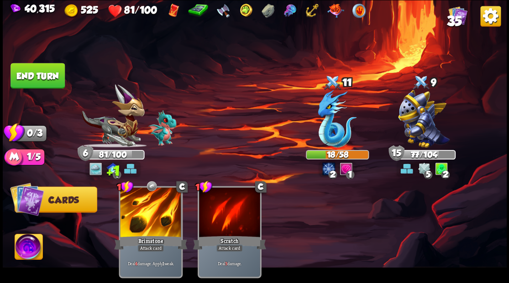
click at [33, 77] on button "End turn" at bounding box center [37, 76] width 54 height 26
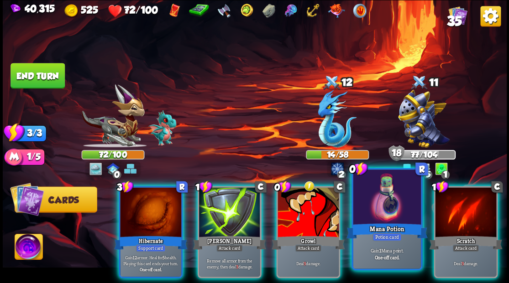
click at [393, 207] on div at bounding box center [387, 198] width 68 height 57
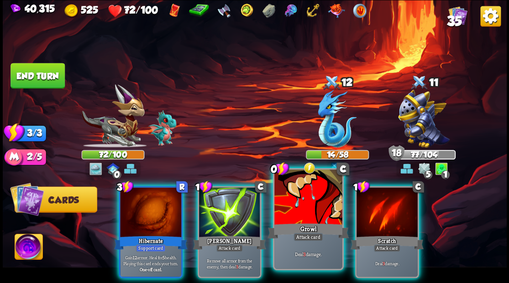
click at [301, 208] on div at bounding box center [308, 198] width 68 height 57
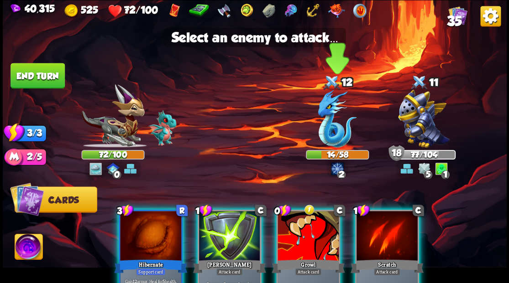
click at [324, 124] on img at bounding box center [337, 119] width 39 height 58
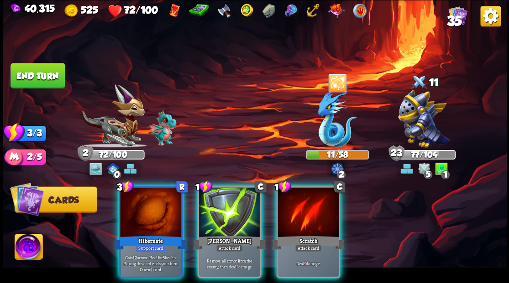
click at [150, 211] on div at bounding box center [150, 214] width 61 height 52
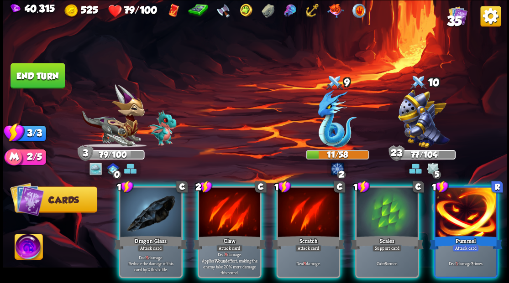
click at [391, 221] on div at bounding box center [386, 214] width 61 height 52
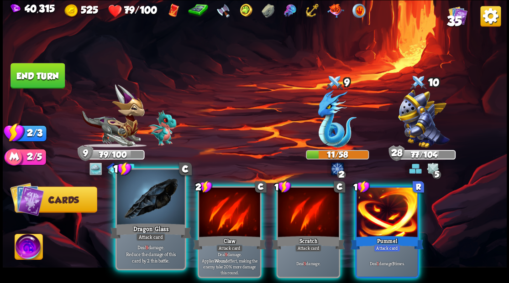
click at [140, 217] on div at bounding box center [151, 198] width 68 height 57
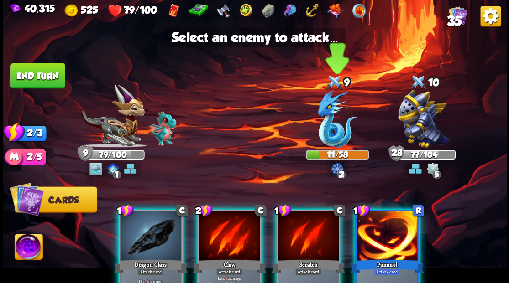
click at [334, 128] on img at bounding box center [337, 119] width 39 height 58
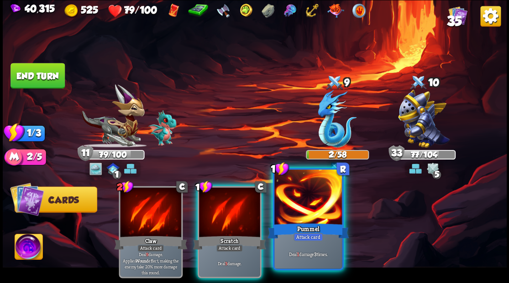
click at [315, 204] on div at bounding box center [308, 198] width 68 height 57
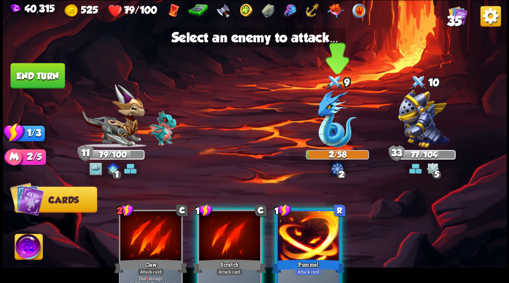
click at [333, 138] on img at bounding box center [337, 119] width 39 height 58
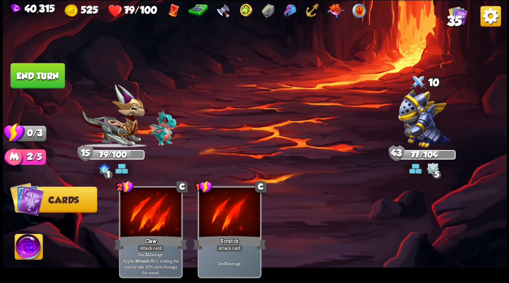
click at [51, 79] on button "End turn" at bounding box center [37, 76] width 54 height 26
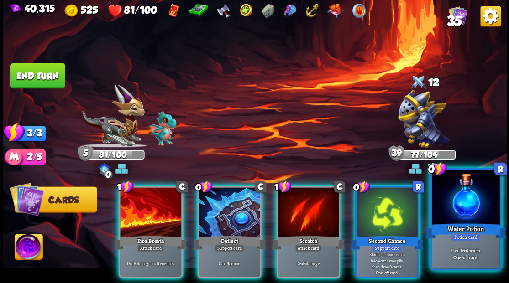
click at [465, 206] on div at bounding box center [466, 198] width 68 height 57
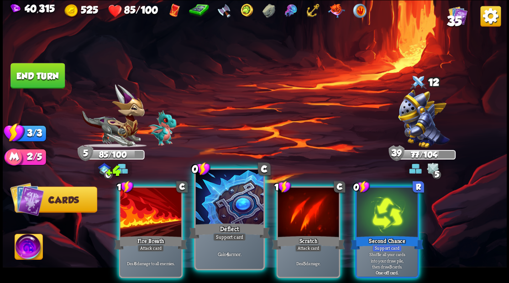
click at [233, 198] on div at bounding box center [229, 198] width 68 height 57
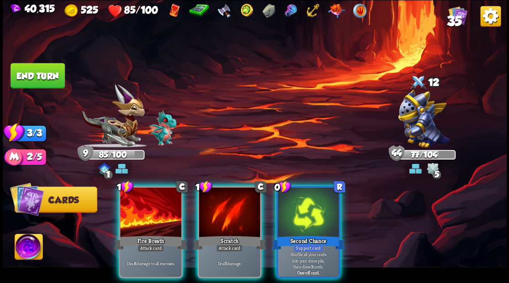
click at [144, 219] on div at bounding box center [150, 214] width 61 height 52
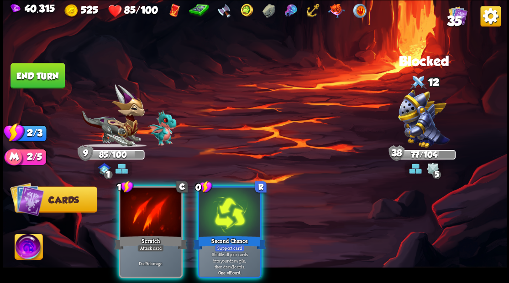
click at [224, 221] on div at bounding box center [229, 214] width 61 height 52
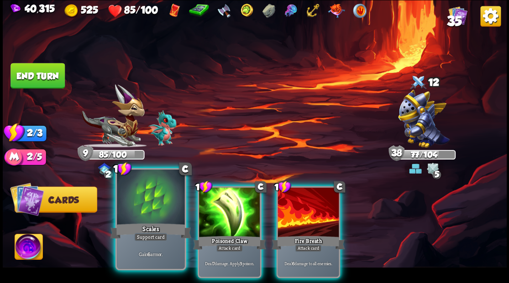
click at [150, 209] on div at bounding box center [151, 198] width 68 height 57
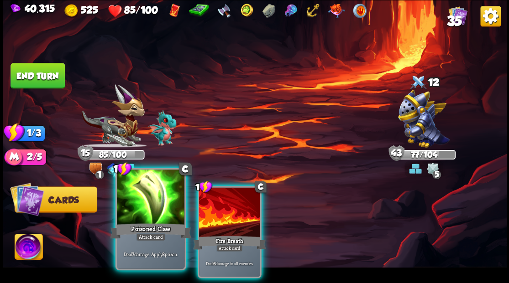
click at [150, 210] on div at bounding box center [151, 198] width 68 height 57
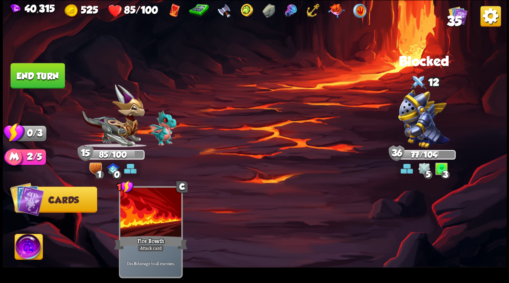
drag, startPoint x: 40, startPoint y: 68, endPoint x: 52, endPoint y: 75, distance: 13.9
click at [42, 70] on button "End turn" at bounding box center [37, 76] width 54 height 26
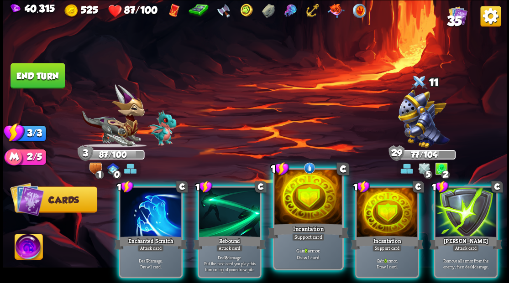
click at [300, 210] on div at bounding box center [308, 198] width 68 height 57
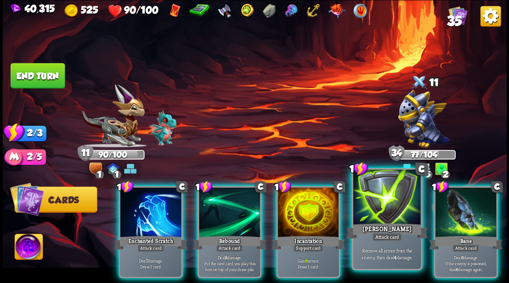
click at [374, 212] on div at bounding box center [387, 198] width 68 height 57
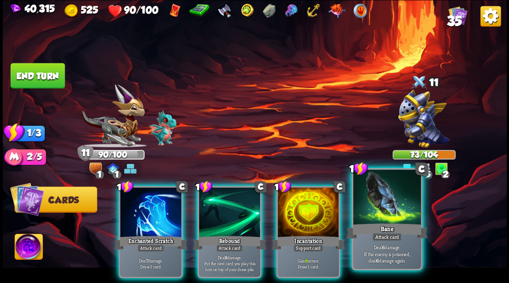
click at [374, 212] on div at bounding box center [387, 198] width 68 height 57
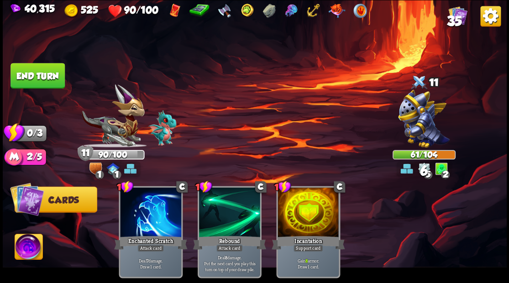
click at [27, 73] on button "End turn" at bounding box center [37, 76] width 54 height 26
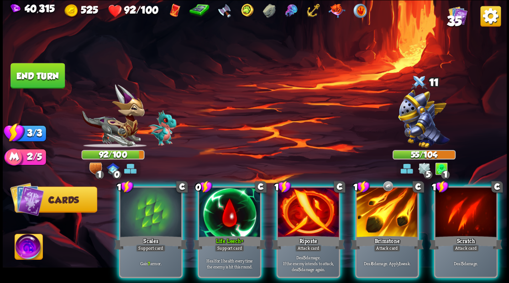
click at [221, 216] on div at bounding box center [229, 214] width 61 height 52
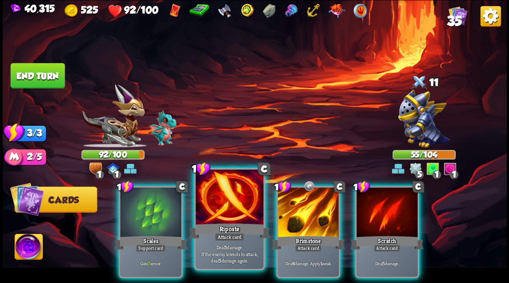
click at [221, 215] on div at bounding box center [229, 198] width 68 height 57
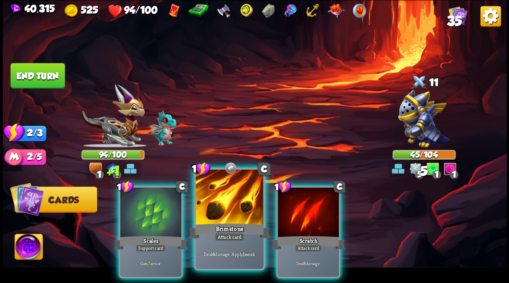
click at [221, 214] on div at bounding box center [229, 198] width 68 height 57
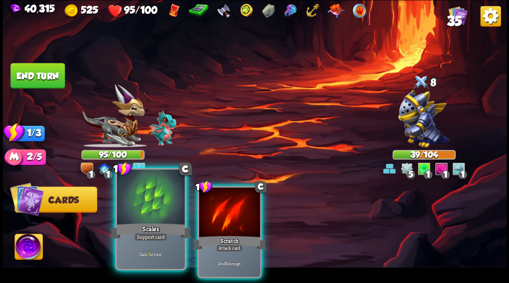
click at [155, 209] on div at bounding box center [151, 198] width 68 height 57
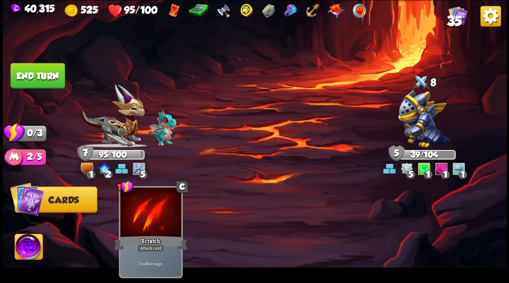
click at [58, 72] on button "End turn" at bounding box center [37, 76] width 54 height 26
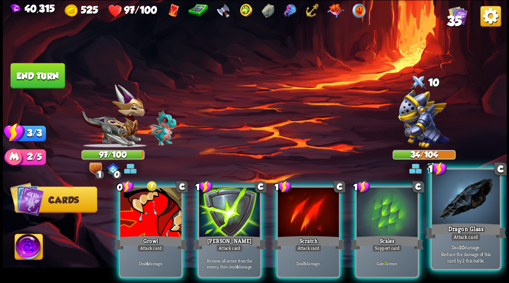
click at [461, 219] on div at bounding box center [466, 198] width 68 height 57
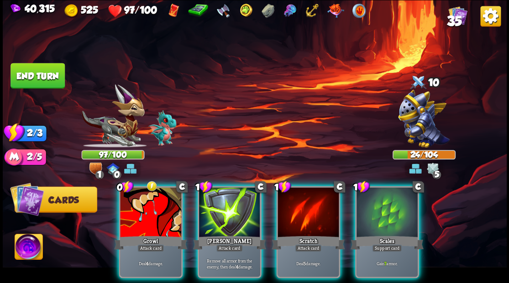
click at [298, 219] on div at bounding box center [307, 214] width 61 height 52
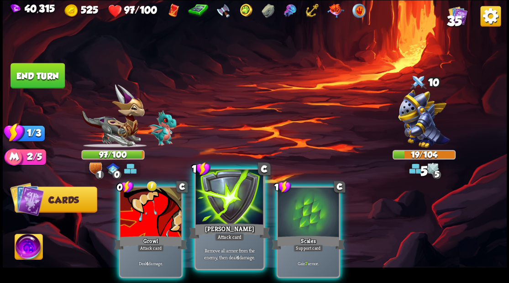
click at [219, 211] on div at bounding box center [229, 198] width 68 height 57
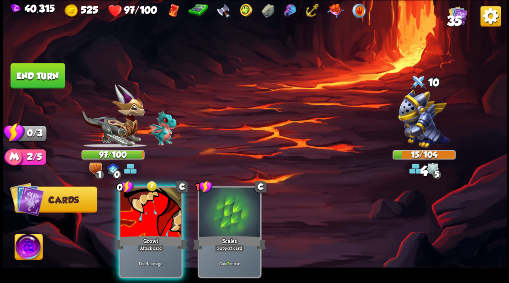
click at [147, 201] on div at bounding box center [150, 214] width 61 height 52
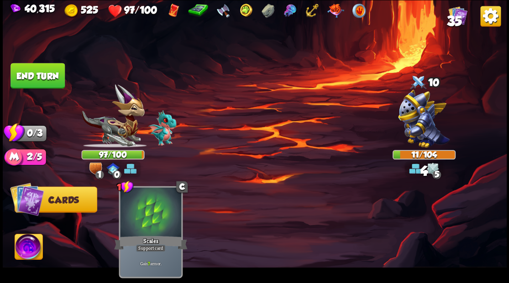
click at [26, 76] on button "End turn" at bounding box center [37, 76] width 54 height 26
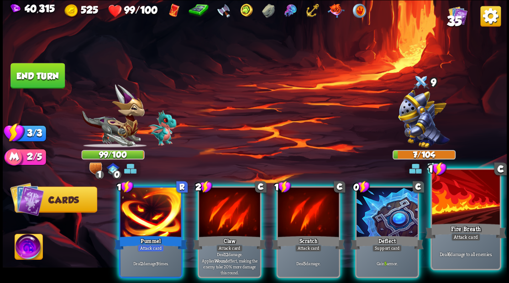
click at [460, 224] on div "Fire Breath" at bounding box center [465, 231] width 81 height 18
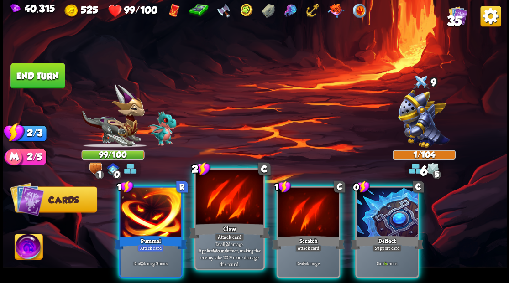
click at [223, 202] on div at bounding box center [229, 198] width 68 height 57
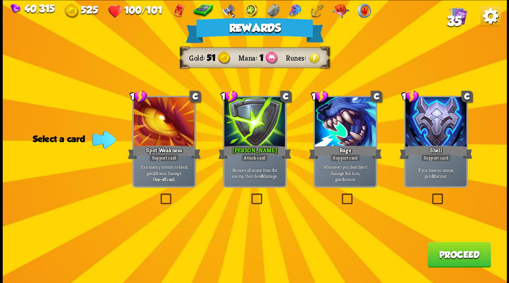
click at [445, 261] on button "Proceed" at bounding box center [458, 255] width 63 height 26
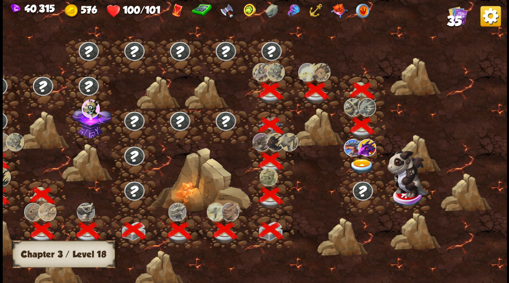
click at [360, 166] on img at bounding box center [361, 166] width 25 height 15
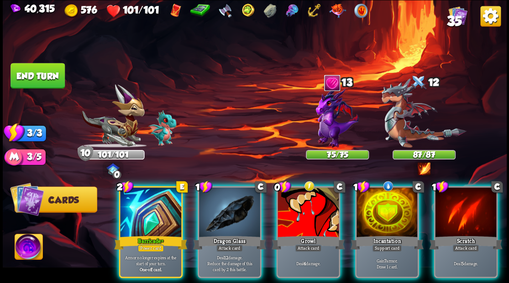
click at [132, 207] on div at bounding box center [150, 214] width 61 height 52
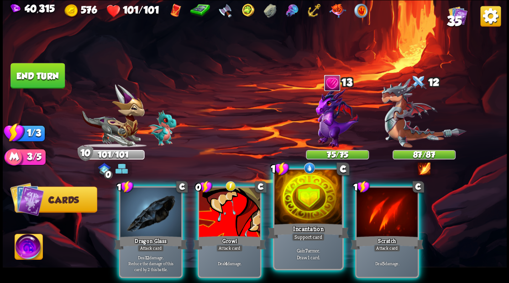
click at [308, 224] on div "Incantation" at bounding box center [307, 231] width 81 height 18
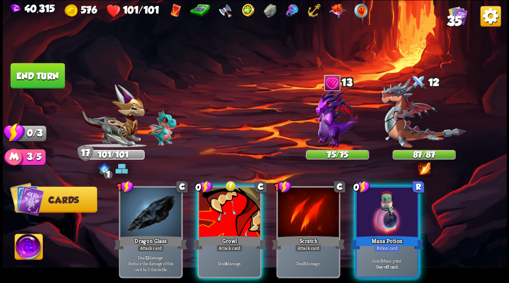
click at [380, 235] on div "Mana Potion" at bounding box center [386, 243] width 73 height 16
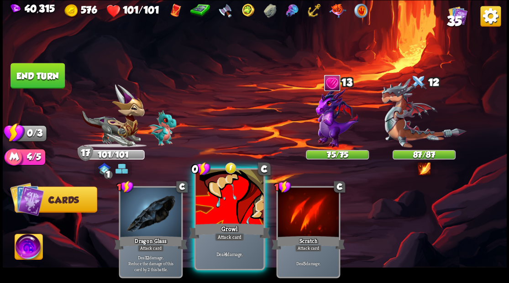
click at [229, 200] on div at bounding box center [229, 198] width 68 height 57
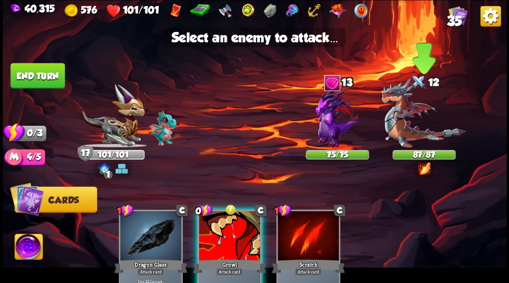
click at [411, 125] on img at bounding box center [423, 112] width 85 height 69
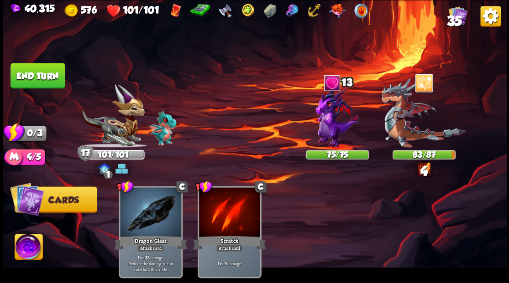
click at [32, 73] on button "End turn" at bounding box center [37, 76] width 54 height 26
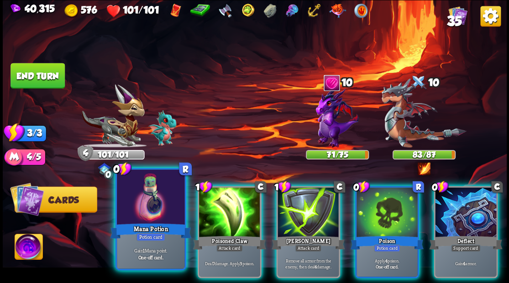
click at [149, 203] on div at bounding box center [151, 198] width 68 height 57
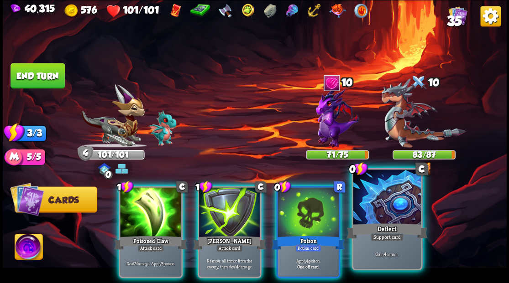
click at [382, 207] on div at bounding box center [387, 198] width 68 height 57
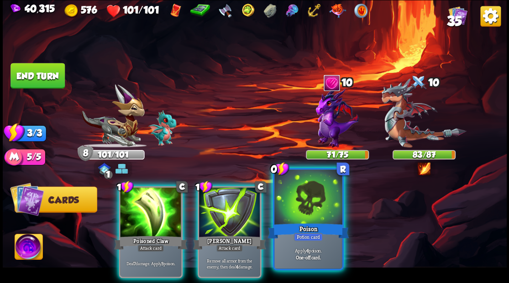
click at [314, 210] on div at bounding box center [308, 198] width 68 height 57
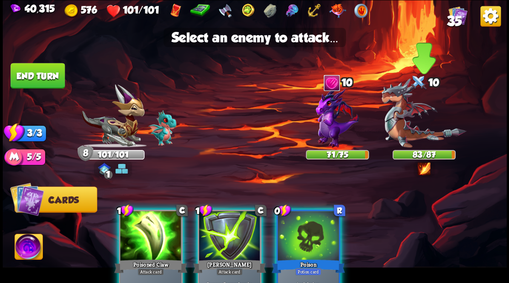
click at [409, 136] on img at bounding box center [423, 112] width 85 height 69
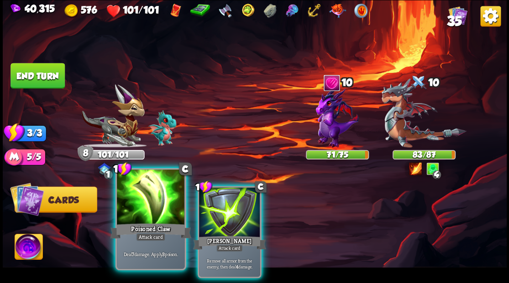
drag, startPoint x: 137, startPoint y: 202, endPoint x: 176, endPoint y: 193, distance: 40.3
click at [137, 202] on div at bounding box center [151, 198] width 68 height 57
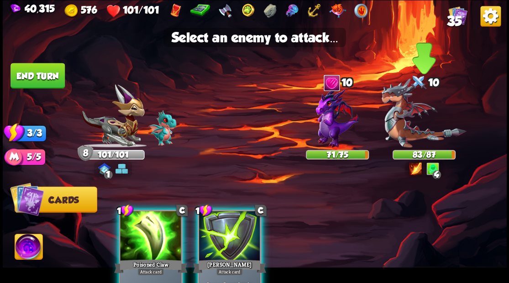
click at [398, 130] on img at bounding box center [423, 112] width 85 height 69
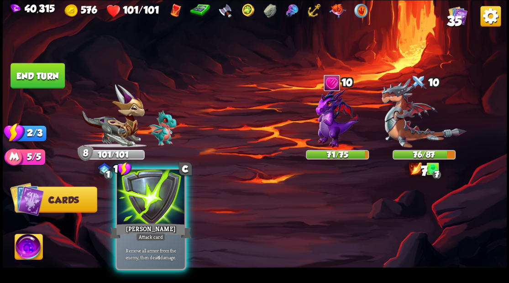
click at [140, 204] on div at bounding box center [151, 198] width 68 height 57
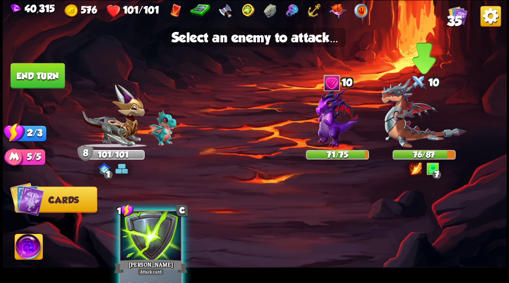
click at [401, 131] on img at bounding box center [423, 112] width 85 height 69
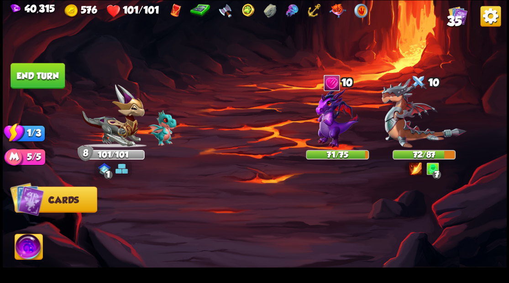
click at [43, 78] on button "End turn" at bounding box center [37, 76] width 54 height 26
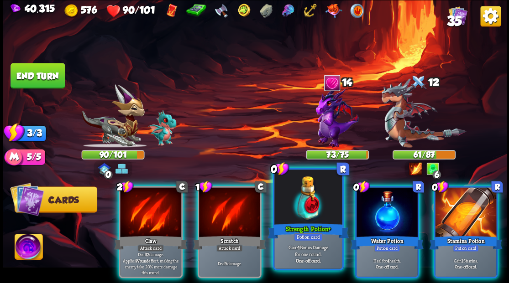
click at [309, 214] on div at bounding box center [308, 198] width 68 height 57
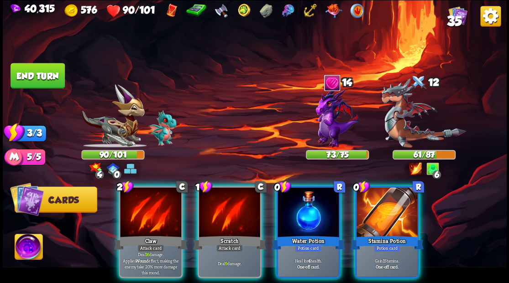
click at [309, 214] on div at bounding box center [307, 214] width 61 height 52
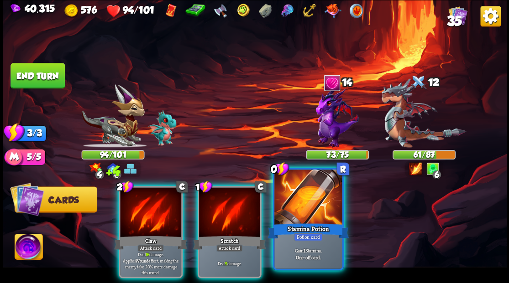
click at [314, 214] on div at bounding box center [308, 198] width 68 height 57
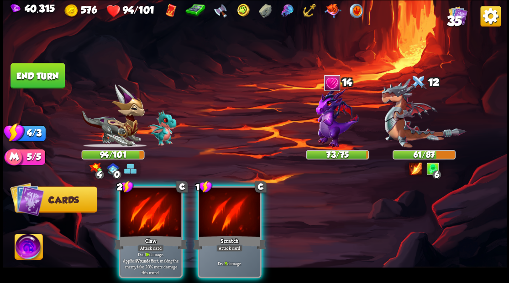
click at [26, 251] on img at bounding box center [29, 248] width 28 height 28
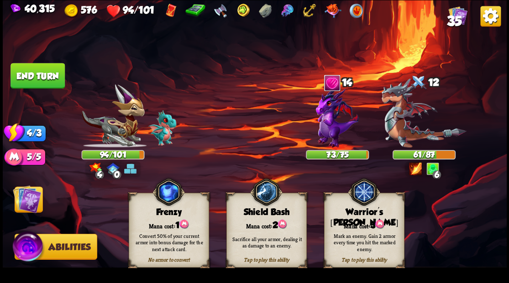
click at [363, 234] on div "Mark an enemy. Gain 2 armor every time you hit the marked enemy." at bounding box center [364, 242] width 73 height 20
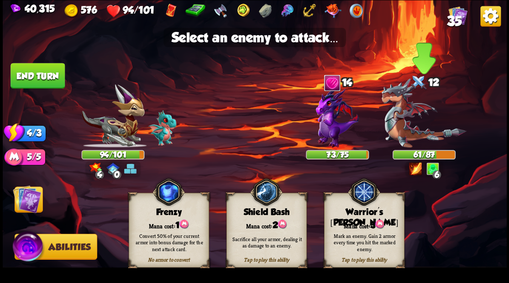
click at [415, 144] on img at bounding box center [423, 112] width 85 height 69
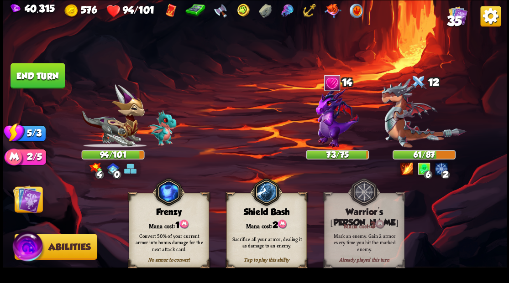
click at [31, 199] on img at bounding box center [27, 199] width 28 height 28
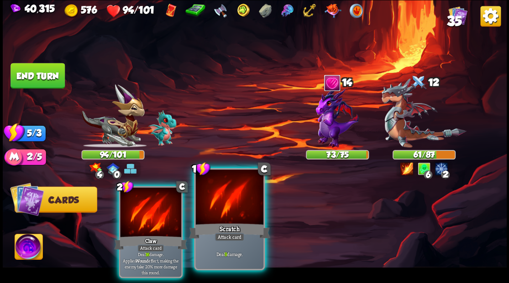
click at [214, 213] on div at bounding box center [229, 198] width 68 height 57
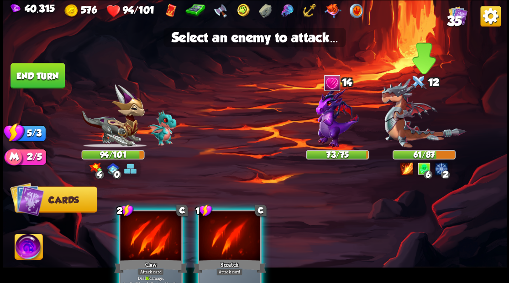
click at [422, 140] on img at bounding box center [423, 112] width 85 height 69
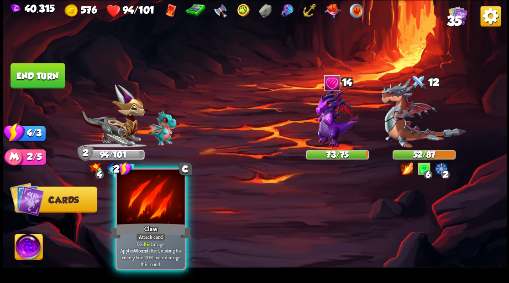
click at [159, 203] on div at bounding box center [151, 198] width 68 height 57
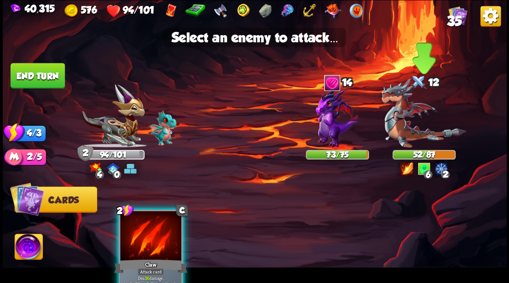
click at [410, 137] on img at bounding box center [423, 112] width 85 height 69
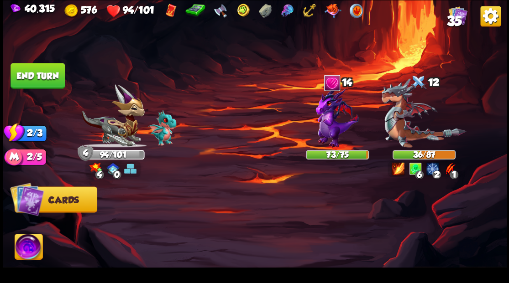
drag, startPoint x: 45, startPoint y: 78, endPoint x: 69, endPoint y: 102, distance: 34.2
click at [46, 78] on button "End turn" at bounding box center [37, 76] width 54 height 26
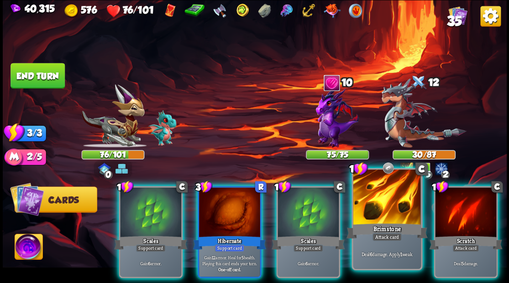
click at [394, 216] on div at bounding box center [387, 198] width 68 height 57
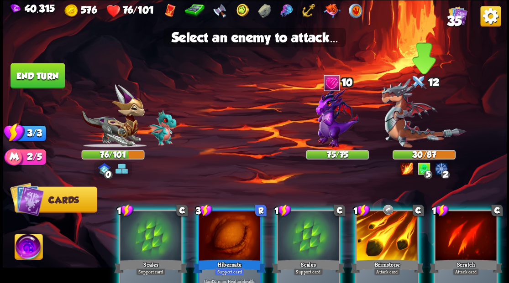
click at [413, 135] on img at bounding box center [423, 112] width 85 height 69
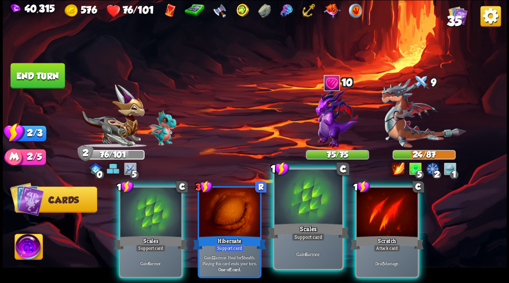
click at [310, 209] on div at bounding box center [308, 198] width 68 height 57
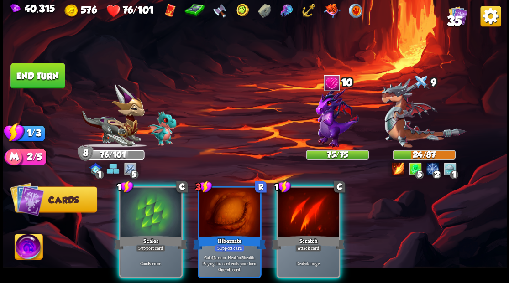
click at [329, 123] on img at bounding box center [337, 117] width 43 height 61
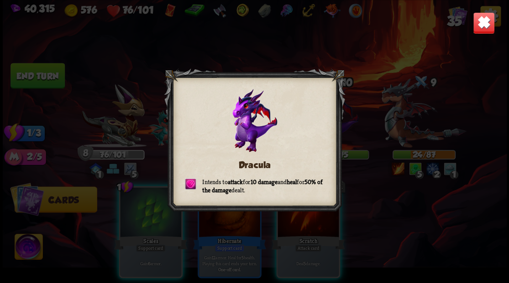
click at [487, 22] on img at bounding box center [483, 23] width 22 height 22
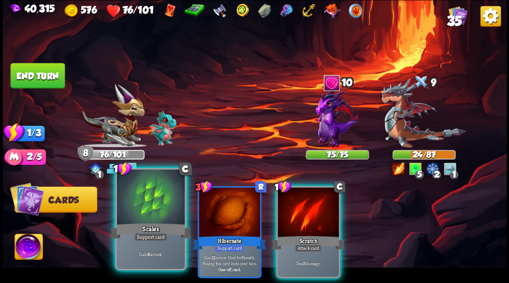
click at [155, 204] on div at bounding box center [151, 198] width 68 height 57
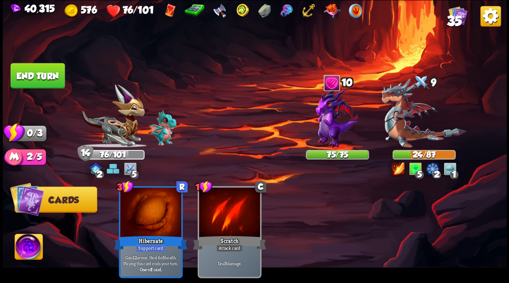
click at [53, 74] on button "End turn" at bounding box center [37, 76] width 54 height 26
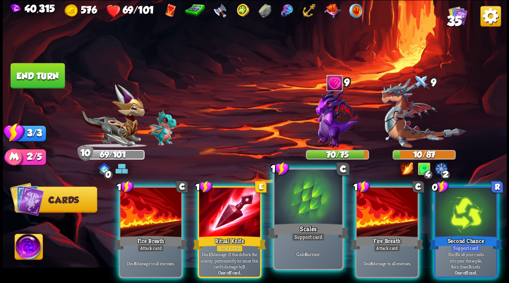
click at [297, 209] on div at bounding box center [308, 198] width 68 height 57
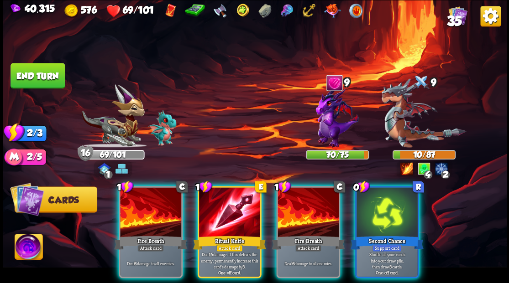
click at [297, 209] on div at bounding box center [307, 214] width 61 height 52
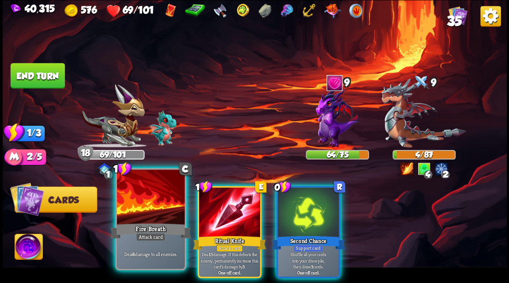
click at [155, 204] on div at bounding box center [151, 198] width 68 height 57
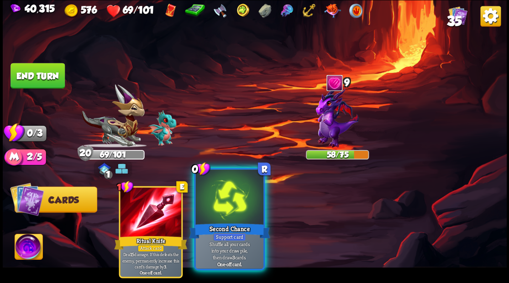
click at [217, 209] on div at bounding box center [229, 198] width 68 height 57
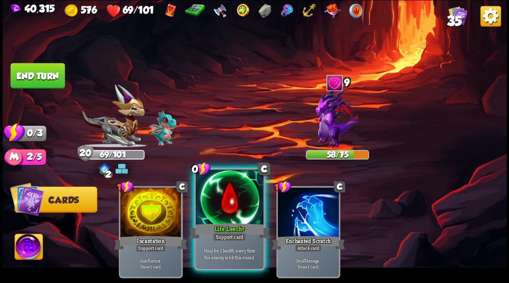
click at [230, 208] on div at bounding box center [229, 198] width 68 height 57
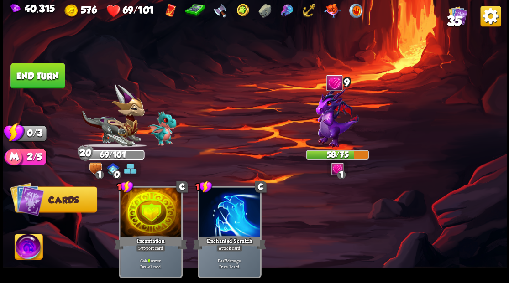
click at [49, 77] on button "End turn" at bounding box center [37, 76] width 54 height 26
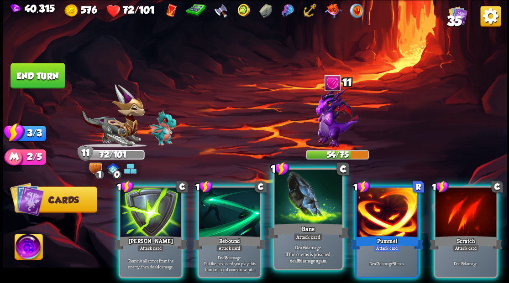
click at [307, 211] on div at bounding box center [308, 198] width 68 height 57
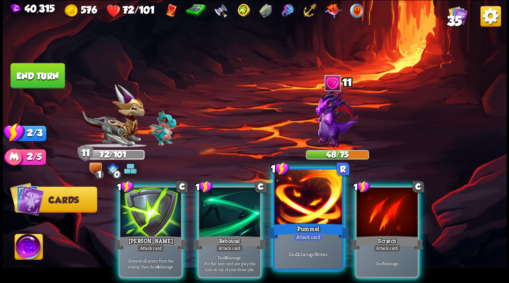
click at [316, 217] on div at bounding box center [308, 198] width 68 height 57
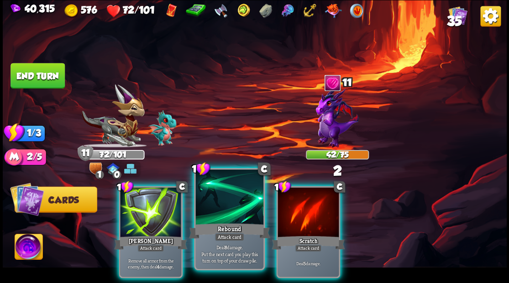
click at [220, 224] on div "Rebound" at bounding box center [228, 231] width 81 height 18
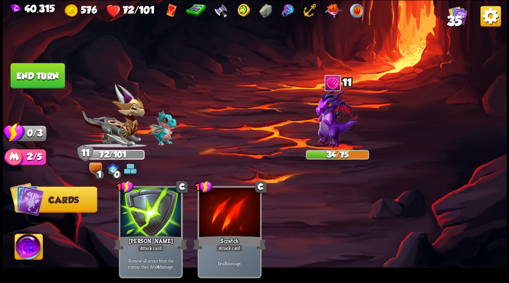
click at [39, 73] on button "End turn" at bounding box center [37, 76] width 54 height 26
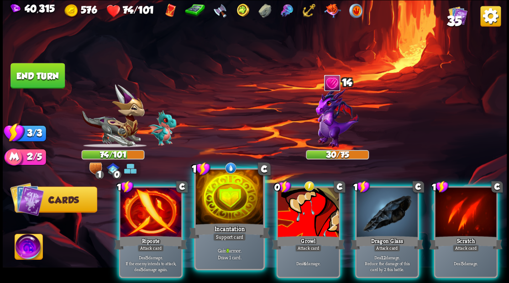
click at [230, 204] on div at bounding box center [229, 198] width 68 height 57
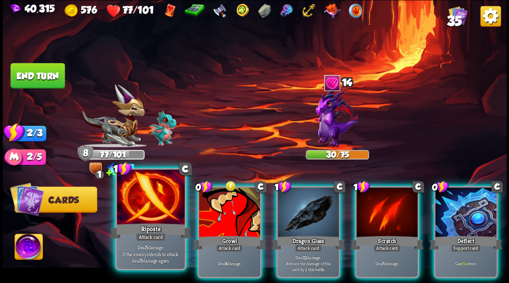
drag, startPoint x: 155, startPoint y: 208, endPoint x: 179, endPoint y: 188, distance: 31.1
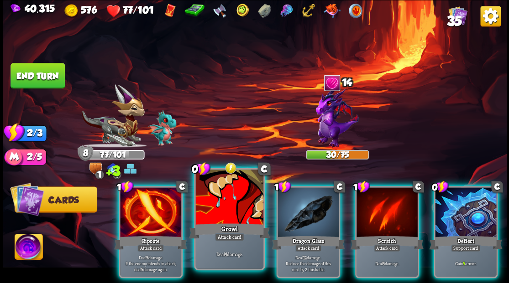
click at [156, 208] on div at bounding box center [150, 214] width 61 height 52
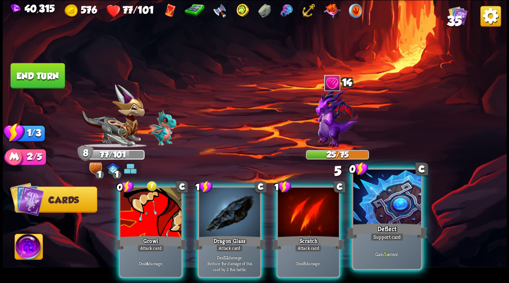
click at [399, 214] on div at bounding box center [387, 198] width 68 height 57
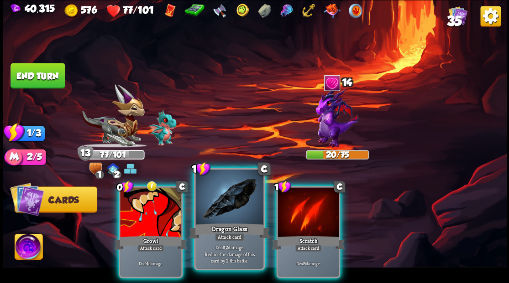
click at [234, 202] on div at bounding box center [229, 198] width 68 height 57
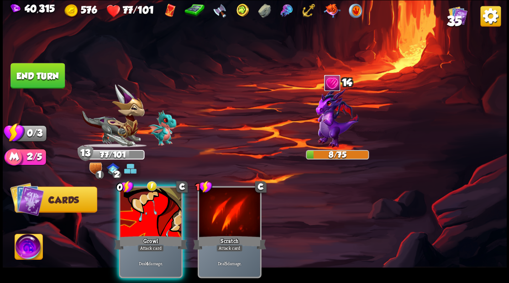
click at [147, 209] on div at bounding box center [150, 214] width 61 height 52
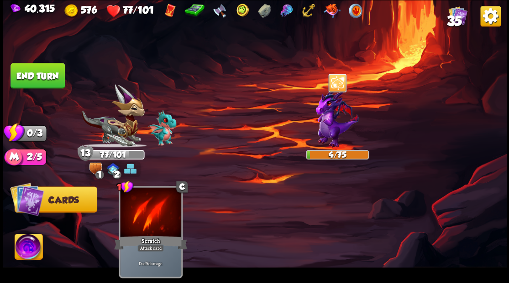
click at [52, 75] on button "End turn" at bounding box center [37, 76] width 54 height 26
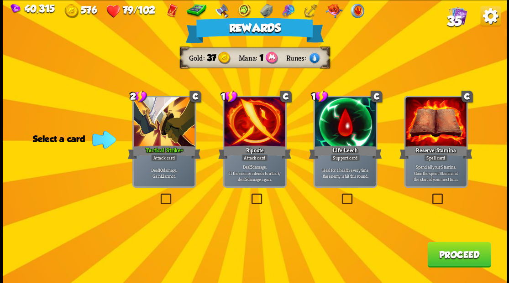
click at [463, 261] on button "Proceed" at bounding box center [458, 255] width 63 height 26
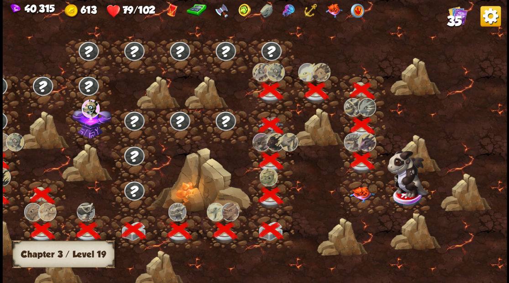
click at [358, 193] on img at bounding box center [361, 195] width 25 height 16
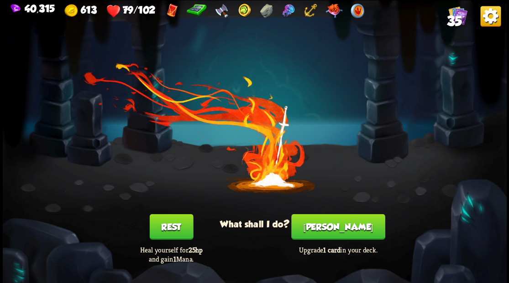
click at [348, 234] on button "[PERSON_NAME]" at bounding box center [338, 227] width 94 height 26
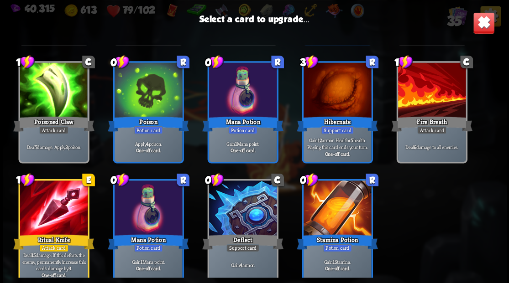
scroll to position [561, 0]
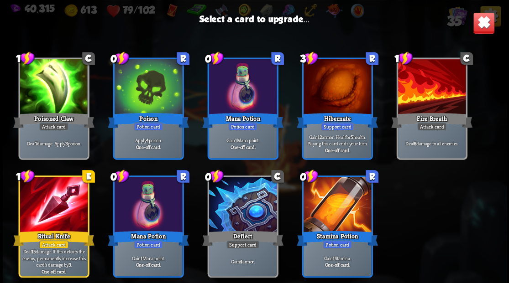
click at [486, 25] on img at bounding box center [483, 23] width 22 height 22
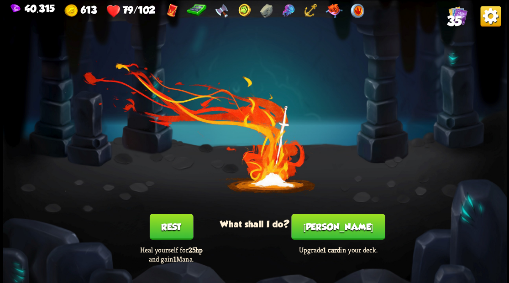
click at [178, 231] on button "Rest" at bounding box center [171, 227] width 44 height 26
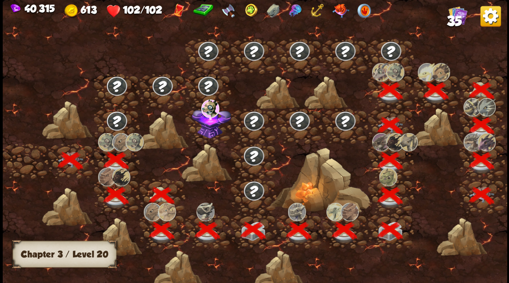
scroll to position [0, 139]
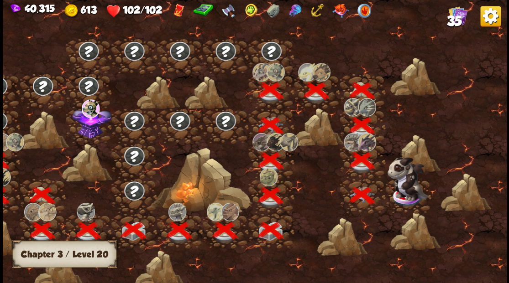
click at [406, 194] on img at bounding box center [407, 179] width 41 height 44
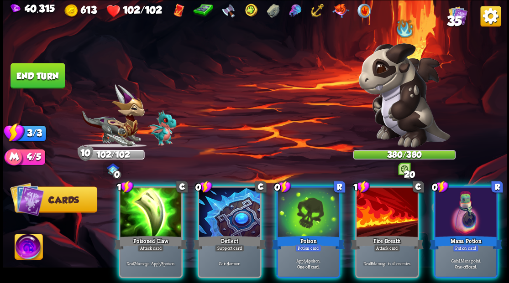
click at [33, 249] on img at bounding box center [29, 248] width 28 height 28
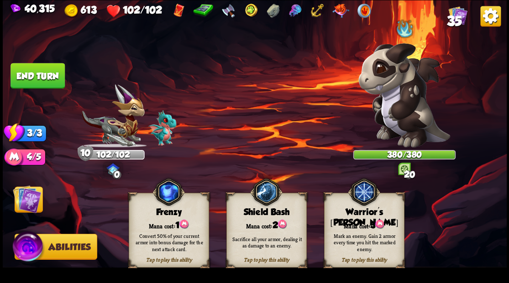
click at [380, 229] on div "Mark an enemy. Gain 2 armor every time you hit the marked enemy." at bounding box center [364, 242] width 80 height 31
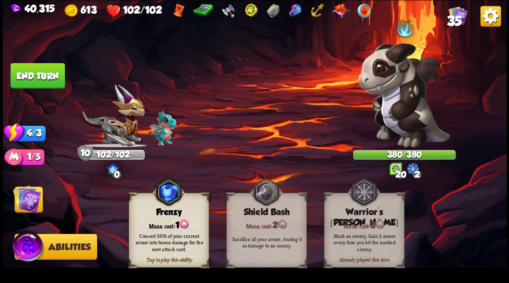
click at [26, 205] on img at bounding box center [27, 199] width 28 height 28
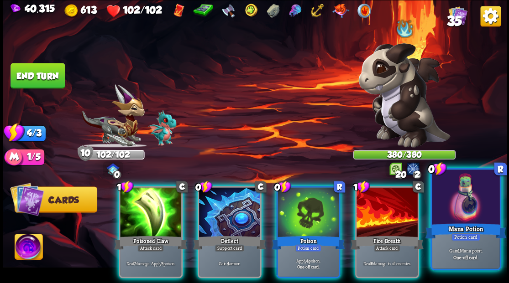
click at [470, 223] on div "Mana Potion" at bounding box center [465, 231] width 81 height 18
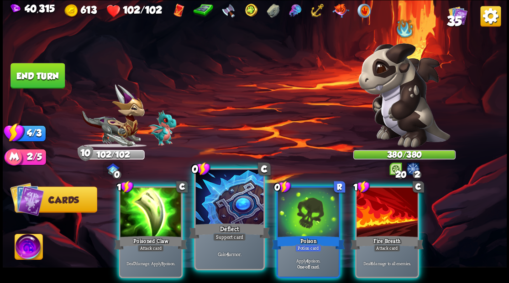
click at [239, 202] on div at bounding box center [229, 198] width 68 height 57
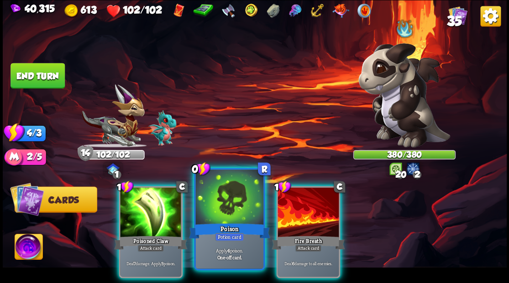
click at [235, 200] on div at bounding box center [229, 198] width 68 height 57
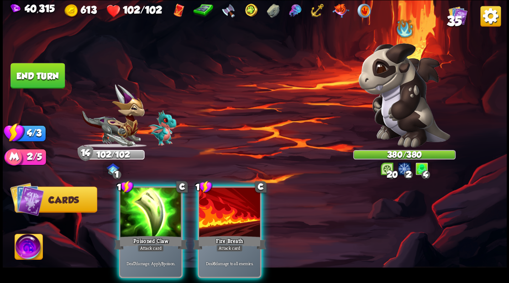
click at [149, 198] on div at bounding box center [150, 214] width 61 height 52
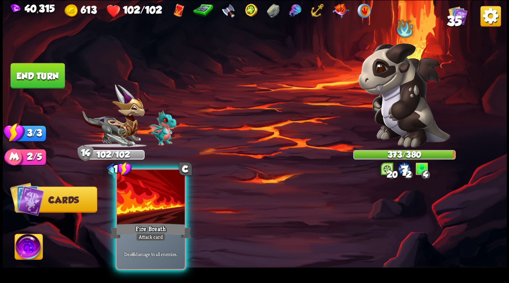
click at [150, 198] on div at bounding box center [151, 198] width 68 height 57
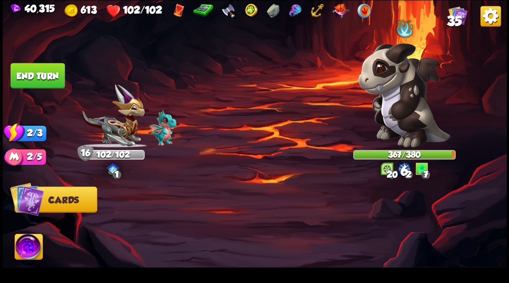
drag, startPoint x: 47, startPoint y: 78, endPoint x: 149, endPoint y: 104, distance: 105.3
click at [54, 85] on button "End turn" at bounding box center [37, 76] width 54 height 26
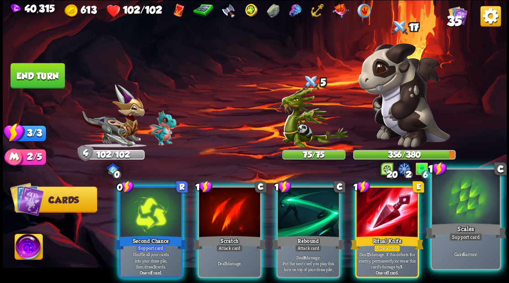
click at [456, 218] on div at bounding box center [466, 198] width 68 height 57
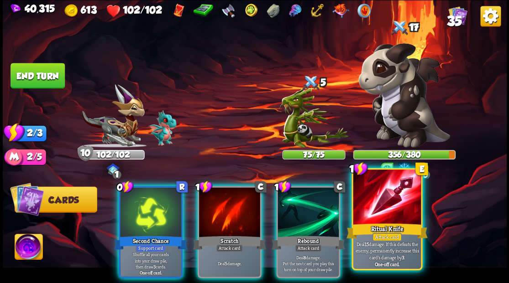
click at [390, 208] on div at bounding box center [387, 198] width 68 height 57
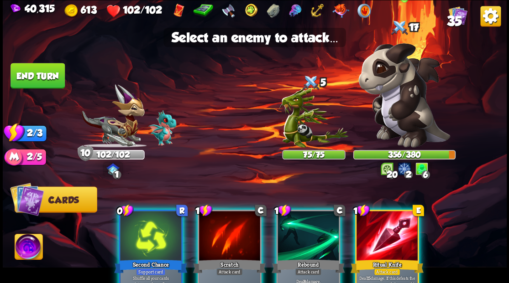
click at [411, 118] on img at bounding box center [404, 95] width 92 height 104
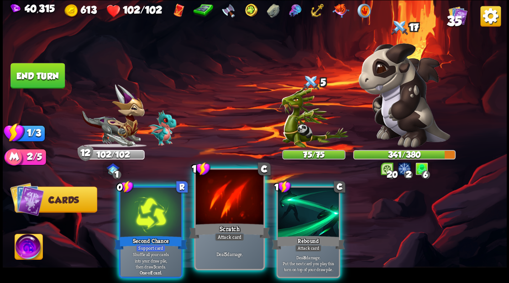
click at [240, 197] on div at bounding box center [229, 198] width 68 height 57
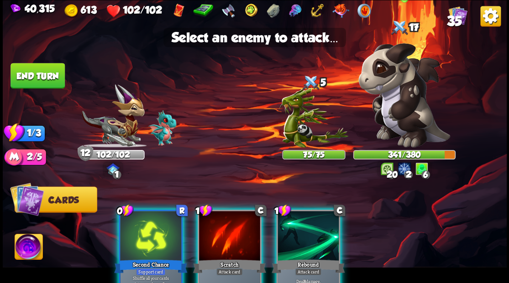
click at [394, 119] on img at bounding box center [404, 95] width 92 height 104
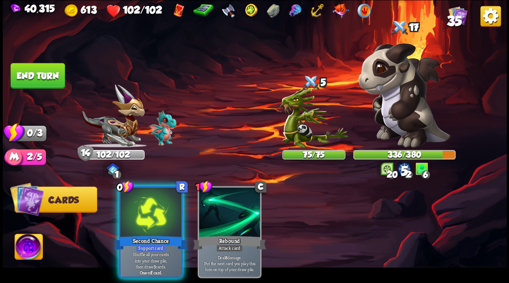
click at [141, 200] on div at bounding box center [150, 214] width 61 height 52
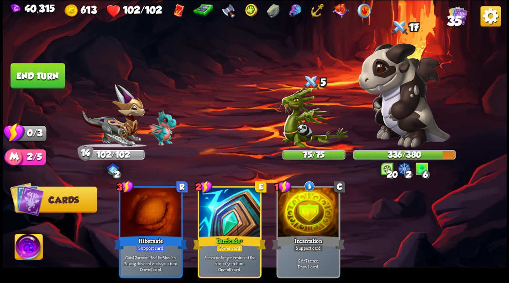
click at [33, 69] on button "End turn" at bounding box center [37, 76] width 54 height 26
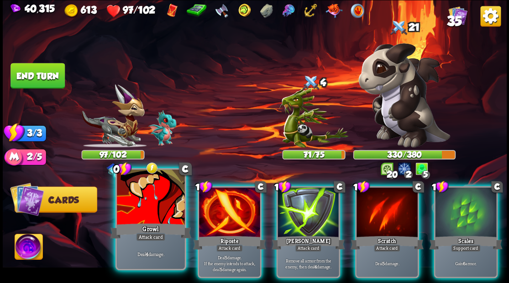
click at [153, 215] on div at bounding box center [151, 198] width 68 height 57
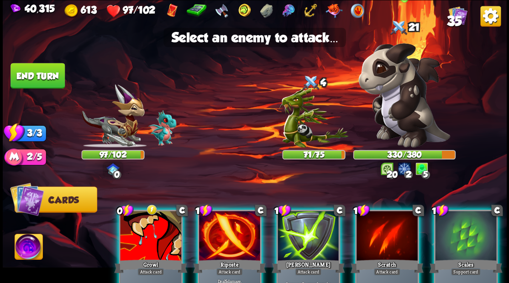
click at [392, 110] on img at bounding box center [404, 95] width 92 height 104
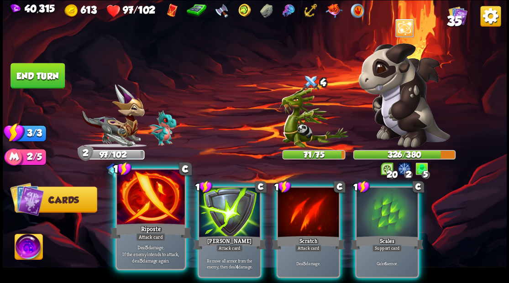
click at [151, 209] on div at bounding box center [151, 198] width 68 height 57
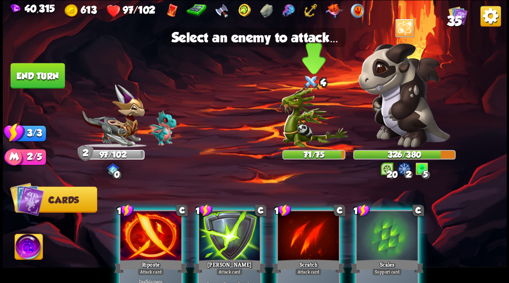
click at [298, 133] on img at bounding box center [313, 118] width 69 height 60
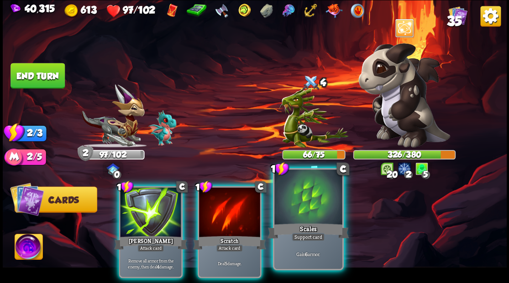
click at [317, 207] on div at bounding box center [308, 198] width 68 height 57
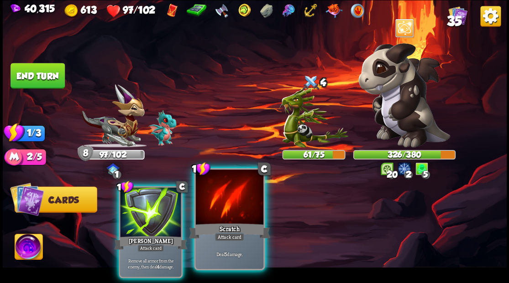
click at [214, 207] on div at bounding box center [229, 198] width 68 height 57
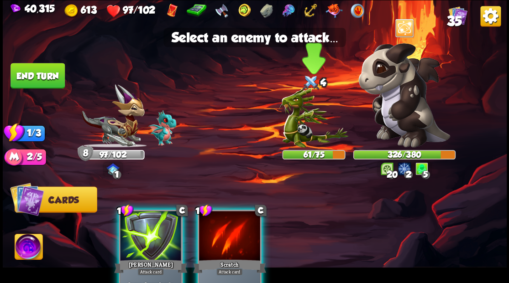
click at [307, 127] on img at bounding box center [313, 118] width 69 height 60
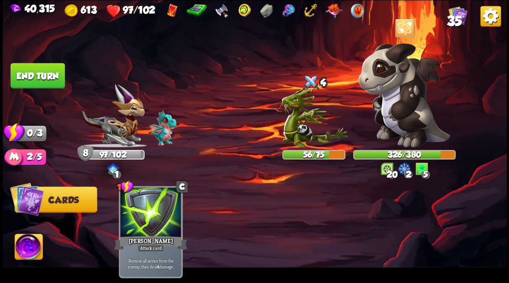
click at [52, 77] on button "End turn" at bounding box center [37, 76] width 54 height 26
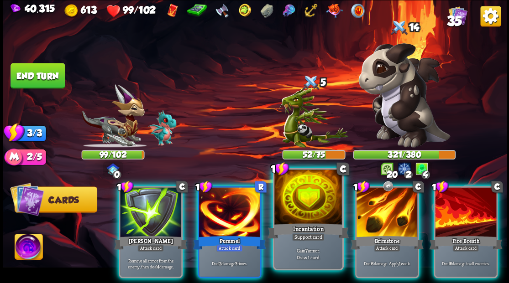
click at [308, 219] on div at bounding box center [308, 198] width 68 height 57
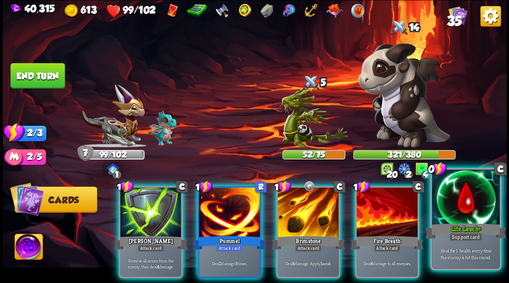
click at [477, 209] on div at bounding box center [466, 198] width 68 height 57
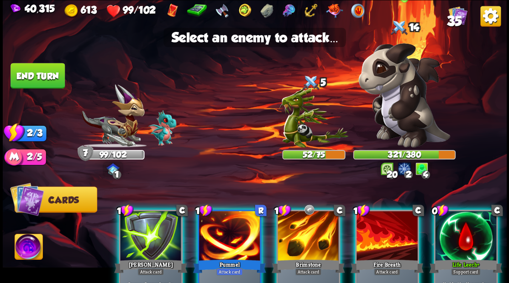
click at [395, 122] on img at bounding box center [404, 95] width 92 height 104
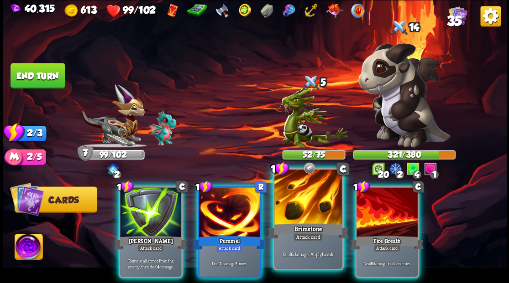
click at [310, 206] on div at bounding box center [308, 198] width 68 height 57
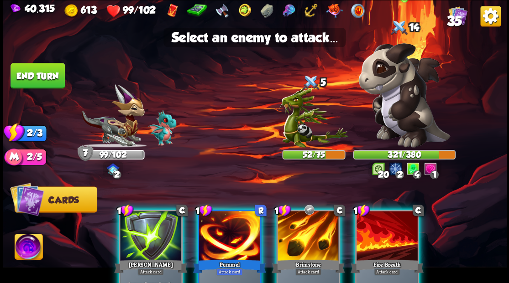
click at [391, 111] on img at bounding box center [404, 95] width 92 height 104
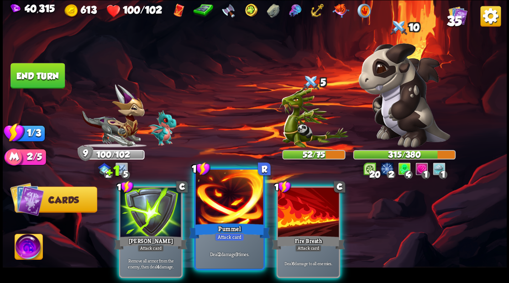
click at [240, 209] on div at bounding box center [229, 198] width 68 height 57
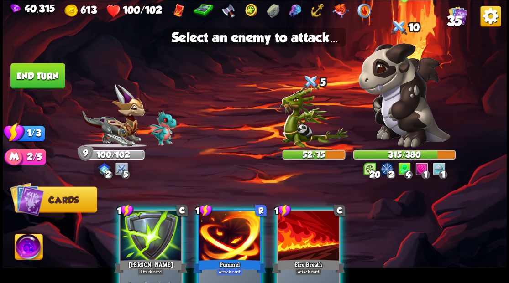
click at [402, 118] on img at bounding box center [404, 95] width 92 height 104
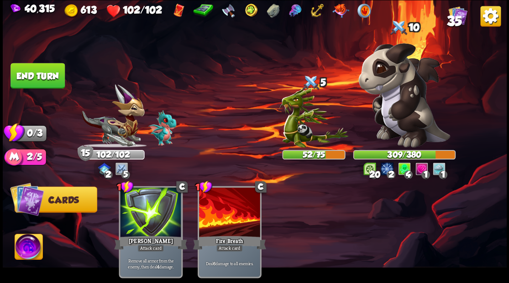
click at [41, 71] on button "End turn" at bounding box center [37, 76] width 54 height 26
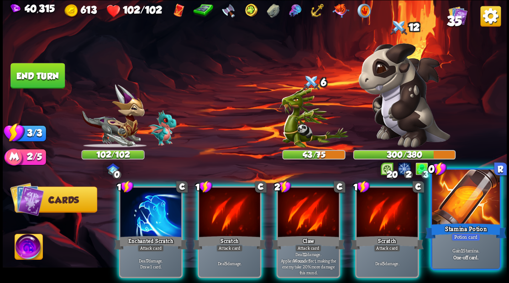
click at [445, 225] on div "Stamina Potion" at bounding box center [465, 231] width 81 height 18
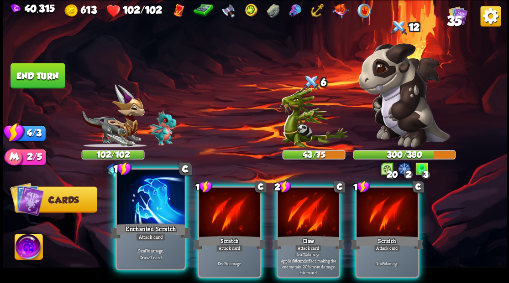
drag, startPoint x: 134, startPoint y: 220, endPoint x: 153, endPoint y: 209, distance: 21.7
click at [135, 220] on div at bounding box center [151, 198] width 68 height 57
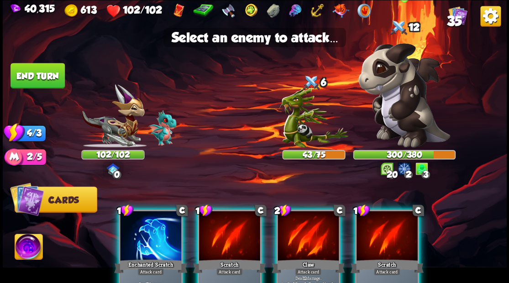
click at [402, 114] on img at bounding box center [404, 95] width 92 height 104
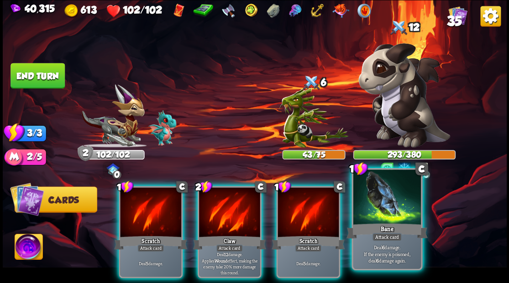
click at [379, 217] on div at bounding box center [387, 198] width 68 height 57
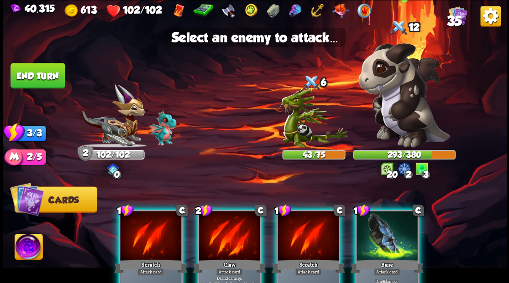
click at [393, 115] on img at bounding box center [404, 95] width 92 height 104
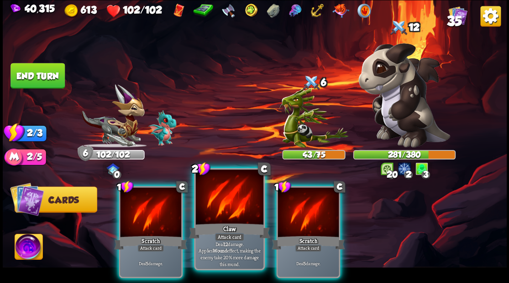
click at [229, 214] on div at bounding box center [229, 198] width 68 height 57
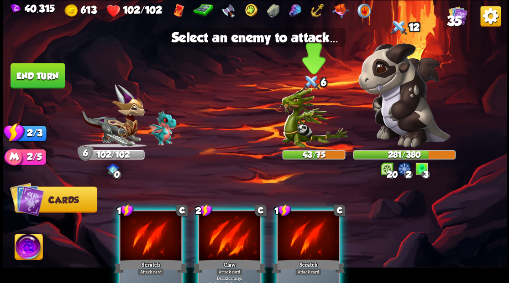
click at [298, 135] on img at bounding box center [313, 118] width 69 height 60
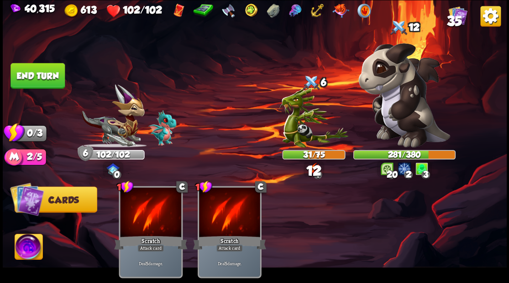
click at [31, 74] on button "End turn" at bounding box center [37, 76] width 54 height 26
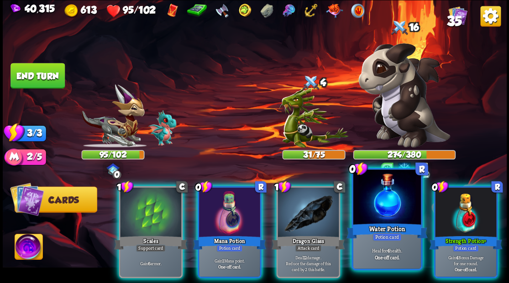
click at [388, 221] on div at bounding box center [387, 198] width 68 height 57
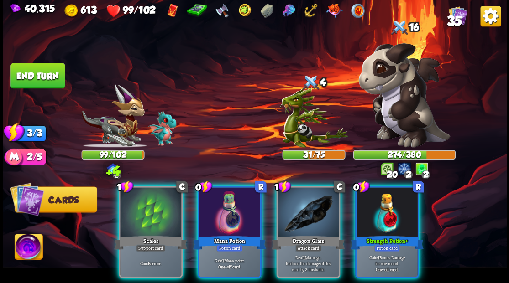
click at [401, 219] on div at bounding box center [386, 214] width 61 height 52
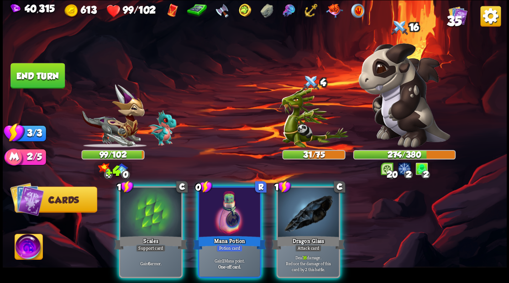
click at [241, 207] on div at bounding box center [229, 214] width 61 height 52
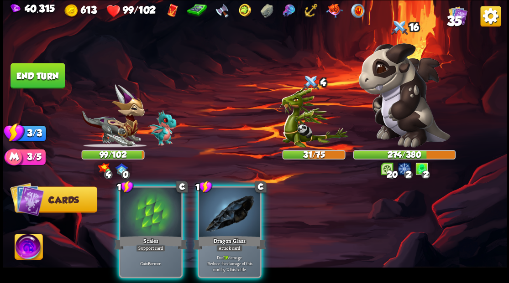
click at [155, 206] on div at bounding box center [150, 214] width 61 height 52
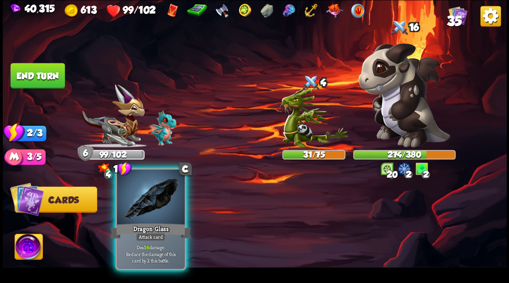
click at [157, 202] on div at bounding box center [151, 198] width 68 height 57
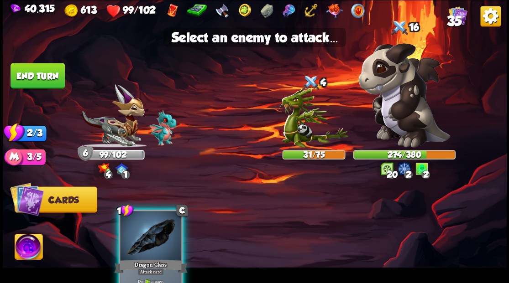
drag, startPoint x: 162, startPoint y: 225, endPoint x: 157, endPoint y: 223, distance: 5.3
click at [160, 225] on div at bounding box center [150, 237] width 61 height 52
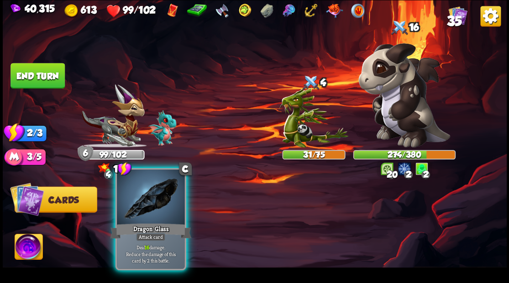
click at [157, 214] on div at bounding box center [151, 198] width 68 height 57
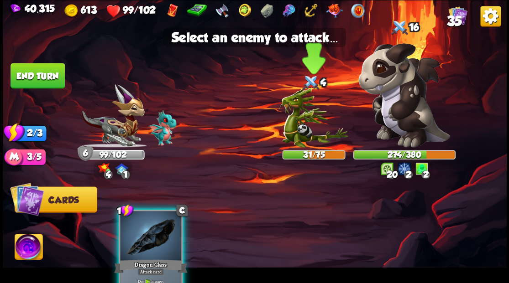
click at [294, 128] on img at bounding box center [313, 118] width 69 height 60
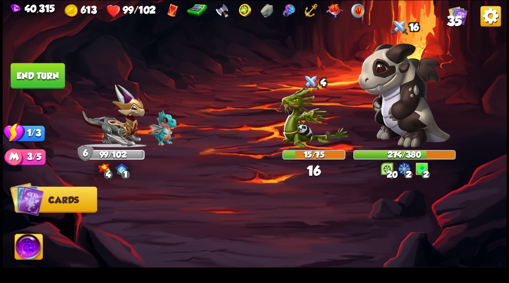
click at [56, 73] on button "End turn" at bounding box center [37, 76] width 54 height 26
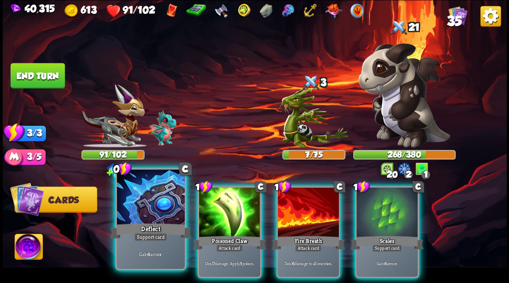
click at [160, 221] on div at bounding box center [151, 198] width 68 height 57
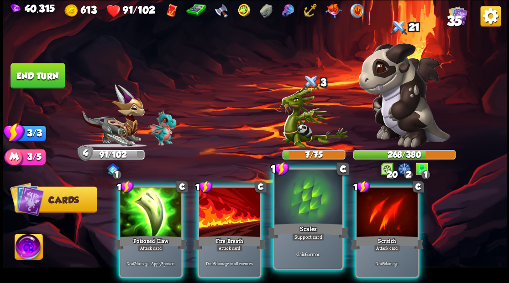
click at [302, 226] on div "Scales" at bounding box center [307, 231] width 81 height 18
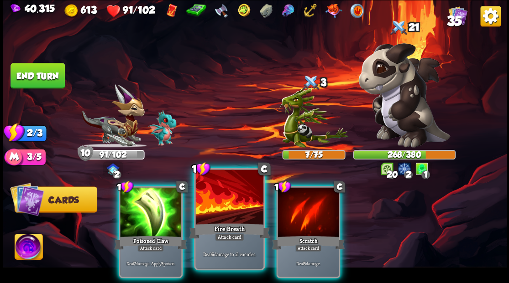
click at [234, 226] on div "Fire Breath" at bounding box center [228, 231] width 81 height 18
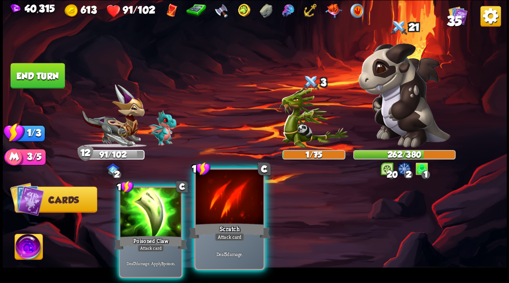
click at [238, 213] on div at bounding box center [229, 198] width 68 height 57
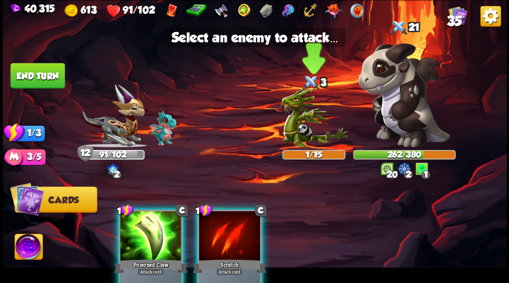
click at [302, 134] on img at bounding box center [313, 118] width 69 height 60
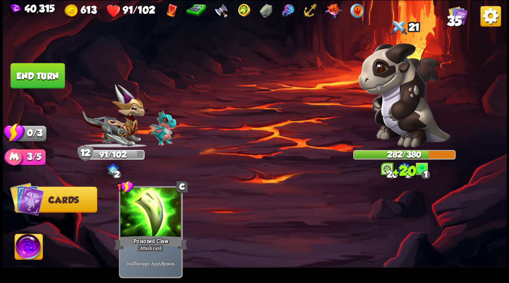
click at [44, 78] on button "End turn" at bounding box center [37, 76] width 54 height 26
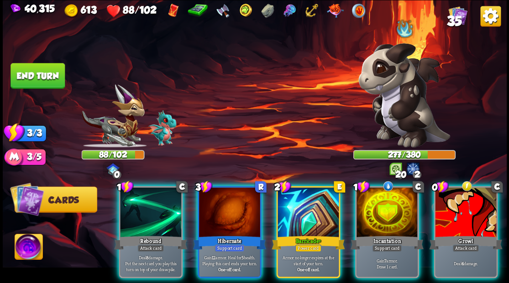
click at [308, 204] on div at bounding box center [307, 214] width 61 height 52
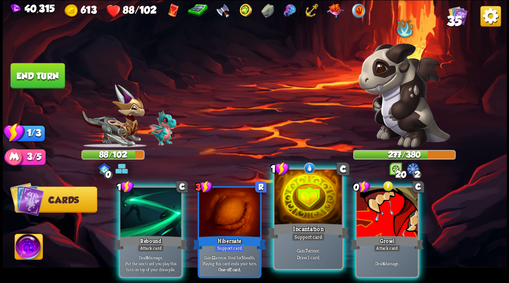
click at [291, 199] on div at bounding box center [308, 198] width 68 height 57
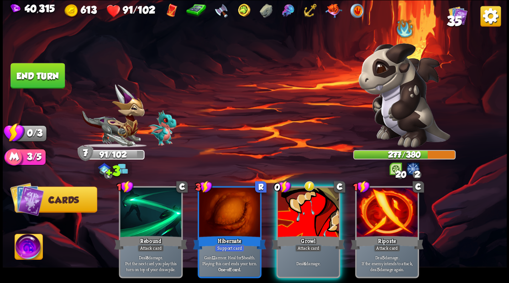
click at [291, 200] on div at bounding box center [307, 214] width 61 height 52
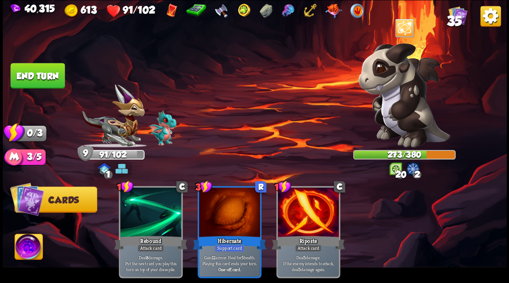
click at [42, 74] on button "End turn" at bounding box center [37, 76] width 54 height 26
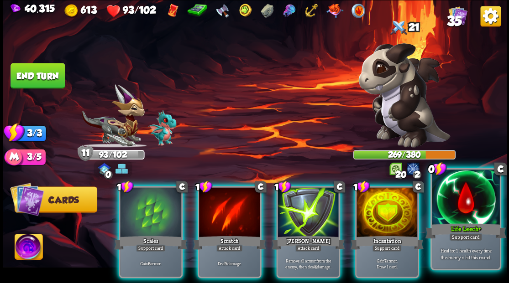
click at [465, 213] on div at bounding box center [466, 198] width 68 height 57
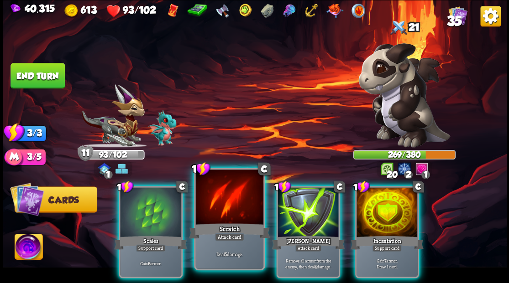
click at [232, 218] on div at bounding box center [229, 198] width 68 height 57
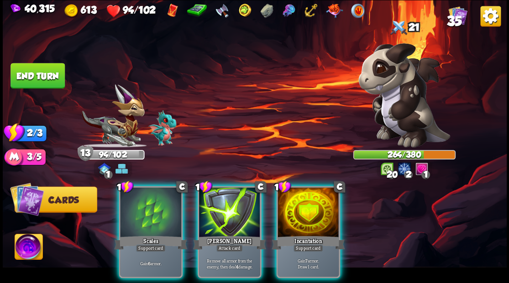
drag, startPoint x: 305, startPoint y: 223, endPoint x: 300, endPoint y: 216, distance: 8.5
click at [305, 235] on div "Incantation" at bounding box center [308, 243] width 73 height 16
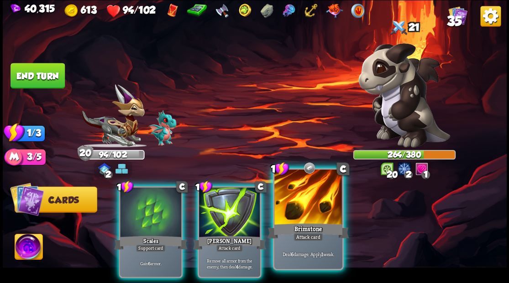
click at [300, 224] on div "Brimstone" at bounding box center [307, 231] width 81 height 18
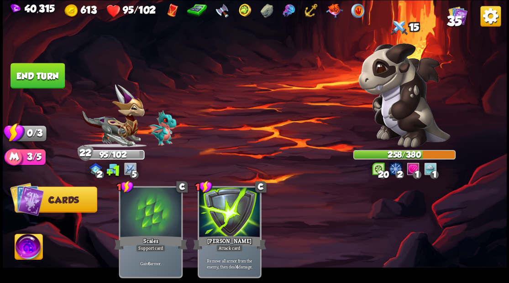
click at [38, 85] on button "End turn" at bounding box center [37, 76] width 54 height 26
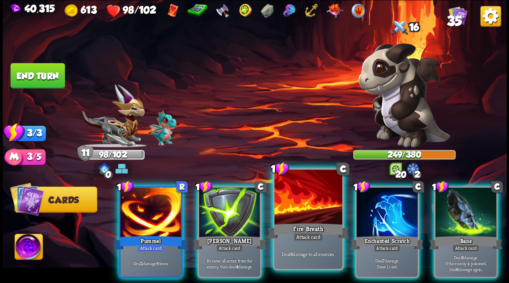
click at [308, 209] on div at bounding box center [308, 198] width 68 height 57
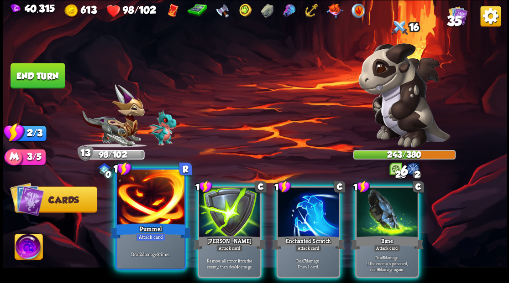
click at [141, 200] on div at bounding box center [151, 198] width 68 height 57
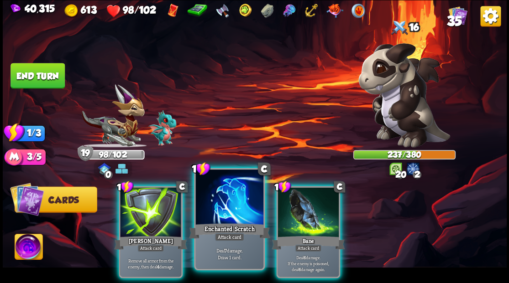
click at [236, 207] on div at bounding box center [229, 198] width 68 height 57
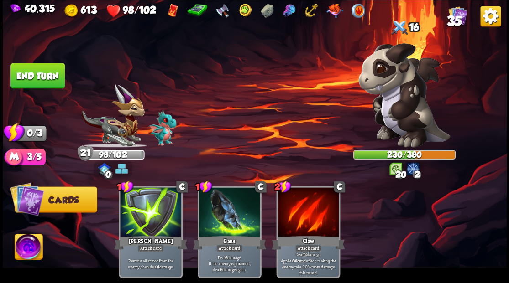
click at [27, 68] on button "End turn" at bounding box center [37, 76] width 54 height 26
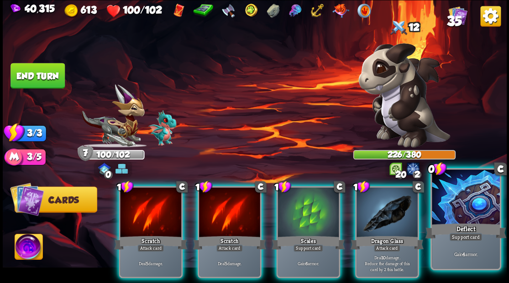
click at [463, 217] on div at bounding box center [466, 198] width 68 height 57
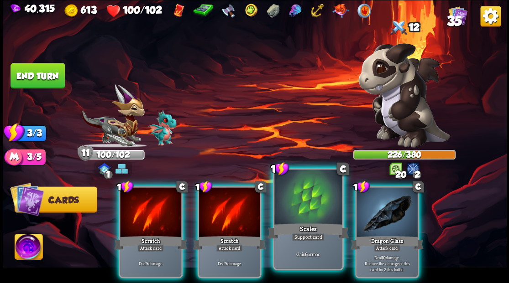
click at [306, 211] on div at bounding box center [308, 198] width 68 height 57
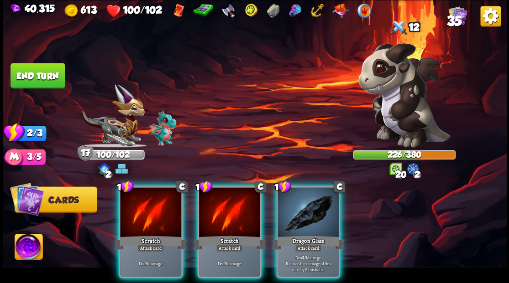
click at [306, 211] on div at bounding box center [307, 214] width 61 height 52
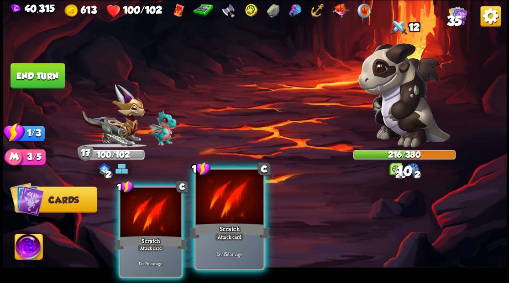
click at [235, 203] on div at bounding box center [229, 198] width 68 height 57
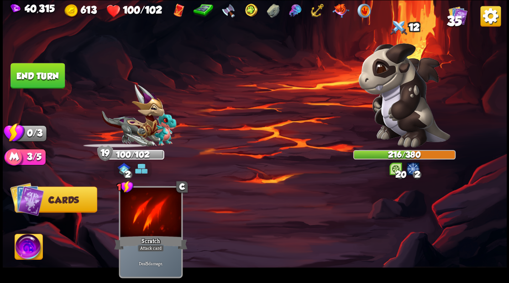
click at [43, 81] on button "End turn" at bounding box center [37, 76] width 54 height 26
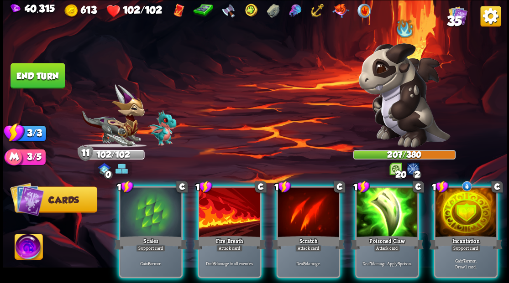
click at [399, 94] on img at bounding box center [404, 95] width 92 height 104
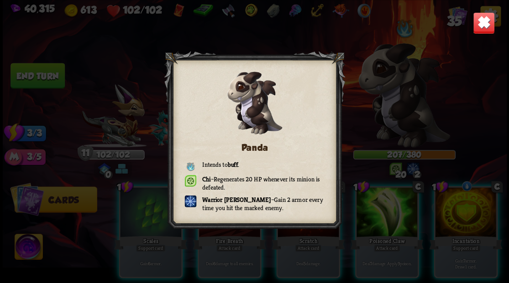
click at [486, 25] on img at bounding box center [483, 23] width 22 height 22
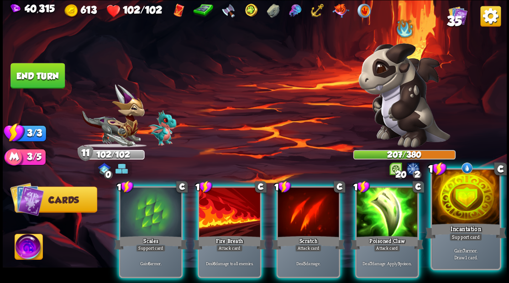
click at [470, 224] on div "Incantation" at bounding box center [465, 231] width 81 height 18
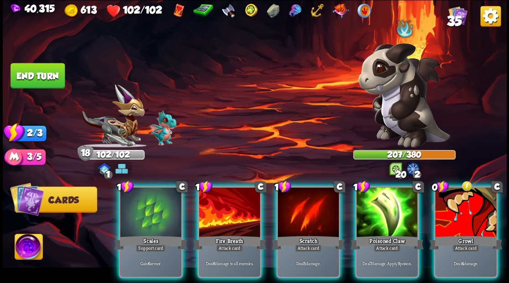
click at [468, 235] on div "Growl" at bounding box center [465, 243] width 73 height 16
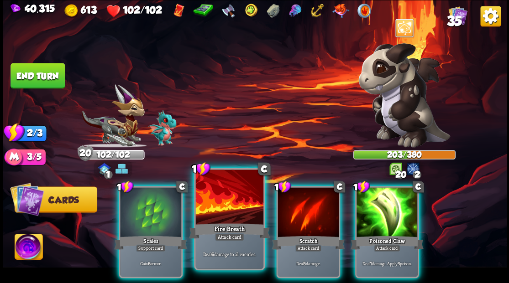
click at [225, 226] on div "Fire Breath" at bounding box center [228, 231] width 81 height 18
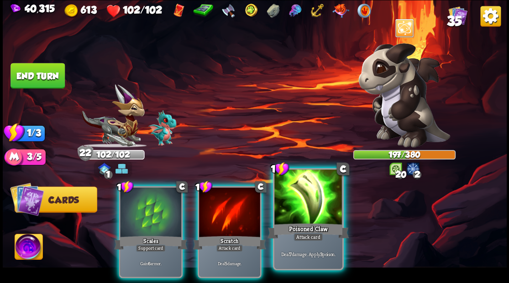
click at [284, 214] on div at bounding box center [308, 198] width 68 height 57
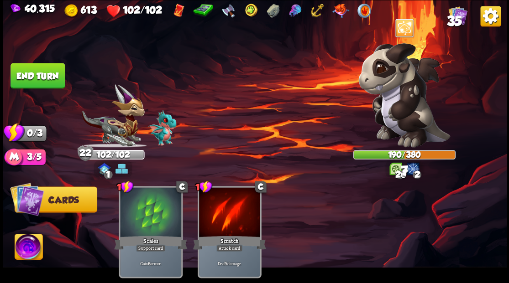
drag, startPoint x: 52, startPoint y: 78, endPoint x: 183, endPoint y: 157, distance: 152.9
click at [54, 83] on button "End turn" at bounding box center [37, 76] width 54 height 26
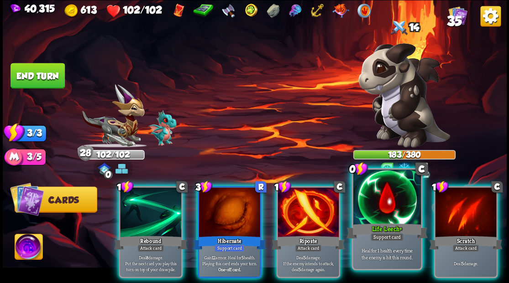
click at [393, 232] on div "Life Leech+" at bounding box center [386, 231] width 81 height 18
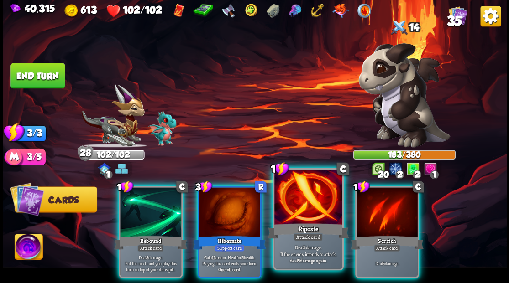
click at [323, 214] on div at bounding box center [308, 198] width 68 height 57
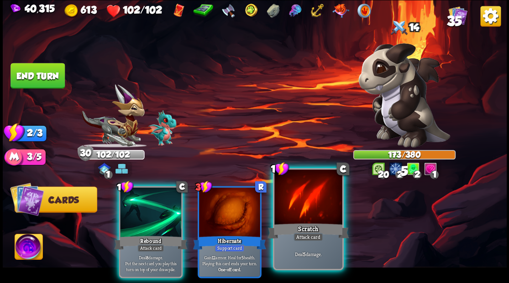
click at [309, 207] on div at bounding box center [308, 198] width 68 height 57
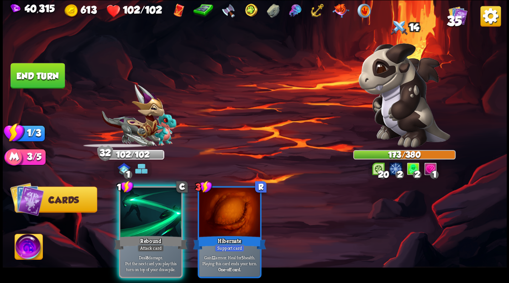
drag, startPoint x: 162, startPoint y: 210, endPoint x: 160, endPoint y: 204, distance: 7.4
click at [161, 206] on div at bounding box center [150, 214] width 61 height 52
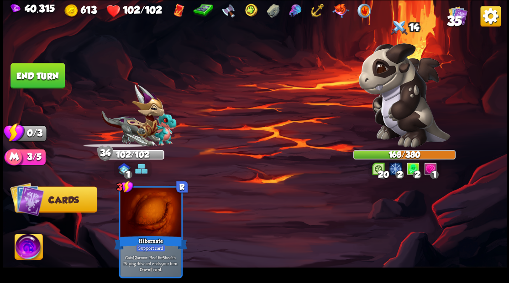
click at [50, 80] on button "End turn" at bounding box center [37, 76] width 54 height 26
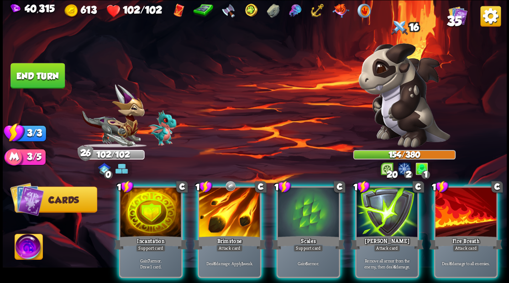
click at [216, 211] on div at bounding box center [229, 214] width 61 height 52
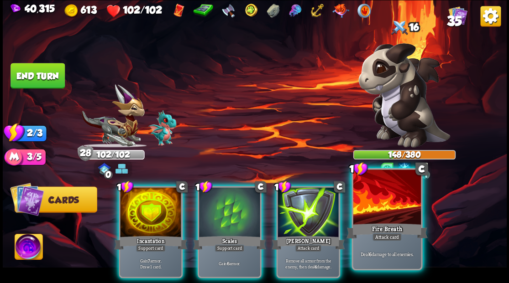
click at [367, 215] on div at bounding box center [387, 198] width 68 height 57
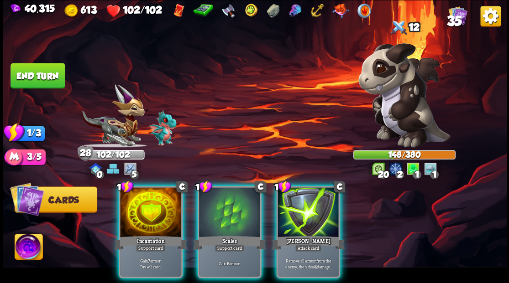
click at [152, 209] on div at bounding box center [150, 214] width 61 height 52
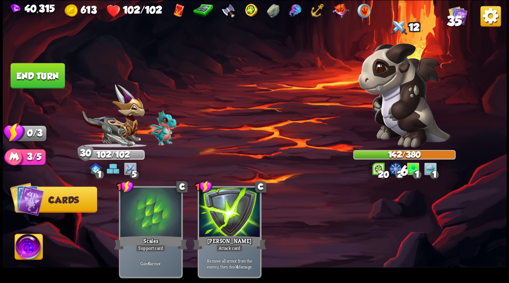
click at [53, 78] on button "End turn" at bounding box center [37, 76] width 54 height 26
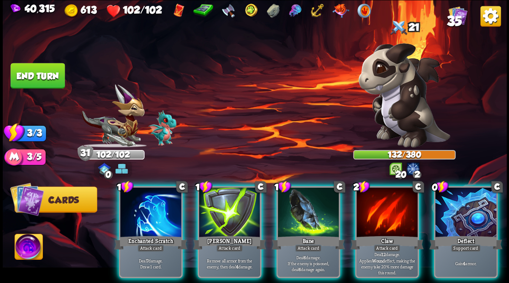
drag, startPoint x: 466, startPoint y: 223, endPoint x: 473, endPoint y: 213, distance: 12.4
click at [471, 216] on div "0 C Deflect Support card Gain 4 armor." at bounding box center [466, 232] width 64 height 92
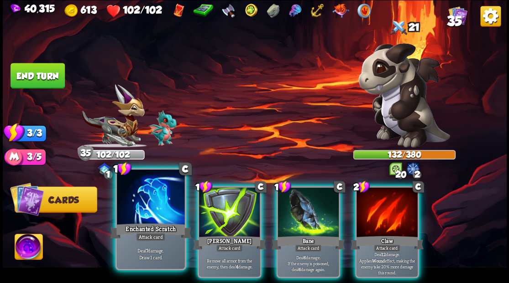
click at [151, 218] on div at bounding box center [151, 198] width 68 height 57
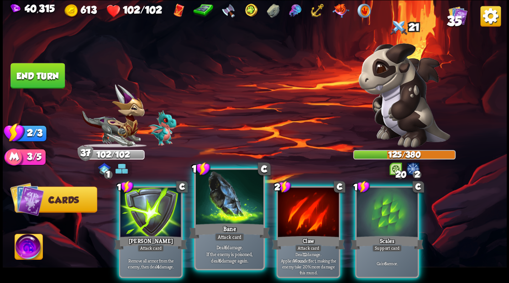
click at [225, 219] on div at bounding box center [229, 198] width 68 height 57
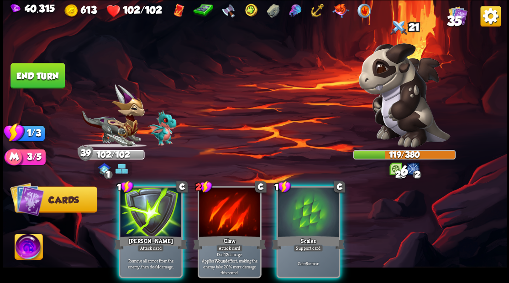
drag, startPoint x: 139, startPoint y: 223, endPoint x: 136, endPoint y: 214, distance: 9.2
click at [138, 221] on div "1 C [PERSON_NAME] Attack card Remove all armor from the enemy, then deal 4 dama…" at bounding box center [151, 232] width 64 height 92
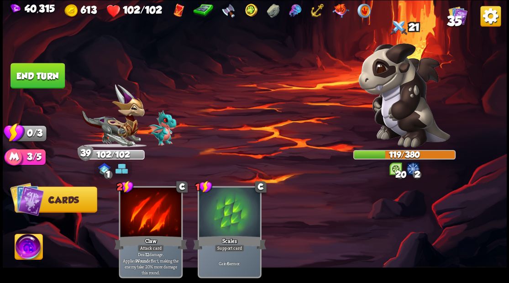
drag, startPoint x: 36, startPoint y: 72, endPoint x: 39, endPoint y: 77, distance: 5.3
click at [36, 72] on button "End turn" at bounding box center [37, 76] width 54 height 26
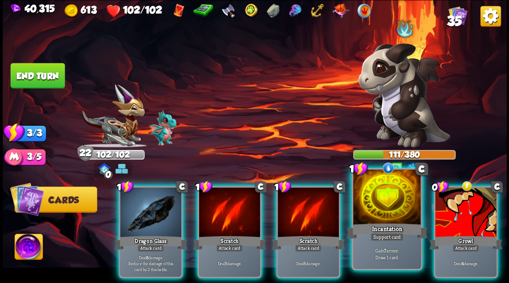
click at [375, 219] on div at bounding box center [387, 198] width 68 height 57
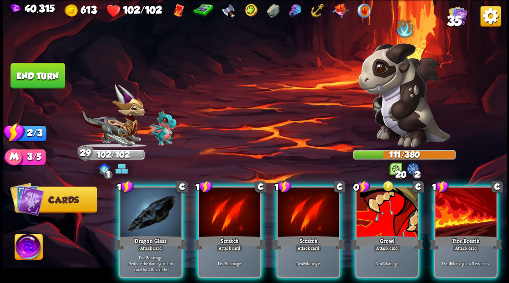
drag, startPoint x: 457, startPoint y: 194, endPoint x: 427, endPoint y: 194, distance: 30.1
click at [458, 194] on div at bounding box center [465, 214] width 61 height 52
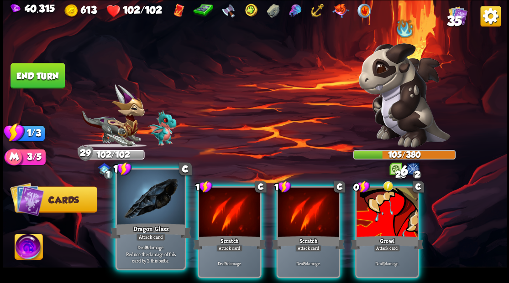
click at [150, 197] on div at bounding box center [151, 198] width 68 height 57
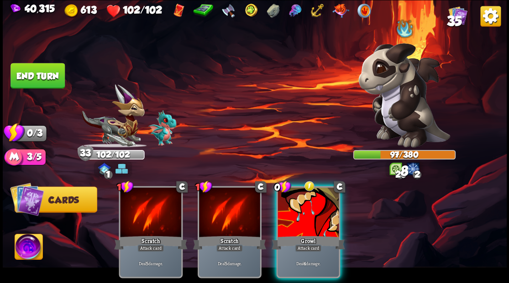
click at [43, 79] on button "End turn" at bounding box center [37, 76] width 54 height 26
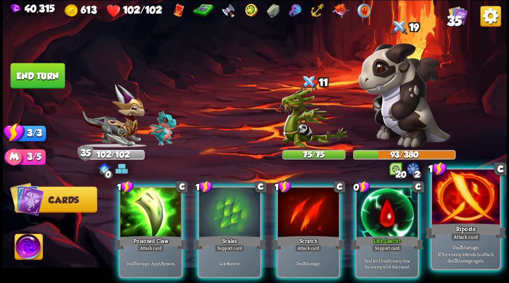
click at [473, 214] on div at bounding box center [466, 198] width 68 height 57
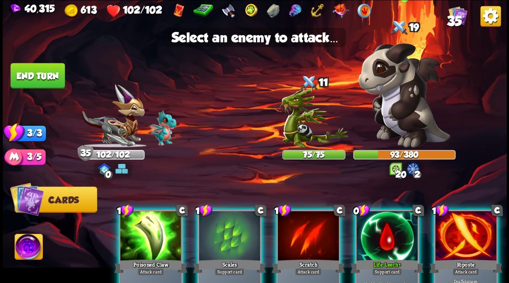
click at [399, 119] on img at bounding box center [404, 95] width 92 height 104
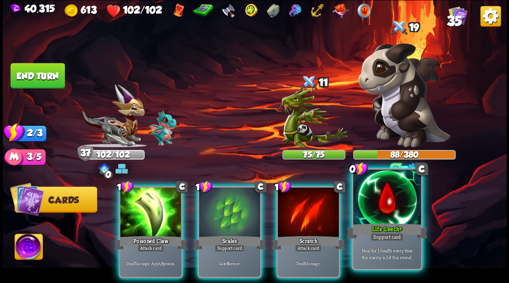
drag, startPoint x: 392, startPoint y: 201, endPoint x: 287, endPoint y: 211, distance: 105.5
click at [392, 201] on div at bounding box center [387, 198] width 68 height 57
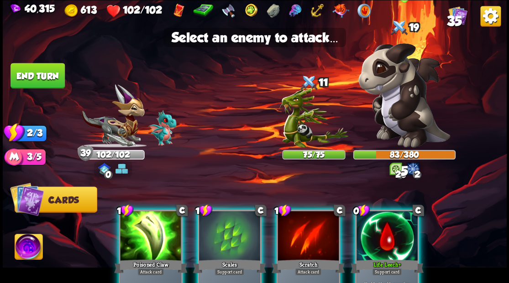
click at [404, 104] on img at bounding box center [404, 95] width 92 height 104
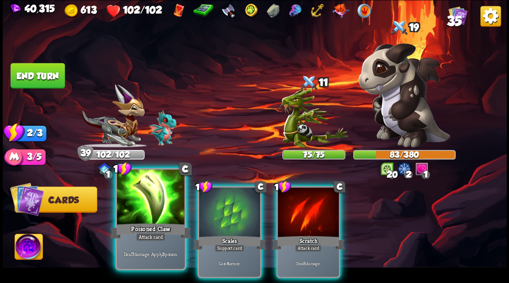
click at [153, 200] on div at bounding box center [151, 198] width 68 height 57
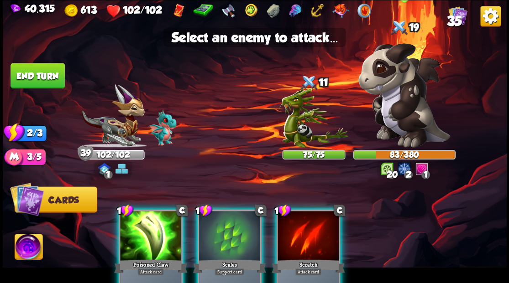
click at [401, 121] on img at bounding box center [404, 95] width 92 height 104
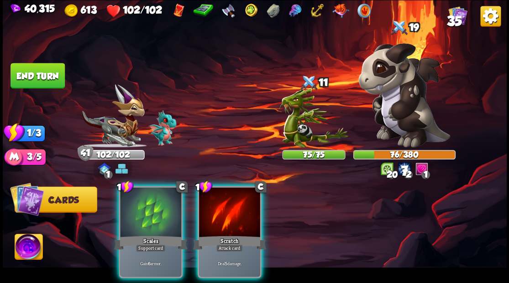
click at [146, 217] on div at bounding box center [150, 214] width 61 height 52
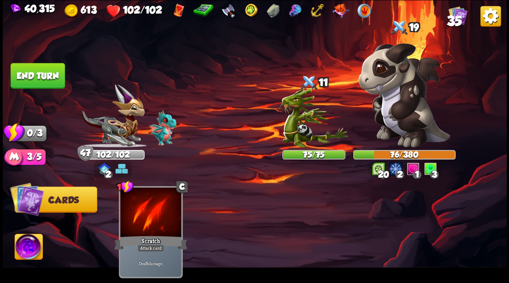
click at [41, 71] on button "End turn" at bounding box center [37, 76] width 54 height 26
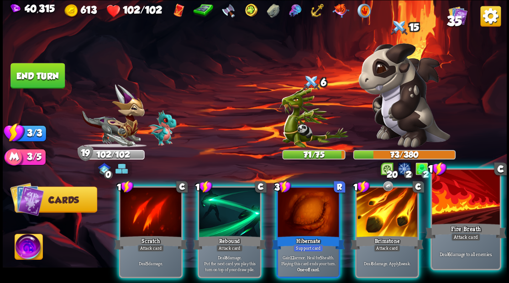
click at [468, 209] on div at bounding box center [466, 198] width 68 height 57
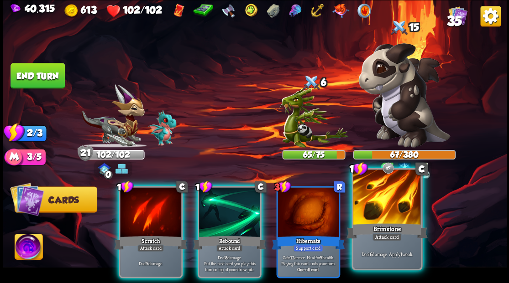
click at [383, 217] on div at bounding box center [387, 198] width 68 height 57
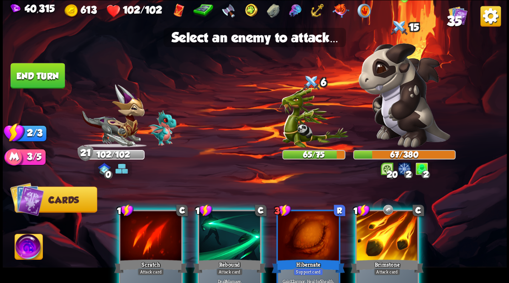
click at [392, 124] on img at bounding box center [404, 95] width 92 height 104
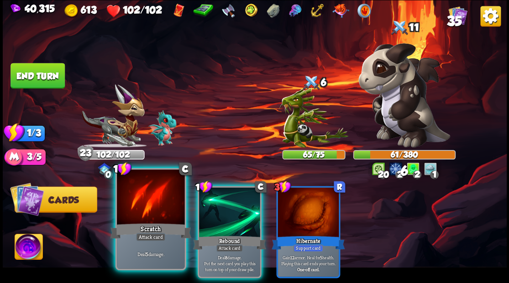
click at [139, 204] on div at bounding box center [151, 198] width 68 height 57
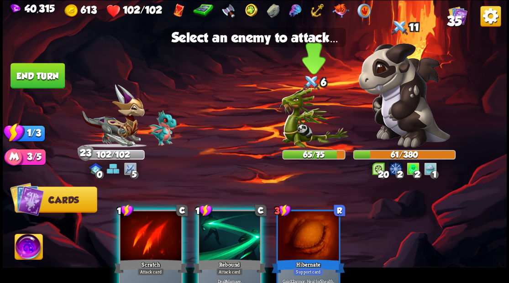
click at [294, 128] on img at bounding box center [313, 118] width 69 height 60
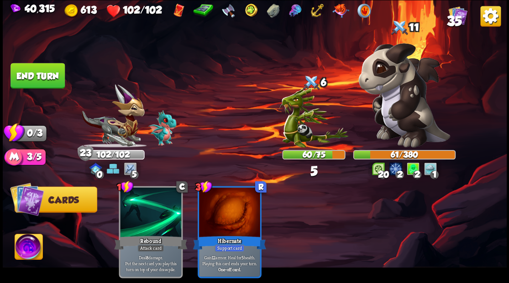
click at [29, 72] on button "End turn" at bounding box center [37, 76] width 54 height 26
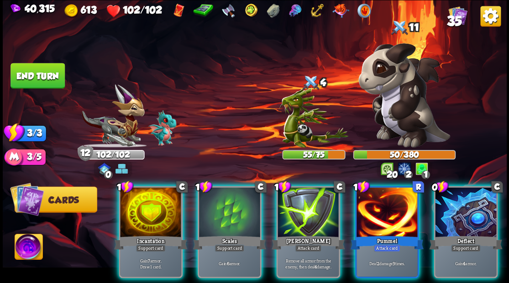
click at [478, 209] on div at bounding box center [465, 214] width 61 height 52
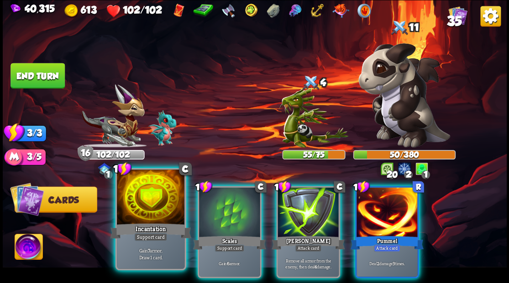
click at [151, 201] on div at bounding box center [151, 198] width 68 height 57
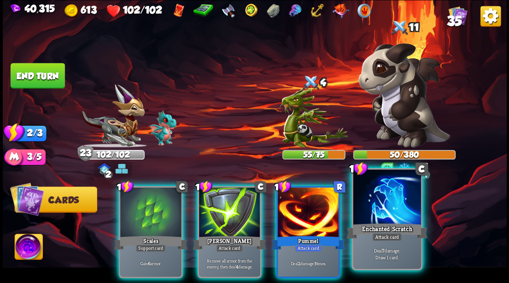
click at [390, 216] on div at bounding box center [387, 198] width 68 height 57
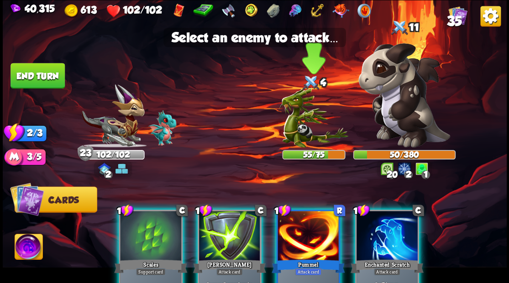
click at [292, 130] on img at bounding box center [313, 118] width 69 height 60
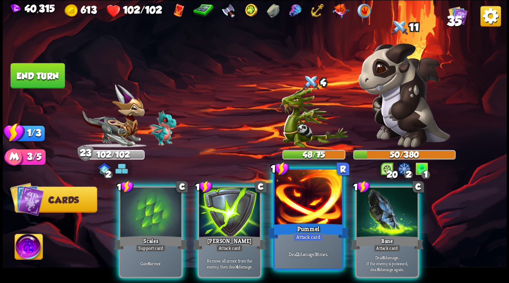
click at [299, 209] on div at bounding box center [308, 198] width 68 height 57
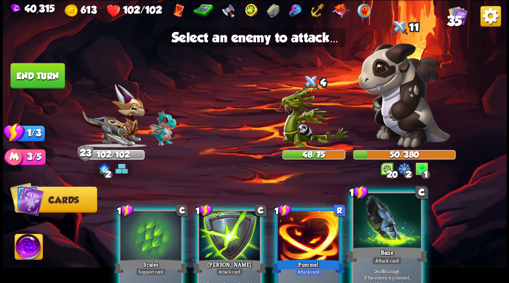
click at [380, 236] on div at bounding box center [387, 221] width 68 height 57
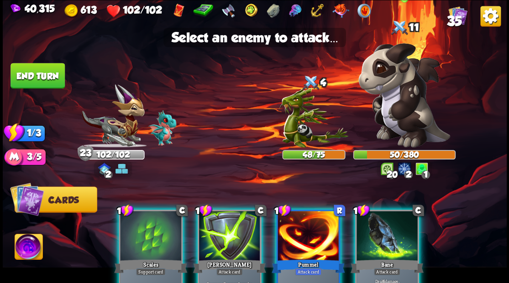
click at [399, 121] on img at bounding box center [404, 95] width 92 height 104
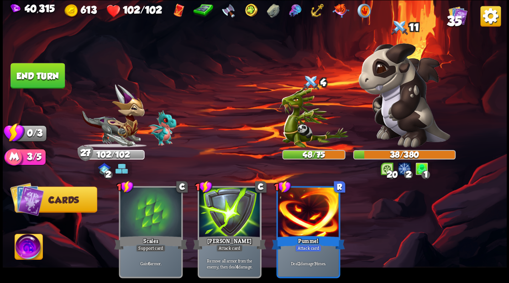
click at [40, 78] on button "End turn" at bounding box center [37, 76] width 54 height 26
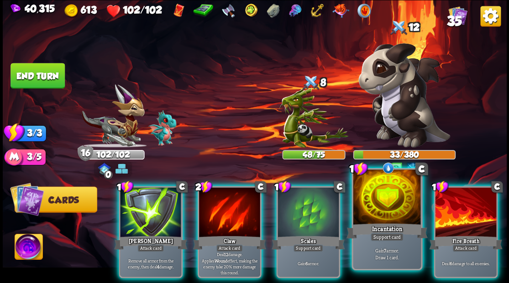
click at [380, 207] on div at bounding box center [387, 198] width 68 height 57
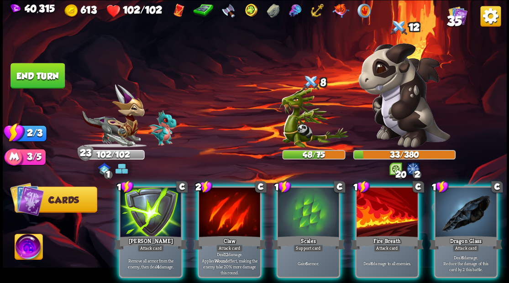
click at [380, 208] on div at bounding box center [386, 214] width 61 height 52
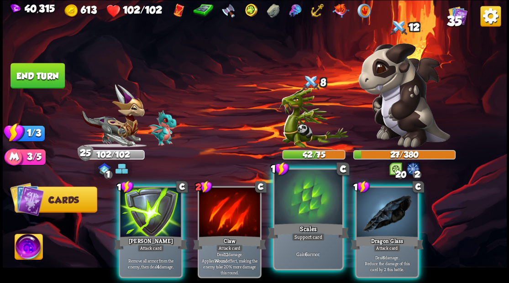
click at [309, 210] on div at bounding box center [308, 198] width 68 height 57
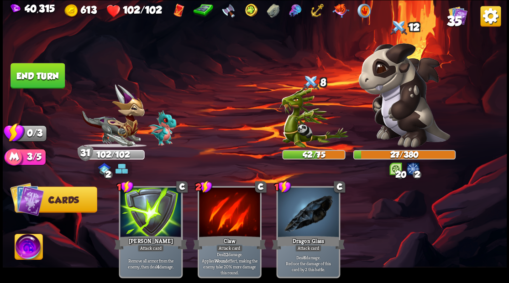
click at [43, 82] on button "End turn" at bounding box center [37, 76] width 54 height 26
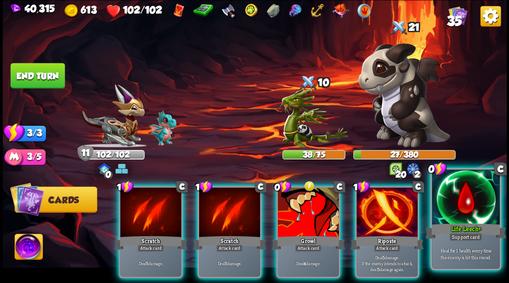
click at [448, 208] on div at bounding box center [466, 198] width 68 height 57
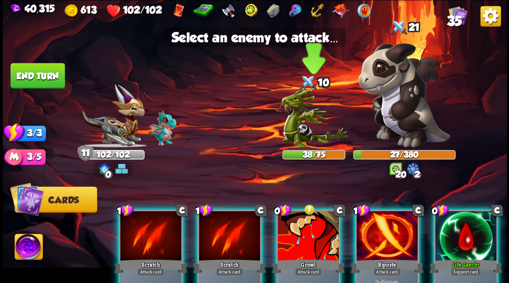
click at [300, 132] on img at bounding box center [313, 118] width 69 height 60
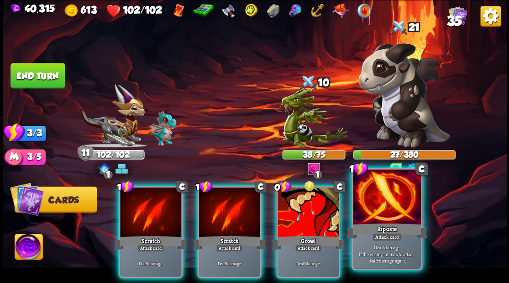
click at [374, 211] on div at bounding box center [387, 198] width 68 height 57
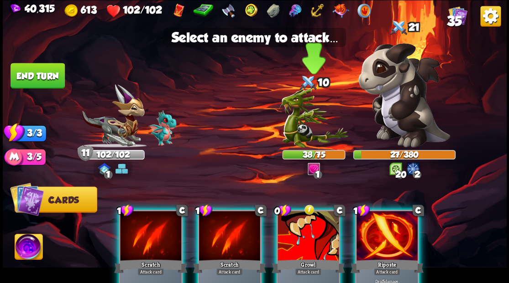
click at [298, 135] on img at bounding box center [313, 118] width 69 height 60
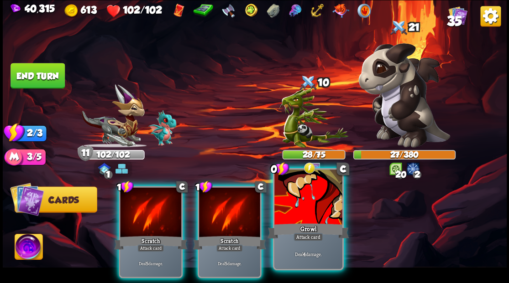
click at [325, 200] on div at bounding box center [308, 198] width 68 height 57
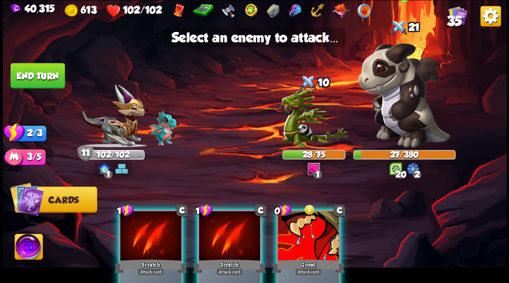
click at [397, 107] on img at bounding box center [404, 95] width 92 height 104
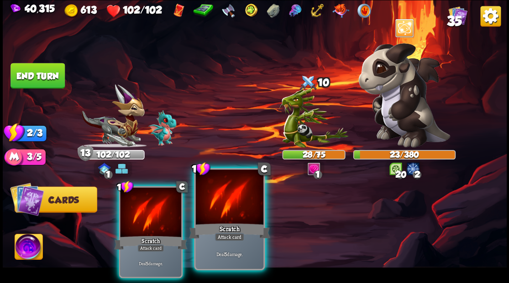
click at [225, 204] on div at bounding box center [229, 198] width 68 height 57
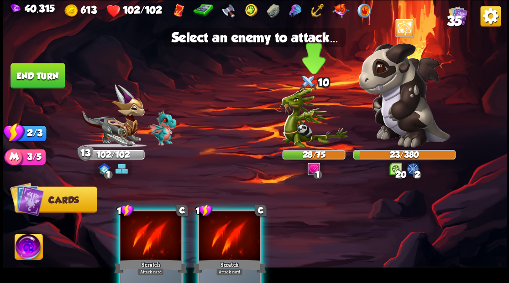
click at [303, 125] on img at bounding box center [313, 118] width 69 height 60
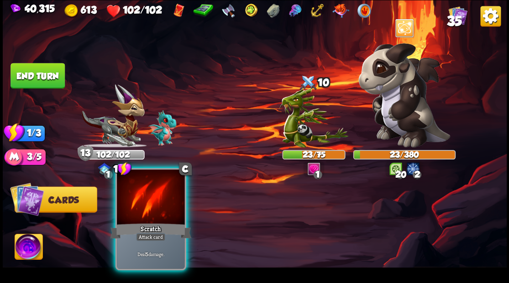
click at [136, 212] on div at bounding box center [151, 198] width 68 height 57
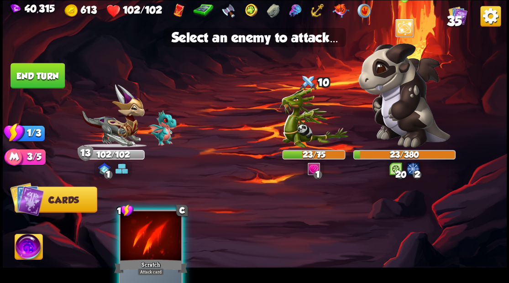
click at [401, 95] on img at bounding box center [404, 95] width 92 height 104
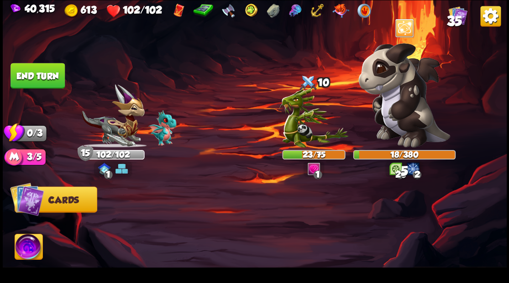
click at [42, 78] on button "End turn" at bounding box center [37, 76] width 54 height 26
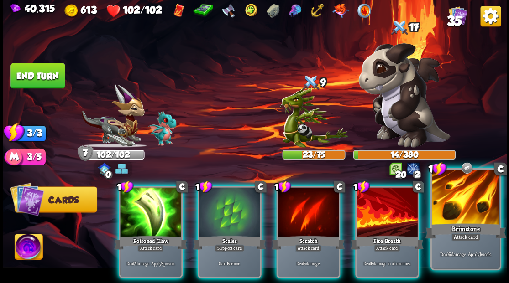
click at [457, 213] on div at bounding box center [466, 198] width 68 height 57
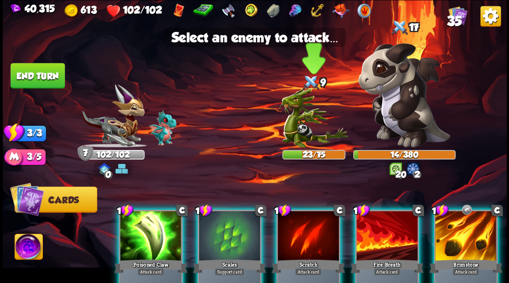
click at [292, 126] on img at bounding box center [313, 118] width 69 height 60
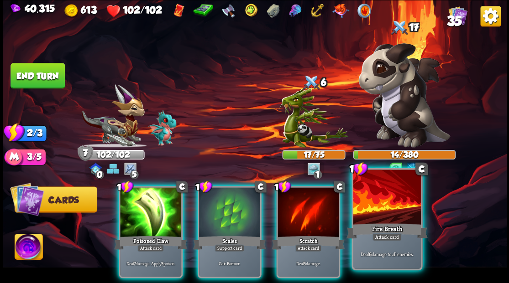
click at [387, 225] on div "Fire Breath" at bounding box center [386, 231] width 81 height 18
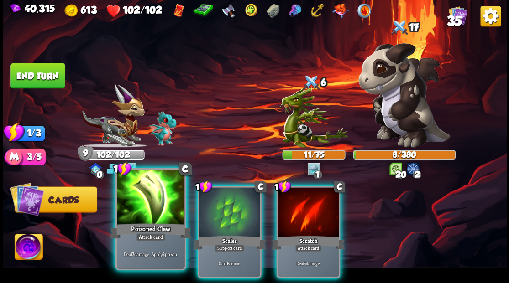
click at [151, 204] on div at bounding box center [151, 198] width 68 height 57
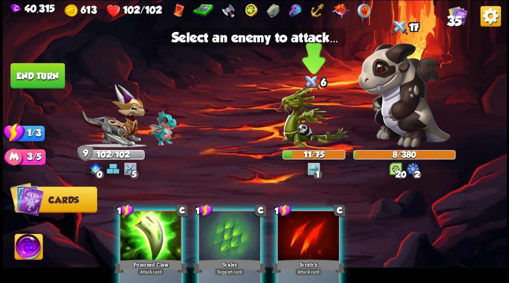
click at [295, 122] on img at bounding box center [313, 118] width 69 height 60
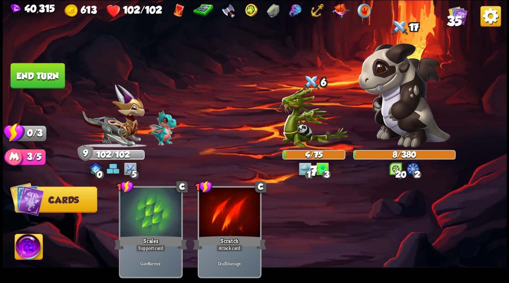
click at [49, 91] on img at bounding box center [255, 141] width 504 height 283
click at [38, 72] on button "End turn" at bounding box center [37, 76] width 54 height 26
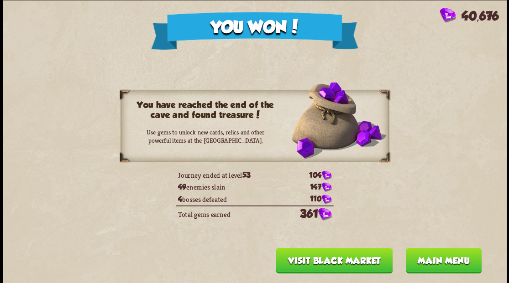
click at [429, 262] on button "Main menu" at bounding box center [443, 261] width 76 height 26
